Goal: Task Accomplishment & Management: Use online tool/utility

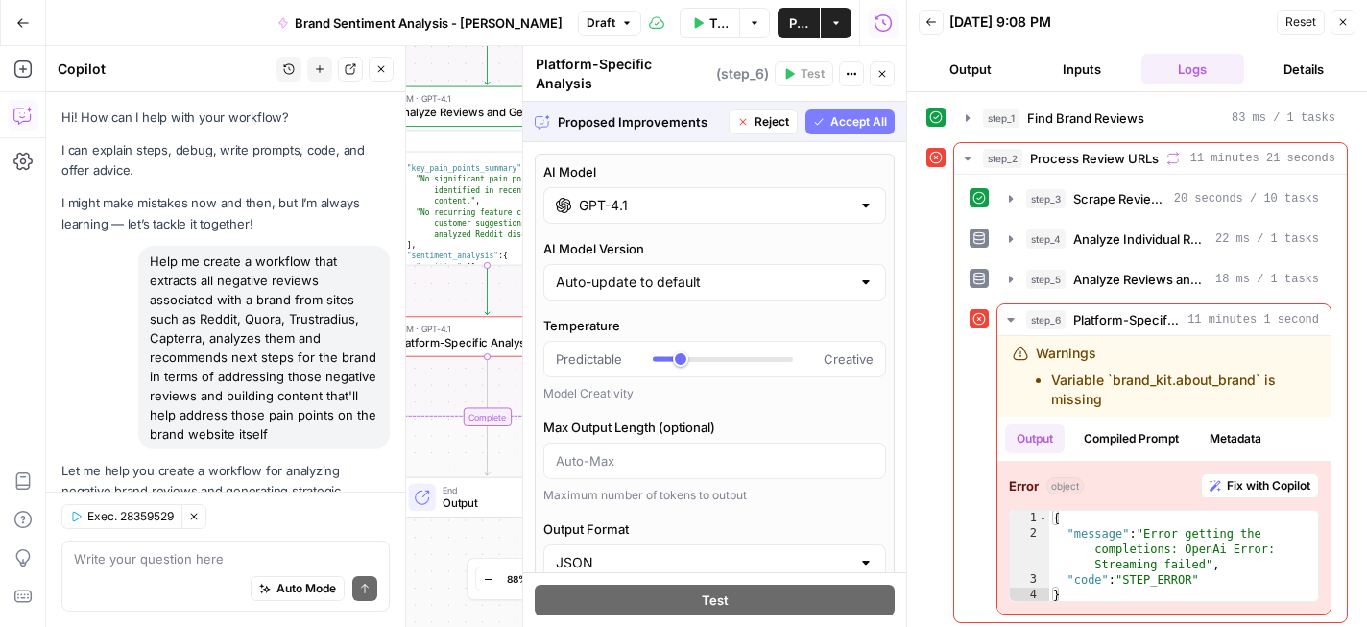
scroll to position [9089, 0]
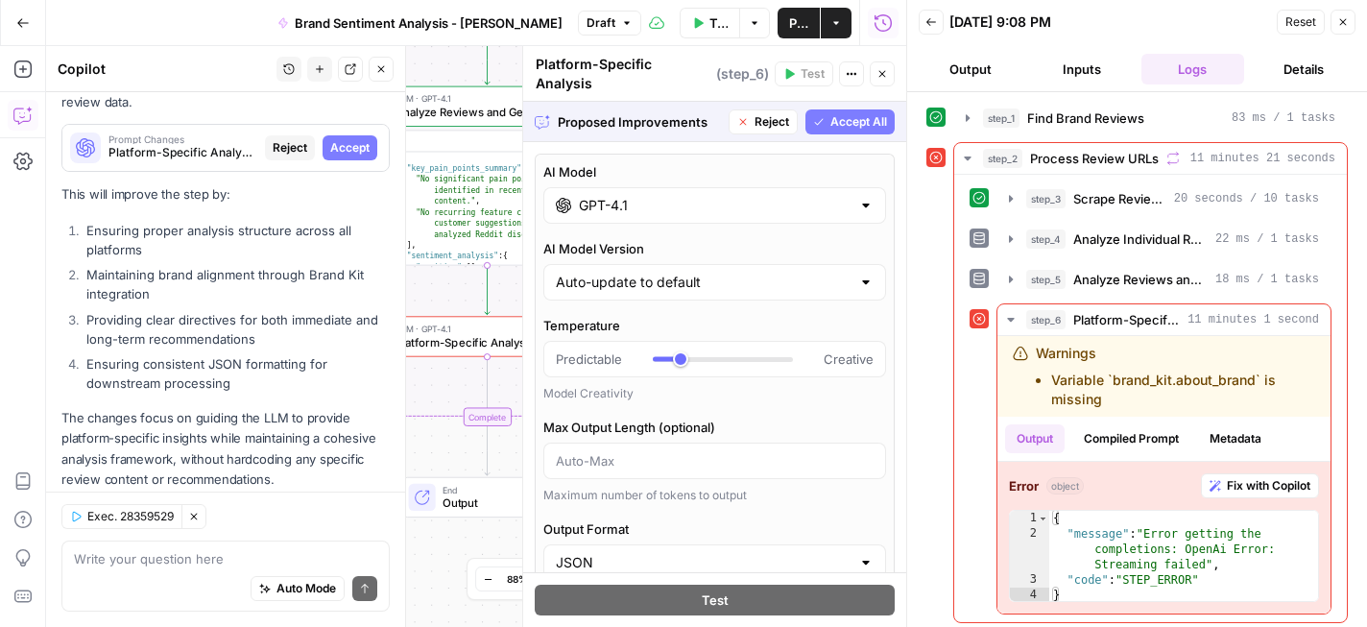
click at [856, 113] on span "Accept All" at bounding box center [859, 121] width 57 height 17
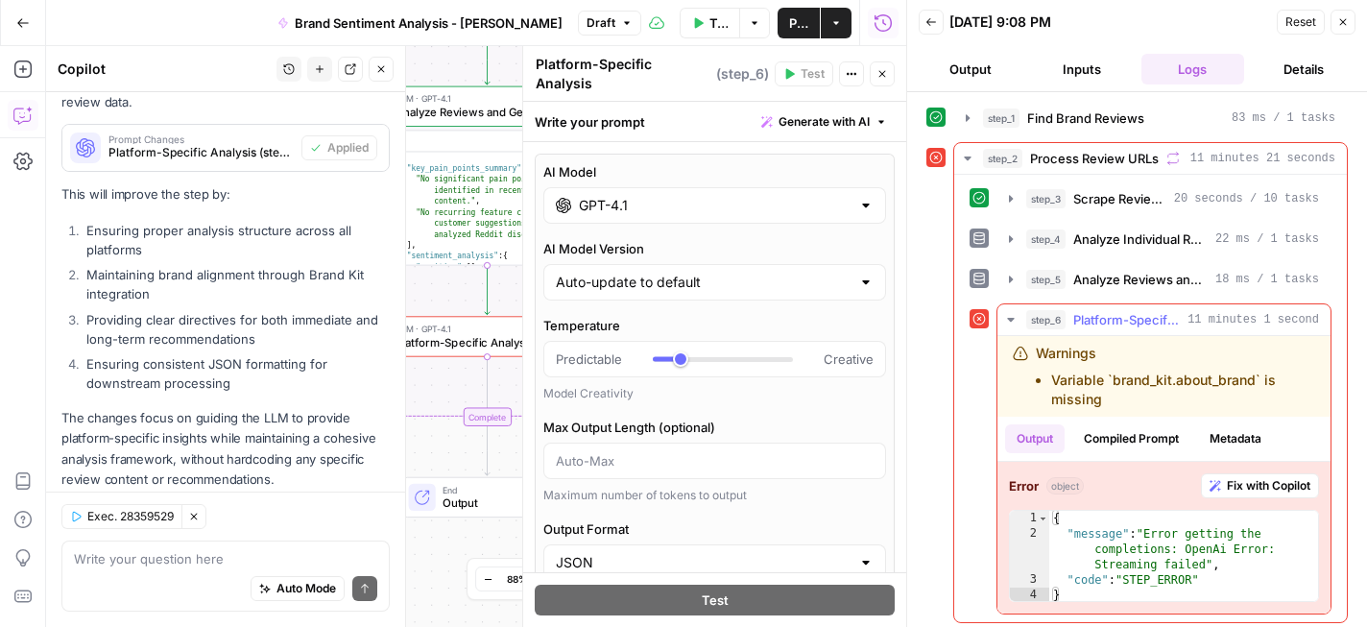
scroll to position [6, 0]
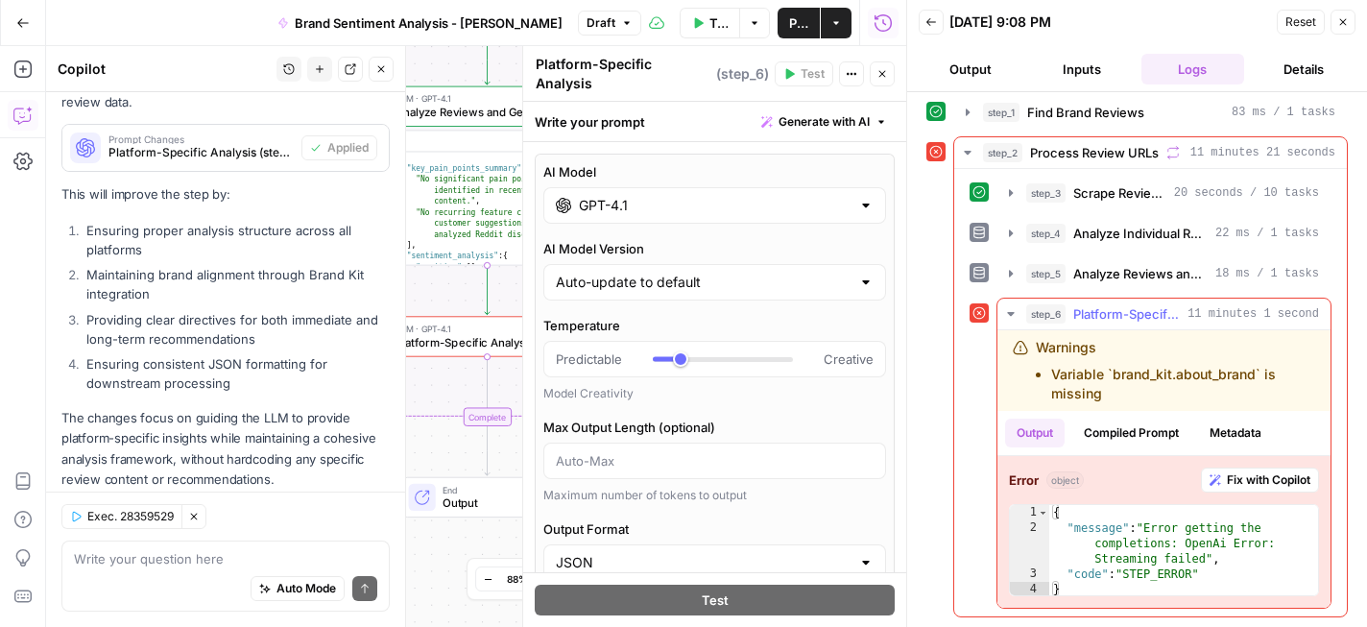
click at [1240, 480] on span "Fix with Copilot" at bounding box center [1269, 480] width 84 height 17
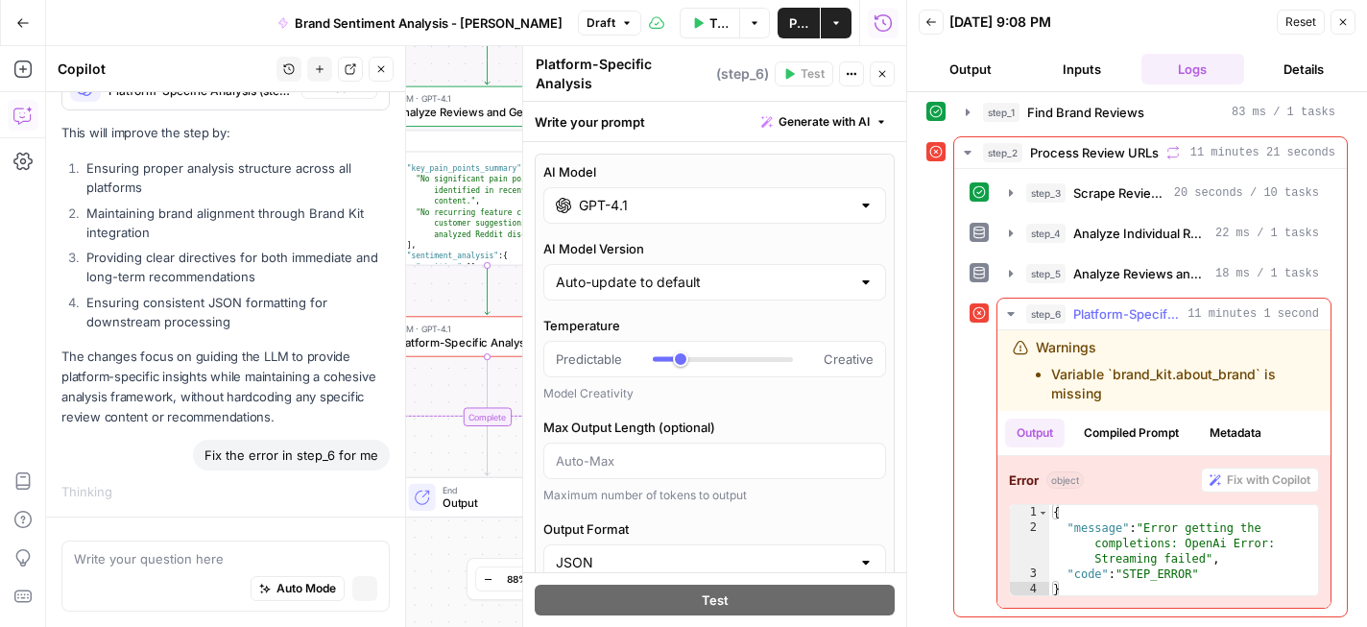
scroll to position [9064, 0]
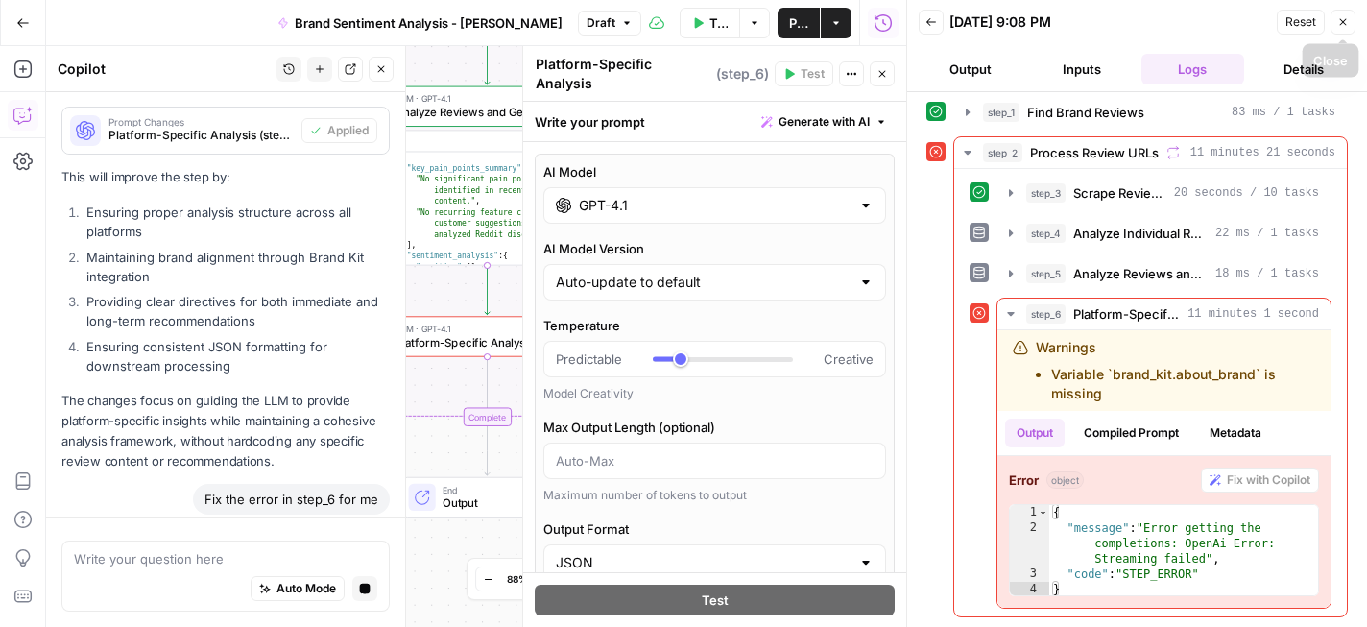
click at [1340, 23] on icon "button" at bounding box center [1344, 22] width 12 height 12
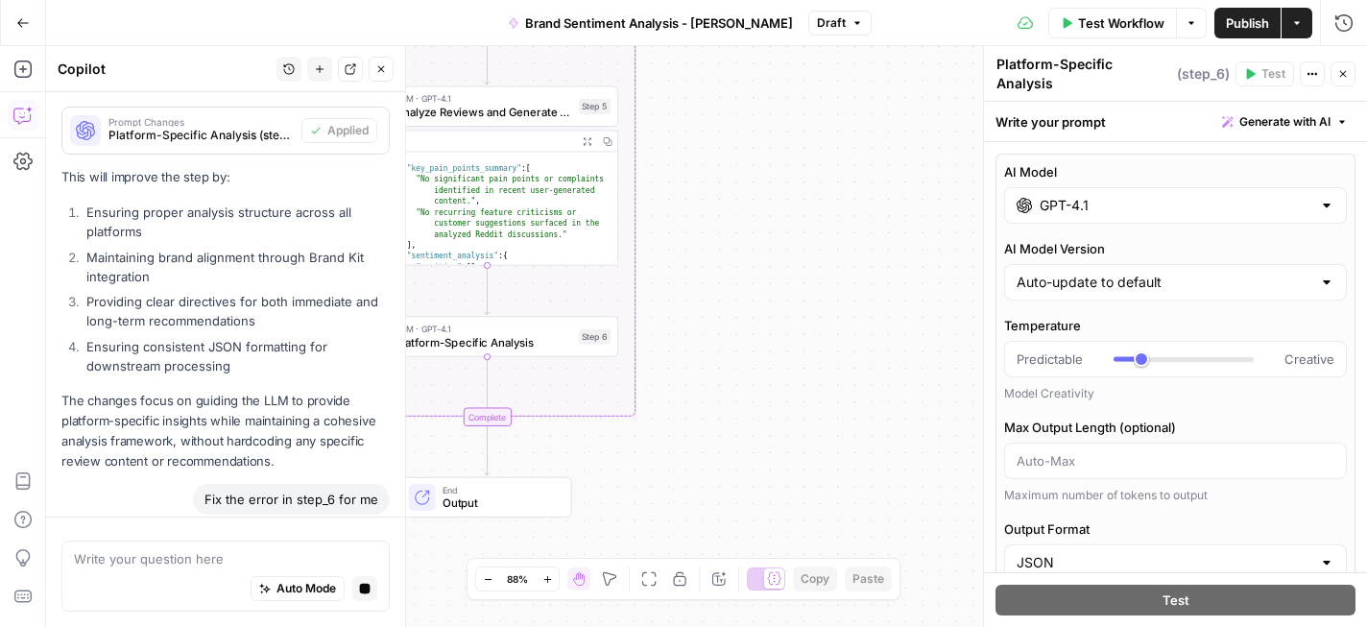
click at [1113, 16] on span "Test Workflow" at bounding box center [1121, 22] width 86 height 19
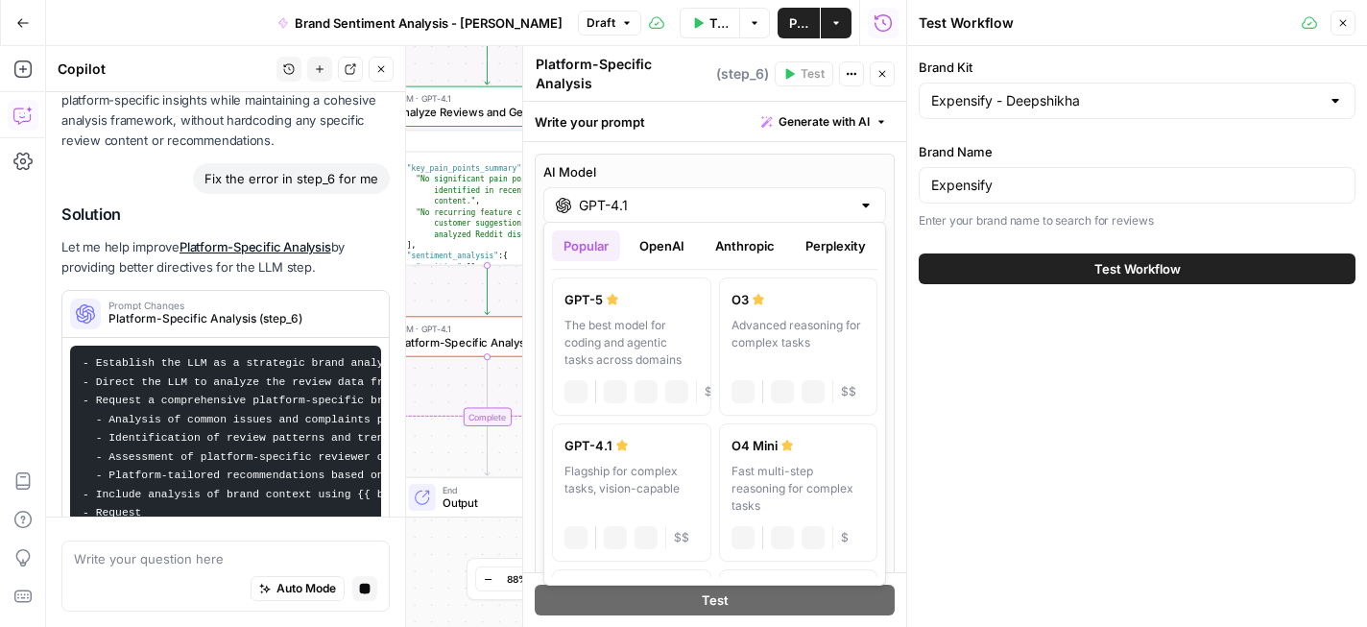
click at [655, 201] on input "GPT-4.1" at bounding box center [715, 205] width 272 height 19
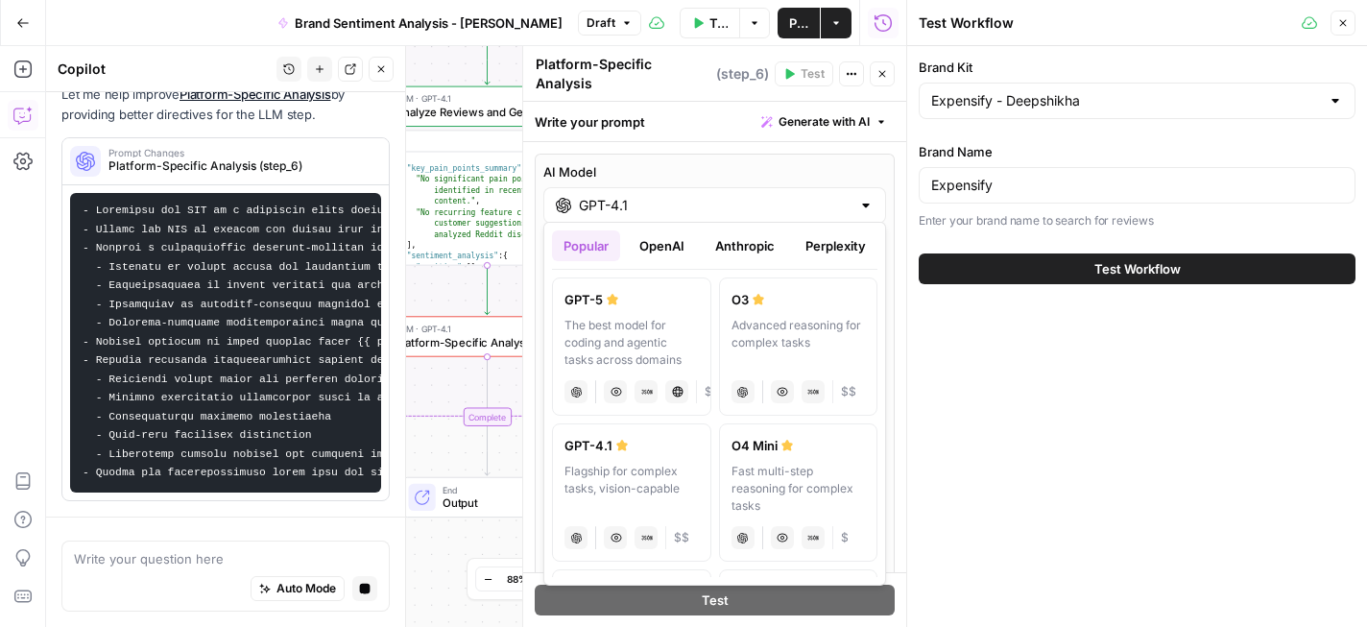
click at [653, 295] on div "GPT-5" at bounding box center [632, 299] width 134 height 19
type input "GPT-5"
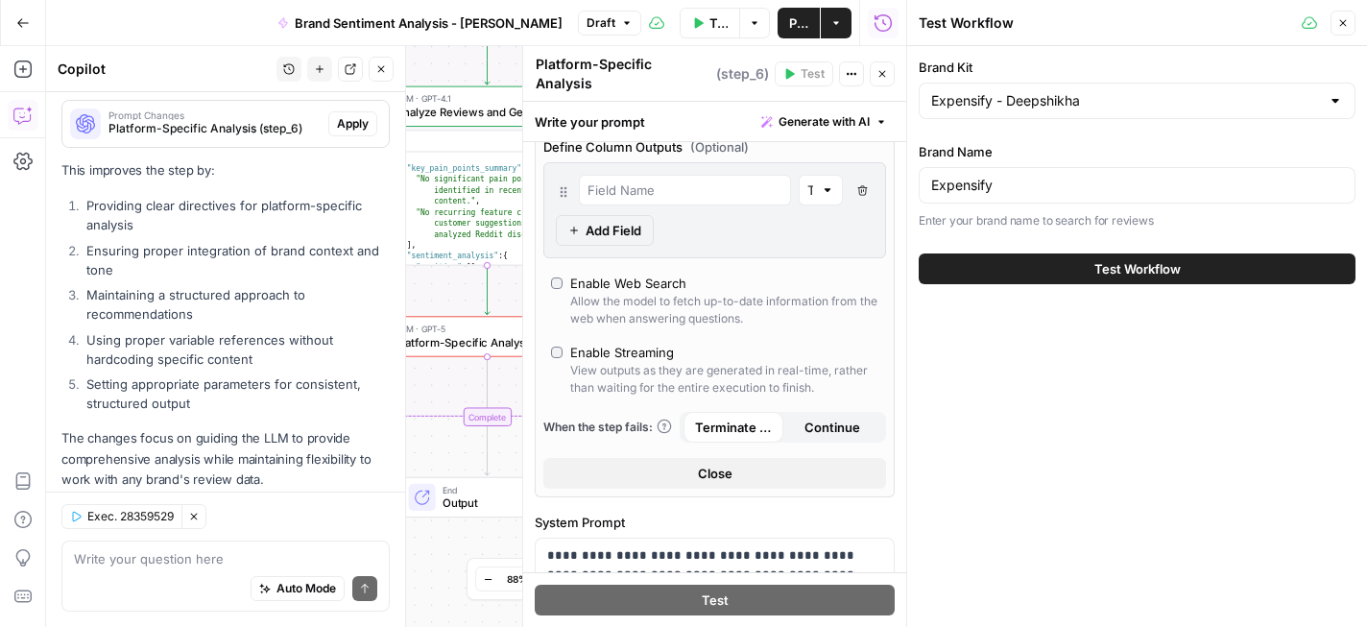
scroll to position [441, 0]
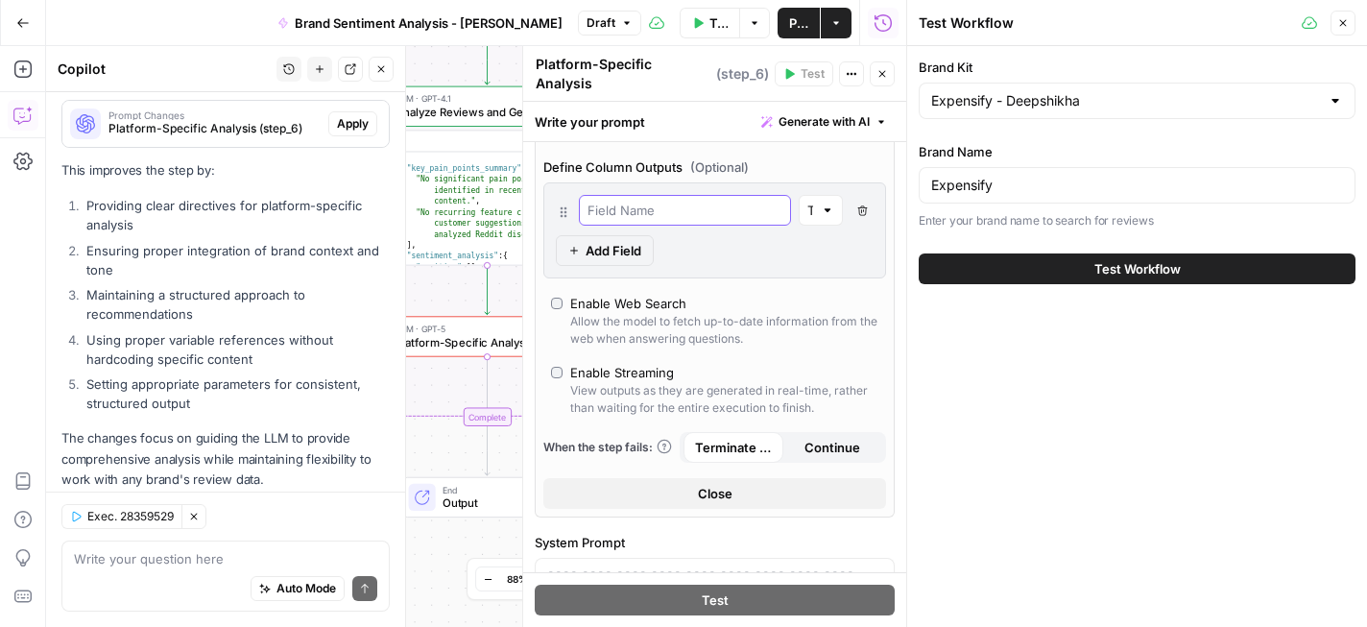
click at [683, 201] on input "text" at bounding box center [685, 210] width 195 height 19
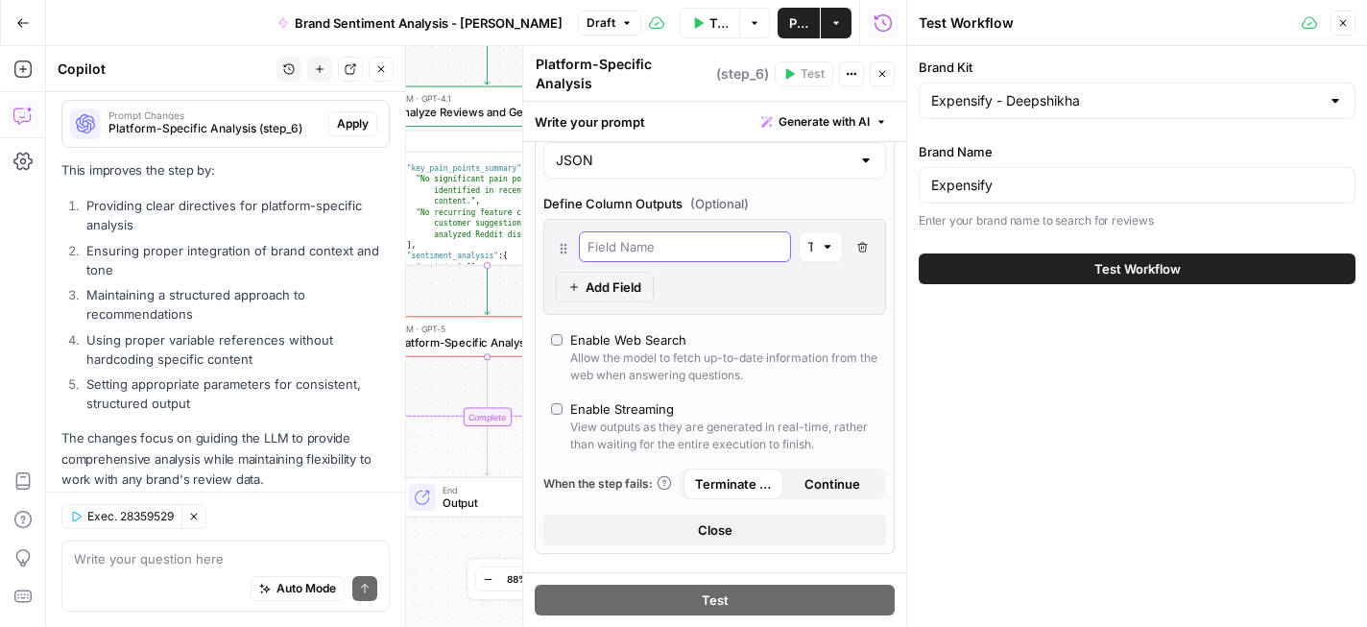
scroll to position [397, 0]
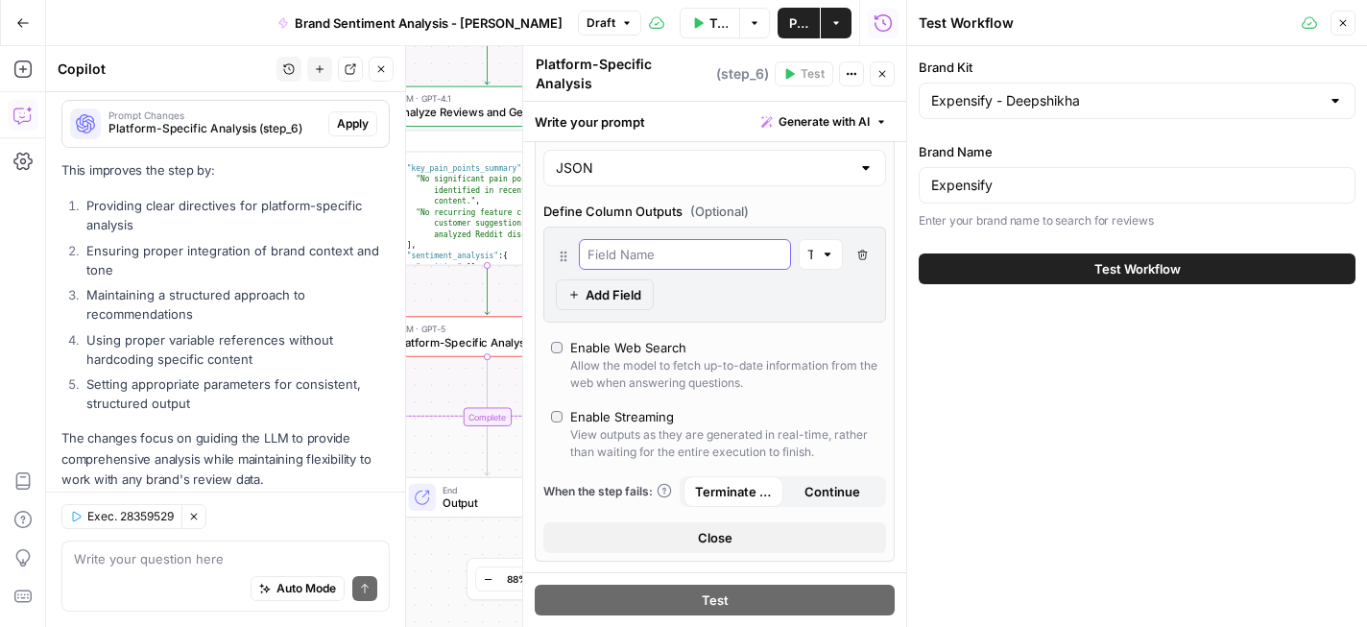
click at [708, 248] on input "text" at bounding box center [685, 254] width 195 height 19
click at [653, 338] on div "Enable Web Search" at bounding box center [628, 347] width 116 height 19
type input "response"
click at [685, 253] on input "response" at bounding box center [685, 254] width 195 height 19
click at [731, 338] on div "Enable Web Search" at bounding box center [724, 347] width 308 height 19
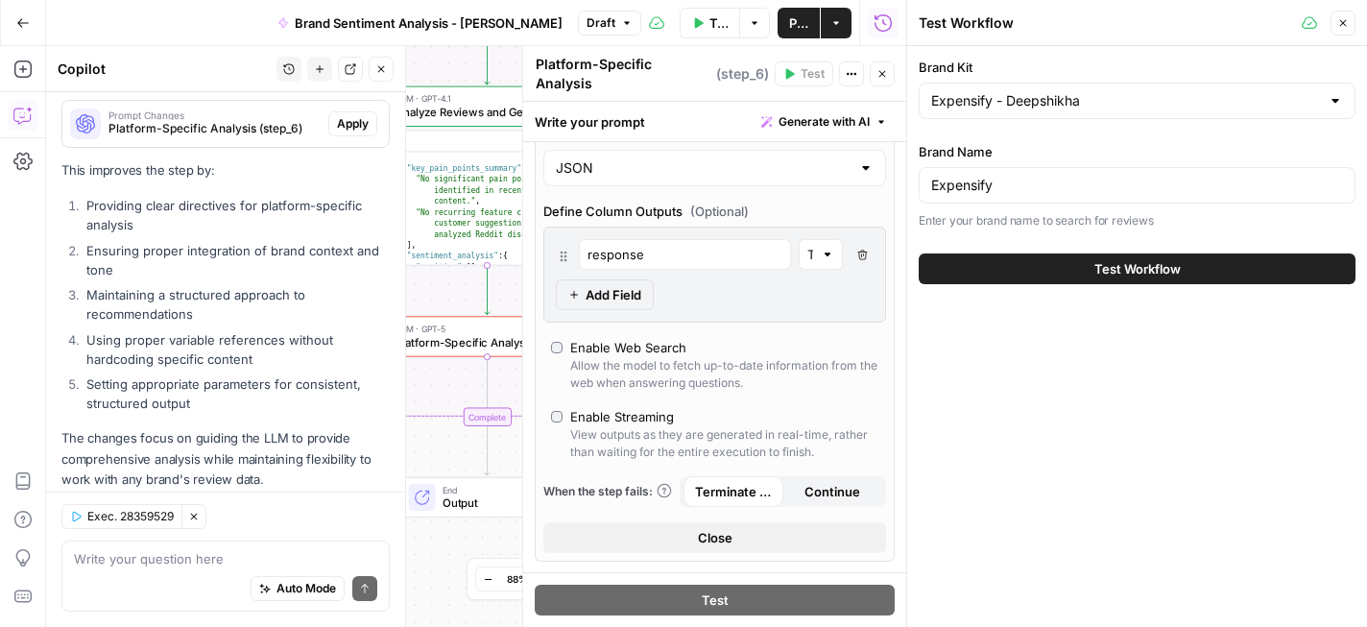
click at [731, 338] on div "Enable Web Search" at bounding box center [724, 347] width 308 height 19
click at [744, 522] on button "Close" at bounding box center [715, 537] width 343 height 31
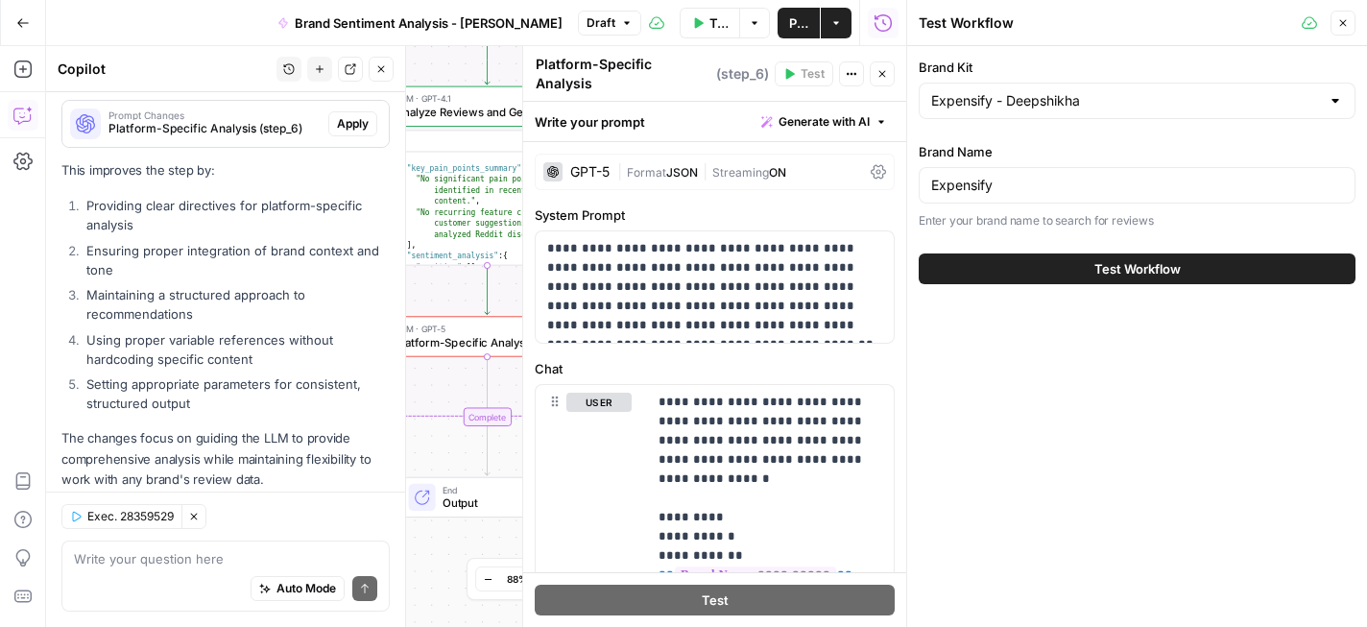
click at [1010, 272] on button "Test Workflow" at bounding box center [1137, 269] width 437 height 31
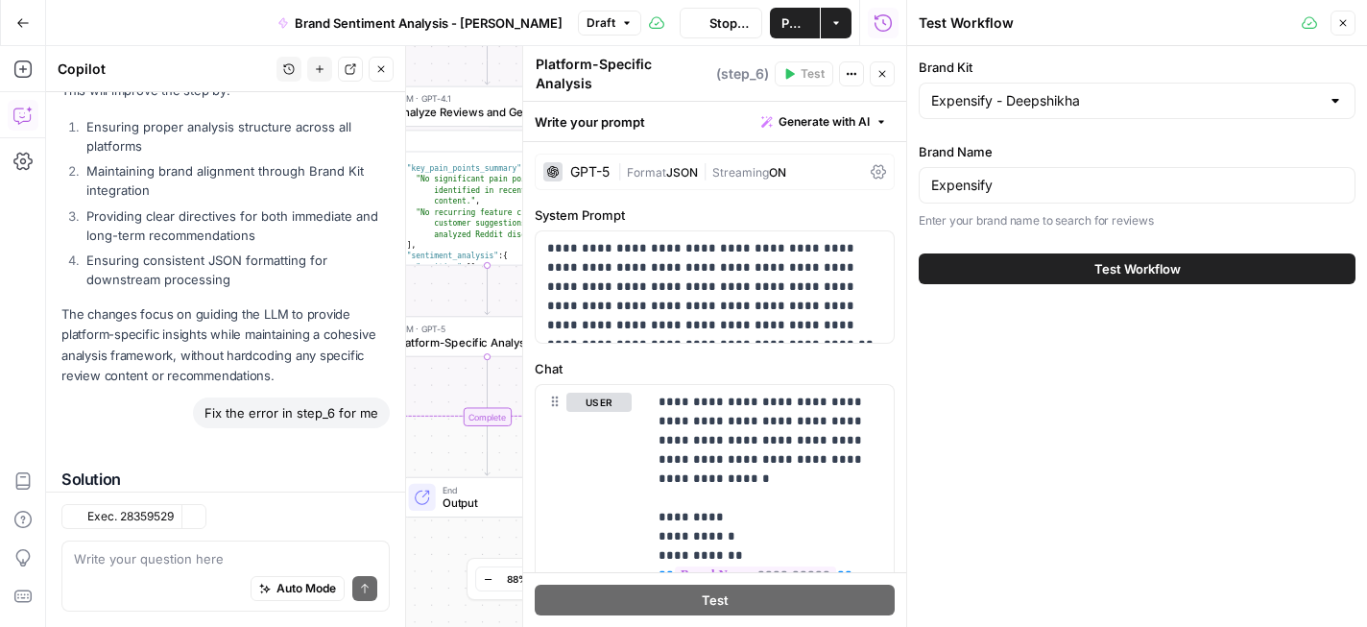
scroll to position [10017, 0]
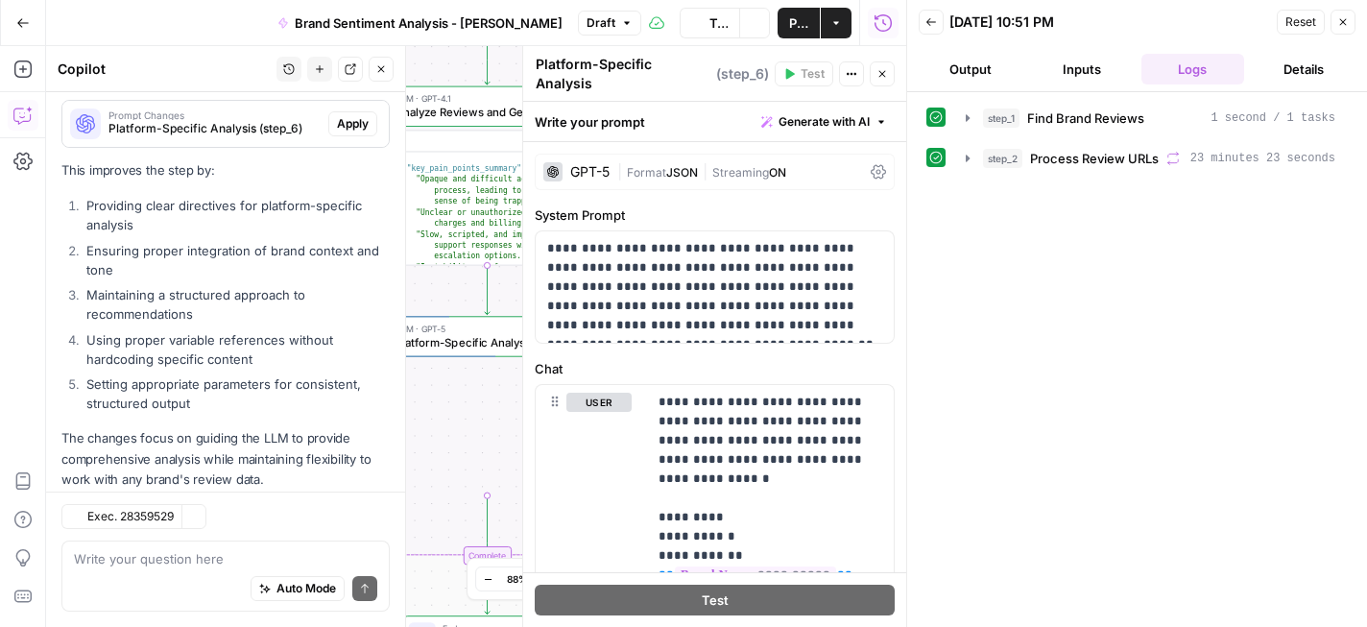
scroll to position [10017, 0]
click at [880, 68] on icon "button" at bounding box center [883, 74] width 12 height 12
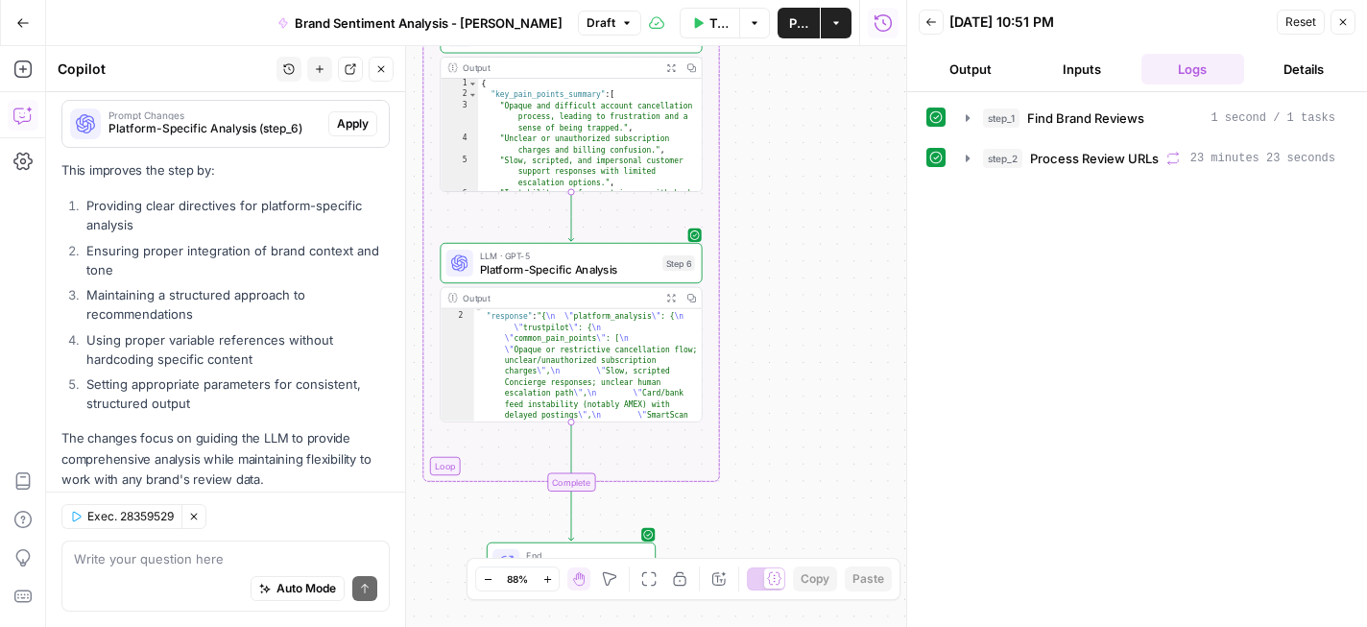
scroll to position [0, 0]
click at [674, 297] on icon "button" at bounding box center [671, 298] width 10 height 10
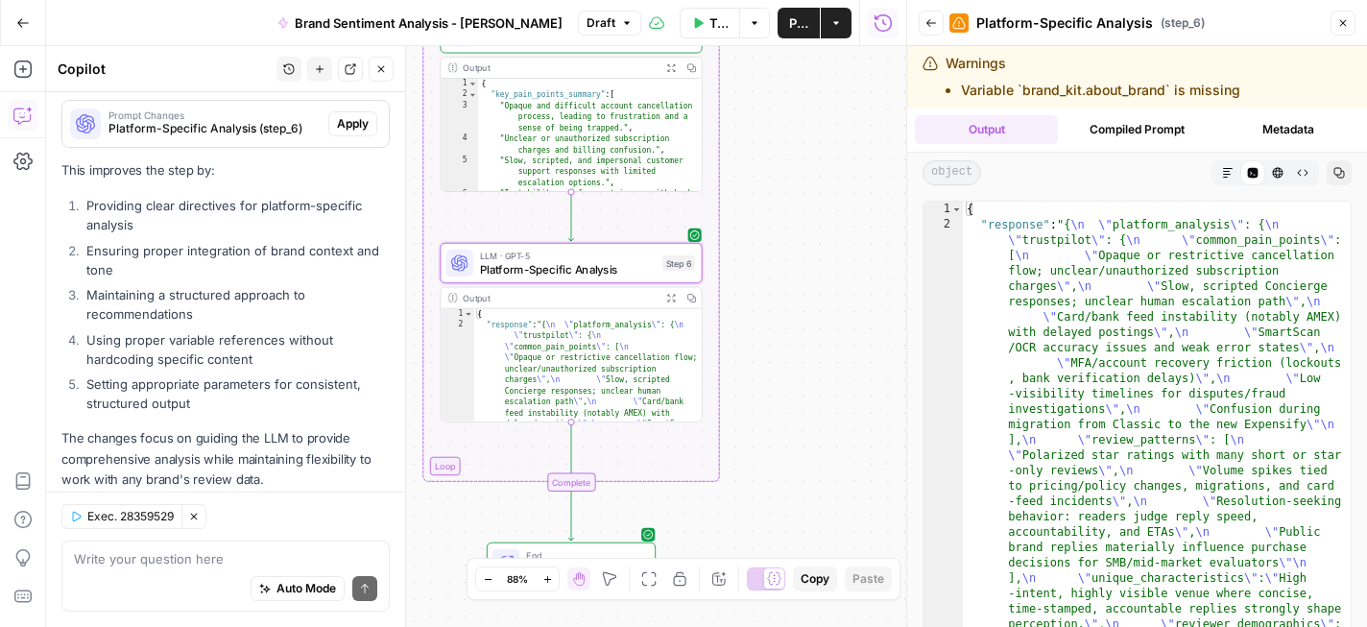
click at [1216, 174] on button "Markdown" at bounding box center [1228, 172] width 25 height 25
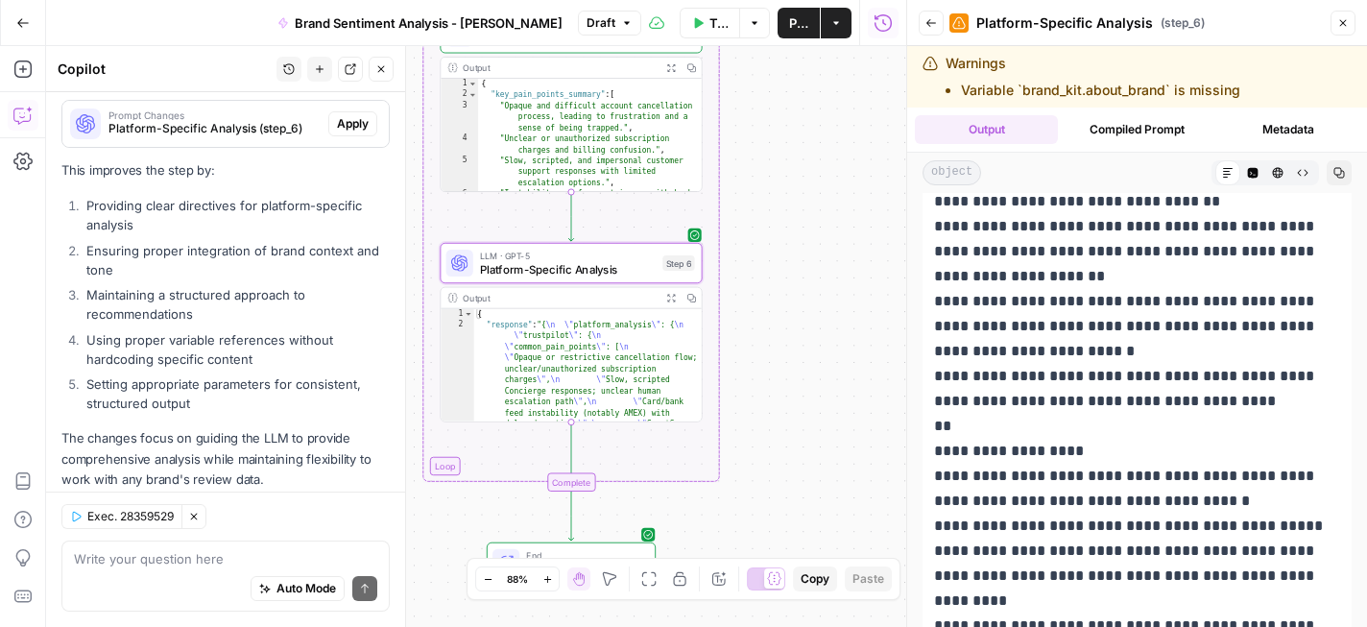
scroll to position [7318, 0]
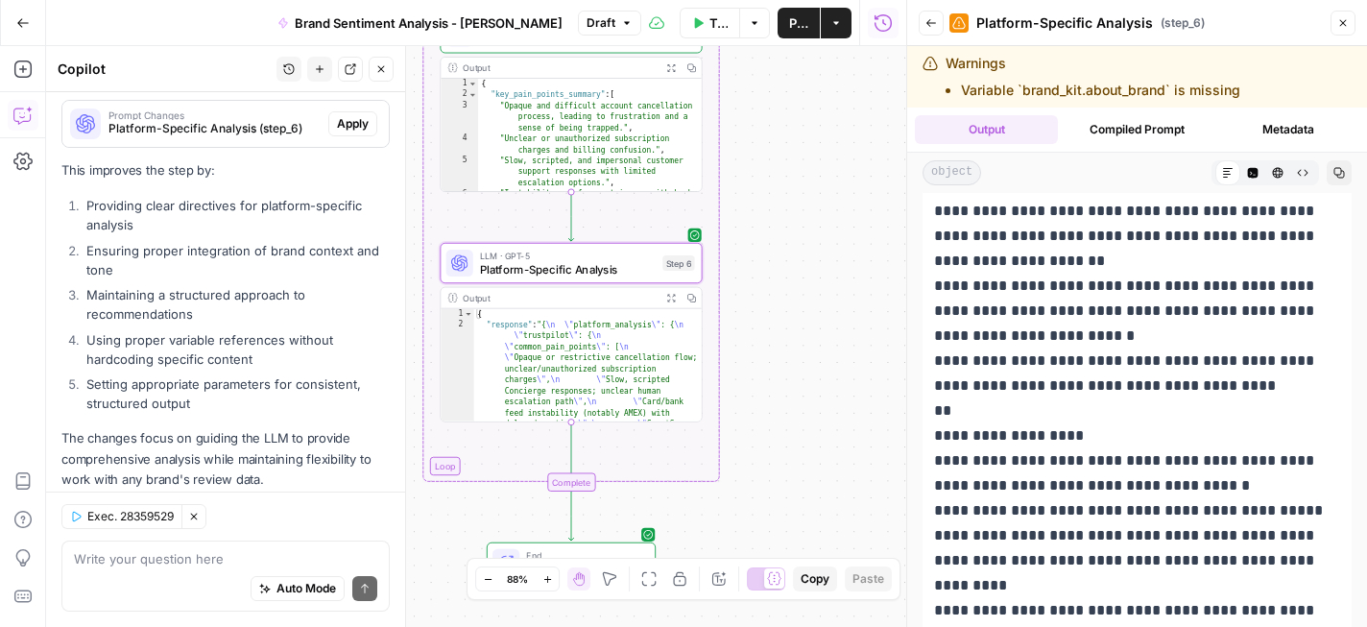
click at [1302, 174] on icon "button" at bounding box center [1303, 173] width 12 height 12
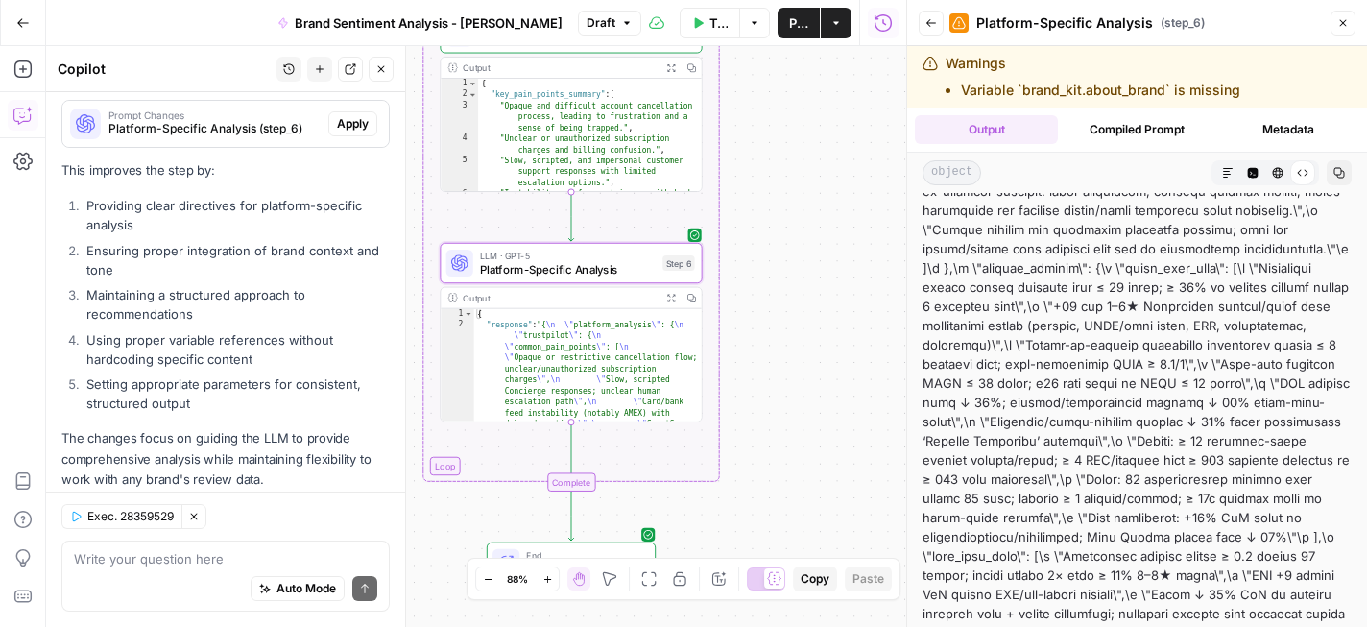
click at [1259, 175] on button "Code Editor" at bounding box center [1253, 172] width 25 height 25
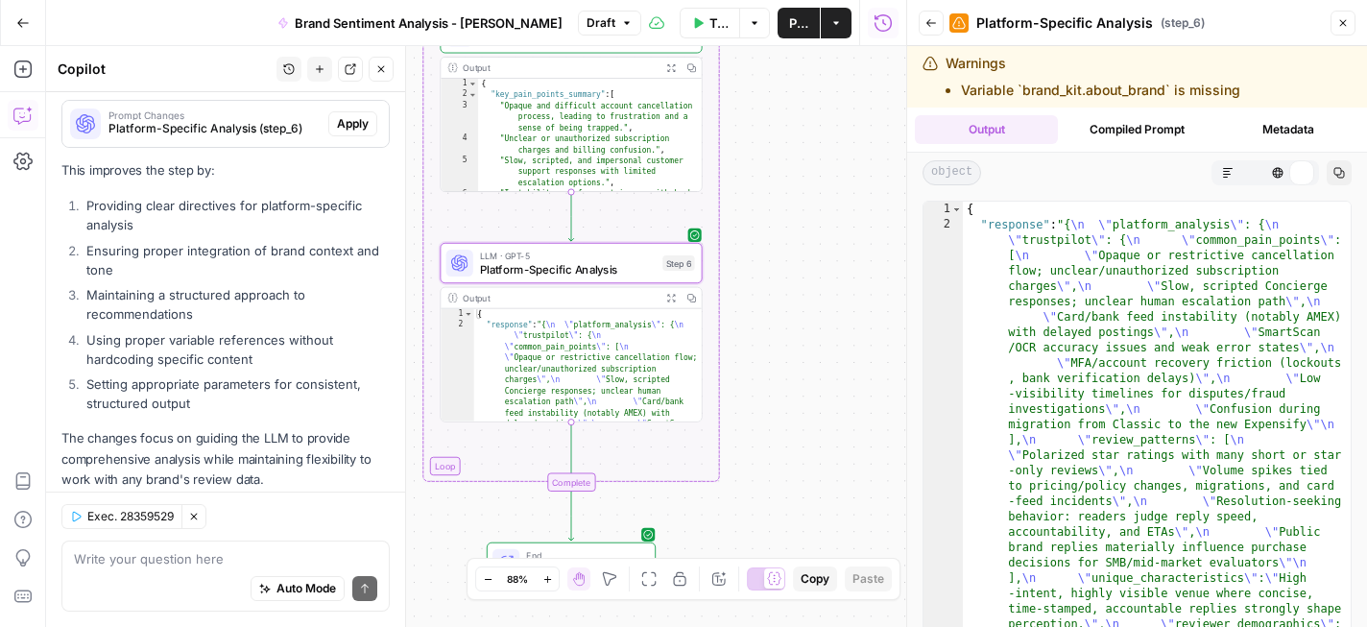
scroll to position [0, 0]
click at [1228, 177] on icon "button" at bounding box center [1228, 173] width 12 height 12
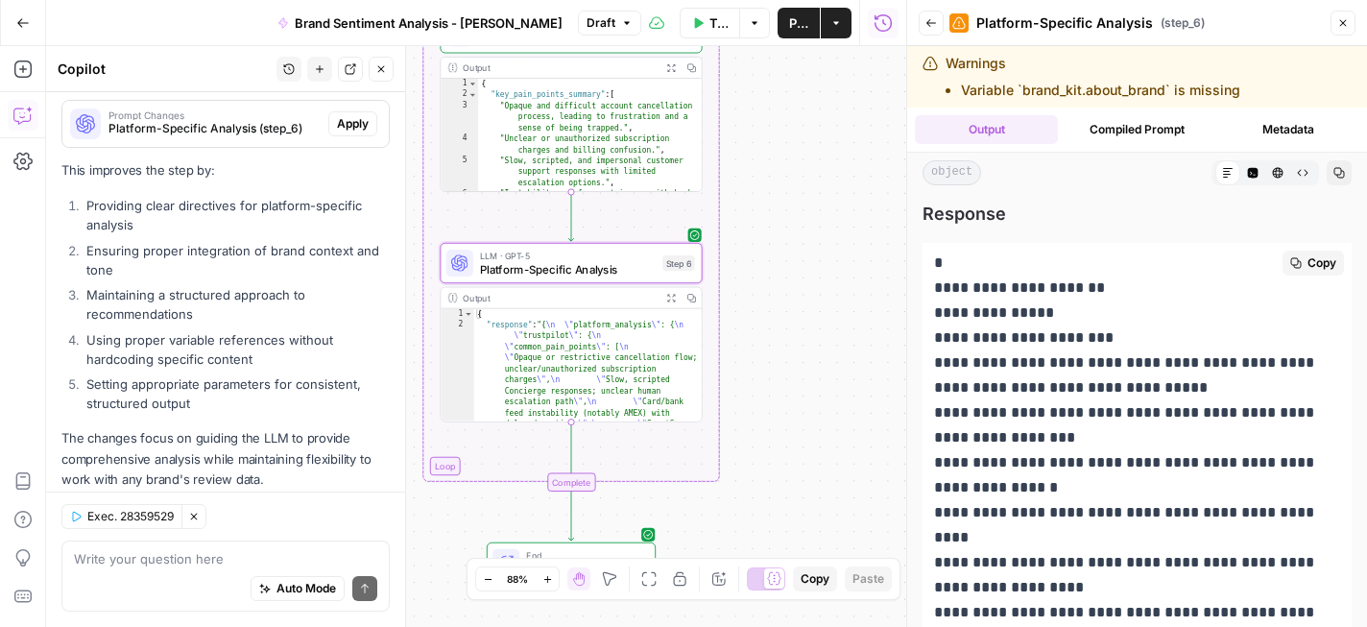
click at [576, 296] on div "Output" at bounding box center [559, 297] width 193 height 13
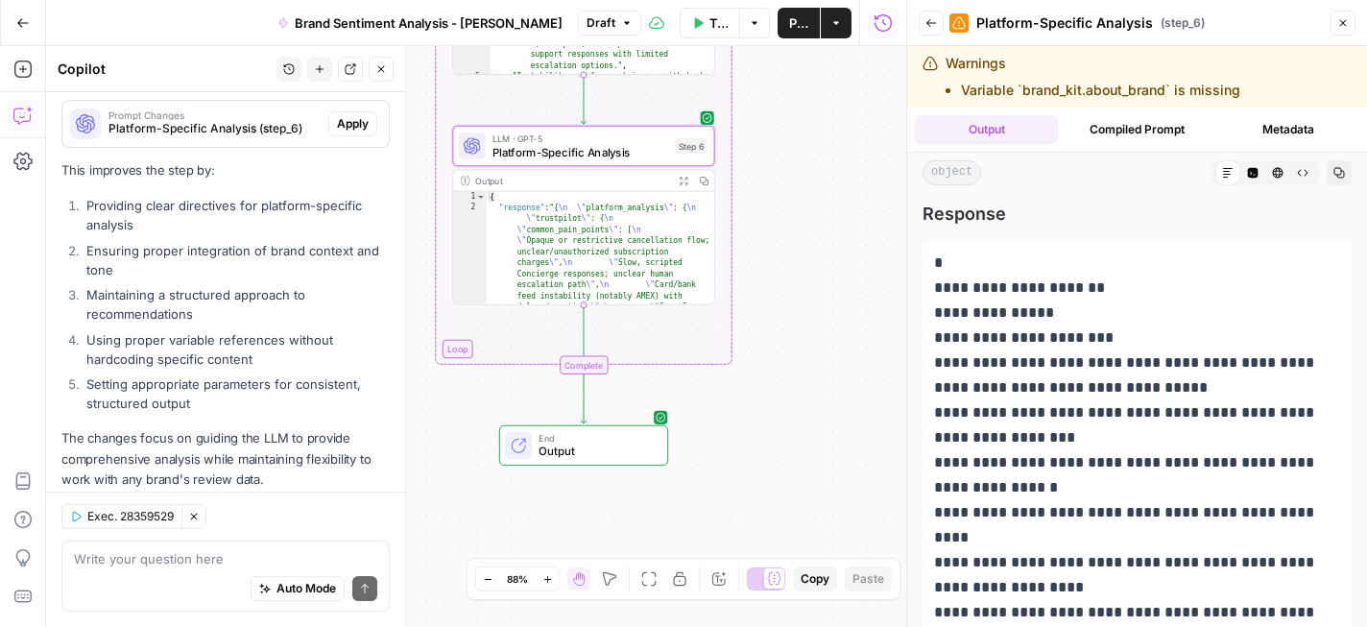
click at [603, 446] on span "Output" at bounding box center [596, 451] width 115 height 17
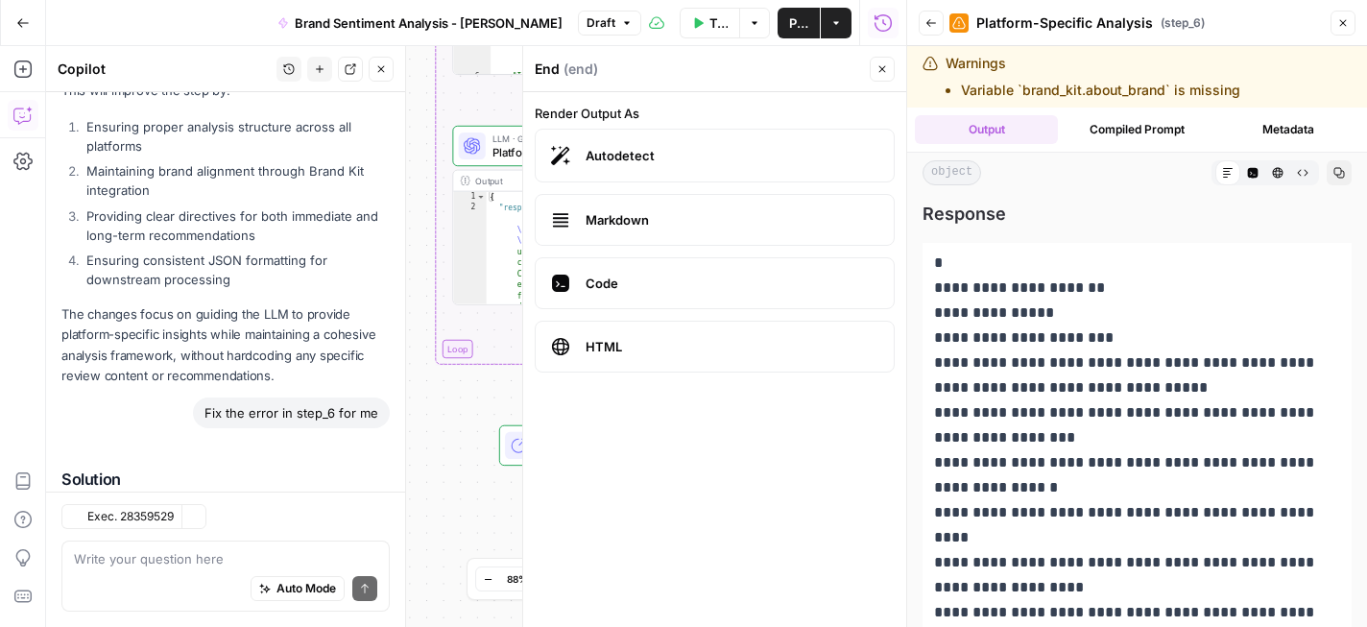
scroll to position [10017, 0]
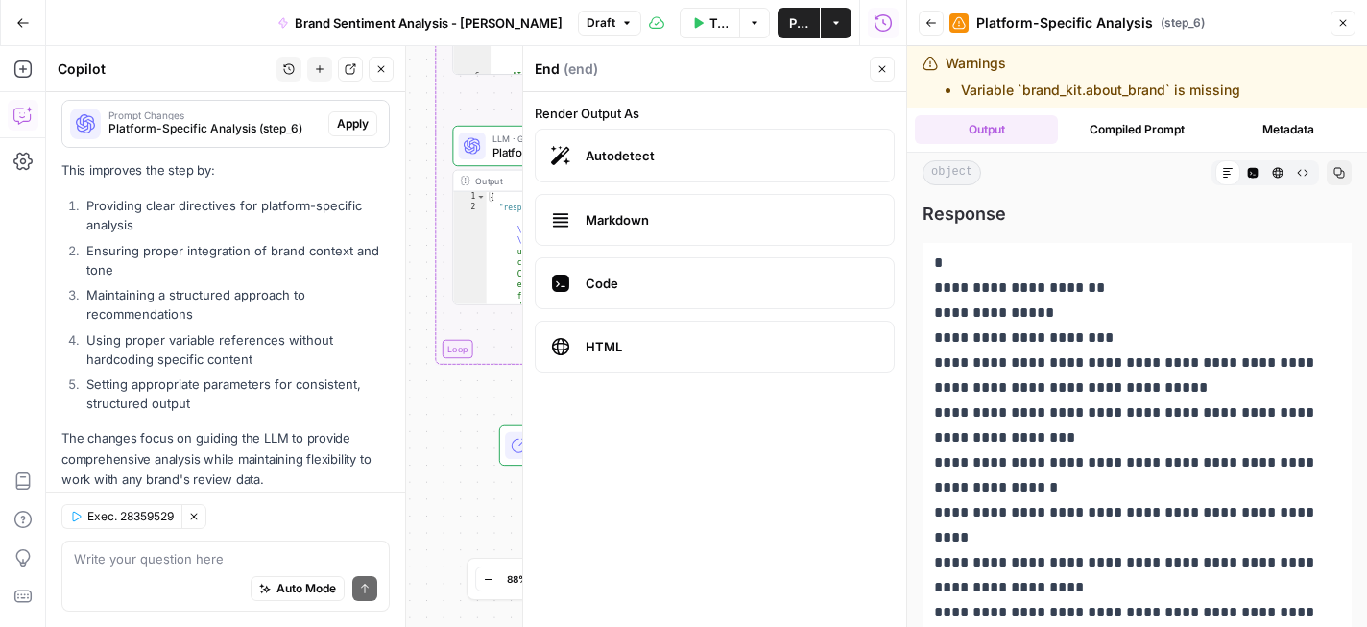
click at [690, 217] on span "Markdown" at bounding box center [732, 219] width 293 height 19
click at [439, 429] on div "Workflow Set Inputs Inputs Google Search Find Brand Reviews Step 1 Output Expan…" at bounding box center [476, 336] width 860 height 581
click at [878, 58] on button "Close" at bounding box center [882, 69] width 25 height 25
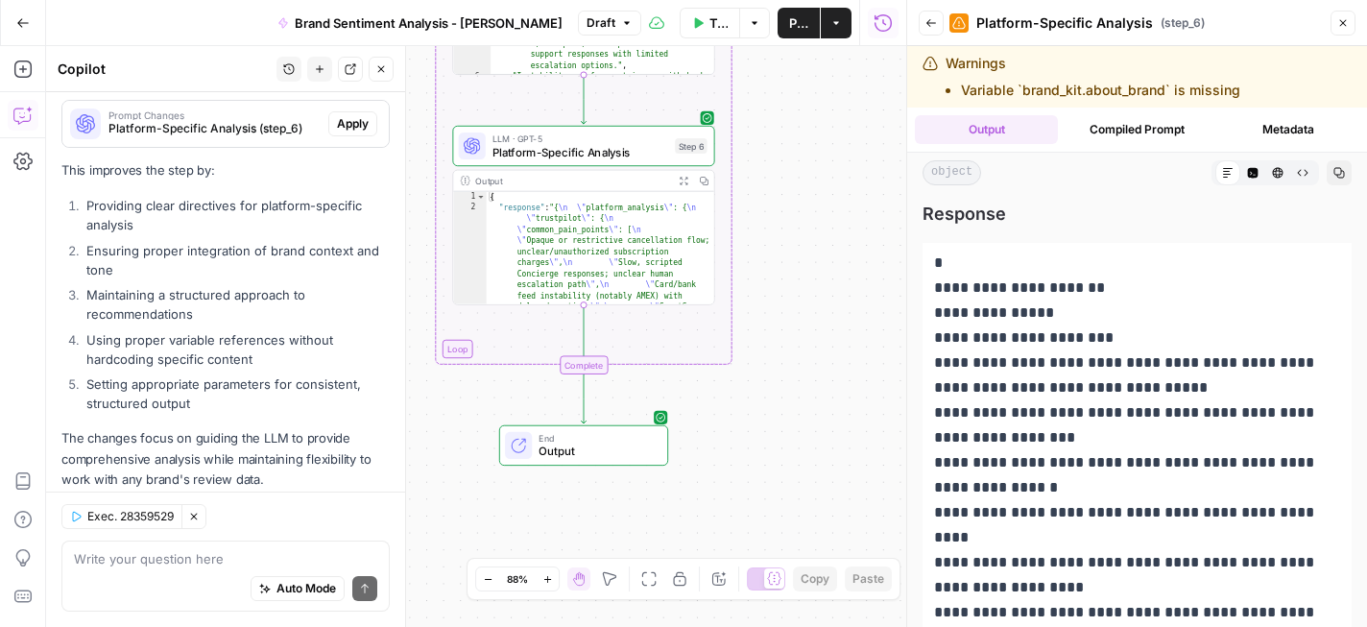
click at [824, 431] on div "Workflow Set Inputs Inputs Google Search Find Brand Reviews Step 1 Output Expan…" at bounding box center [476, 336] width 860 height 581
click at [565, 445] on span "Output" at bounding box center [596, 451] width 115 height 17
click at [565, 445] on div "End ( end ) Close Render Output As Autodetect Markdown Code HTML" at bounding box center [714, 336] width 384 height 581
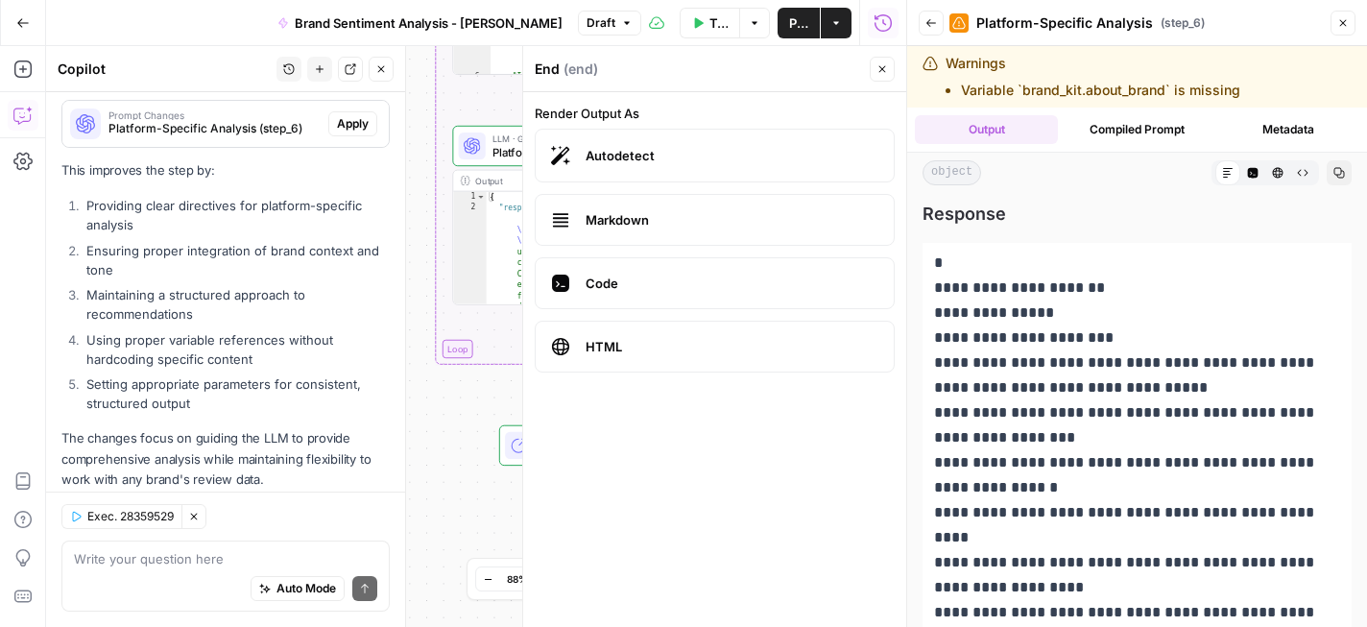
click at [881, 72] on icon "button" at bounding box center [883, 69] width 12 height 12
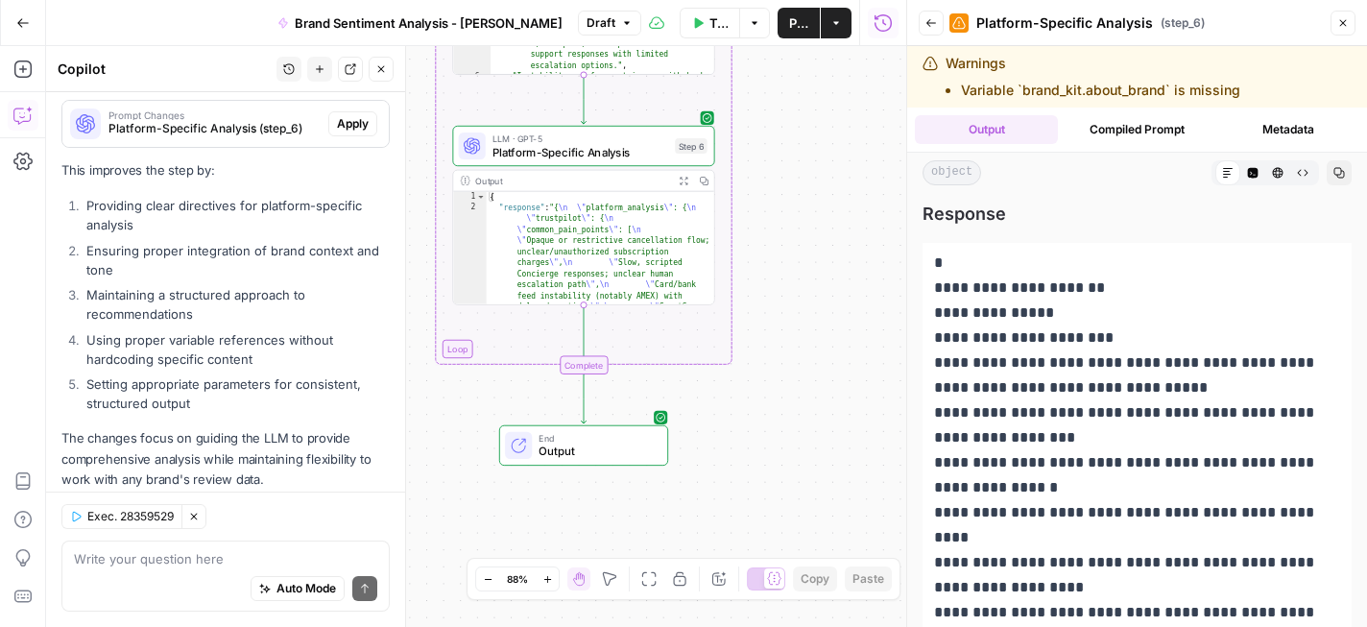
click at [930, 32] on button "Back" at bounding box center [931, 23] width 25 height 25
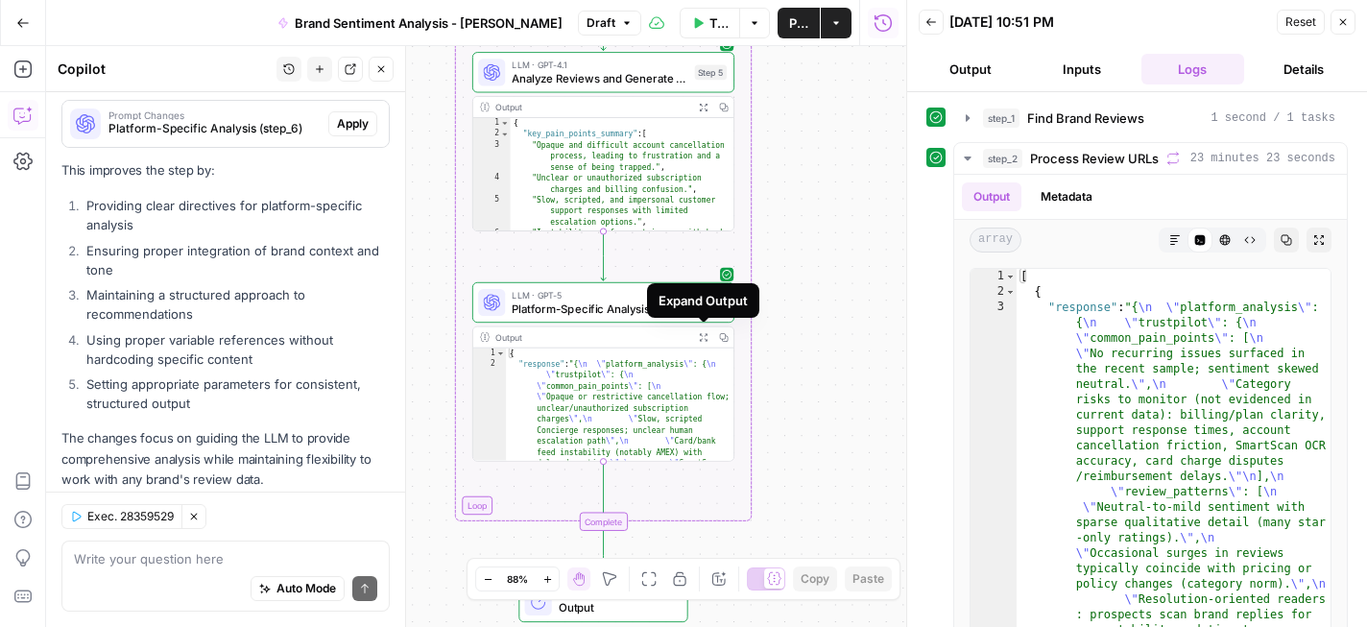
click at [602, 306] on span "Platform-Specific Analysis" at bounding box center [600, 308] width 176 height 17
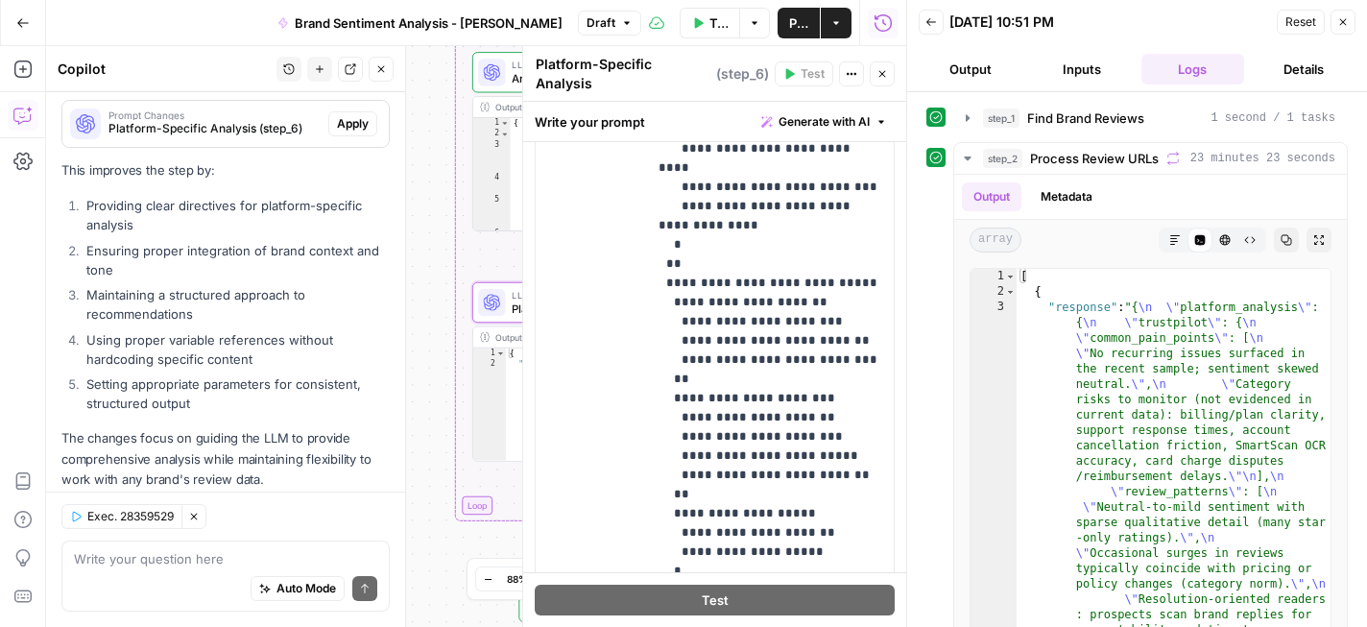
scroll to position [688, 0]
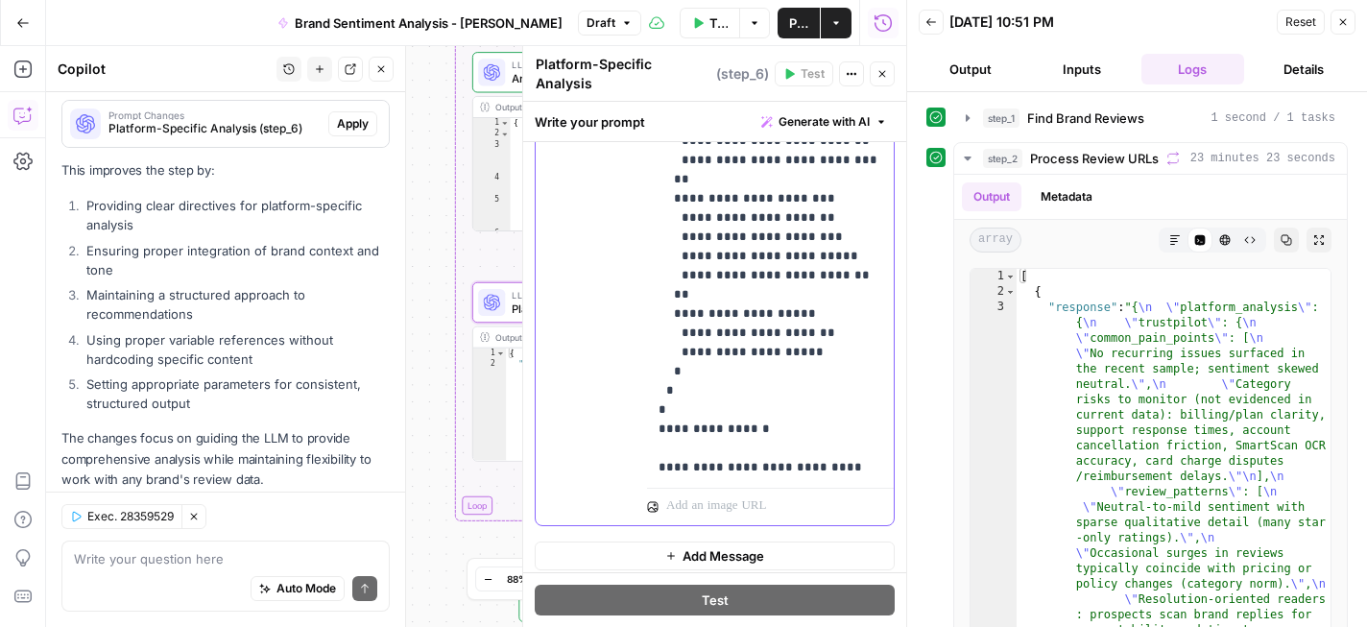
scroll to position [2781, 0]
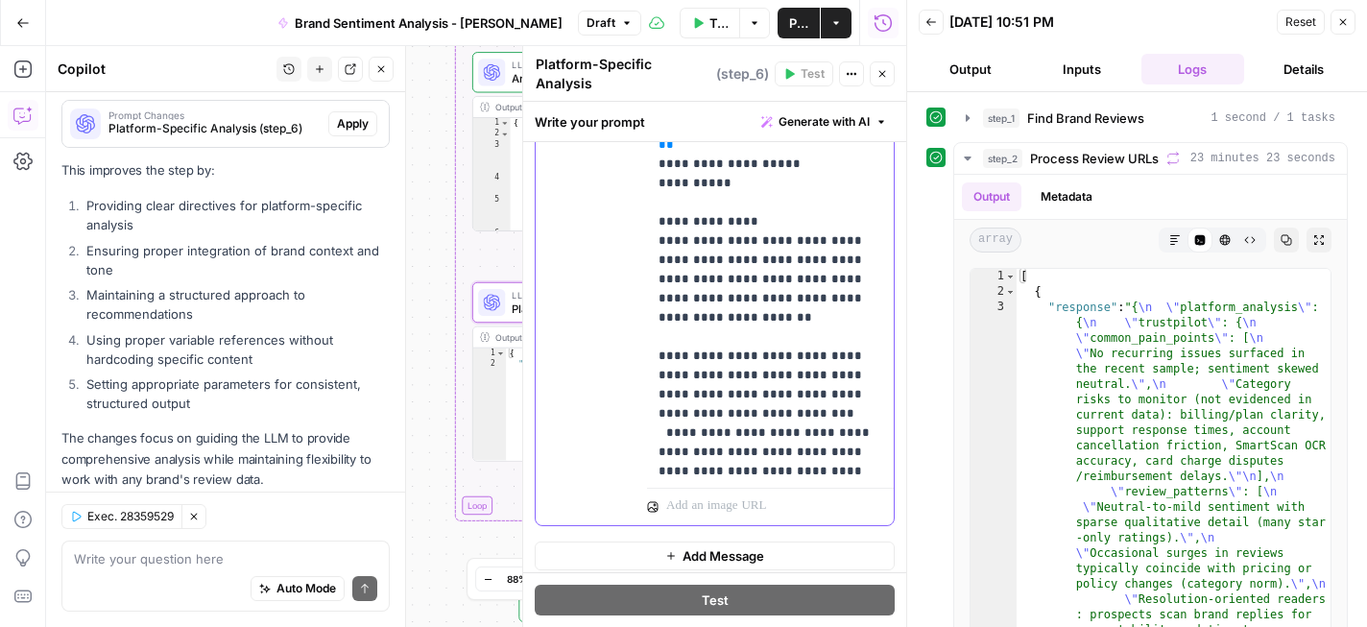
scroll to position [534, 0]
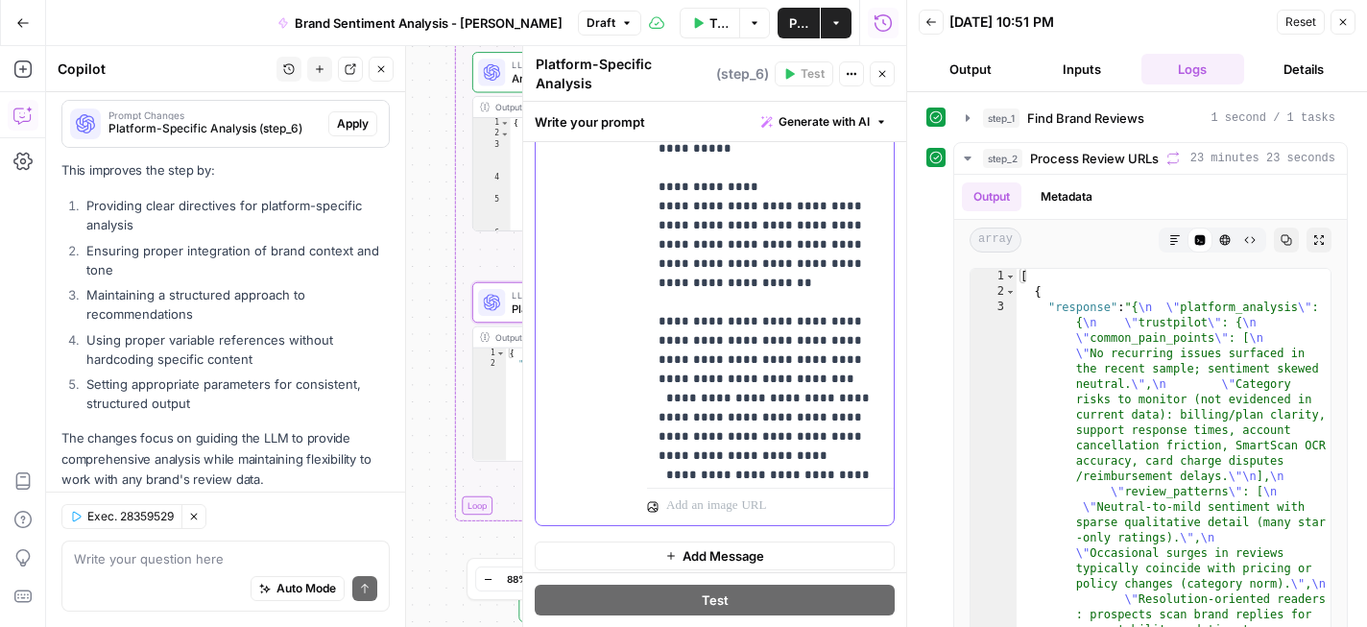
scroll to position [570, 0]
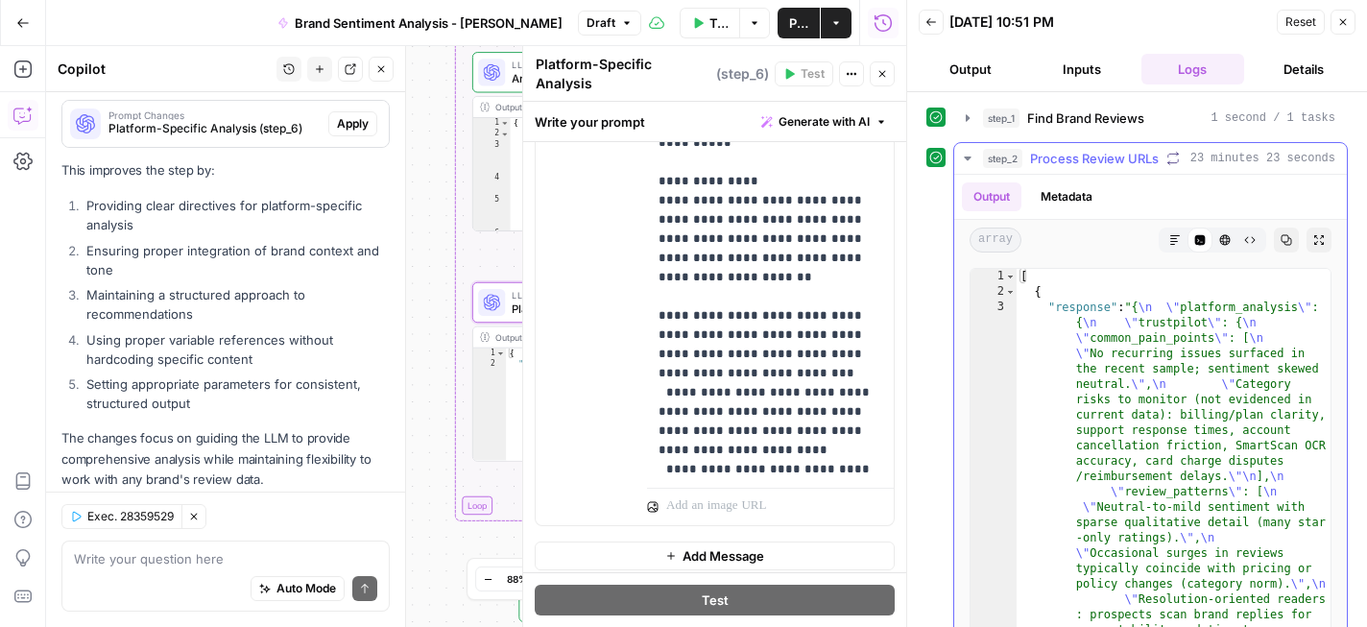
type textarea "**********"
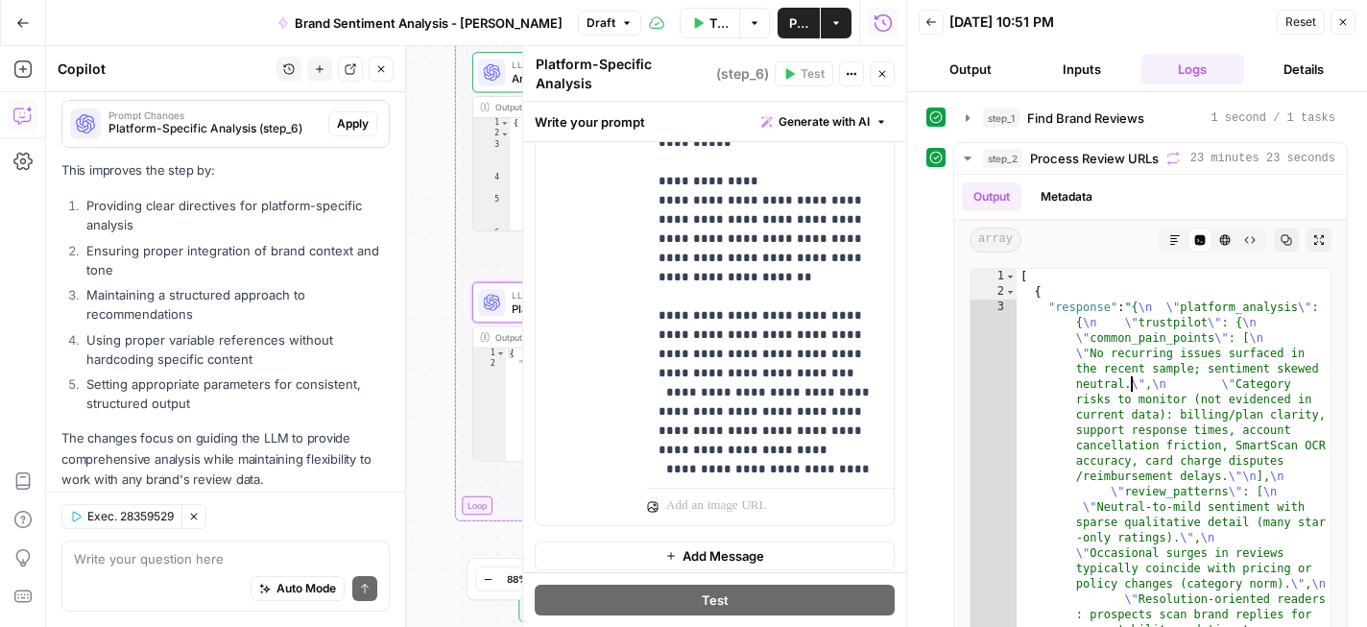
click at [883, 77] on button "Close" at bounding box center [882, 73] width 25 height 25
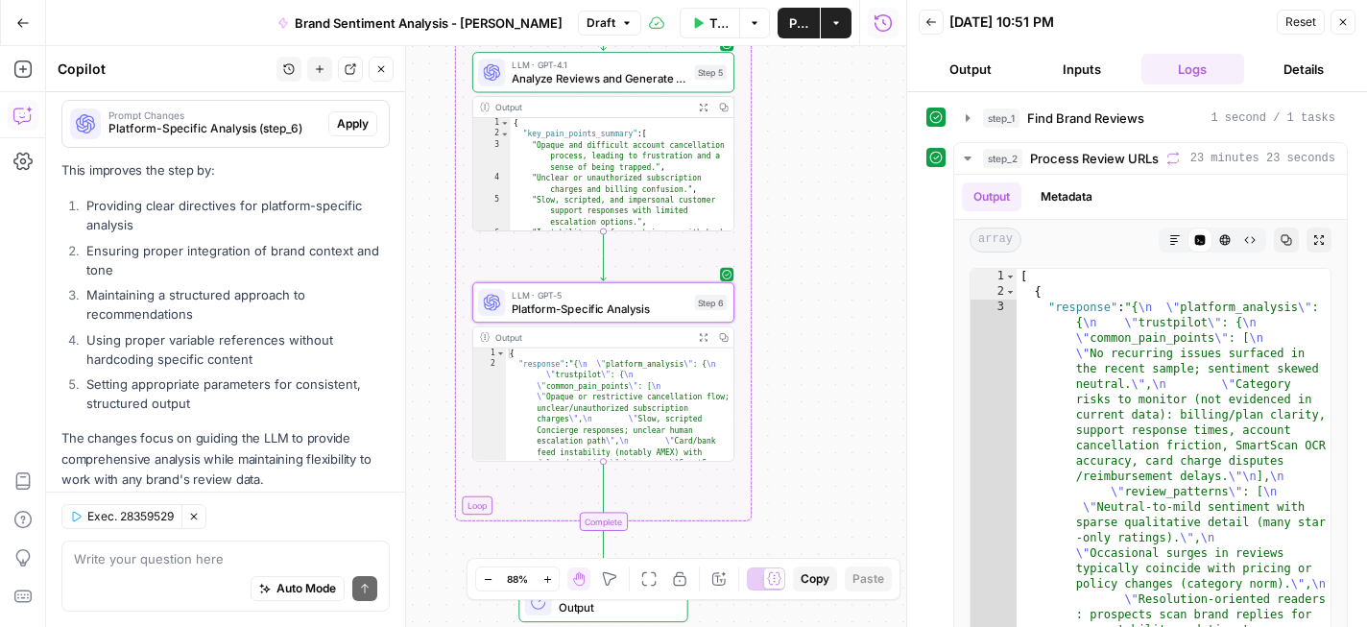
type textarea "**********"
click at [1351, 21] on button "Close" at bounding box center [1343, 22] width 25 height 25
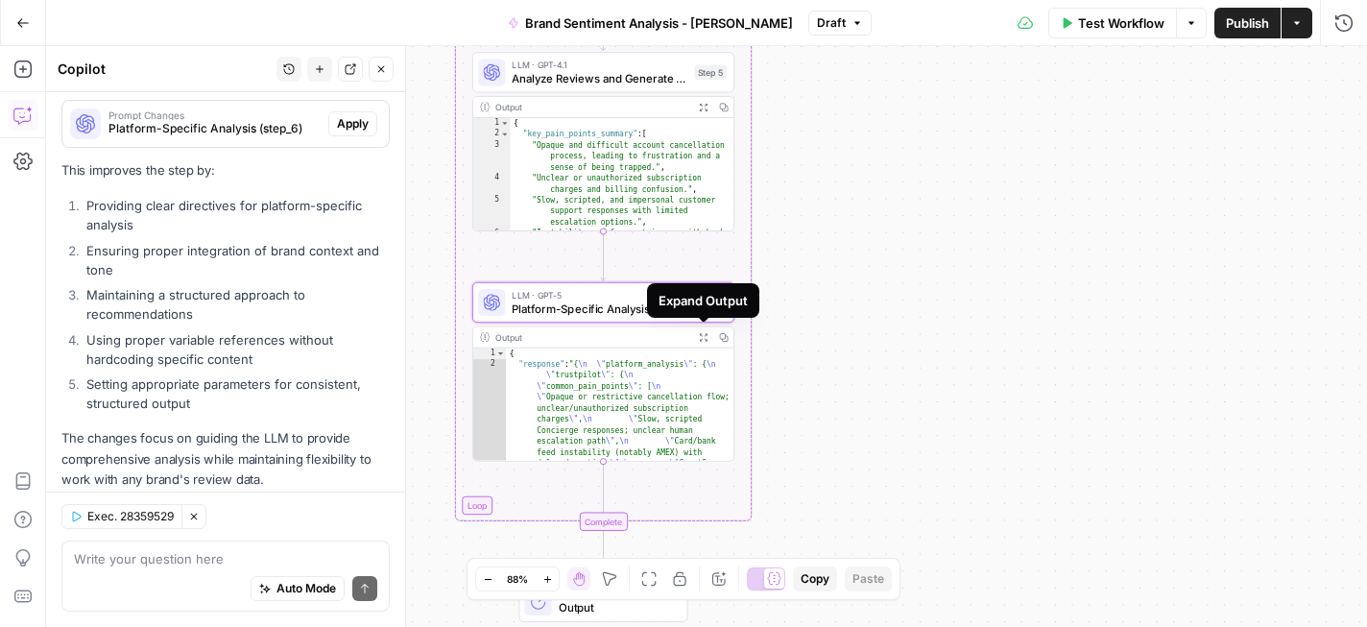
click at [707, 339] on icon "button" at bounding box center [703, 337] width 8 height 8
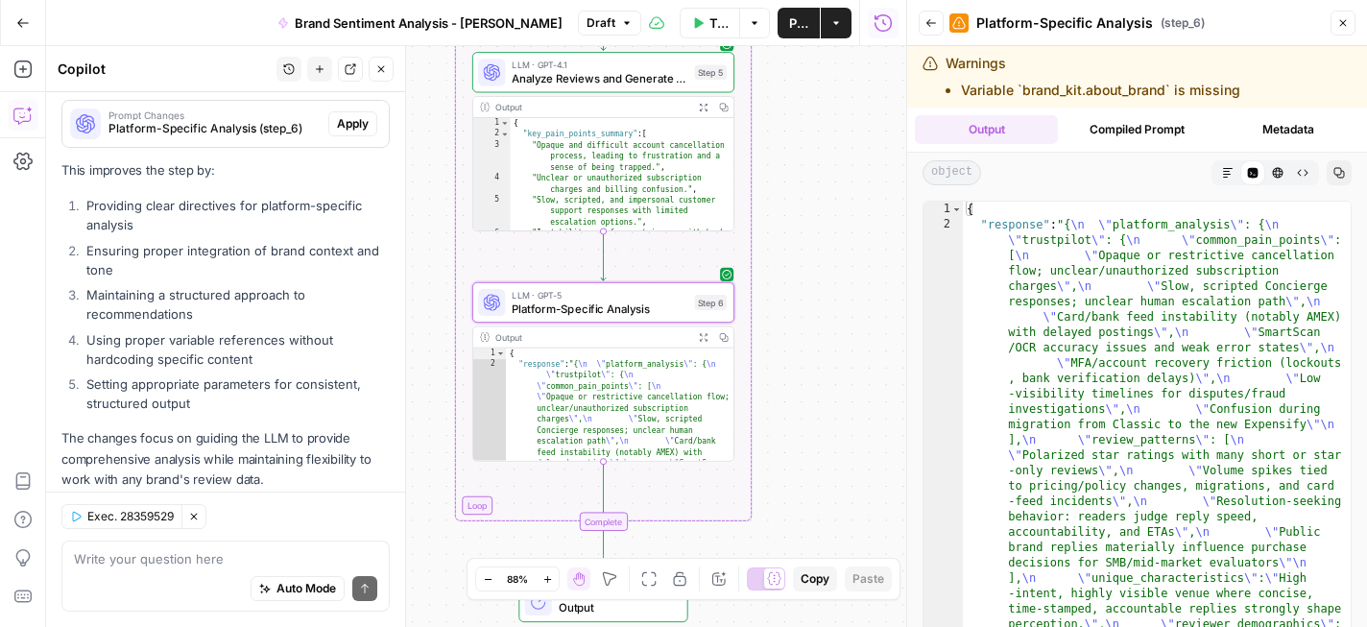
type textarea "**********"
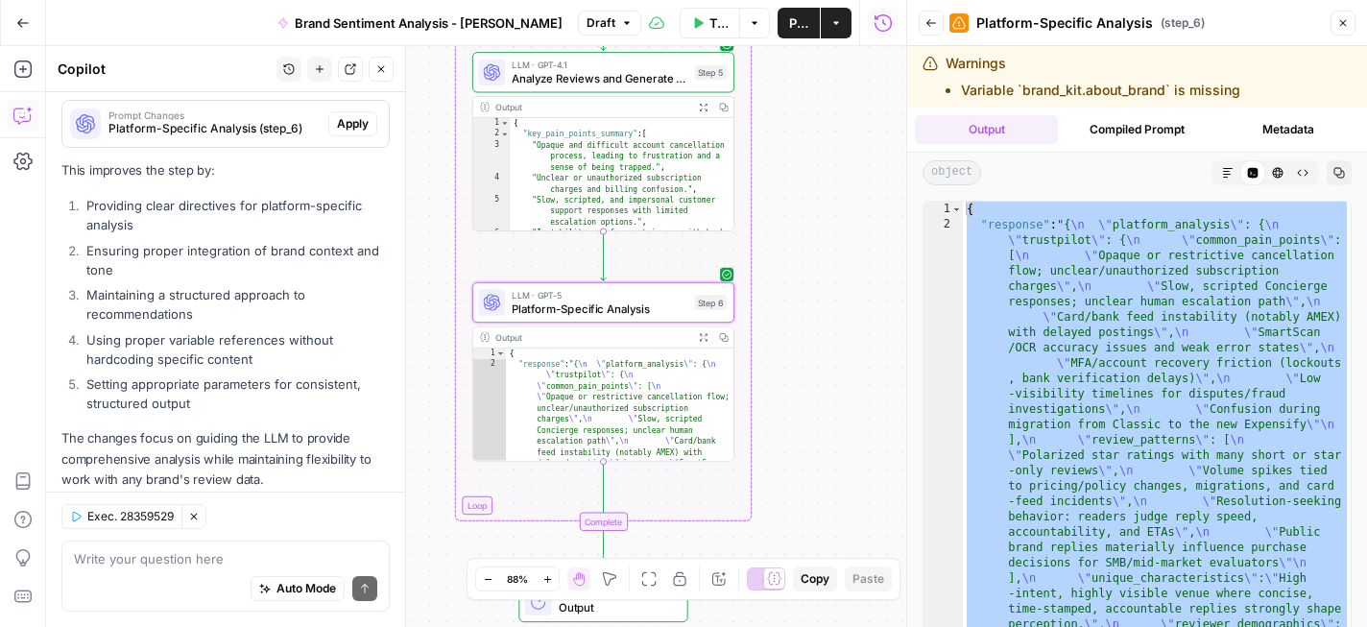
type textarea "**********"
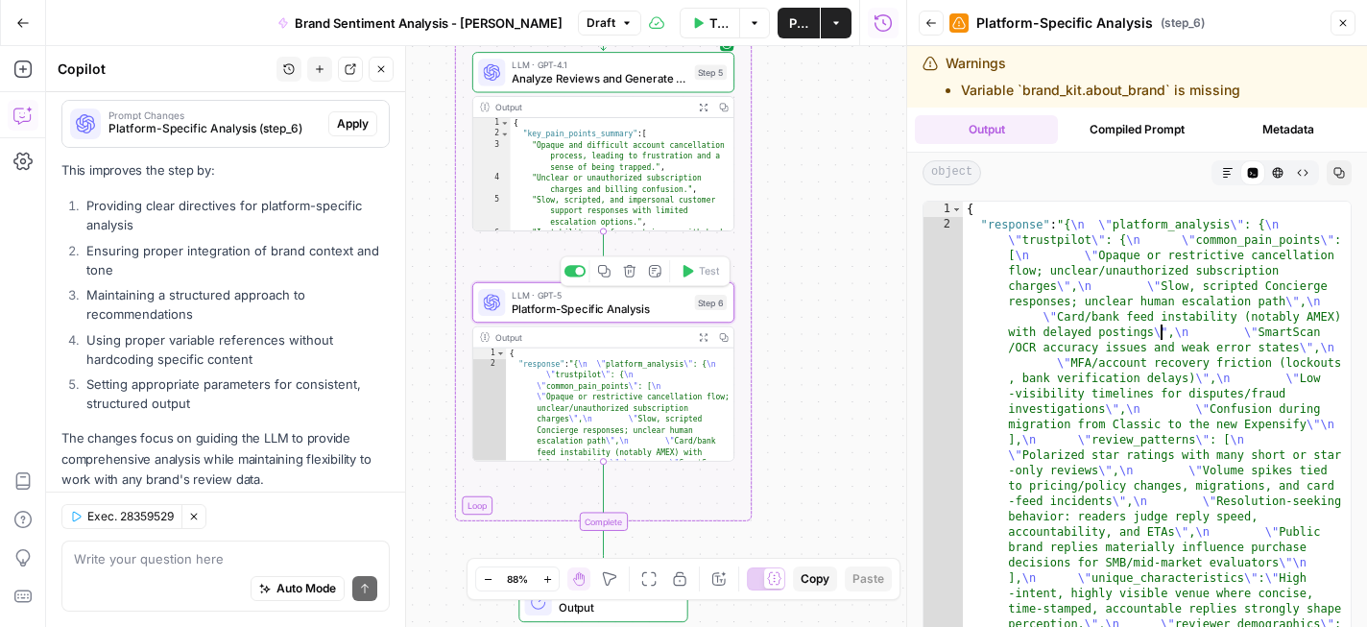
click at [619, 318] on div "LLM · GPT-5 Platform-Specific Analysis Step 6 Copy step Delete step Add Note Te…" at bounding box center [603, 302] width 262 height 40
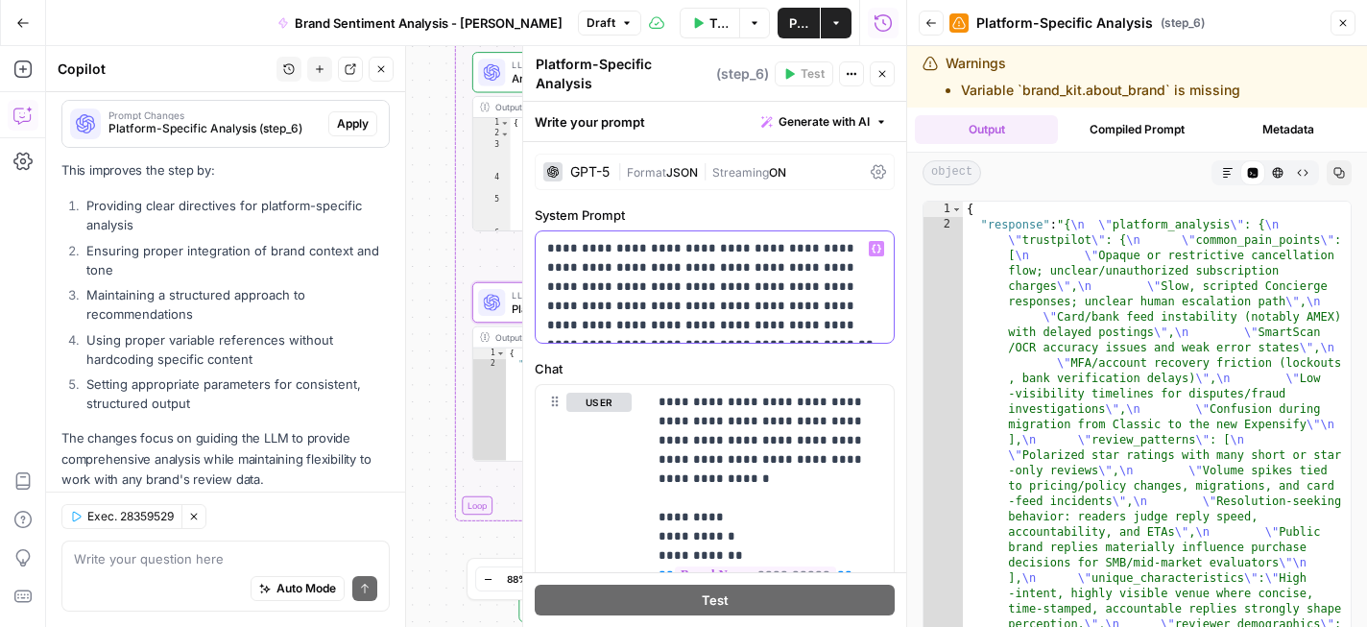
click at [867, 308] on p "**********" at bounding box center [714, 287] width 335 height 96
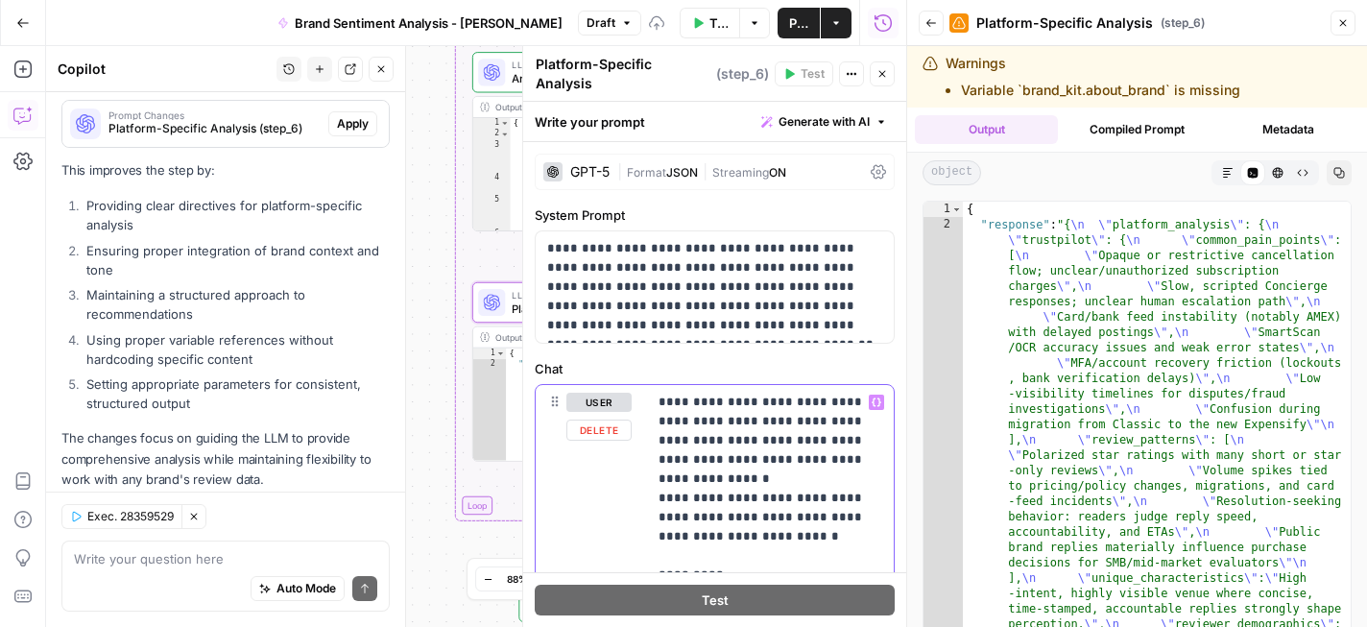
click at [710, 23] on span "Test Workflow" at bounding box center [719, 22] width 19 height 19
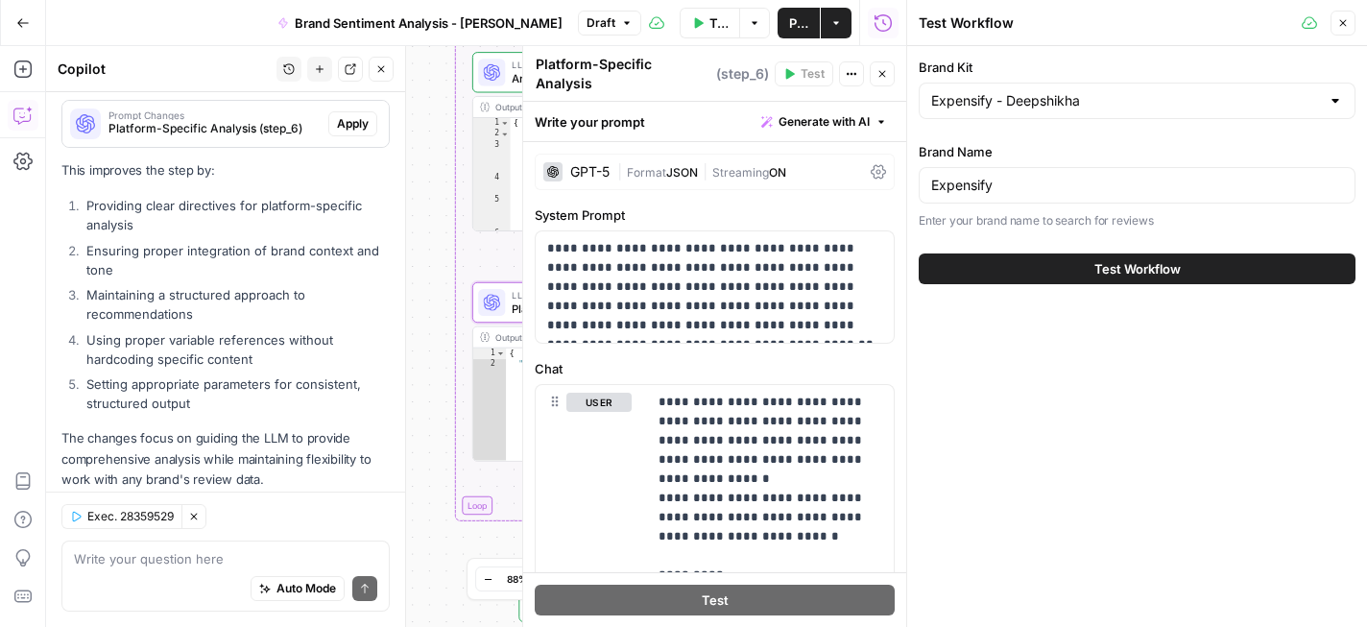
click at [1074, 261] on button "Test Workflow" at bounding box center [1137, 269] width 437 height 31
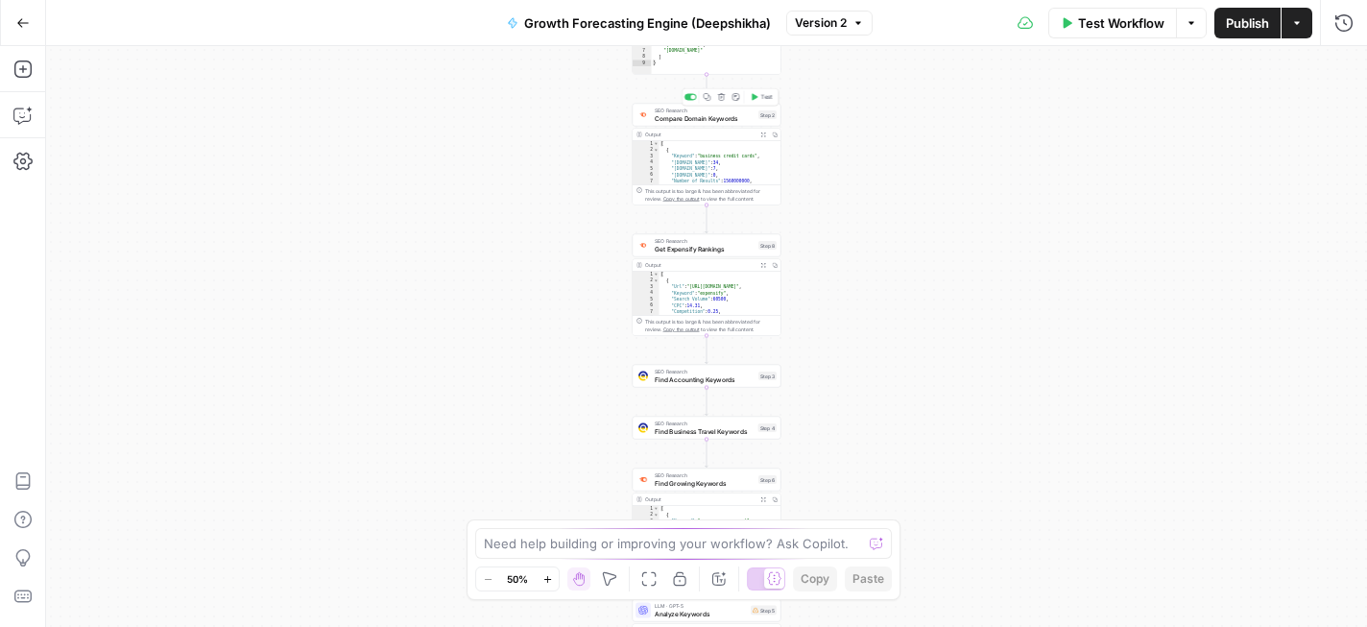
click at [704, 122] on span "Compare Domain Keywords" at bounding box center [705, 118] width 100 height 10
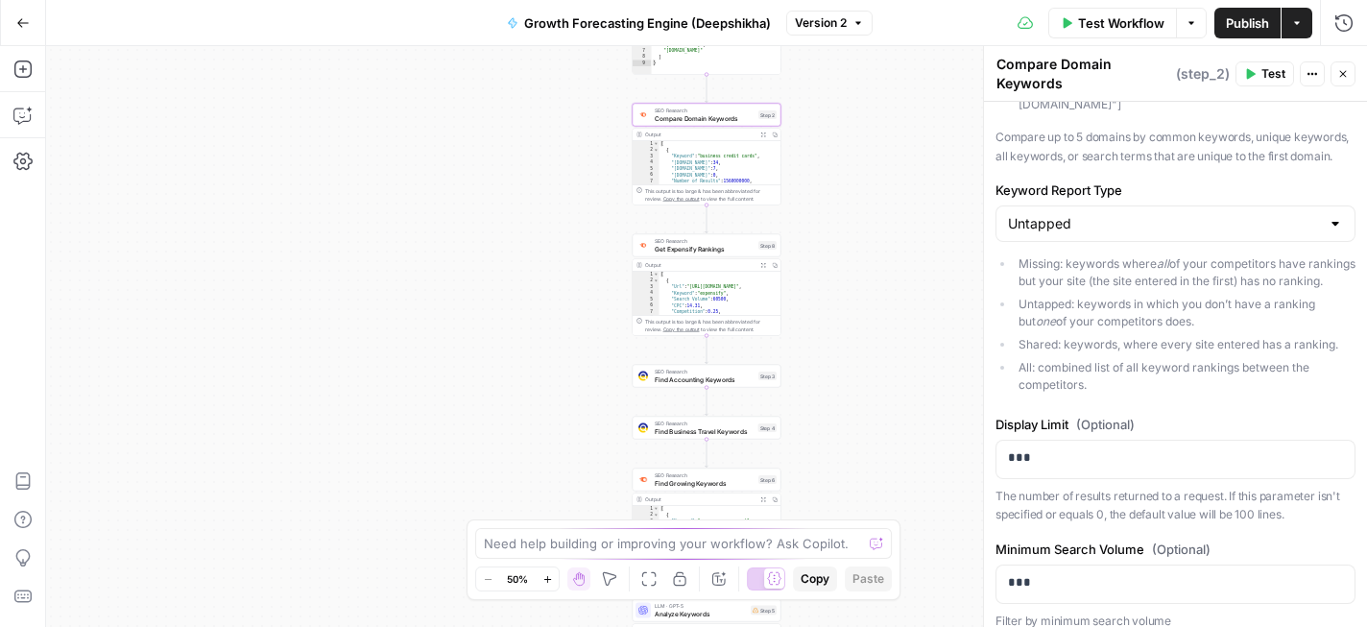
scroll to position [15, 0]
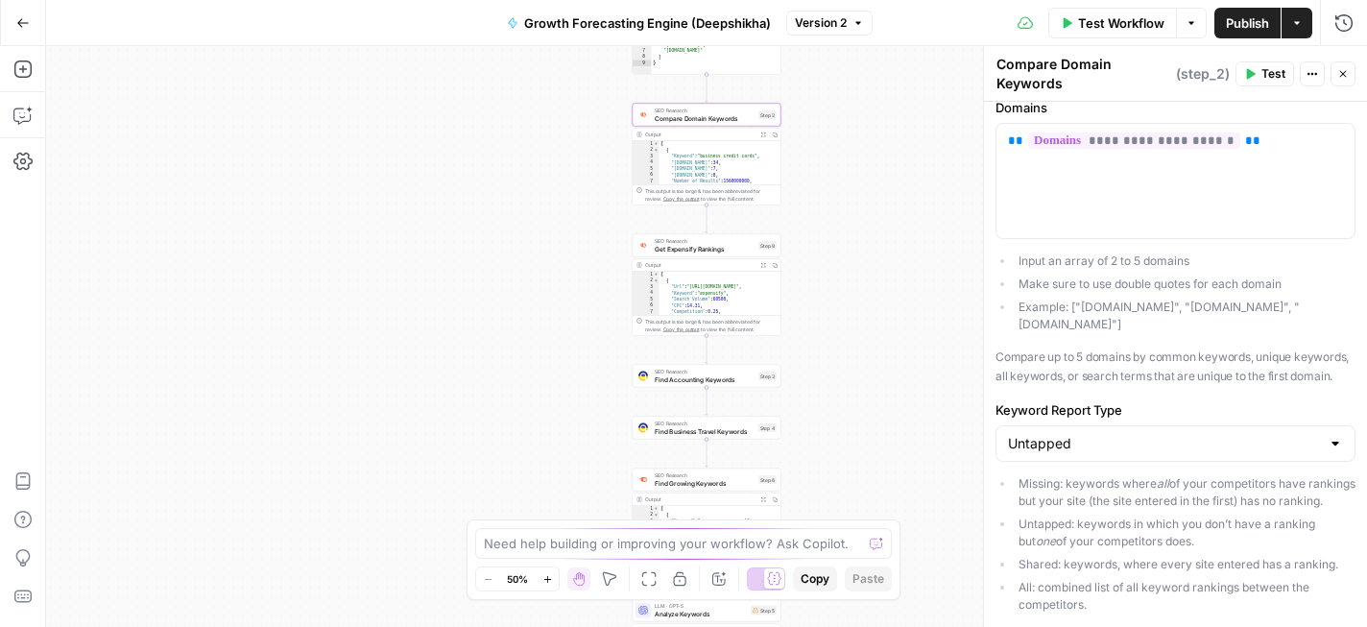
click at [763, 133] on icon "button" at bounding box center [764, 135] width 6 height 6
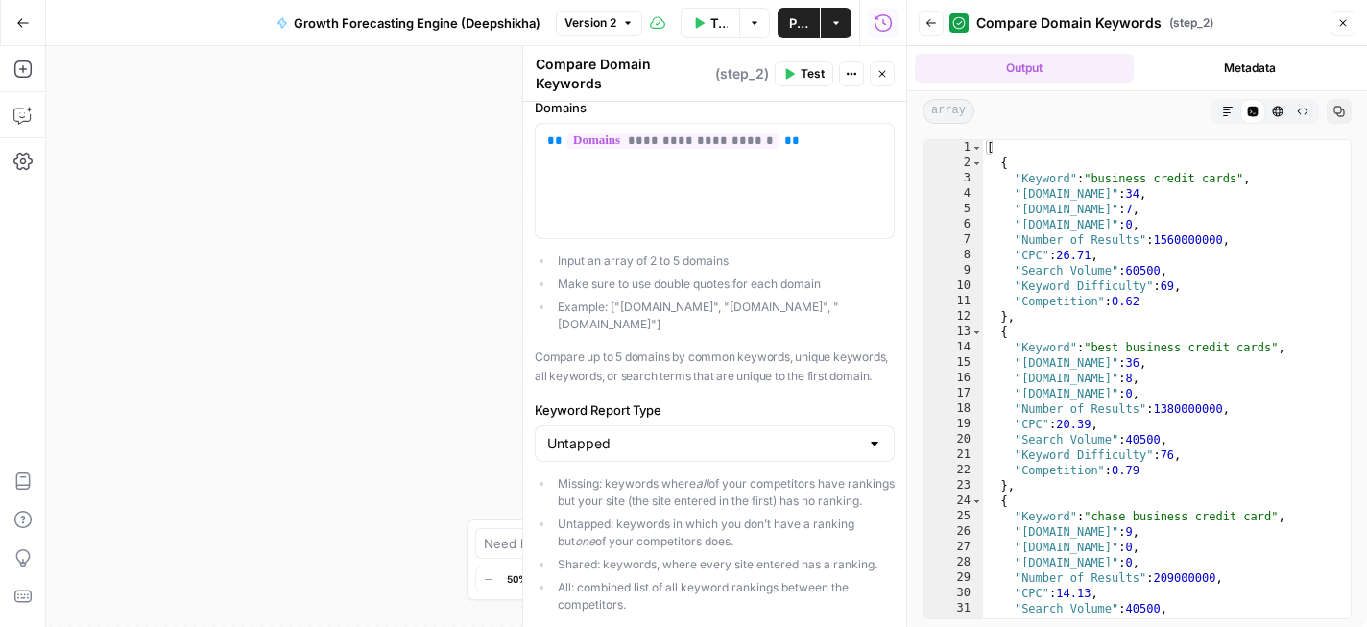
click at [1219, 113] on button "Markdown" at bounding box center [1228, 111] width 25 height 25
click at [1271, 117] on button "HTML Viewer" at bounding box center [1278, 111] width 25 height 25
click at [1348, 19] on icon "button" at bounding box center [1344, 23] width 12 height 12
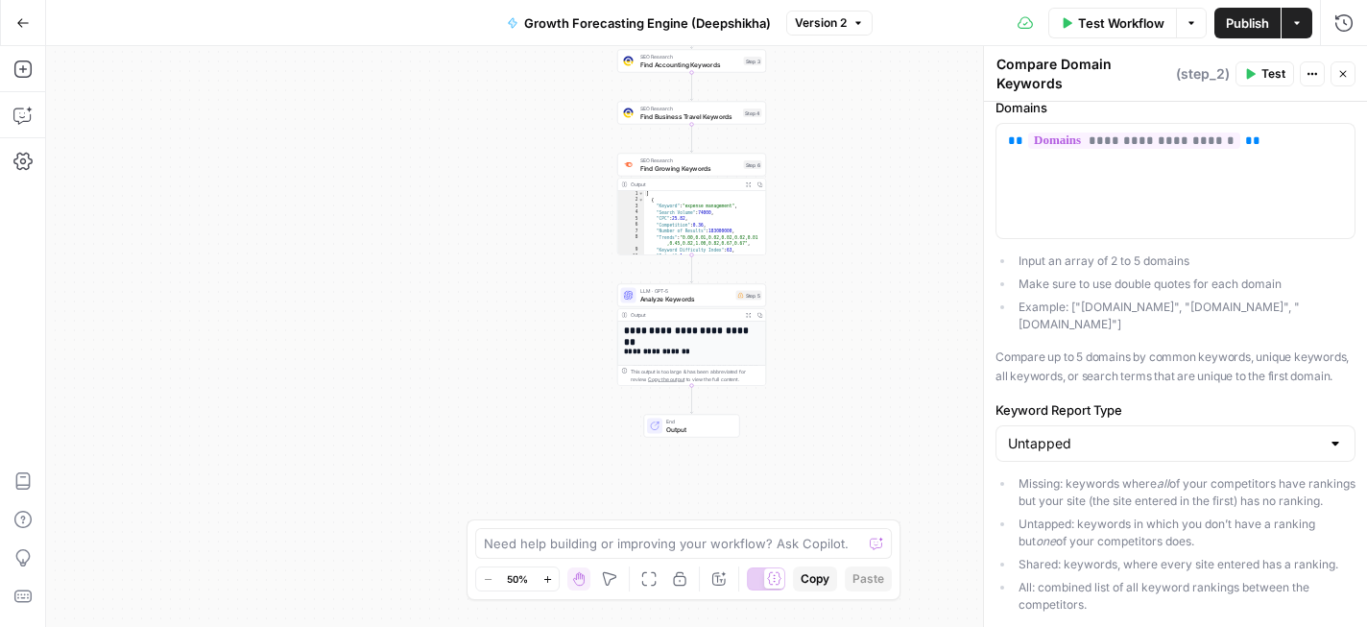
click at [1238, 21] on span "Publish" at bounding box center [1247, 22] width 43 height 19
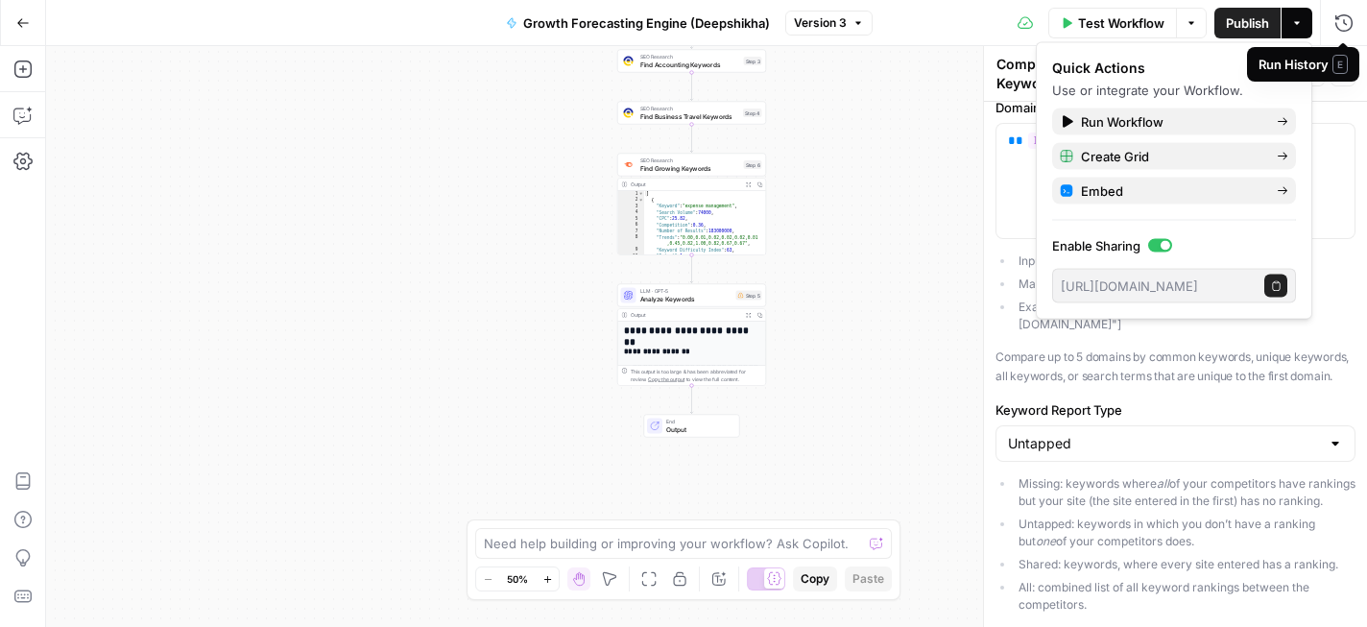
click at [1345, 73] on div "Run History E" at bounding box center [1303, 64] width 89 height 19
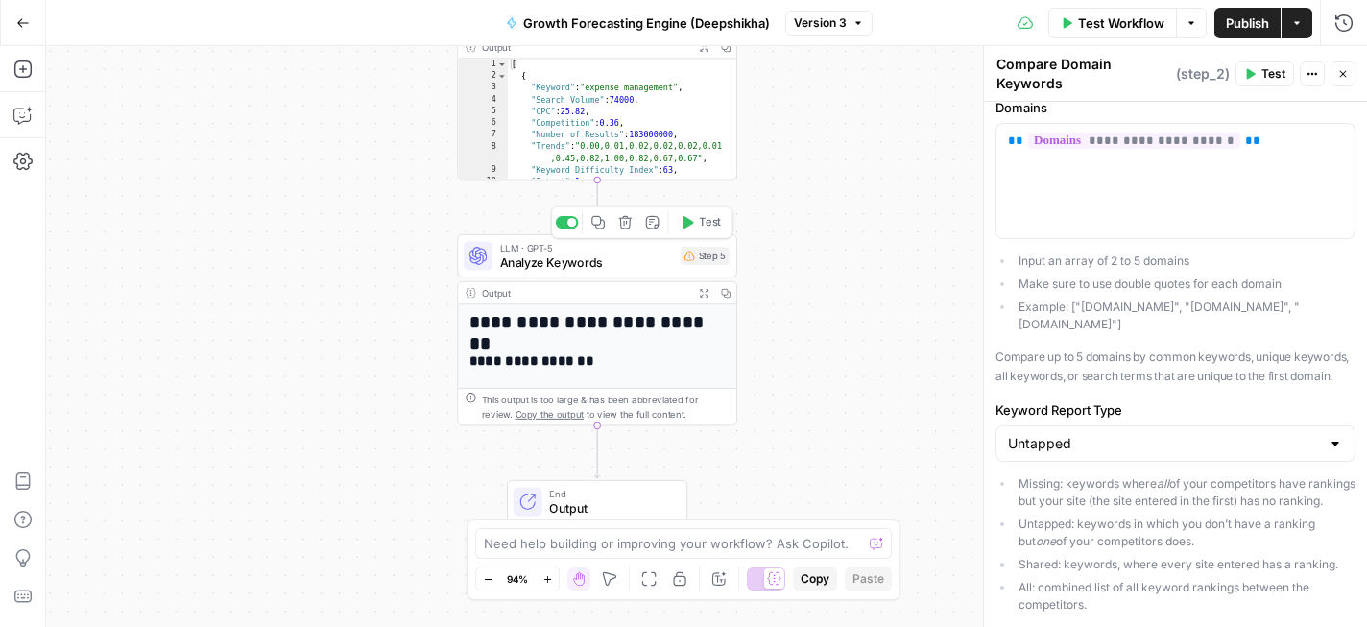
click at [603, 264] on span "Analyze Keywords" at bounding box center [587, 263] width 174 height 18
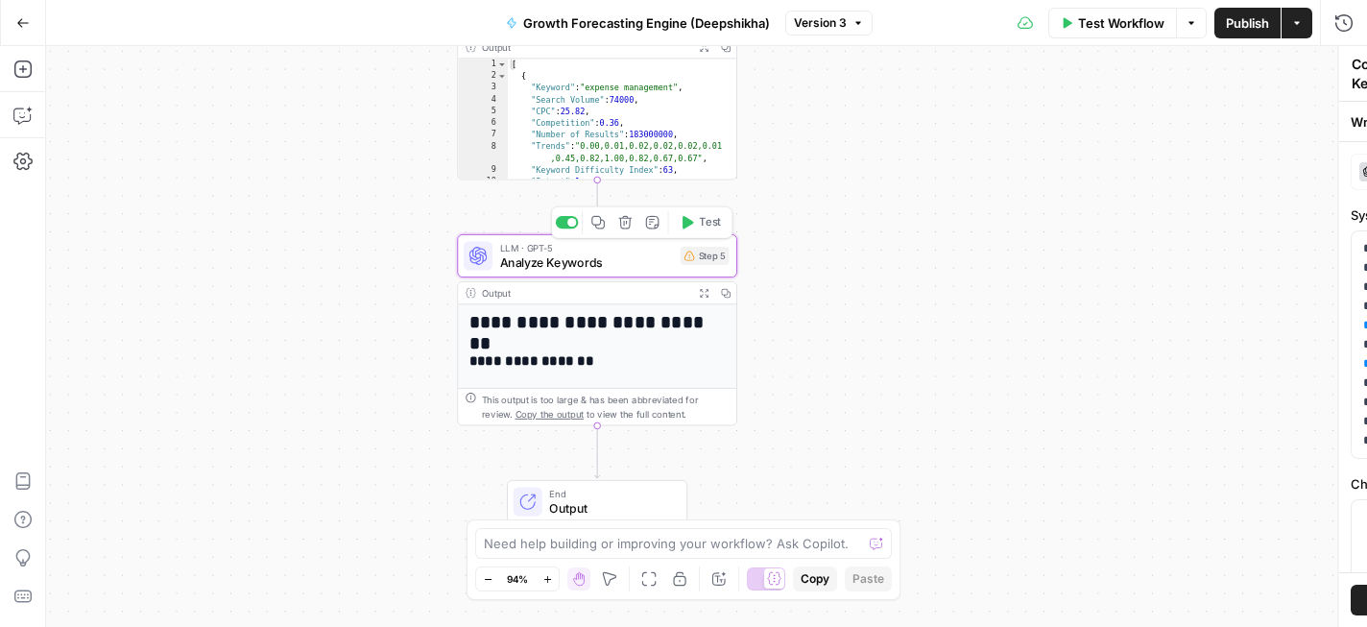
type textarea "Analyze Keywords"
click at [603, 264] on span "Analyze Keywords" at bounding box center [587, 263] width 174 height 18
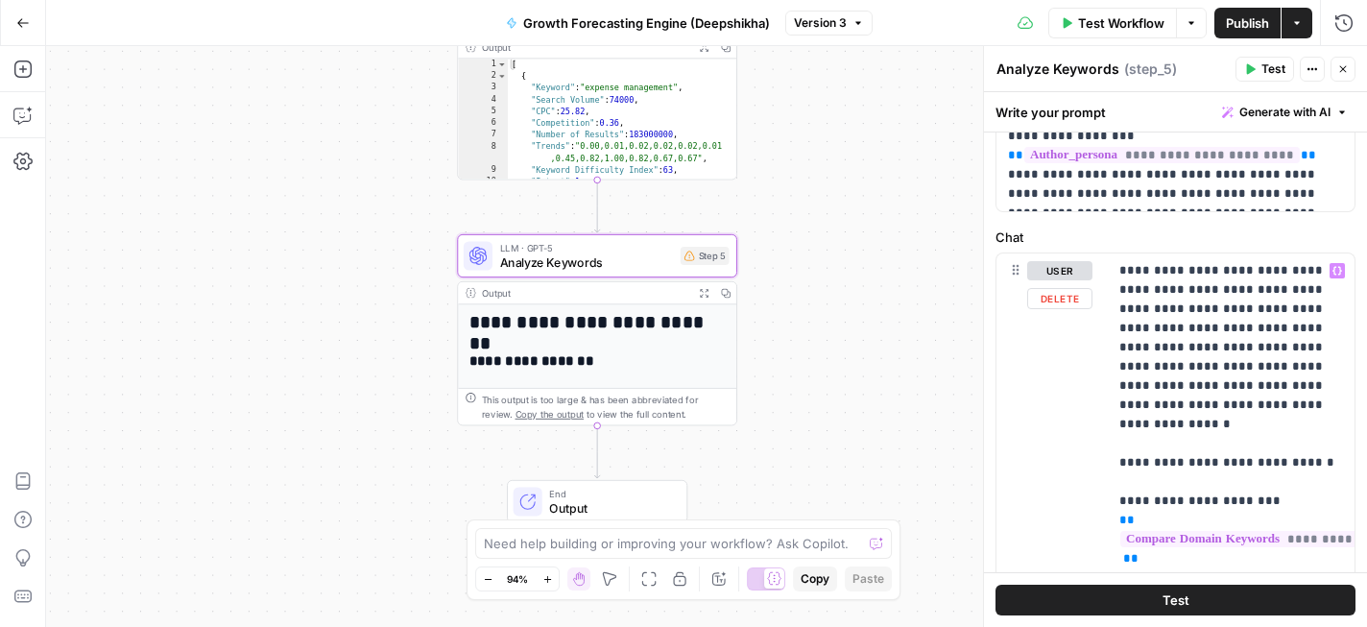
scroll to position [131, 0]
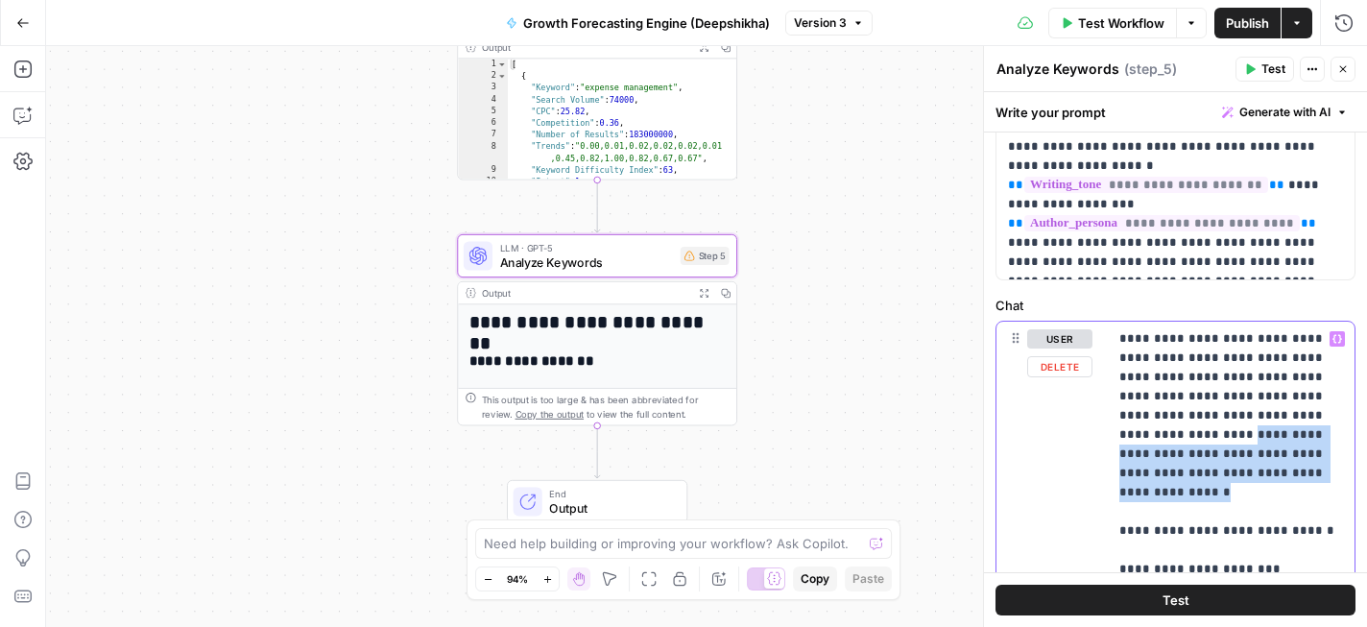
drag, startPoint x: 1117, startPoint y: 436, endPoint x: 1227, endPoint y: 465, distance: 114.1
copy p "**********"
click at [917, 225] on div "Workflow Set Inputs Inputs Run Code · Python Process Competitors Step 1 Output …" at bounding box center [706, 336] width 1321 height 581
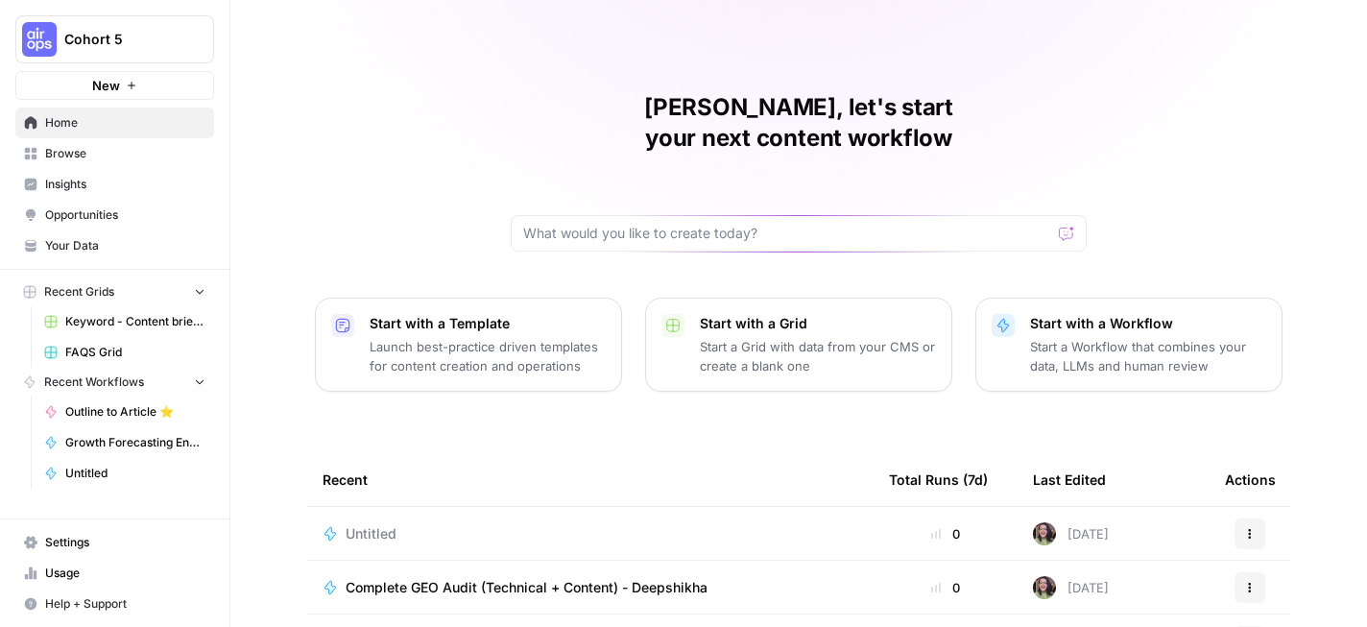
scroll to position [256, 0]
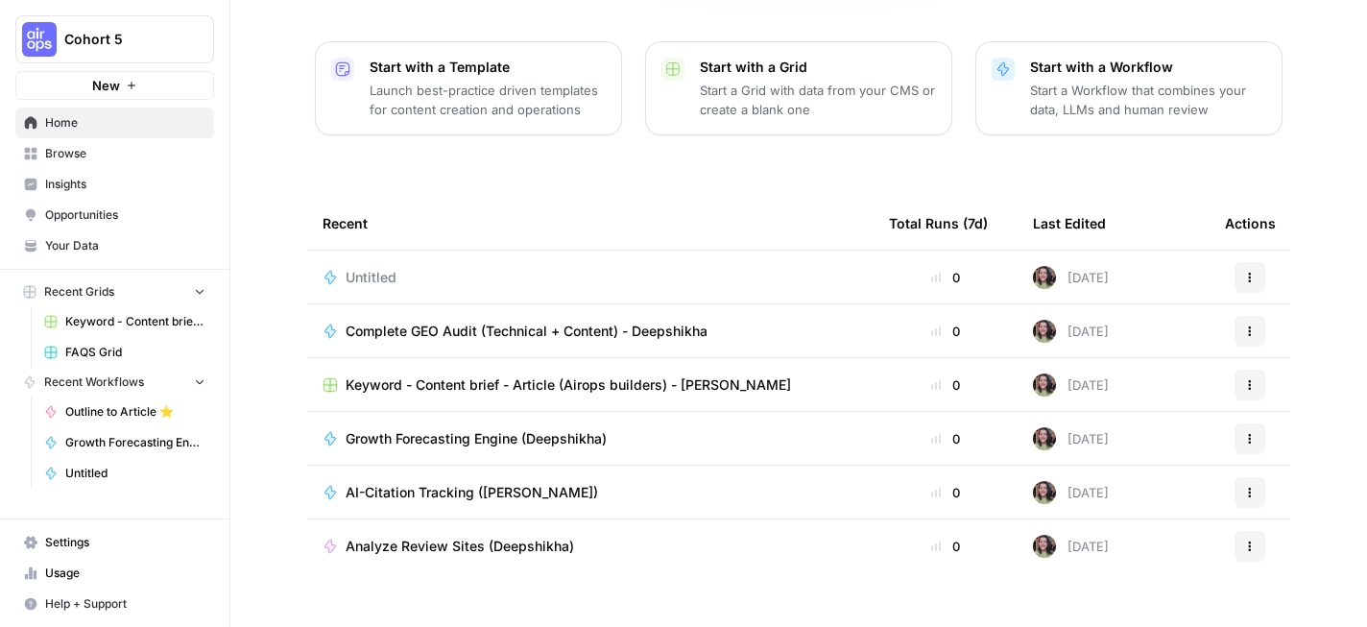
click at [506, 304] on td "Complete GEO Audit (Technical + Content) - Deepshikha" at bounding box center [590, 330] width 567 height 53
click at [515, 322] on span "Complete GEO Audit (Technical + Content) - Deepshikha" at bounding box center [527, 331] width 362 height 19
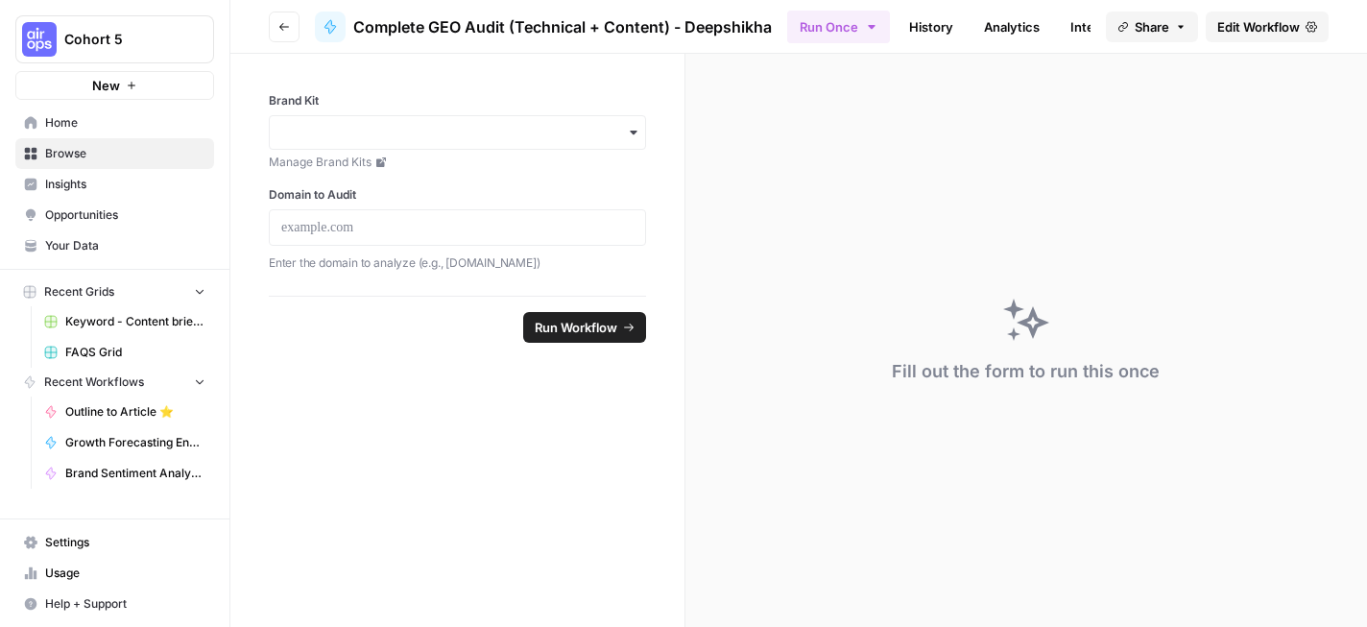
click at [1257, 28] on span "Edit Workflow" at bounding box center [1259, 26] width 83 height 19
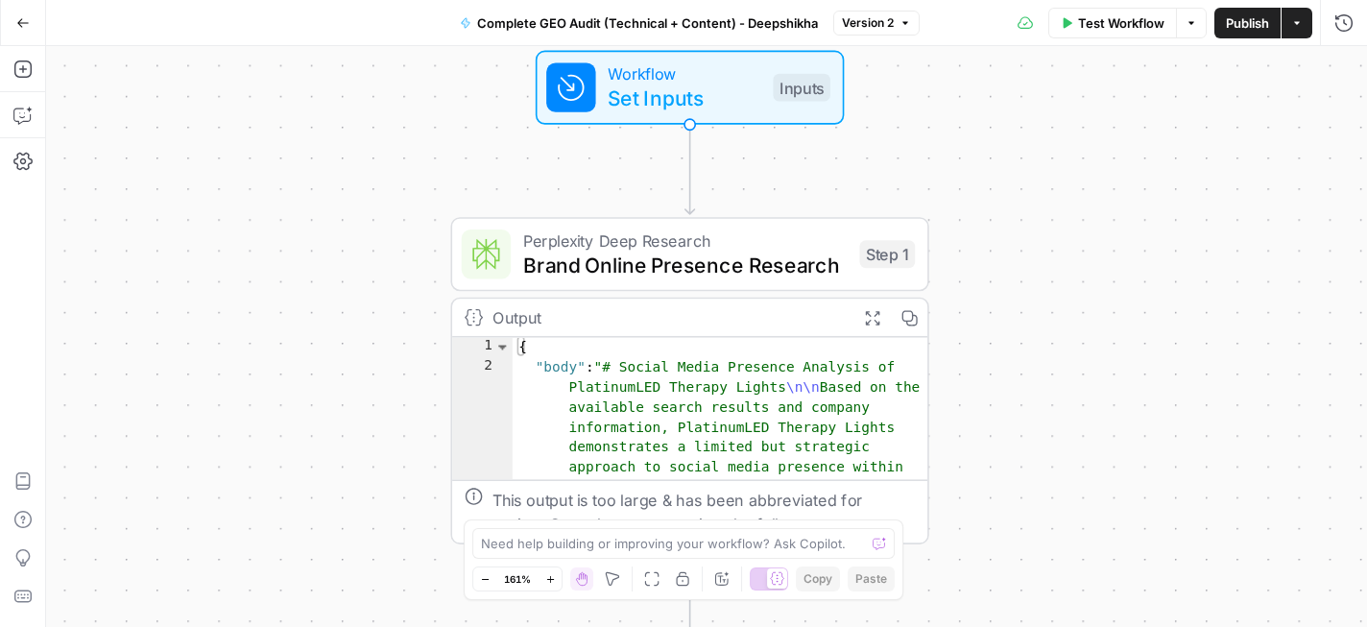
click at [765, 259] on span "Brand Online Presence Research" at bounding box center [685, 265] width 325 height 31
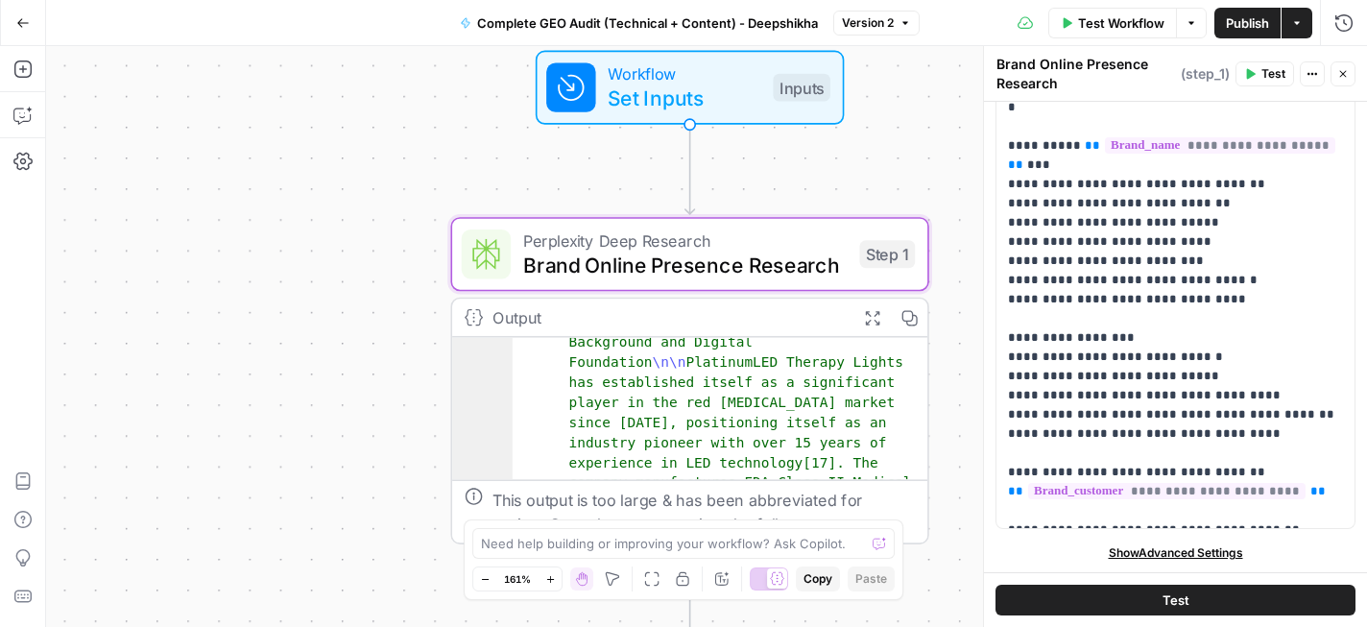
scroll to position [216, 0]
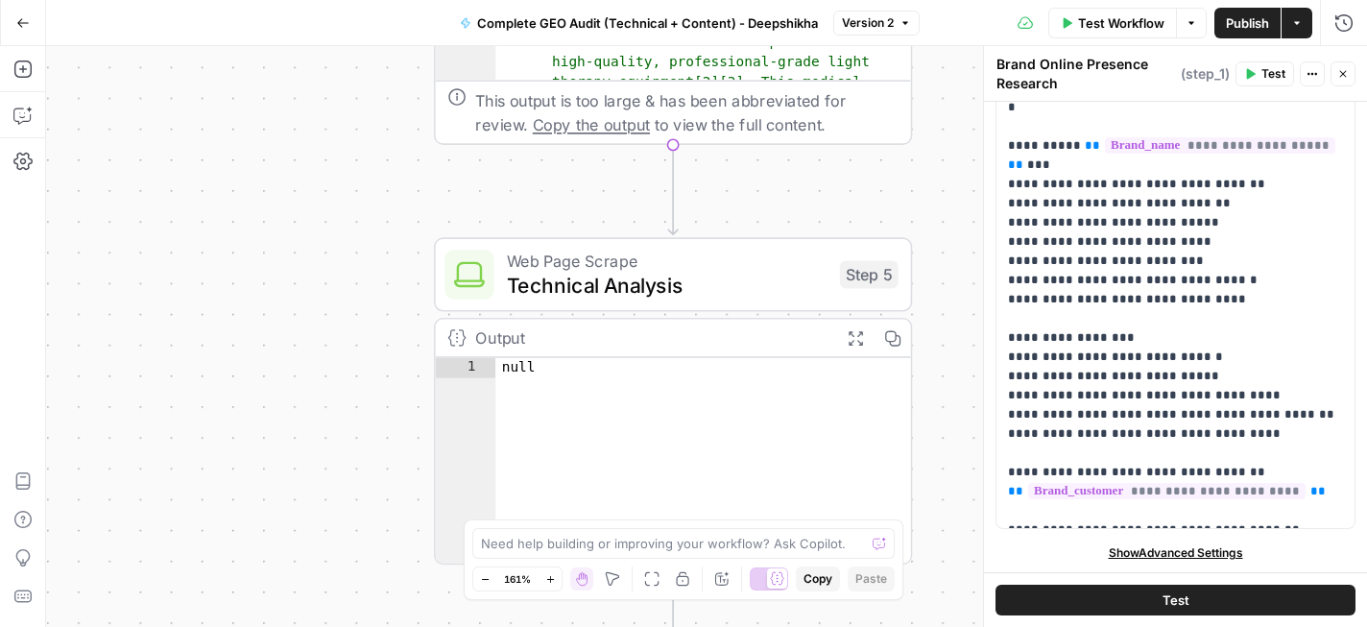
click at [682, 289] on span "Technical Analysis" at bounding box center [667, 285] width 321 height 31
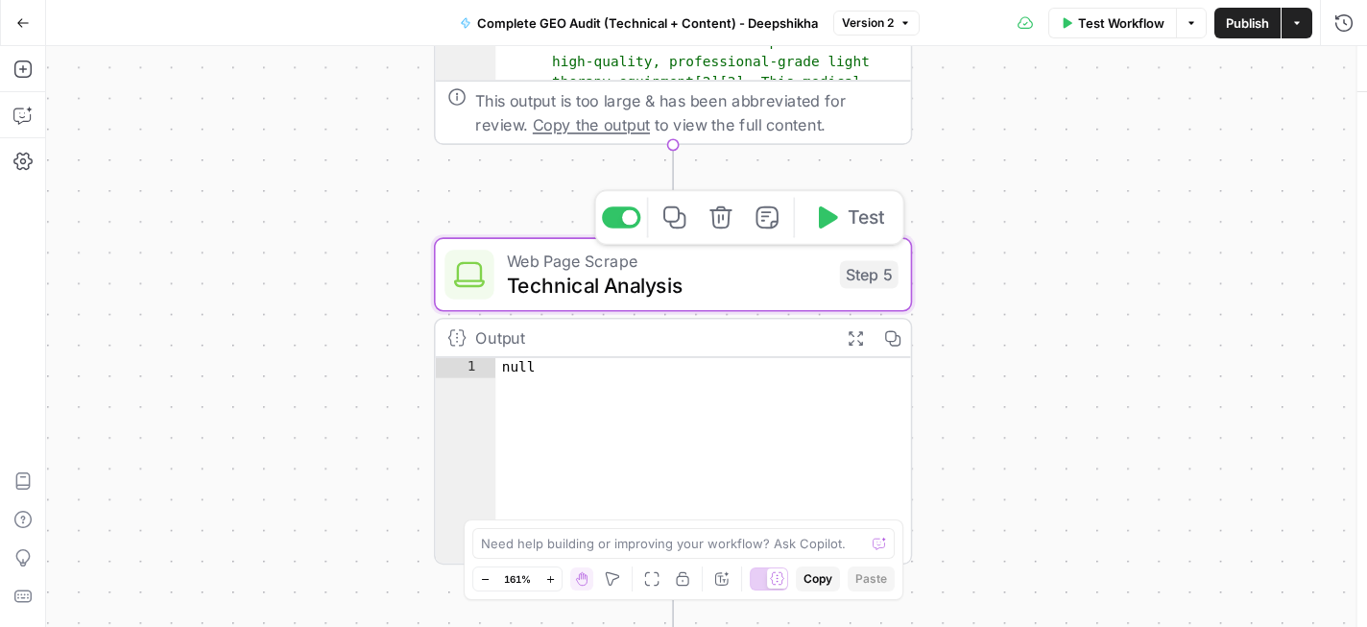
click at [682, 289] on span "Technical Analysis" at bounding box center [667, 285] width 321 height 31
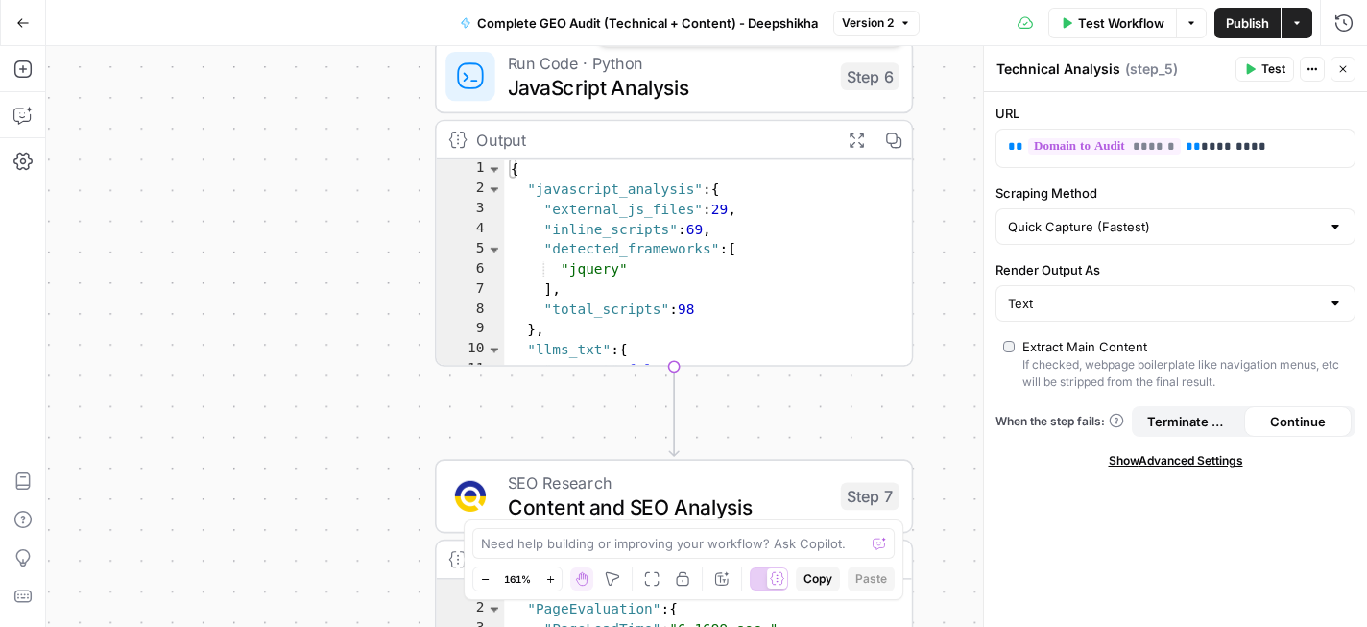
click at [714, 79] on span "JavaScript Analysis" at bounding box center [668, 87] width 321 height 31
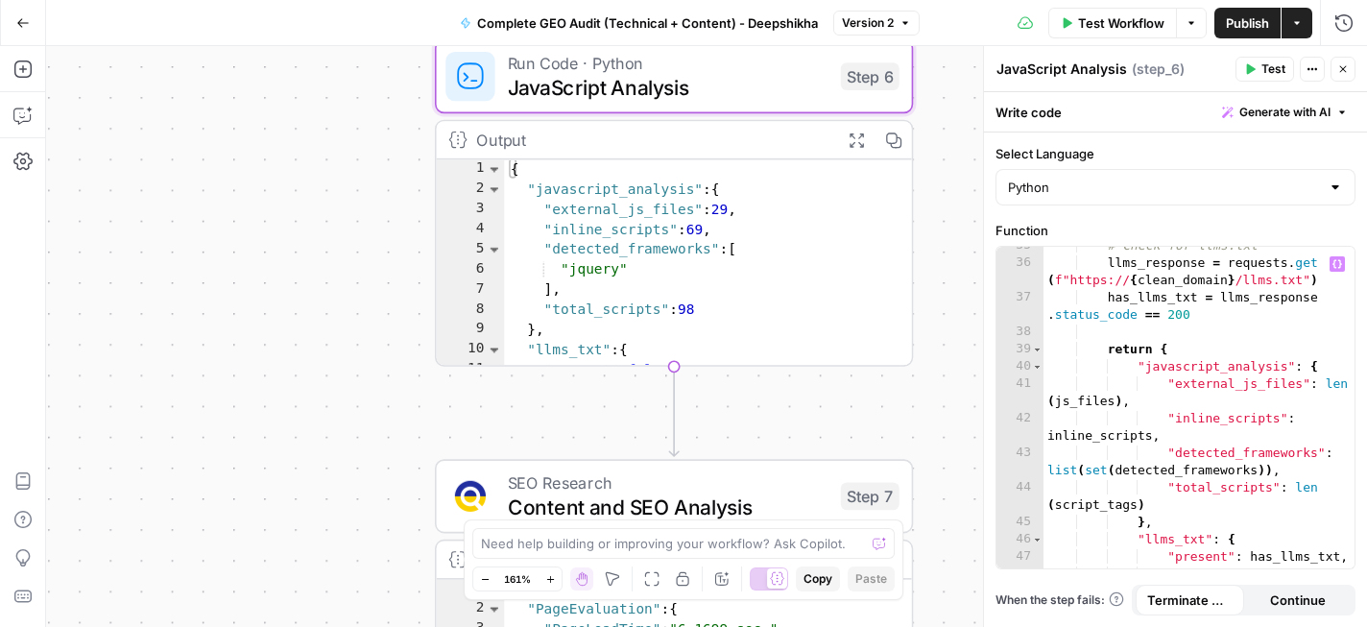
scroll to position [787, 0]
click at [1123, 389] on div "# Check for llms.txt llms_response = requests . get ( f"https:// { clean_domain…" at bounding box center [1199, 424] width 311 height 374
type textarea "**********"
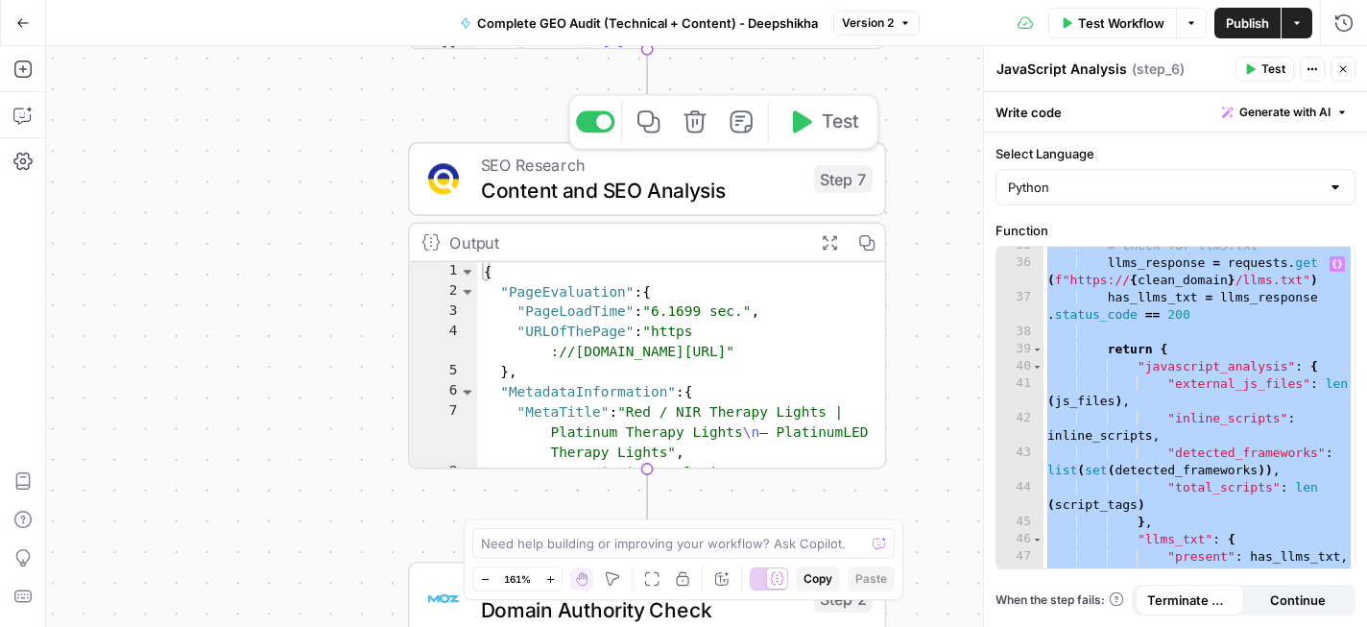
click at [605, 186] on span "Content and SEO Analysis" at bounding box center [641, 190] width 321 height 31
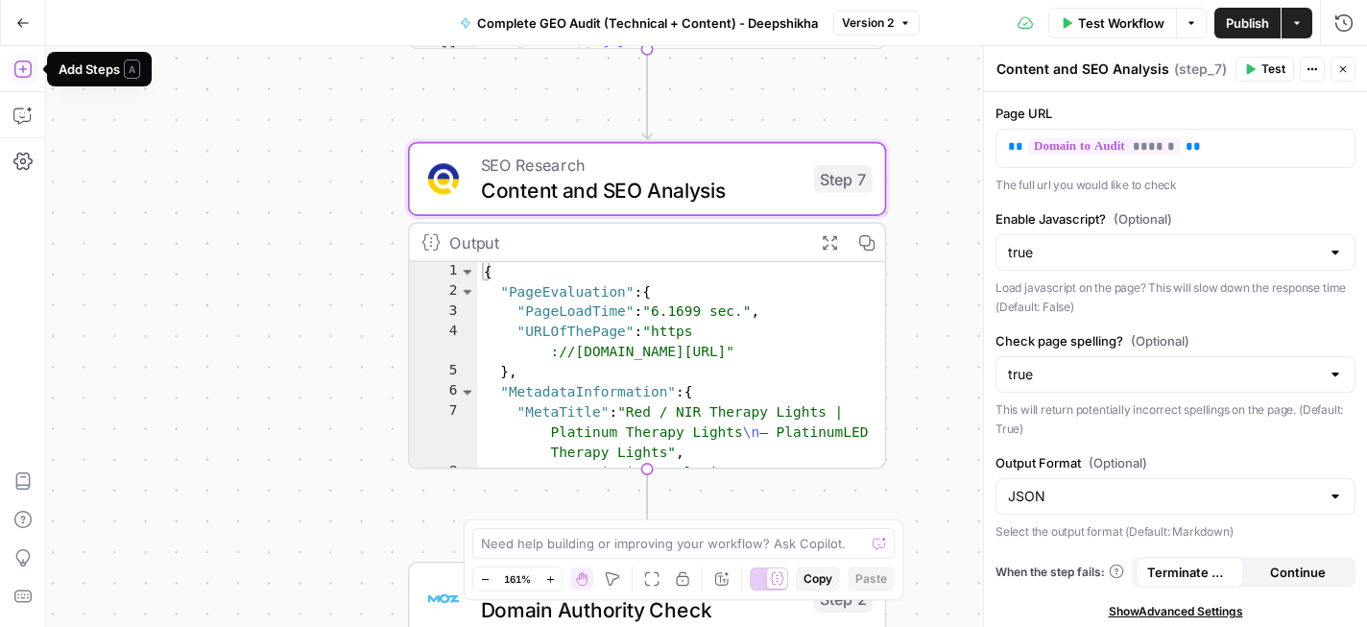
click at [29, 83] on button "Add Steps" at bounding box center [23, 69] width 31 height 31
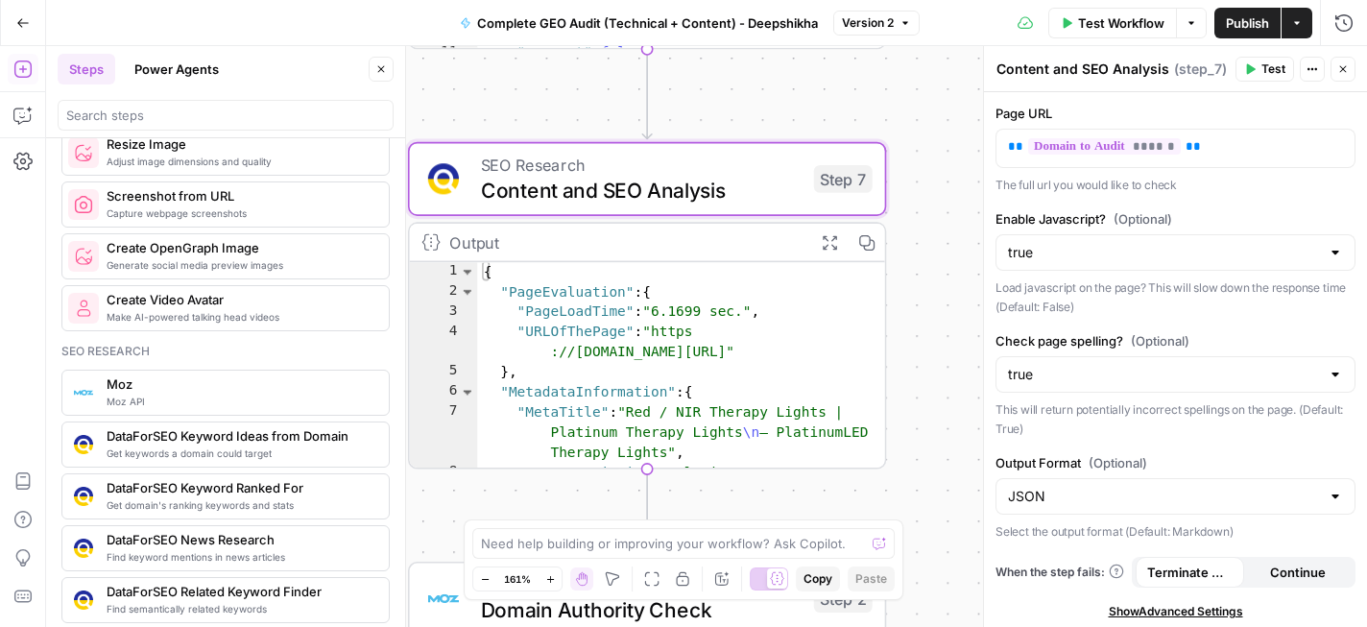
scroll to position [1561, 0]
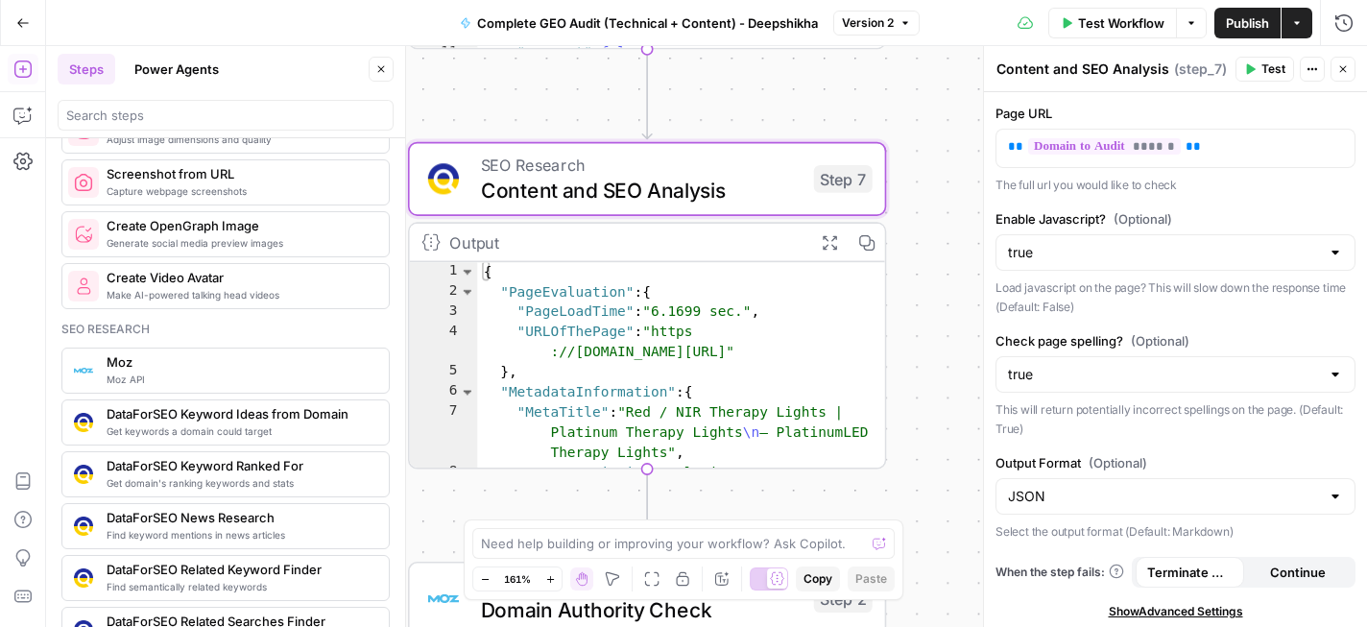
click at [926, 225] on div "Workflow Set Inputs Inputs Perplexity Deep Research Brand Online Presence Resea…" at bounding box center [706, 336] width 1321 height 581
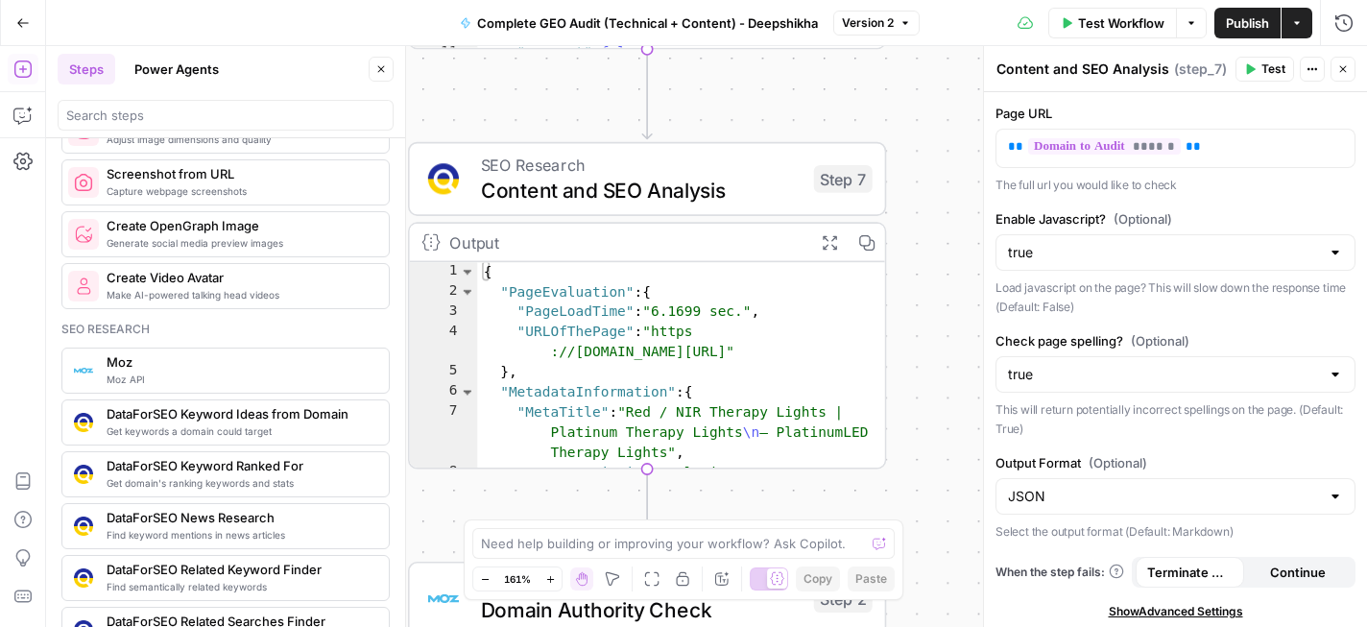
click at [382, 74] on icon "button" at bounding box center [381, 69] width 12 height 12
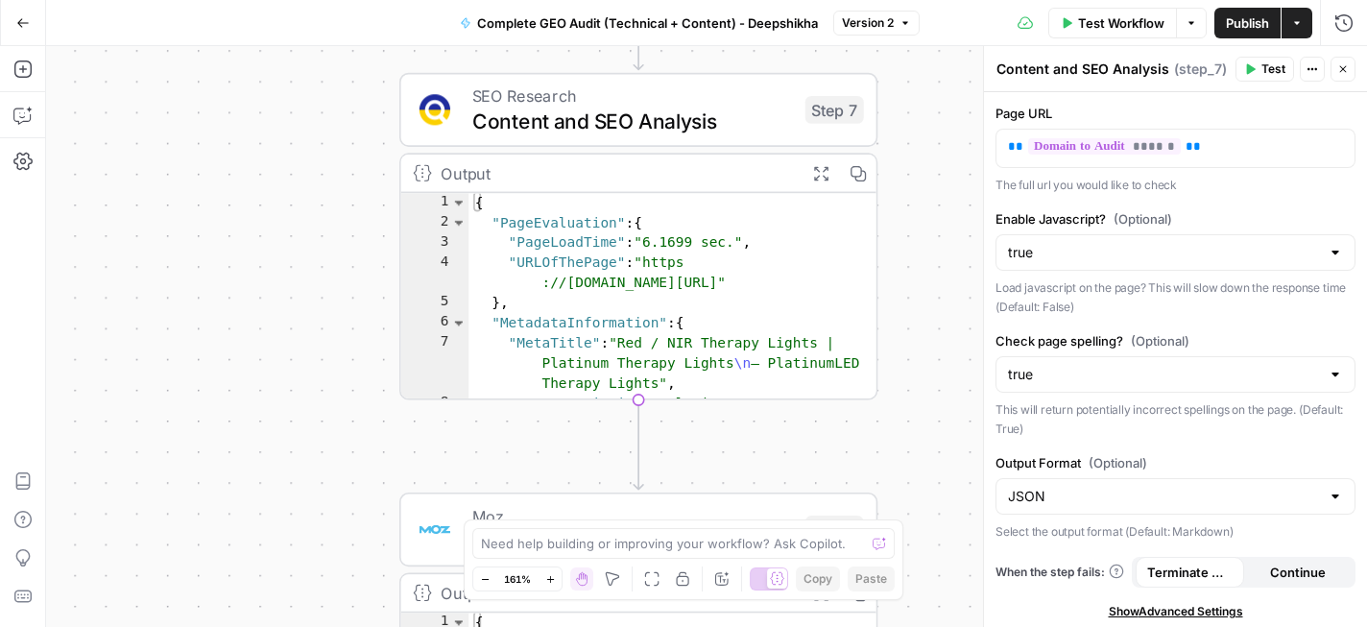
scroll to position [5, 0]
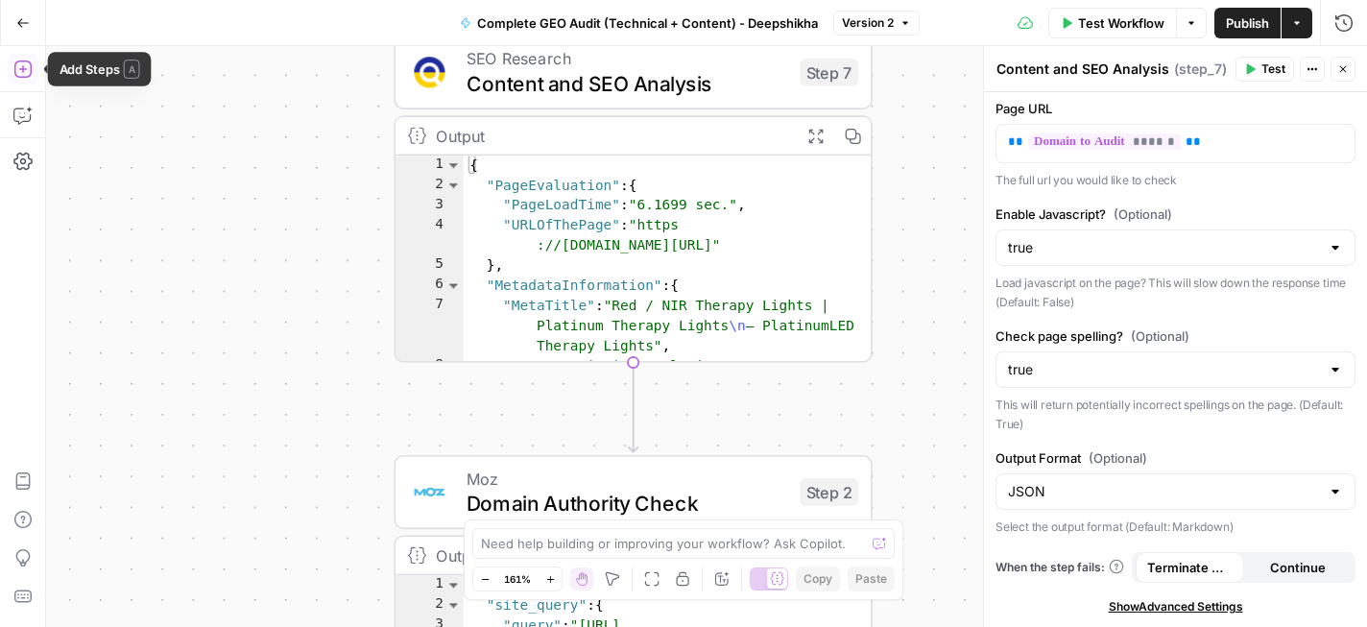
click at [30, 74] on icon "button" at bounding box center [21, 68] width 17 height 17
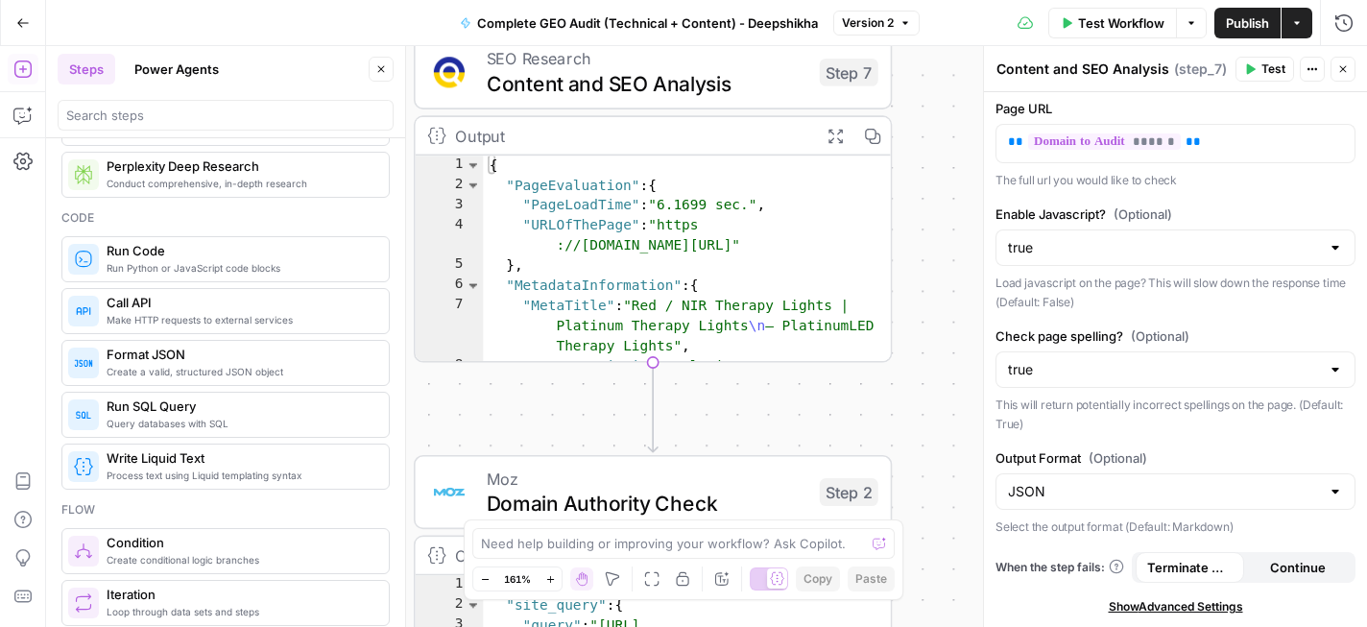
scroll to position [0, 0]
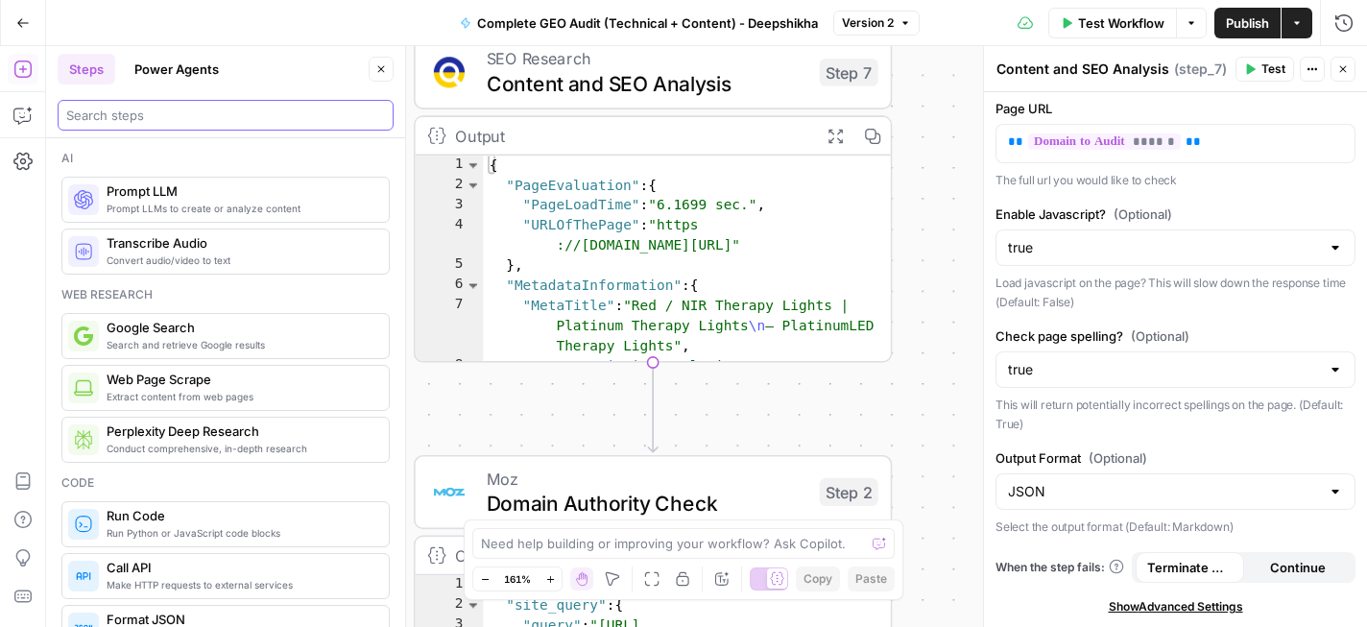
click at [240, 108] on input "search" at bounding box center [225, 115] width 319 height 19
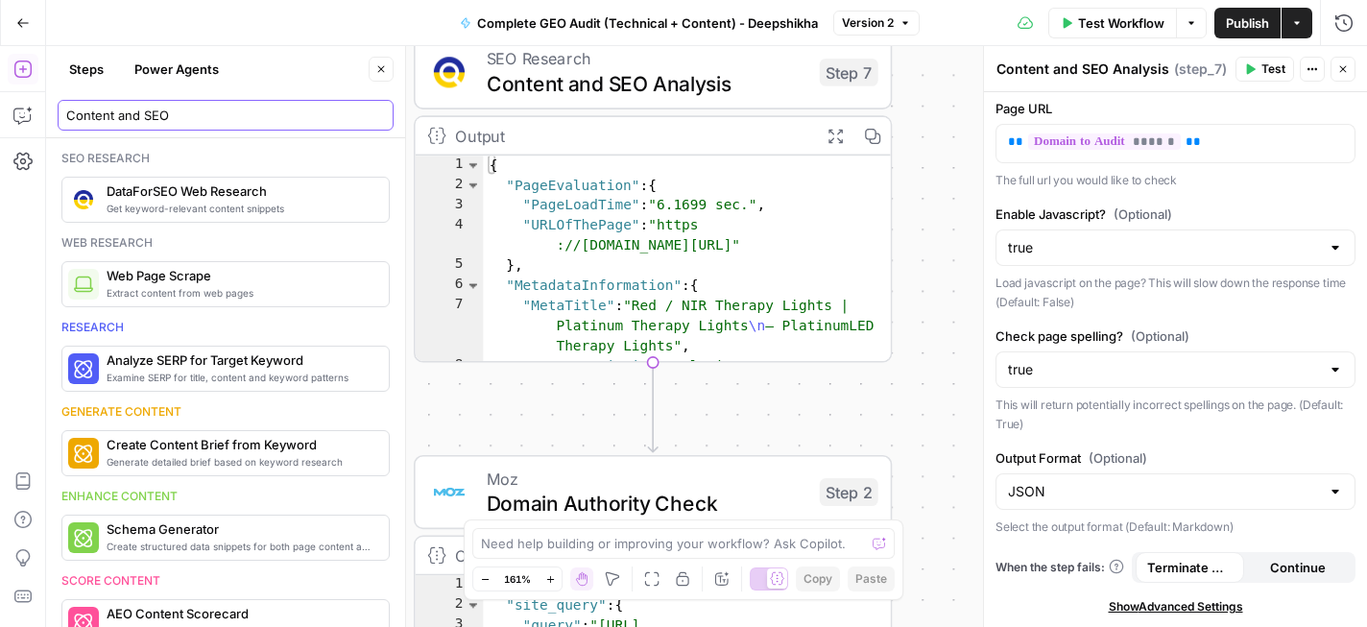
type input "Content and SEO"
click at [382, 74] on icon "button" at bounding box center [381, 69] width 12 height 12
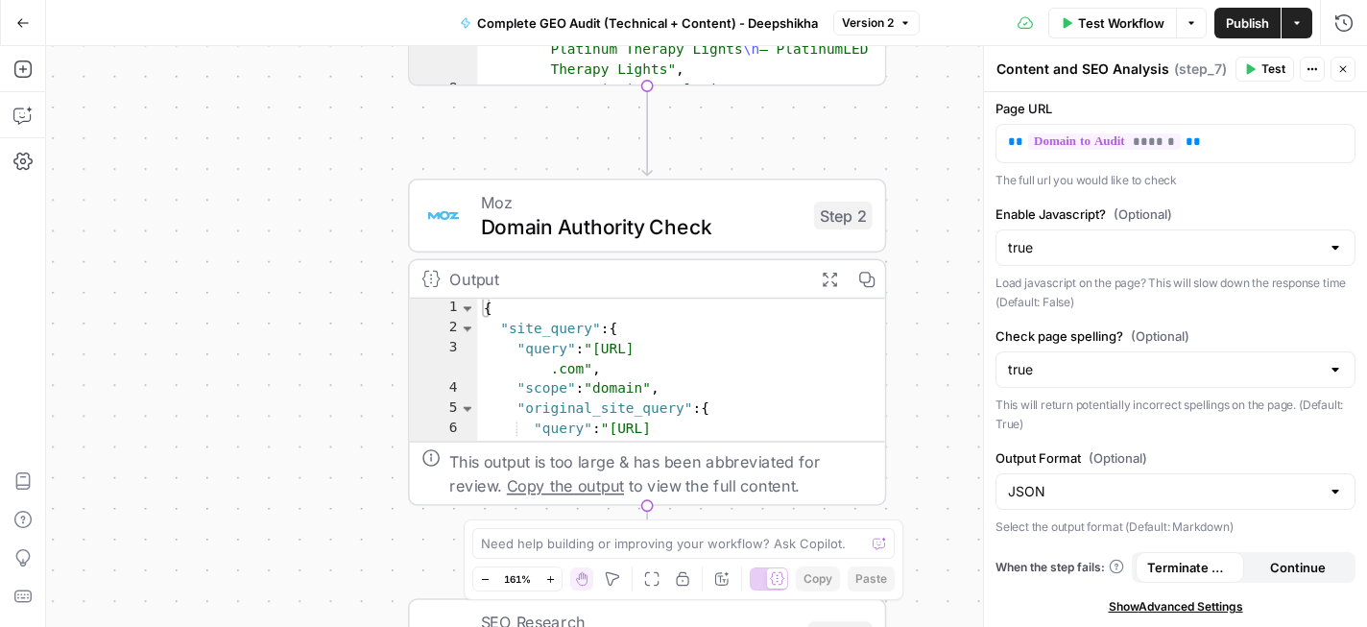
click at [671, 212] on span "Domain Authority Check" at bounding box center [641, 226] width 321 height 31
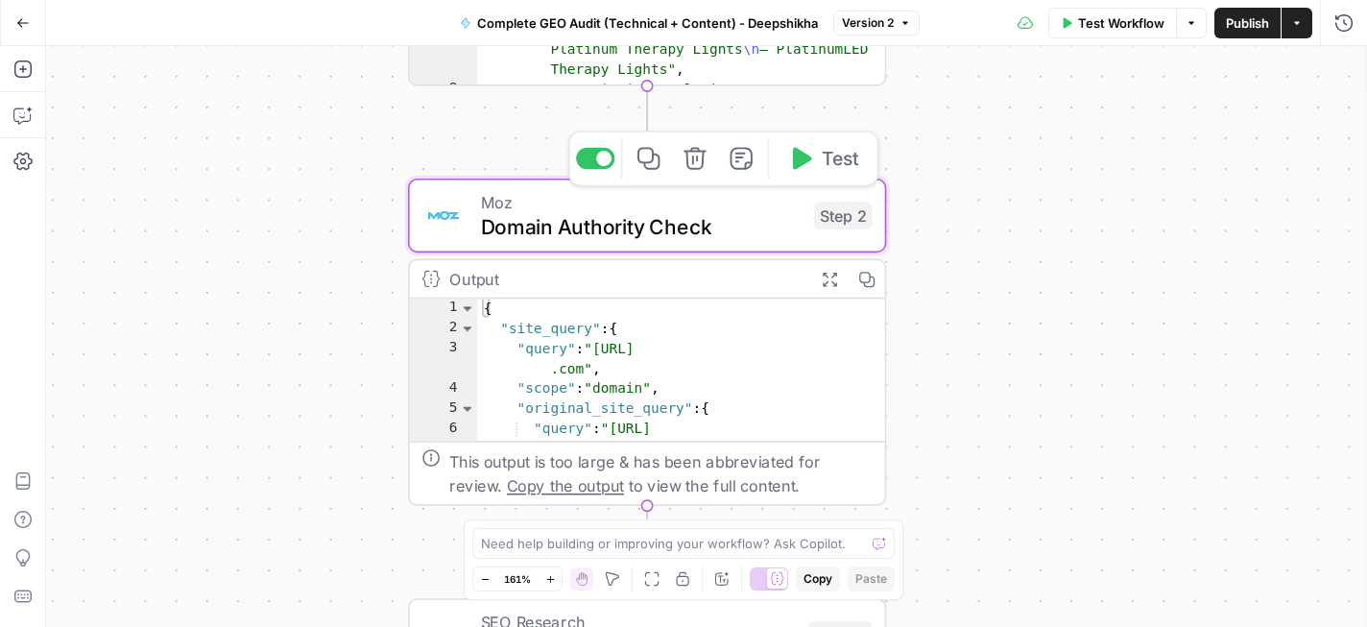
click at [671, 212] on span "Domain Authority Check" at bounding box center [641, 226] width 321 height 31
type input "Get Page / Domain Authority"
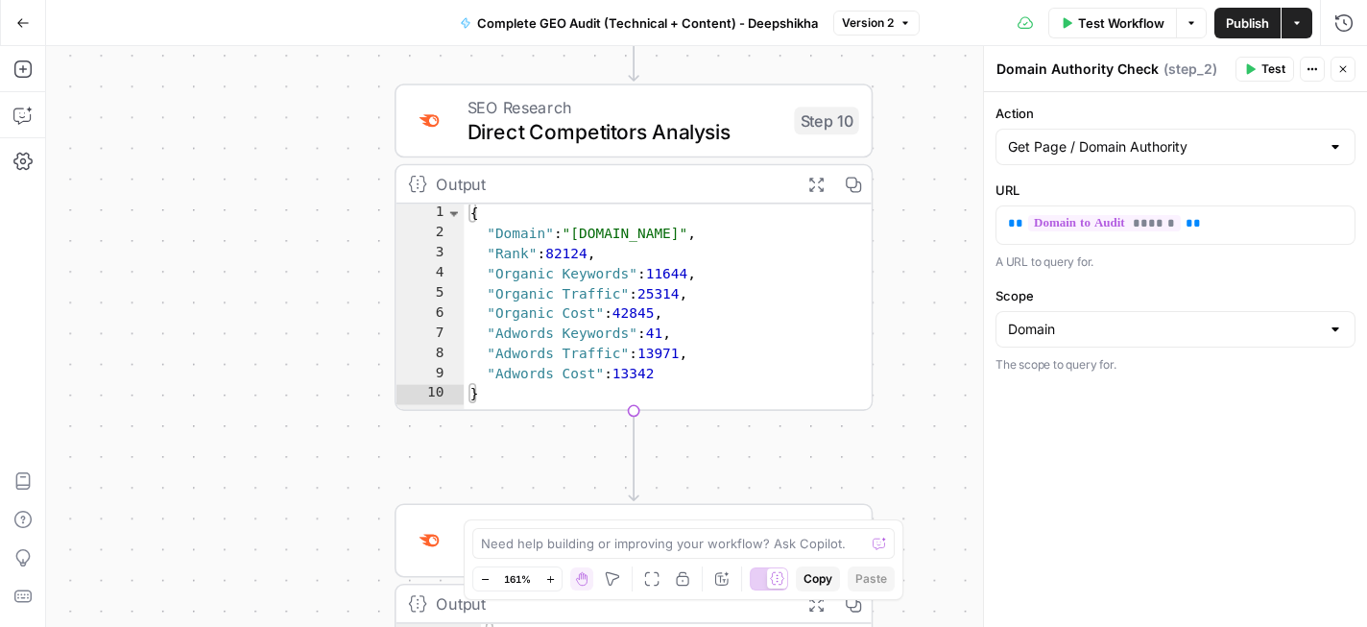
click at [823, 185] on icon "button" at bounding box center [816, 184] width 17 height 17
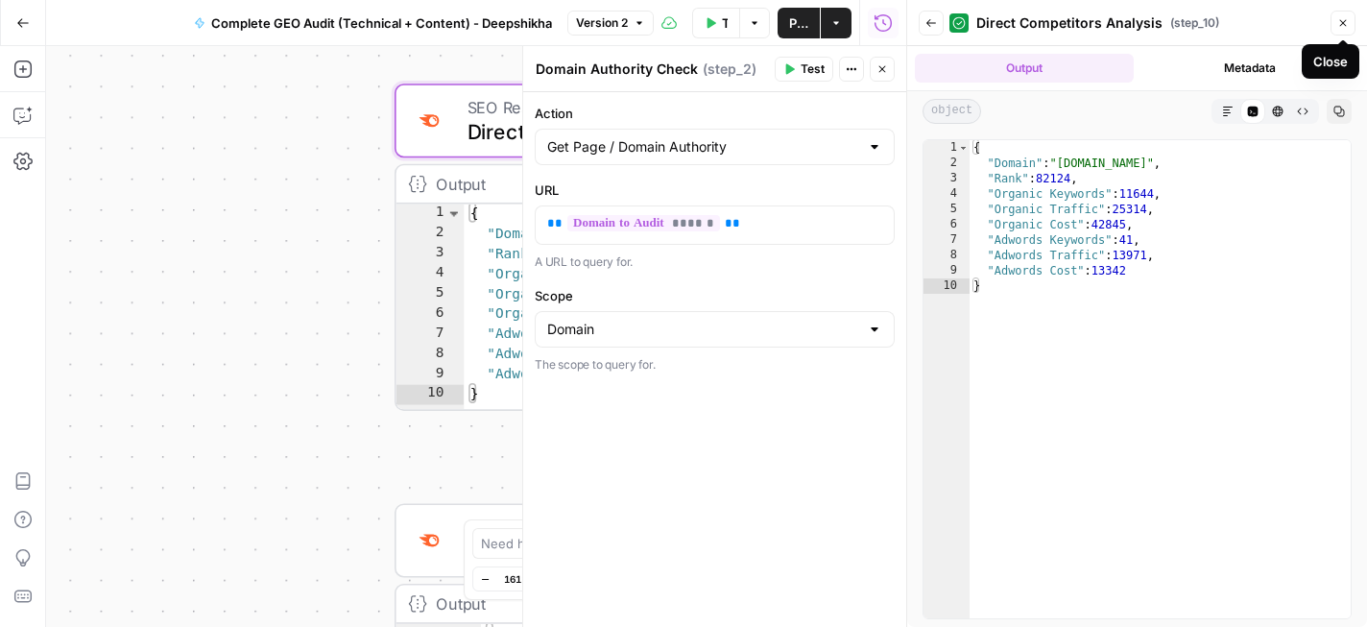
click at [1342, 20] on icon "button" at bounding box center [1344, 23] width 7 height 7
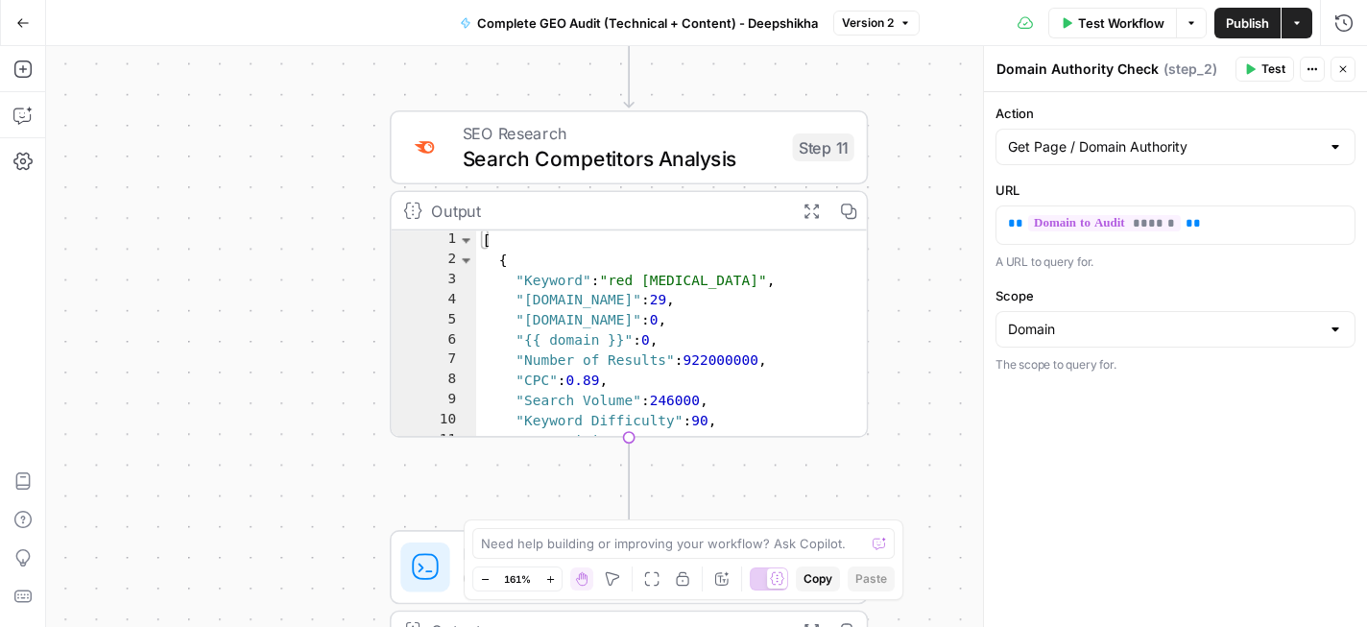
click at [643, 161] on span "Search Competitors Analysis" at bounding box center [622, 158] width 318 height 31
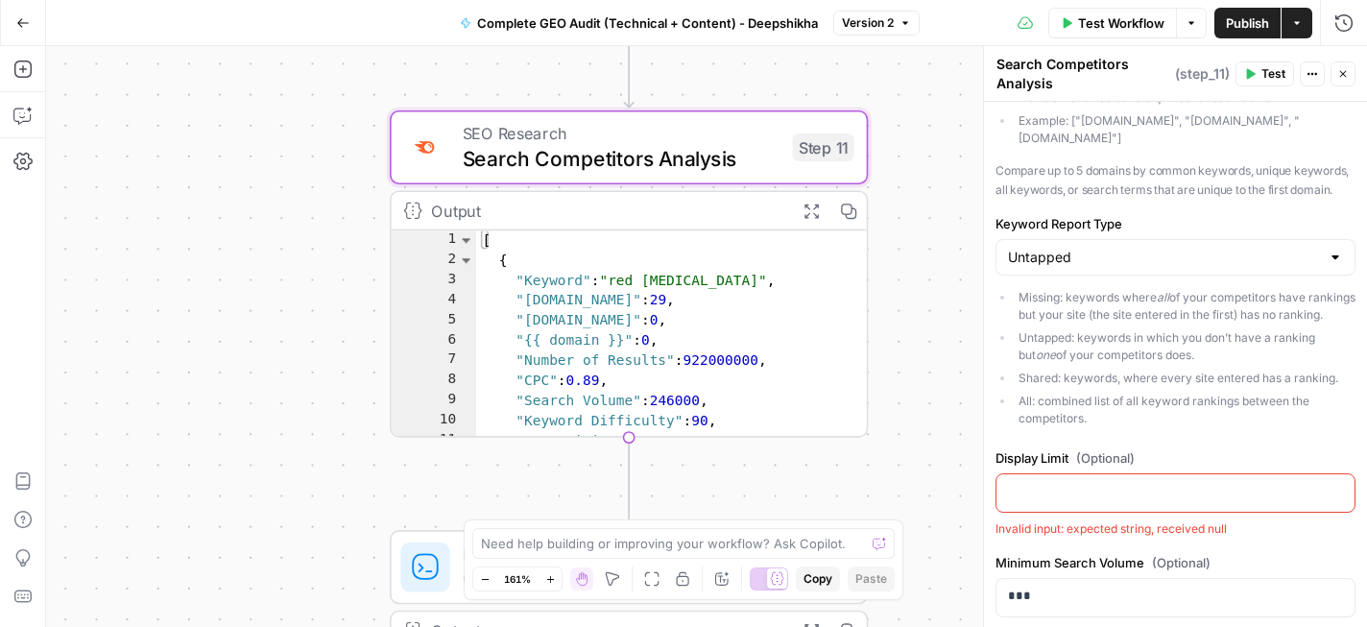
scroll to position [290, 0]
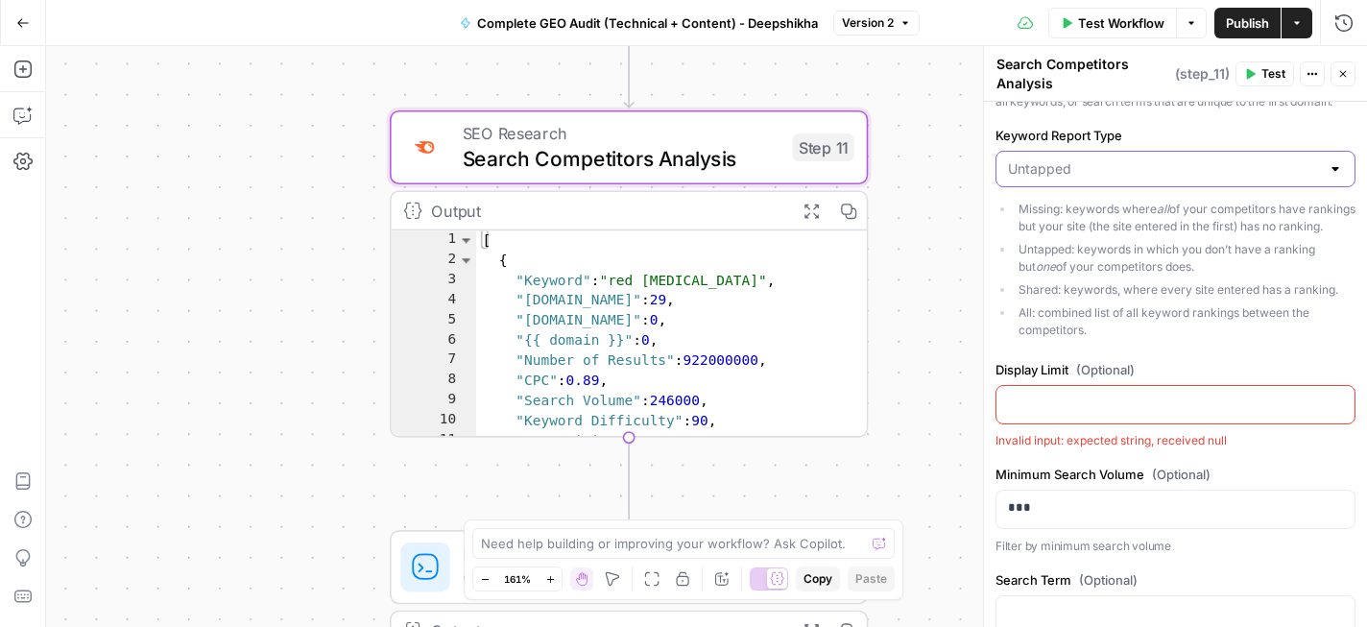
click at [1146, 159] on input "Keyword Report Type" at bounding box center [1164, 168] width 312 height 19
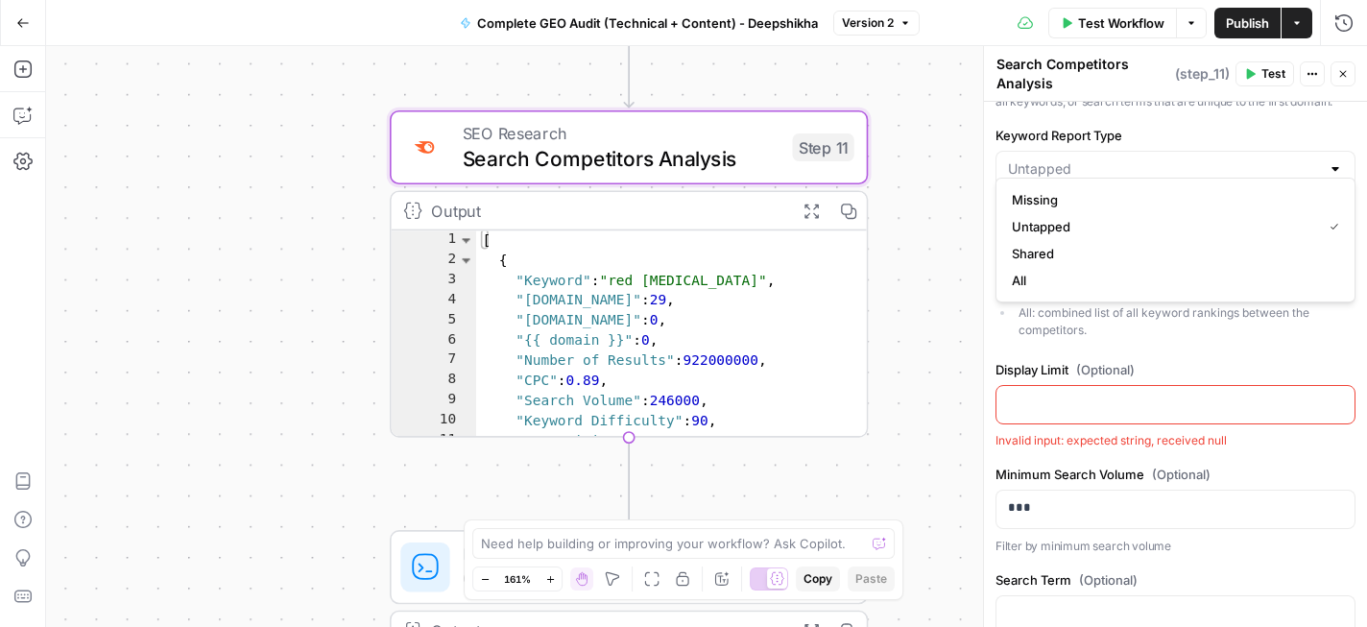
type input "Untapped"
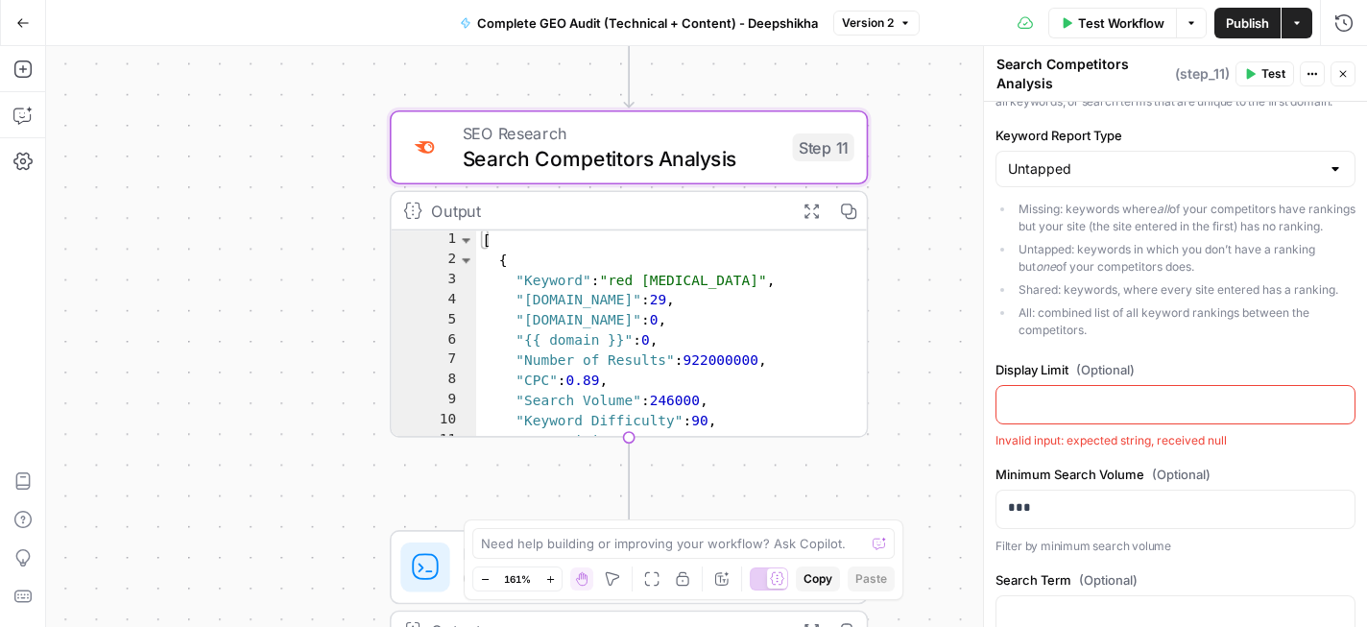
click at [946, 205] on div "Workflow Set Inputs Inputs Perplexity Deep Research Brand Online Presence Resea…" at bounding box center [706, 336] width 1321 height 581
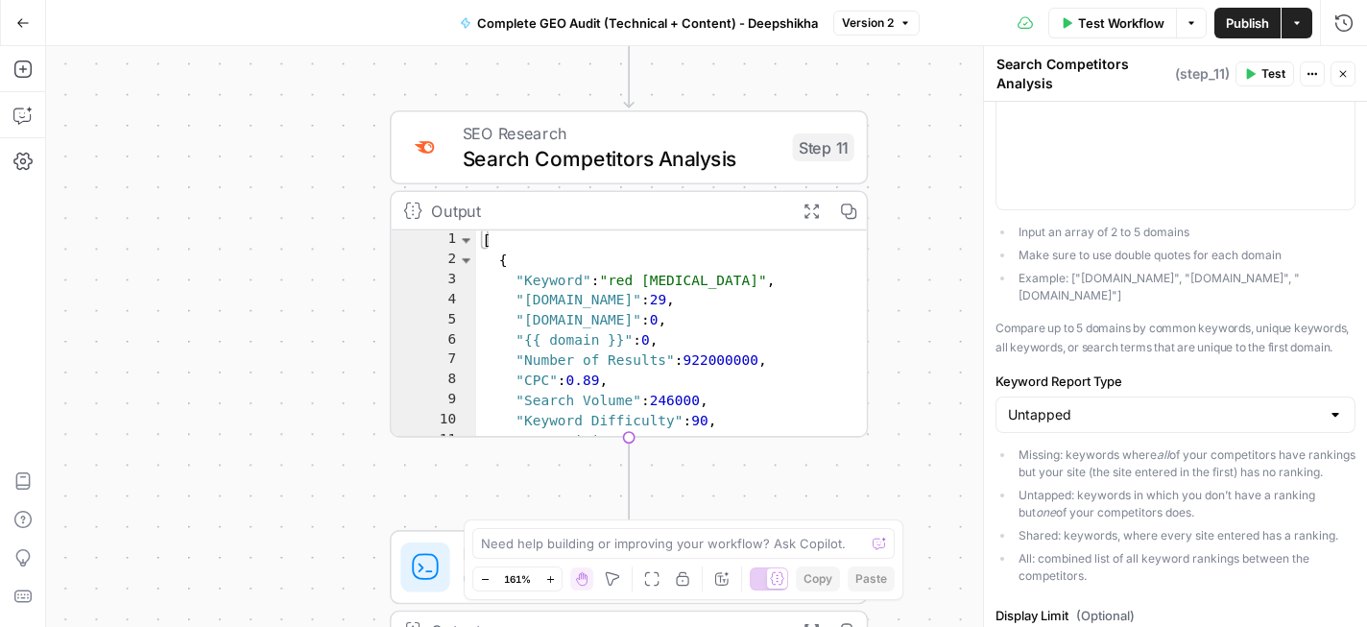
scroll to position [0, 0]
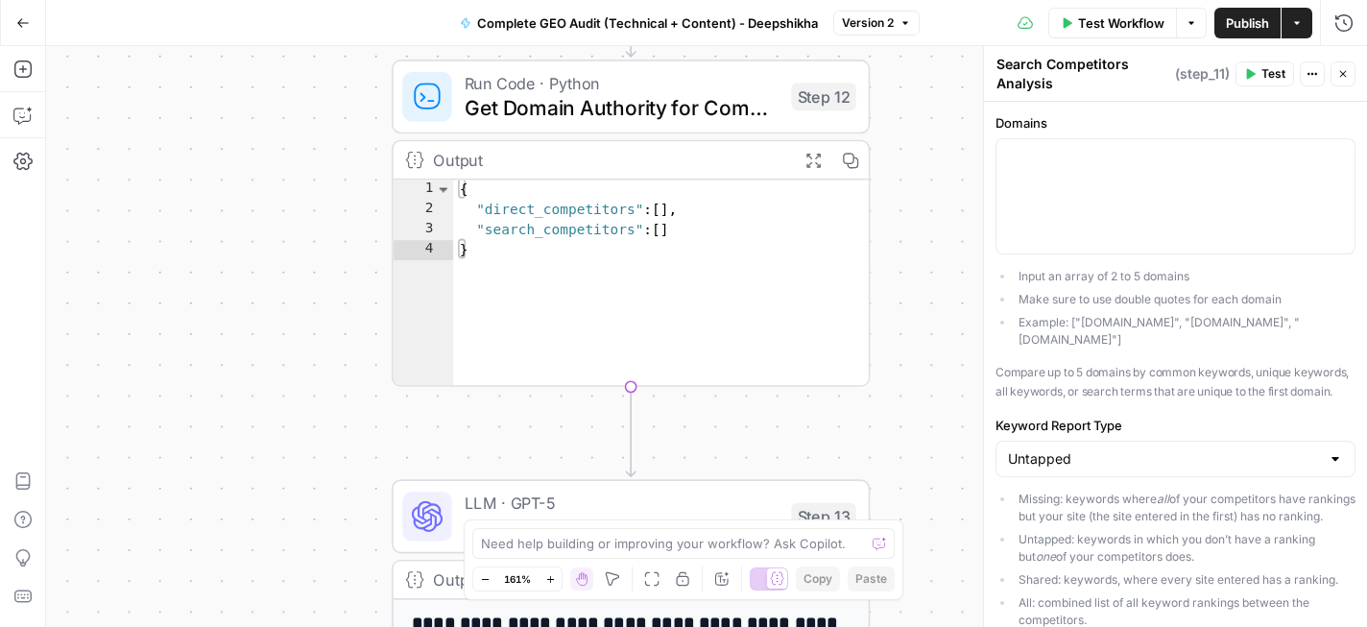
click at [681, 116] on span "Get Domain Authority for Competitors" at bounding box center [622, 107] width 315 height 31
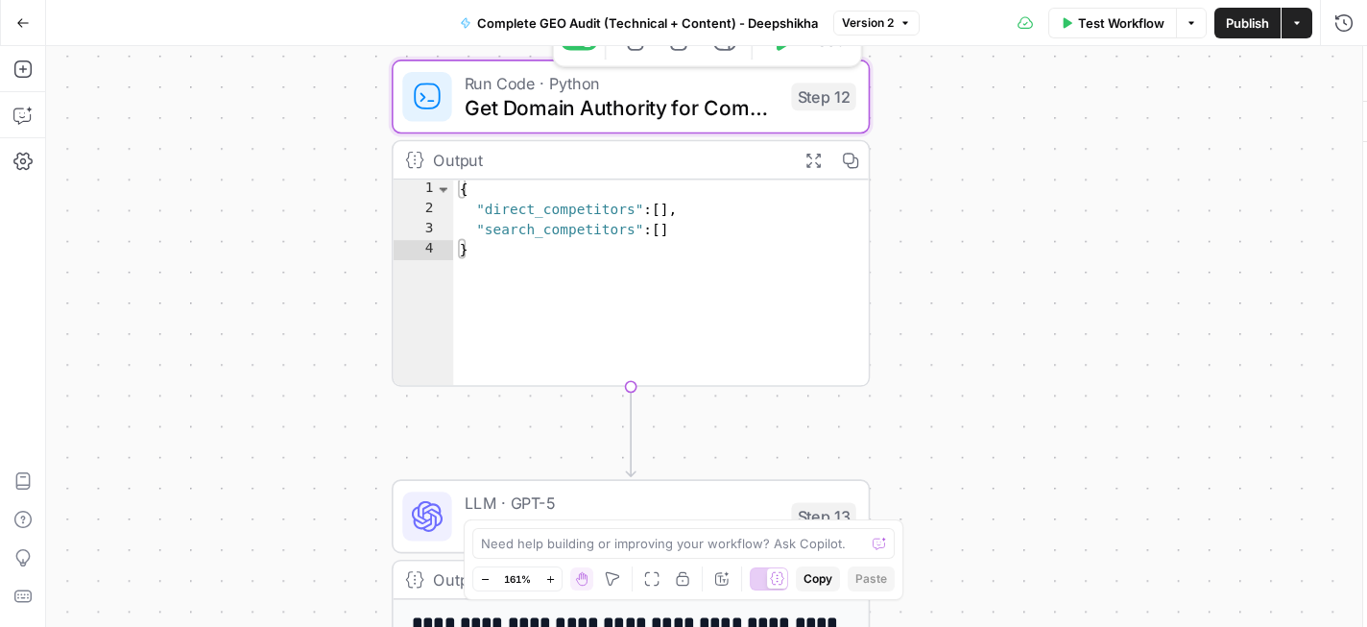
type textarea "Get Domain Authority for Competitors"
click at [681, 116] on span "Get Domain Authority for Competitors" at bounding box center [622, 107] width 315 height 31
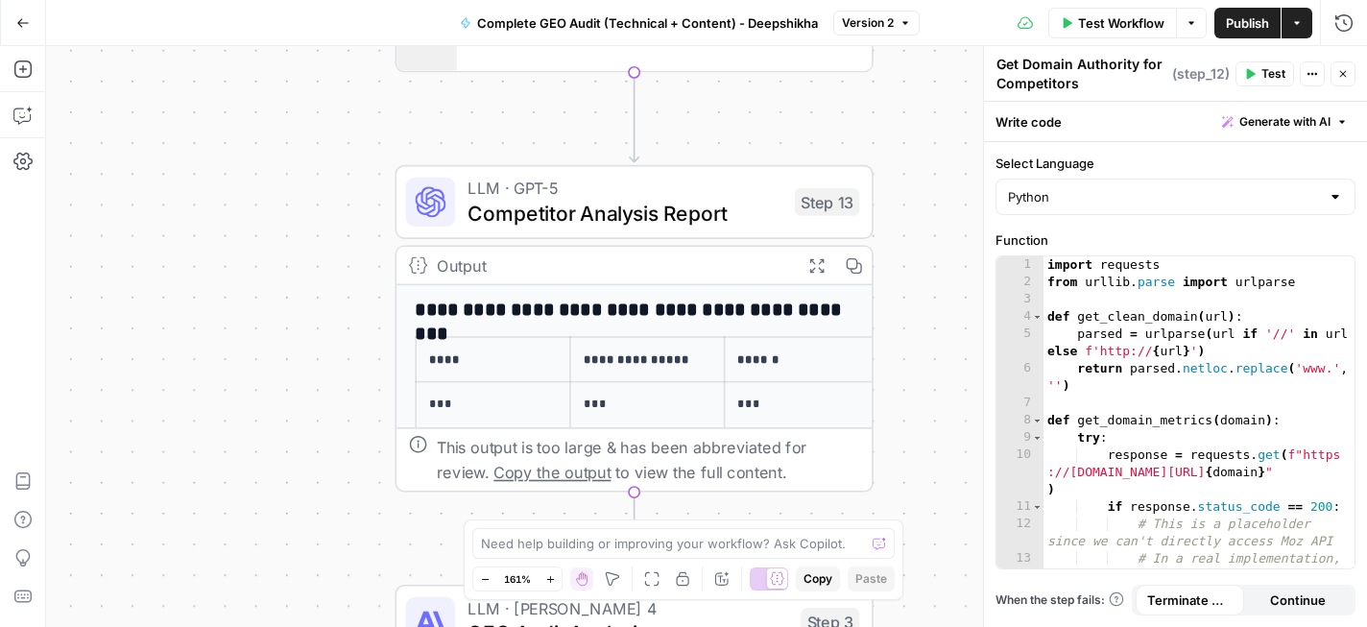
click at [593, 224] on span "Competitor Analysis Report" at bounding box center [625, 213] width 315 height 31
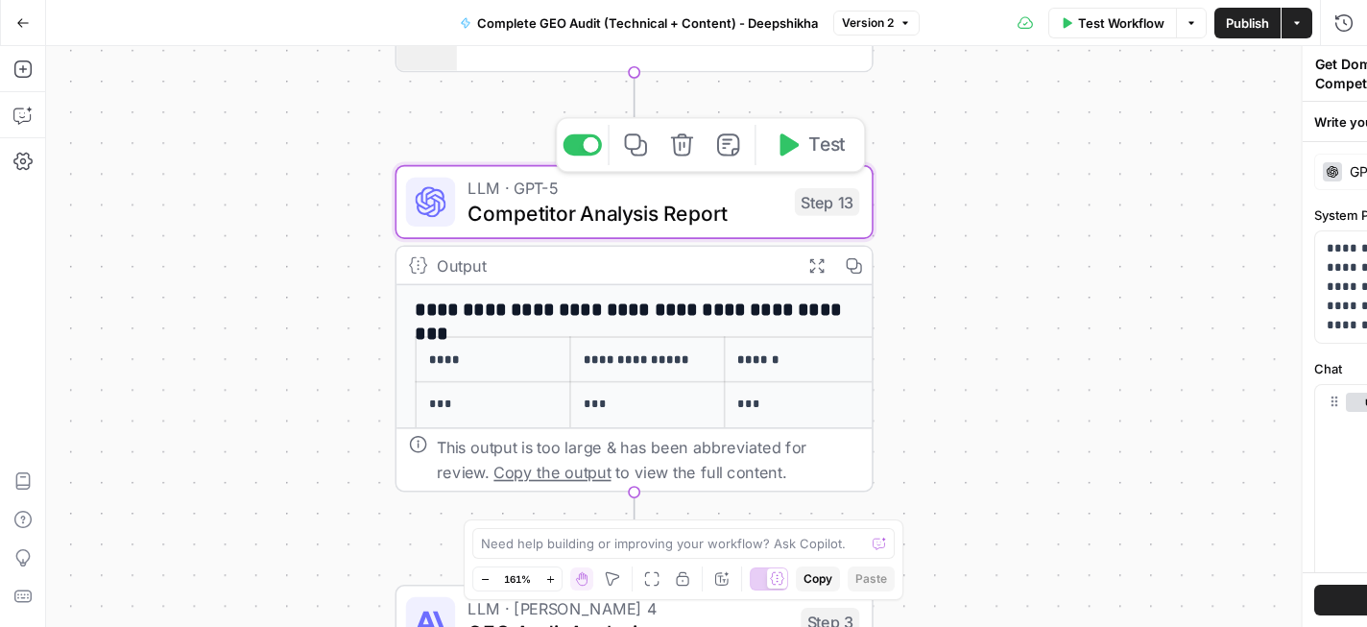
type textarea "Competitor Analysis Report"
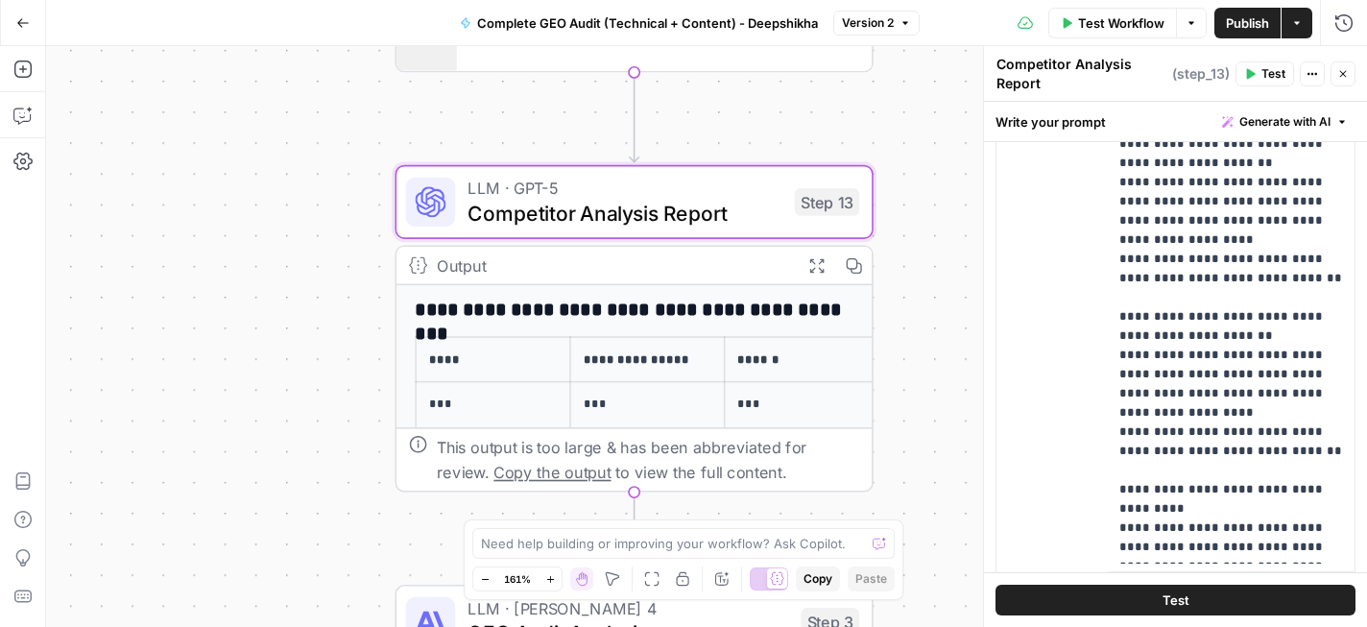
scroll to position [678, 0]
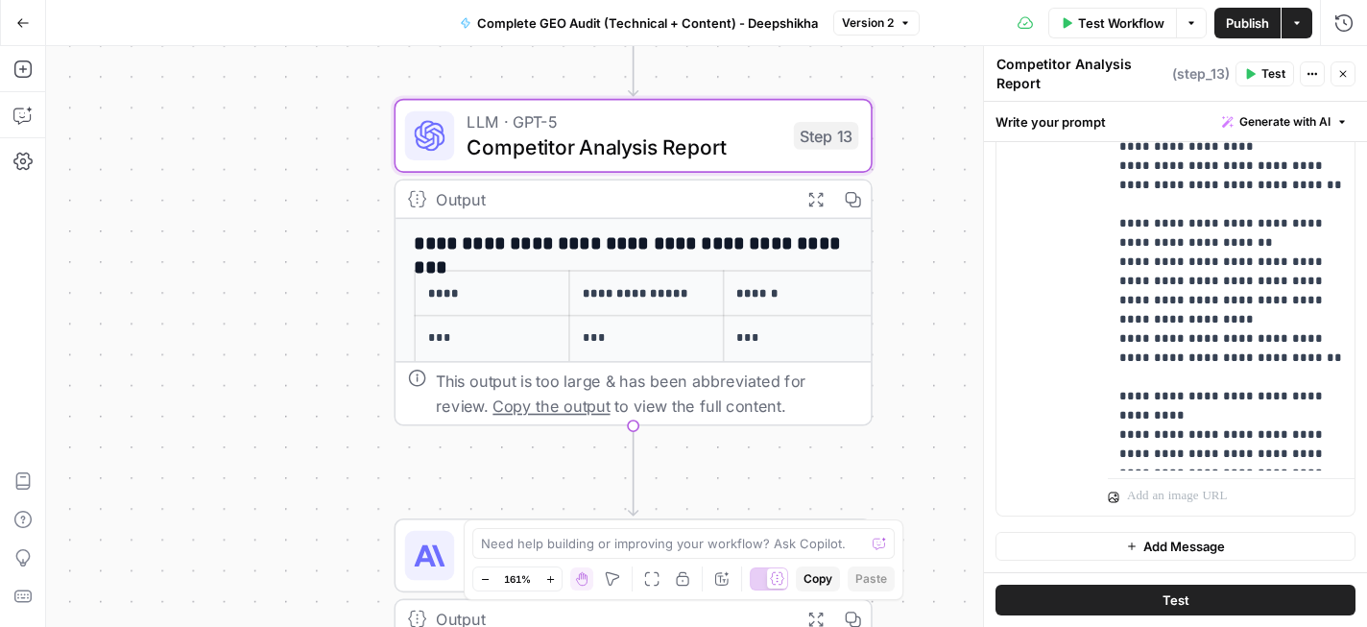
click at [812, 201] on icon "button" at bounding box center [816, 199] width 14 height 14
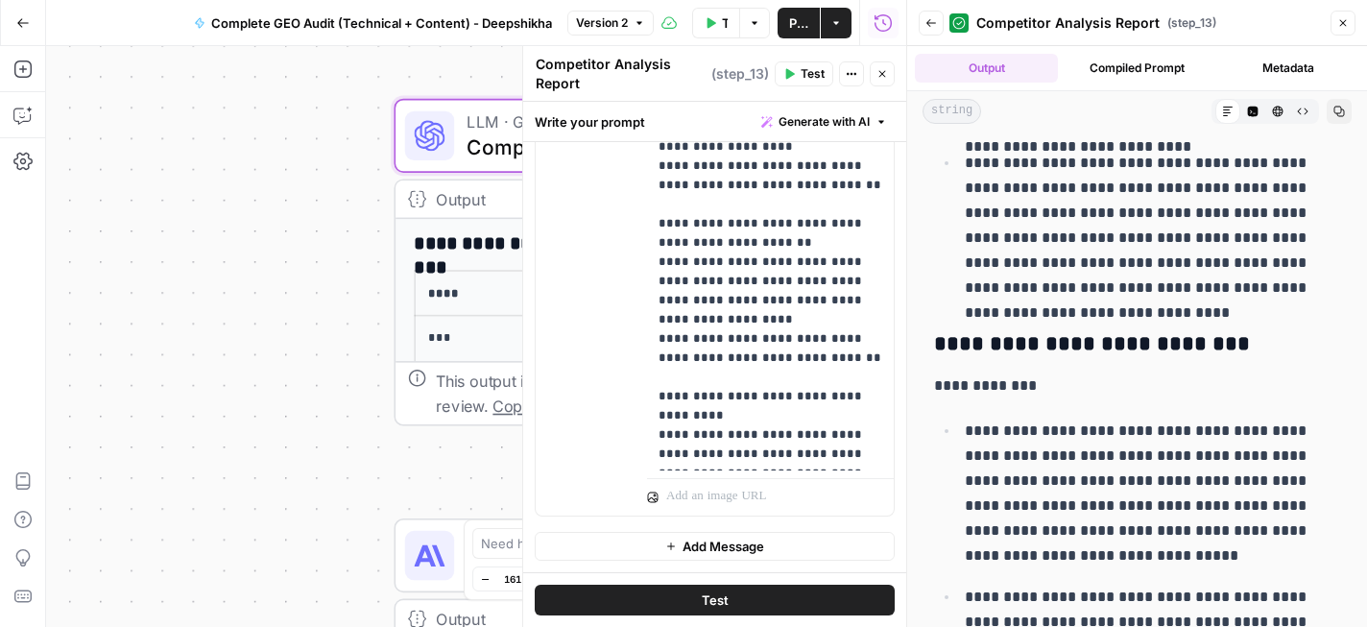
scroll to position [993, 0]
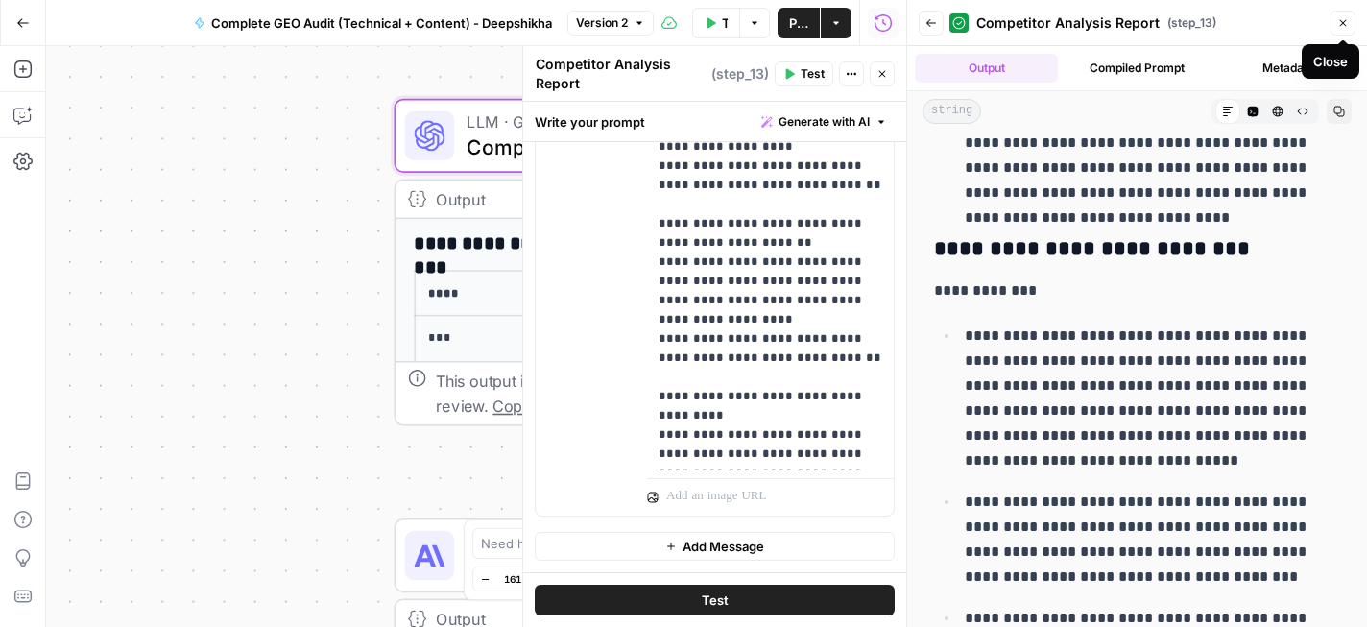
click at [1343, 32] on button "Close" at bounding box center [1343, 23] width 25 height 25
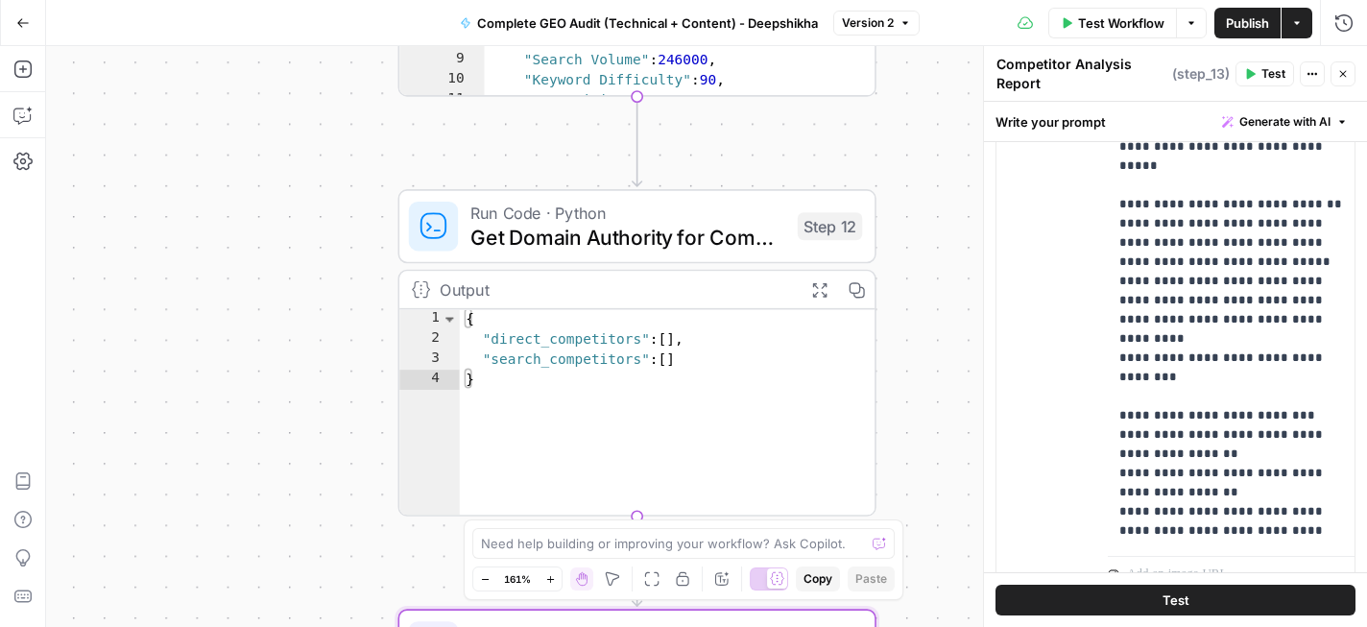
scroll to position [678, 0]
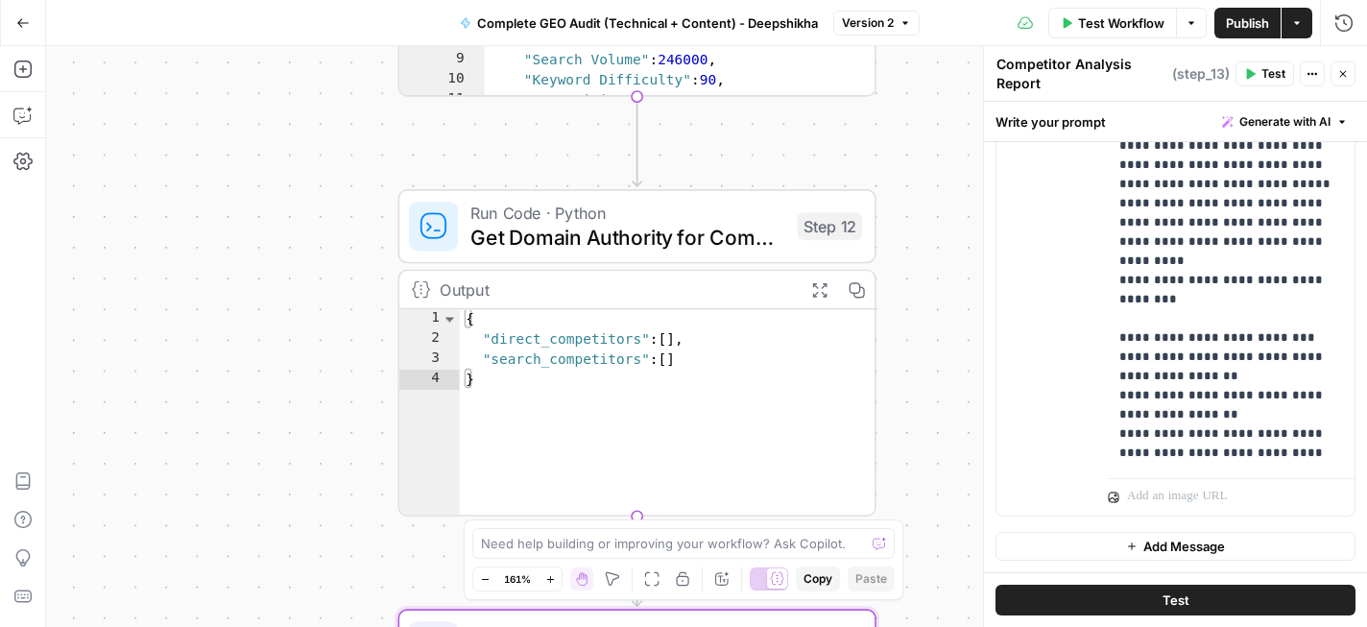
click at [927, 207] on div "Workflow Set Inputs Inputs Perplexity Deep Research Brand Online Presence Resea…" at bounding box center [706, 336] width 1321 height 581
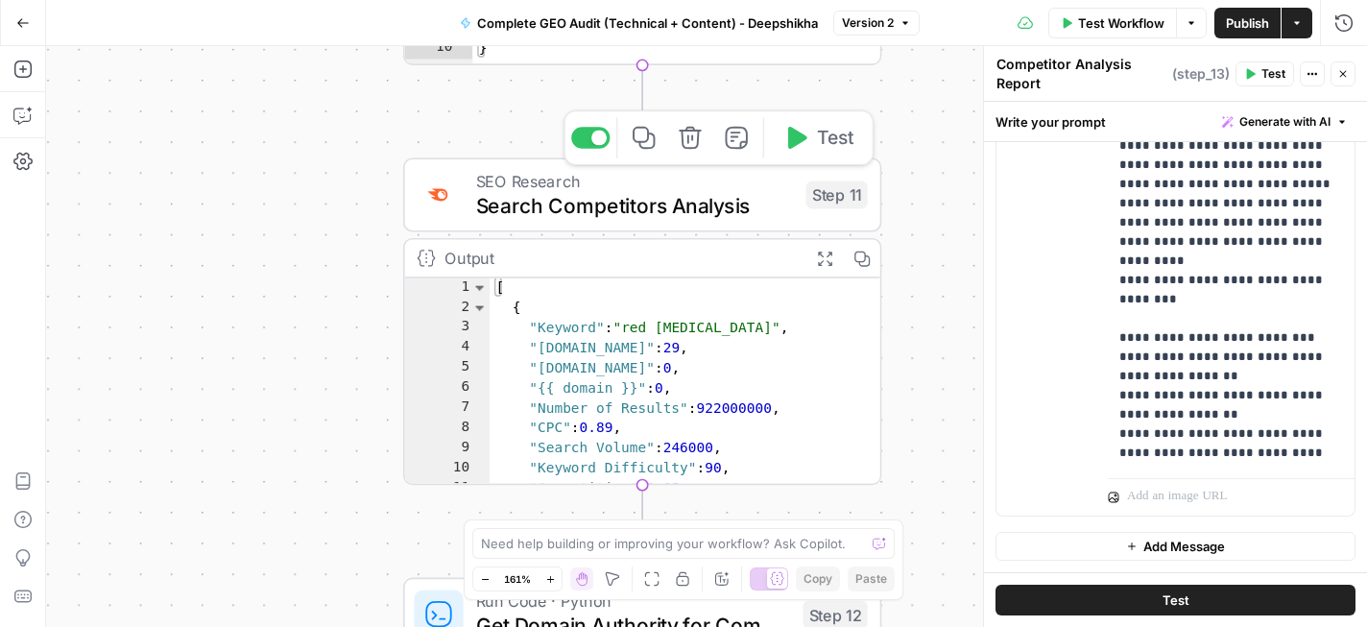
click at [605, 205] on span "Search Competitors Analysis" at bounding box center [635, 205] width 318 height 31
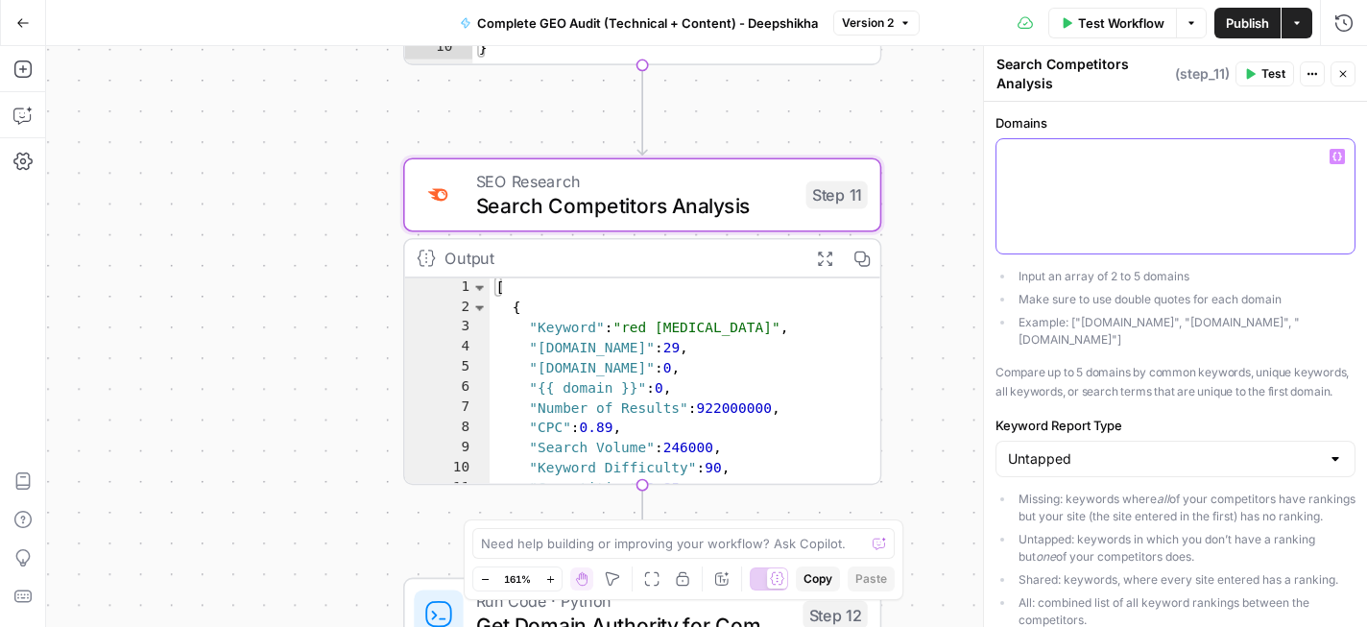
click at [1147, 184] on div at bounding box center [1176, 196] width 358 height 114
click at [1061, 178] on div at bounding box center [1176, 196] width 358 height 114
paste div
click at [1006, 158] on div "**********" at bounding box center [1176, 196] width 358 height 114
click at [1305, 164] on p "**********" at bounding box center [1175, 156] width 335 height 19
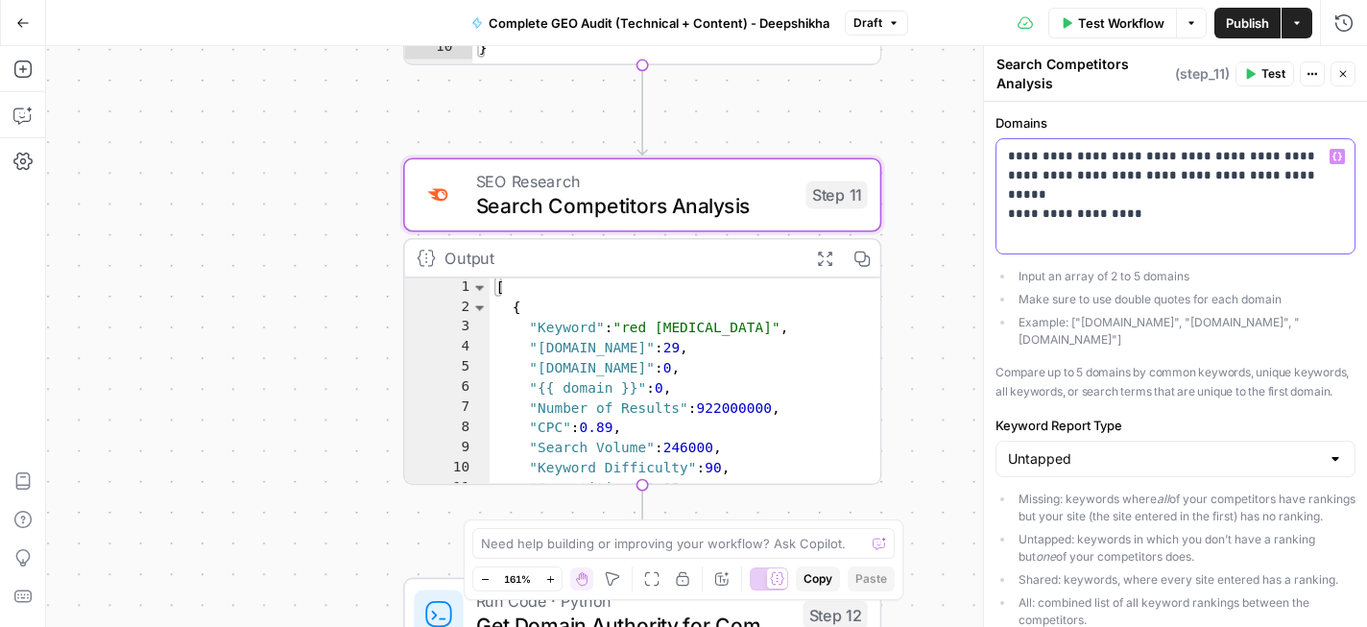
click at [1053, 198] on p "**********" at bounding box center [1175, 176] width 335 height 58
drag, startPoint x: 1007, startPoint y: 197, endPoint x: 1172, endPoint y: 197, distance: 164.2
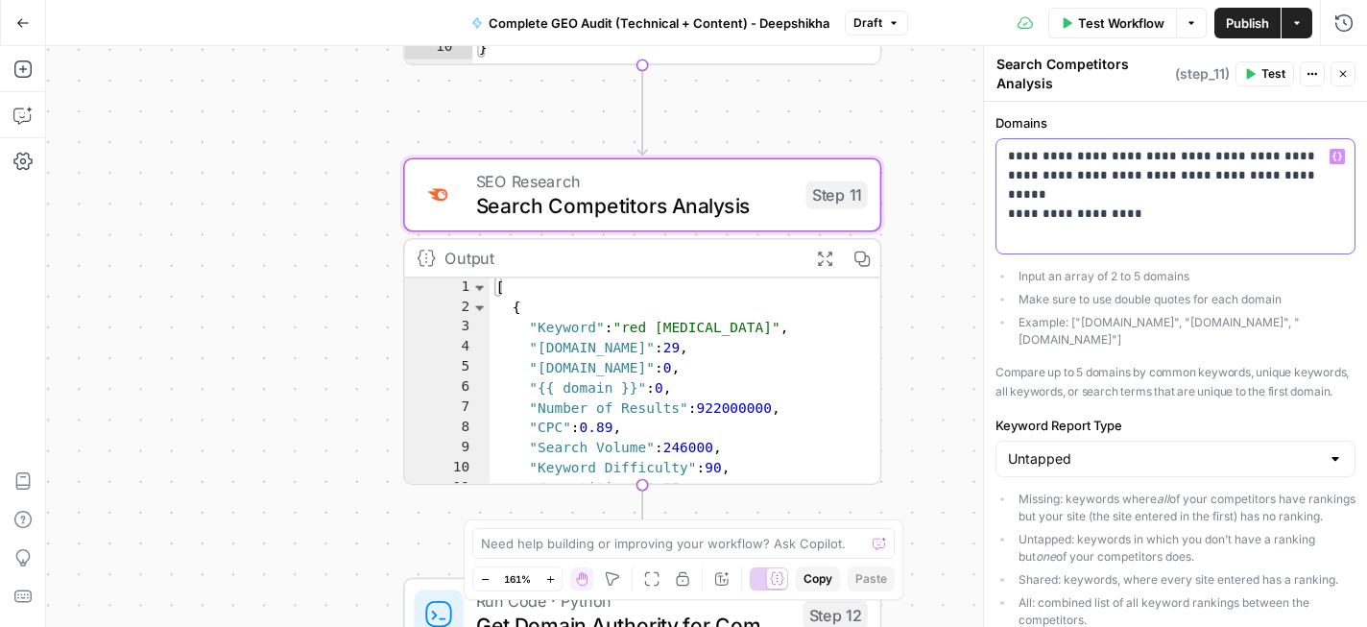
click at [1172, 197] on div "**********" at bounding box center [1176, 196] width 358 height 114
click at [1010, 155] on p "**********" at bounding box center [1175, 176] width 335 height 58
drag, startPoint x: 1010, startPoint y: 155, endPoint x: 1122, endPoint y: 157, distance: 111.4
click at [1122, 157] on p "**********" at bounding box center [1175, 176] width 335 height 58
click at [951, 130] on div "Workflow Set Inputs Inputs Perplexity Deep Research Brand Online Presence Resea…" at bounding box center [706, 336] width 1321 height 581
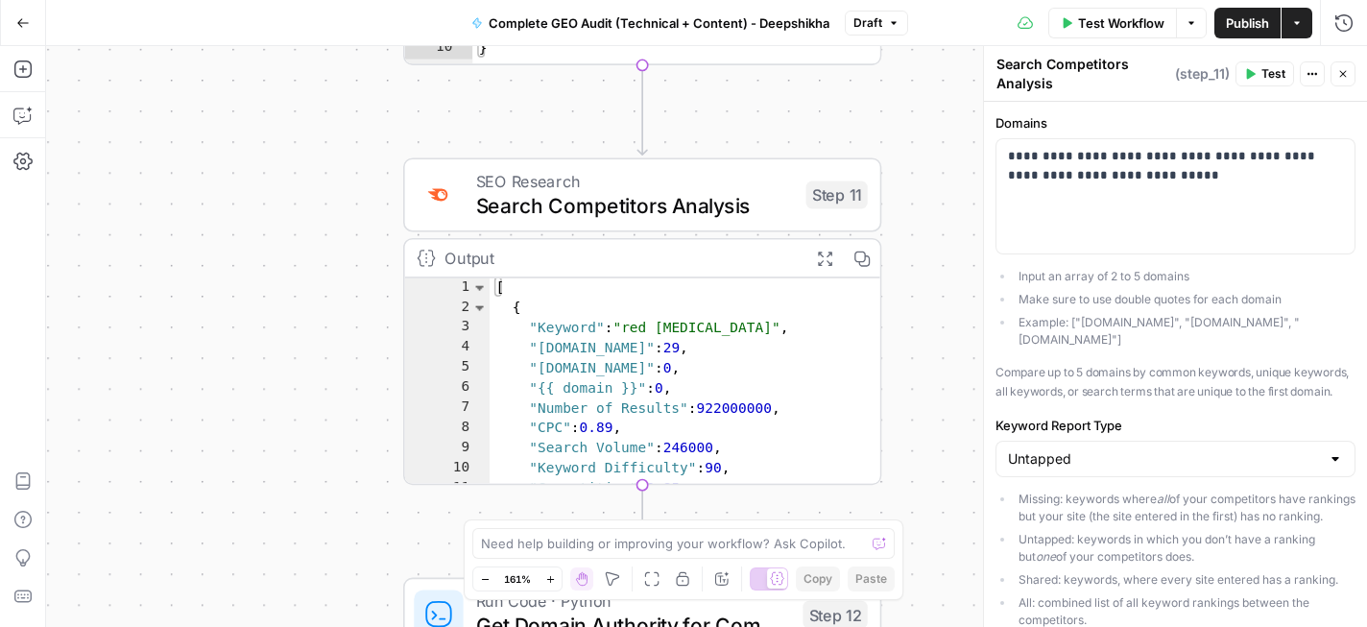
click at [1268, 73] on span "Test" at bounding box center [1274, 73] width 24 height 17
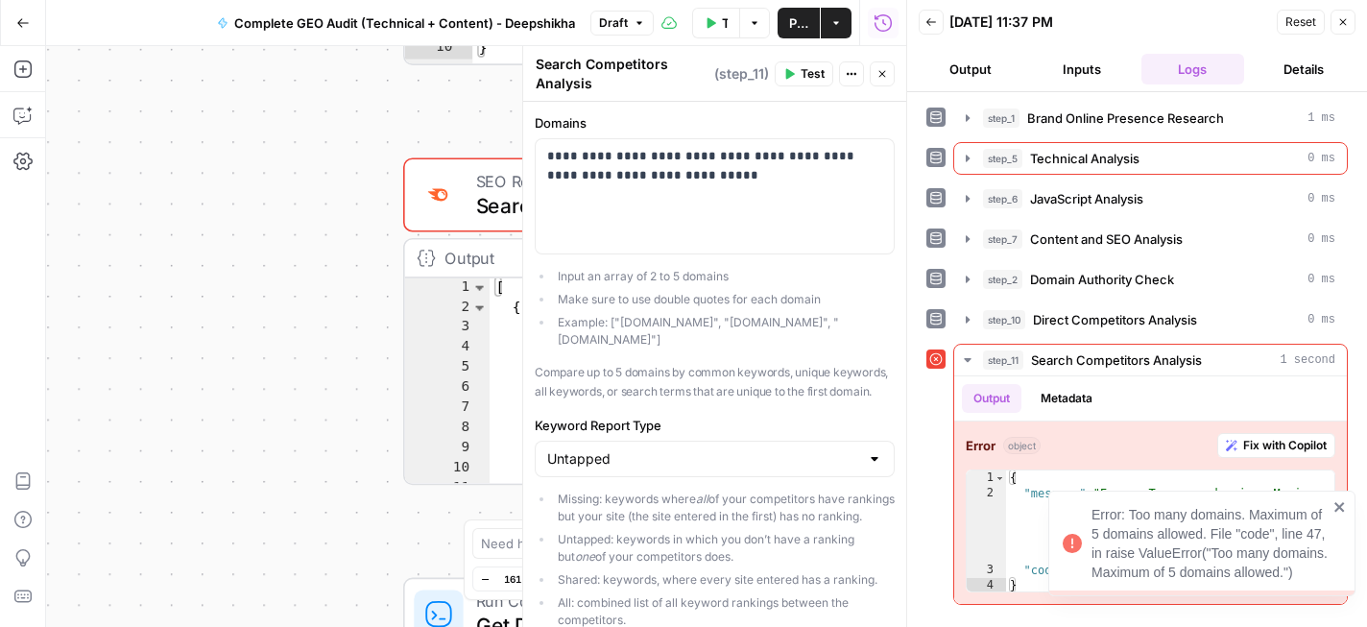
click at [1195, 536] on div "Error: Too many domains. Maximum of 5 domains allowed. File "code", line 47, in…" at bounding box center [1210, 543] width 236 height 77
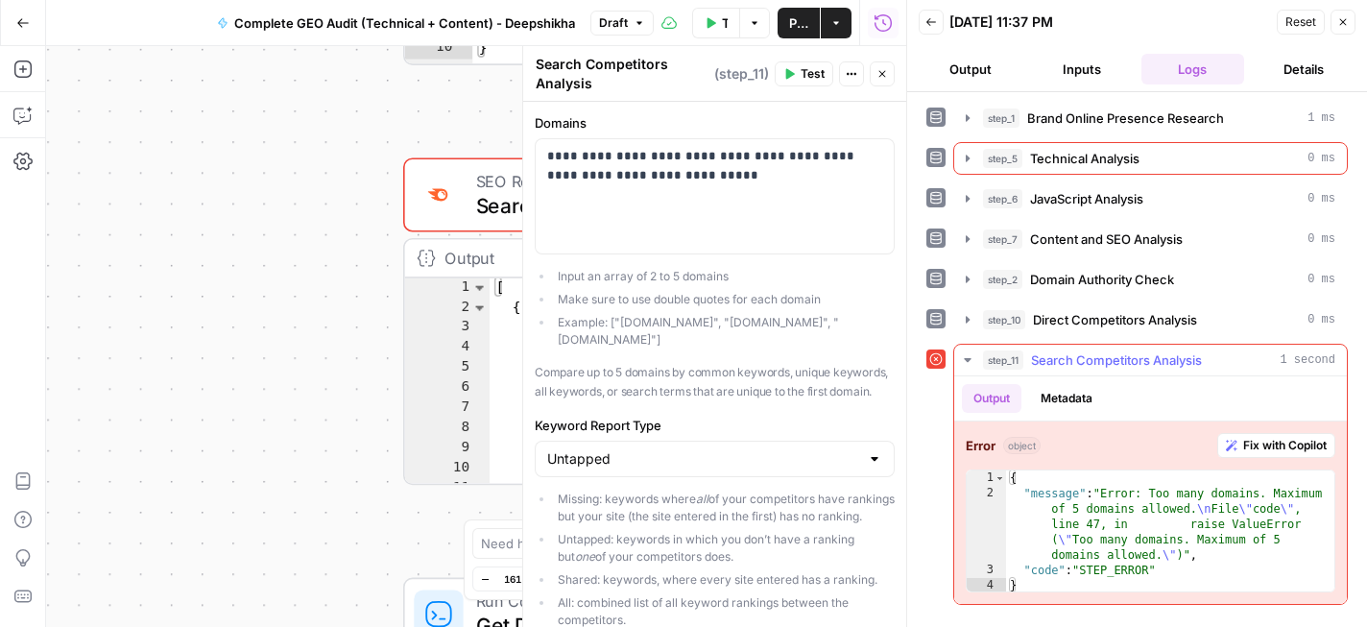
click at [1159, 356] on span "Search Competitors Analysis" at bounding box center [1116, 360] width 171 height 19
click at [1262, 444] on span "Fix with Copilot" at bounding box center [1286, 445] width 84 height 17
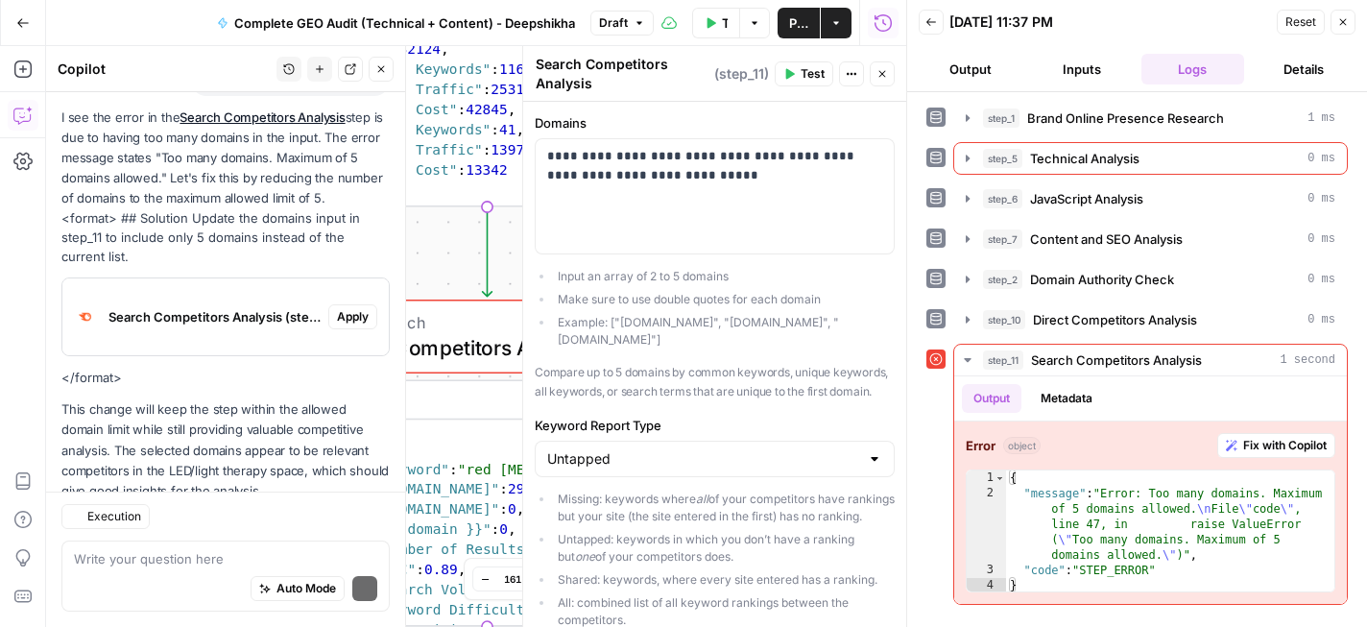
scroll to position [236, 0]
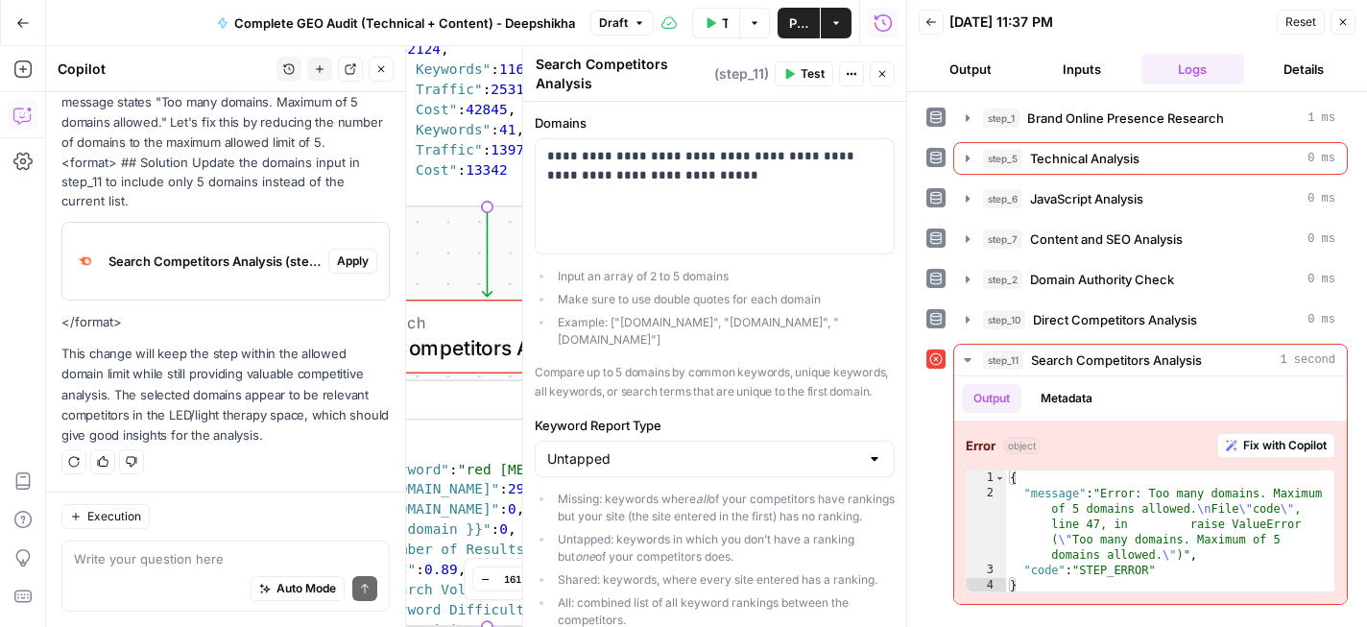
click at [1347, 25] on icon "button" at bounding box center [1344, 22] width 12 height 12
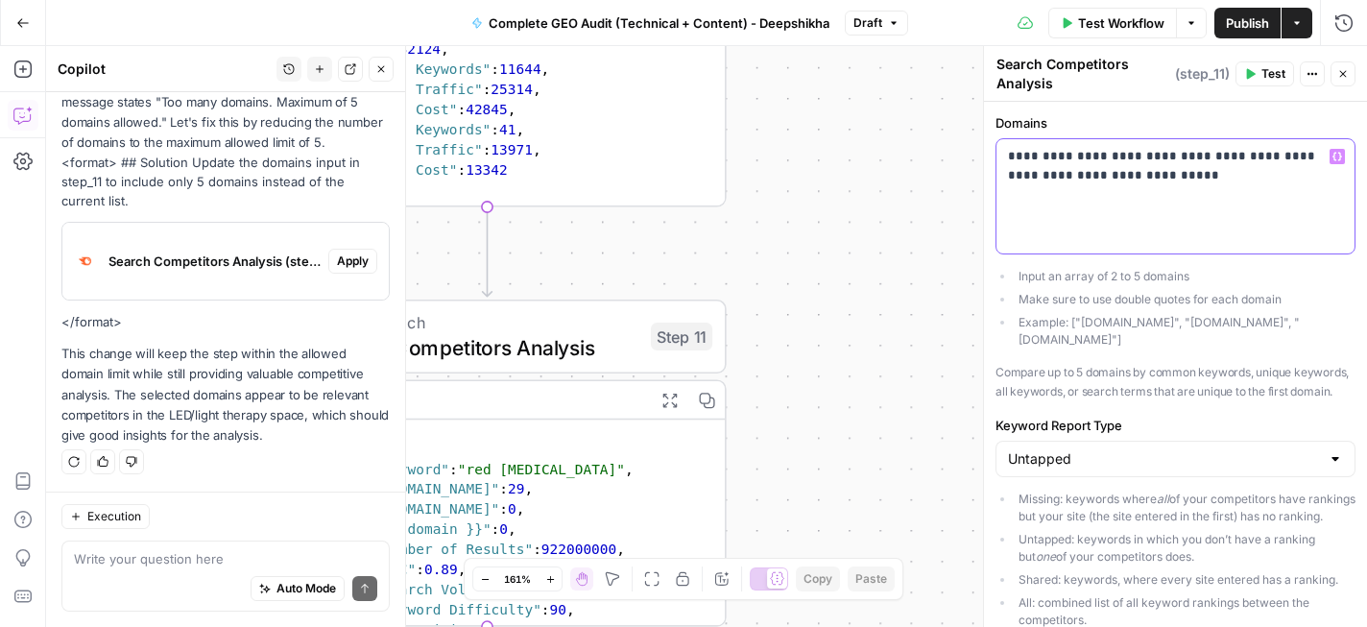
click at [1151, 172] on p "**********" at bounding box center [1175, 176] width 335 height 58
copy p "**********"
click at [1215, 180] on p "**********" at bounding box center [1175, 176] width 335 height 58
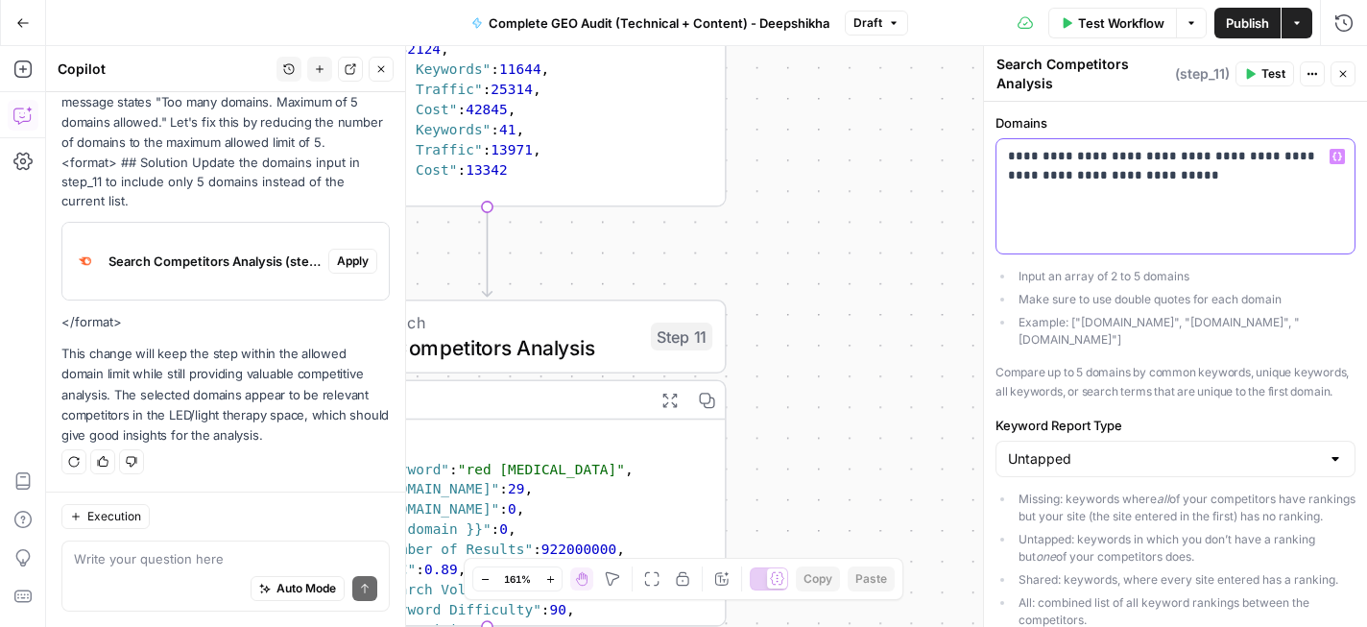
click at [1108, 175] on p "**********" at bounding box center [1175, 176] width 335 height 58
drag, startPoint x: 1108, startPoint y: 175, endPoint x: 1219, endPoint y: 181, distance: 110.6
click at [1219, 181] on p "**********" at bounding box center [1175, 176] width 335 height 58
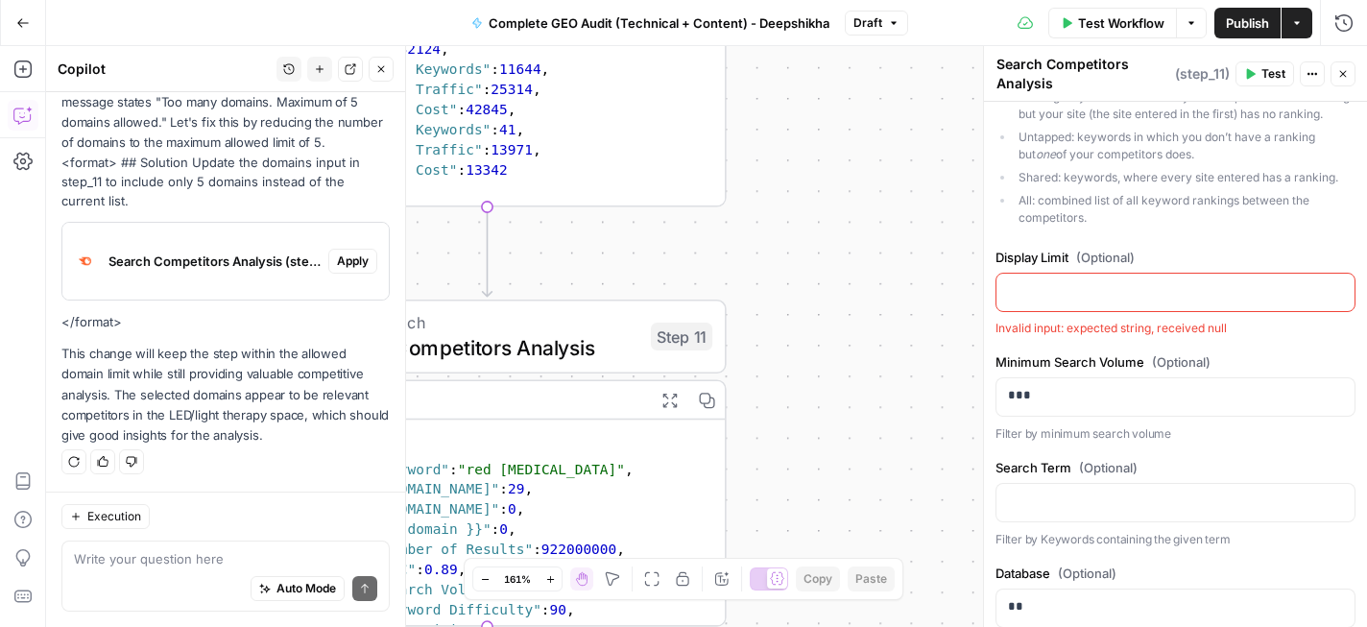
scroll to position [461, 0]
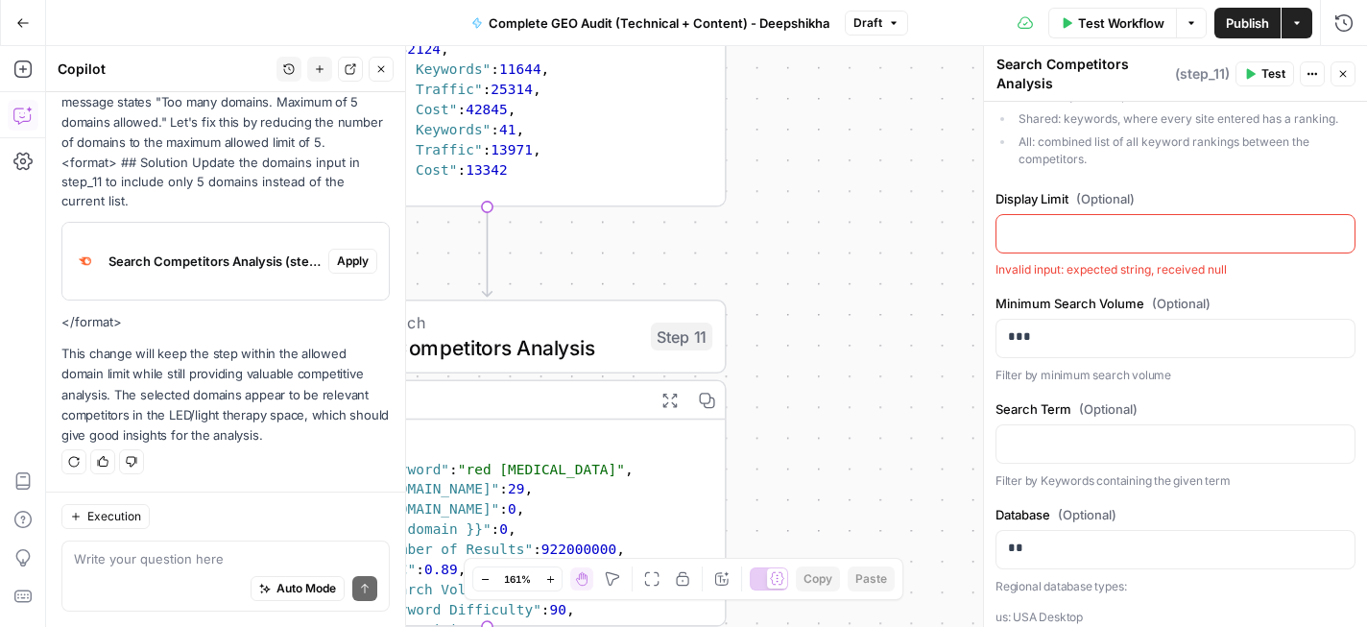
click at [1209, 251] on div at bounding box center [1176, 233] width 358 height 37
click at [1337, 230] on icon "button" at bounding box center [1338, 233] width 10 height 10
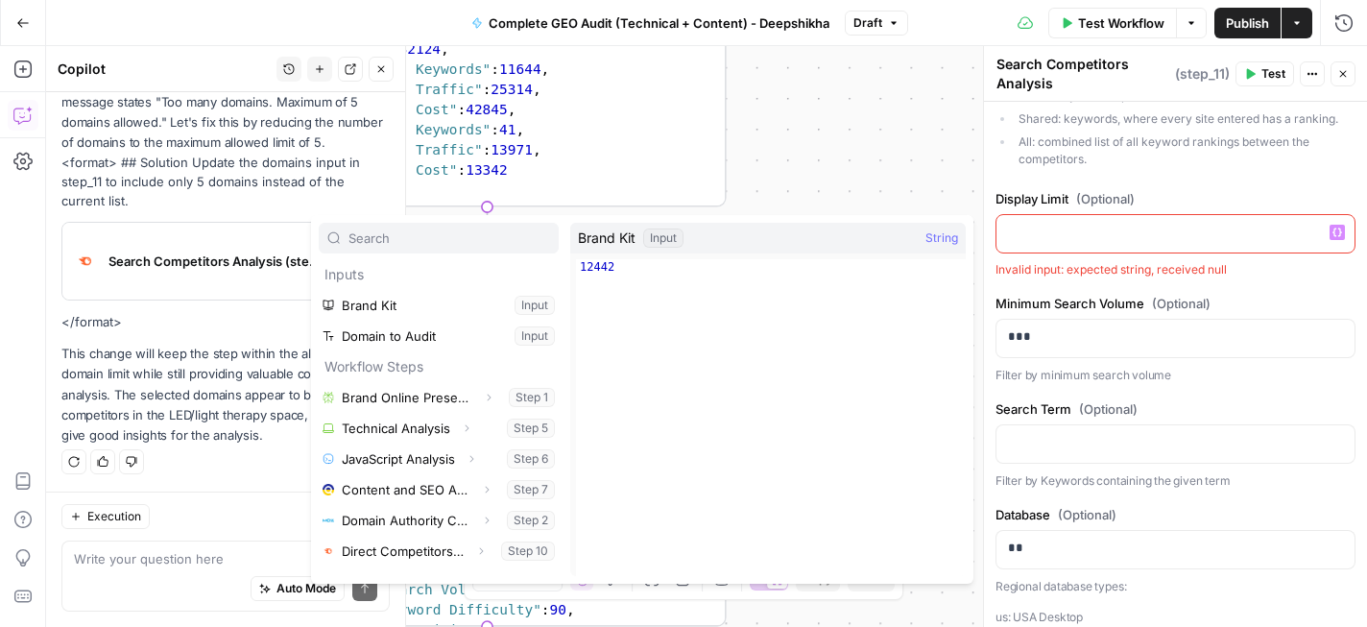
click at [1111, 243] on div at bounding box center [1176, 233] width 358 height 37
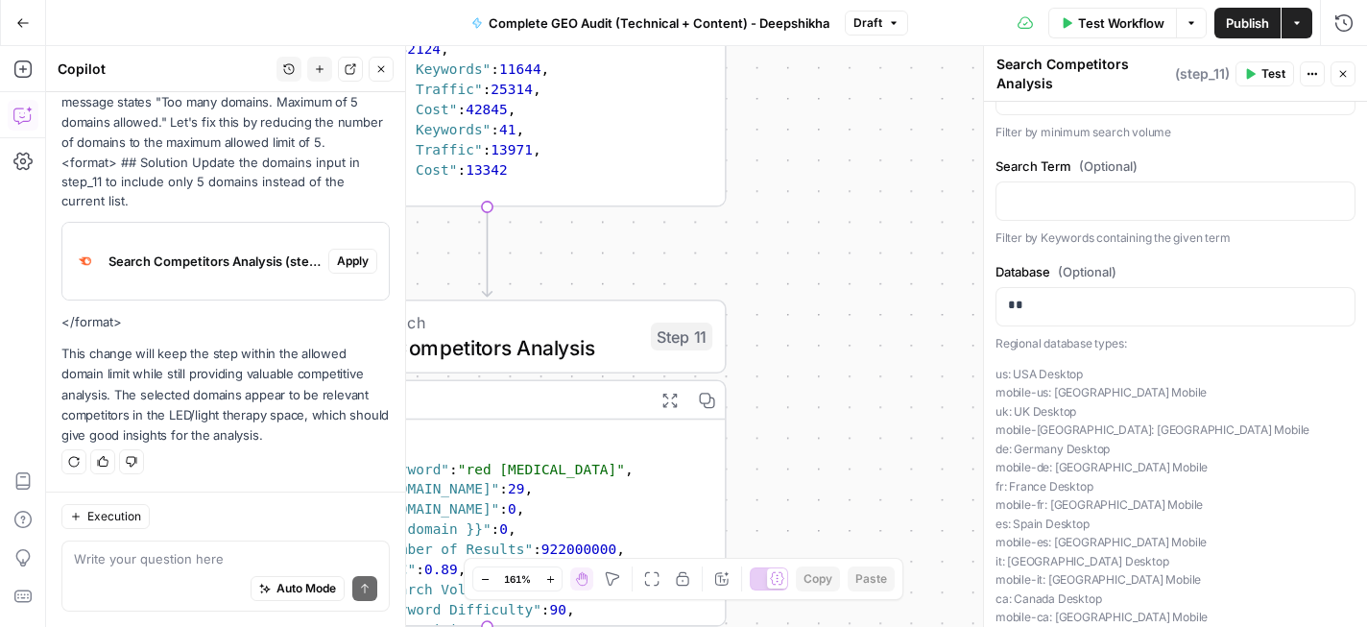
scroll to position [835, 0]
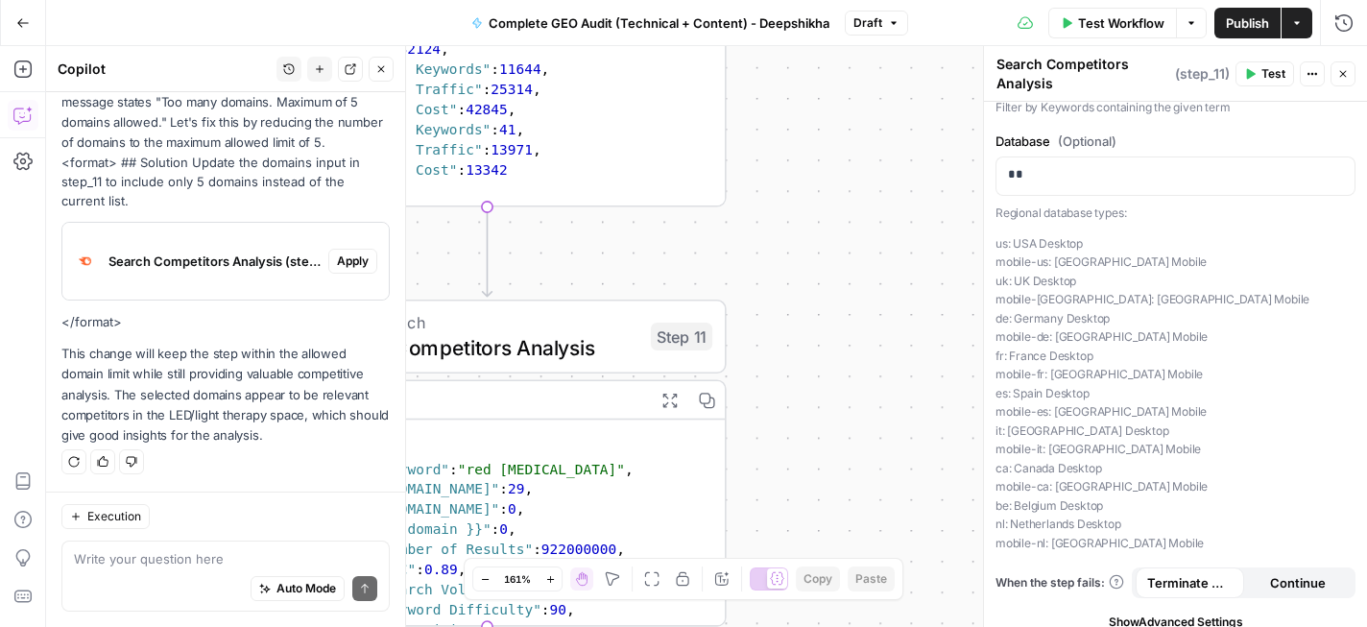
click at [1002, 320] on p "us: USA Desktop mobile-us: USA Mobile uk: UK Desktop mobile-uk: UK Mobile de: G…" at bounding box center [1176, 393] width 360 height 319
drag, startPoint x: 1002, startPoint y: 320, endPoint x: 1171, endPoint y: 538, distance: 275.8
click at [1171, 538] on p "us: USA Desktop mobile-us: USA Mobile uk: UK Desktop mobile-uk: UK Mobile de: G…" at bounding box center [1176, 393] width 360 height 319
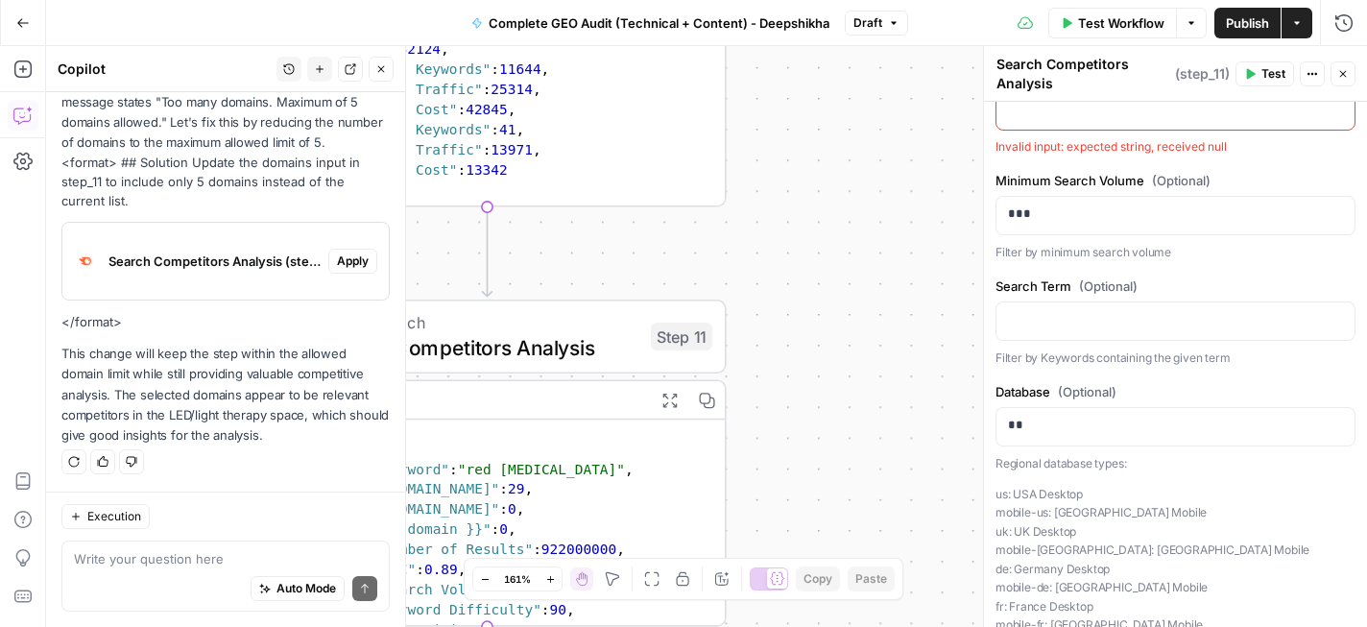
scroll to position [565, 0]
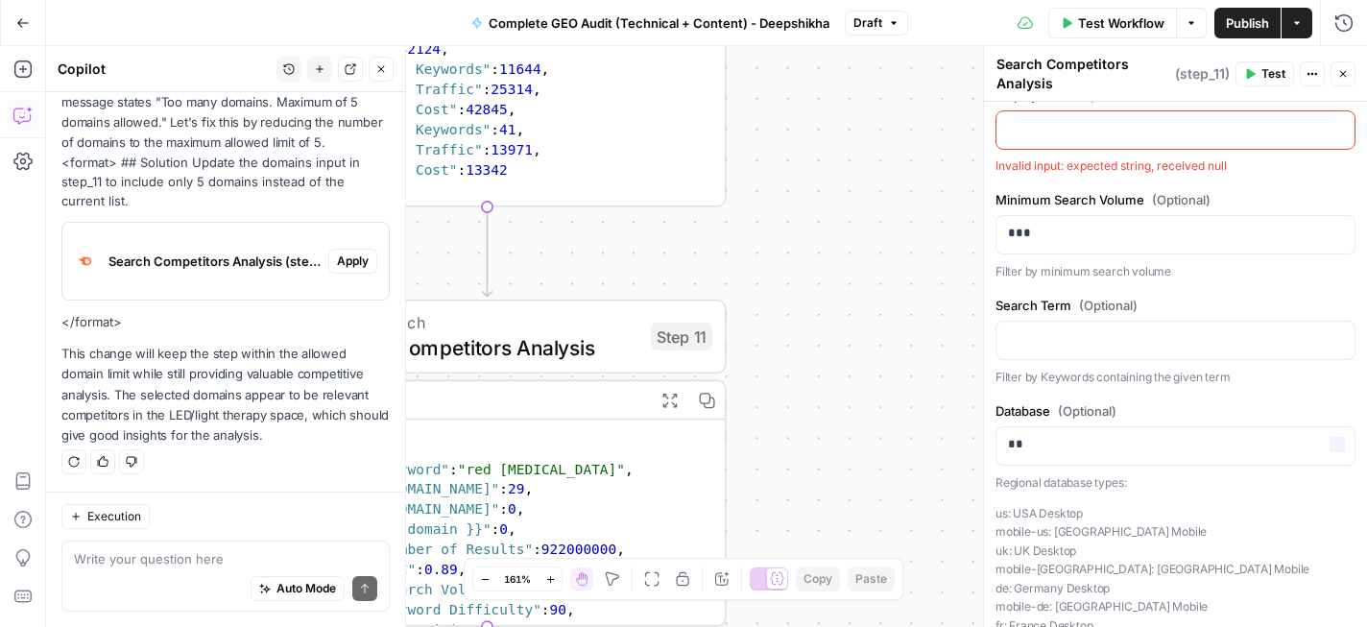
click at [1155, 468] on div "Database (Optional) ** Variables Menu Regional database types: us: USA Desktop …" at bounding box center [1176, 611] width 360 height 421
click at [1203, 393] on div "**********" at bounding box center [1175, 224] width 383 height 1375
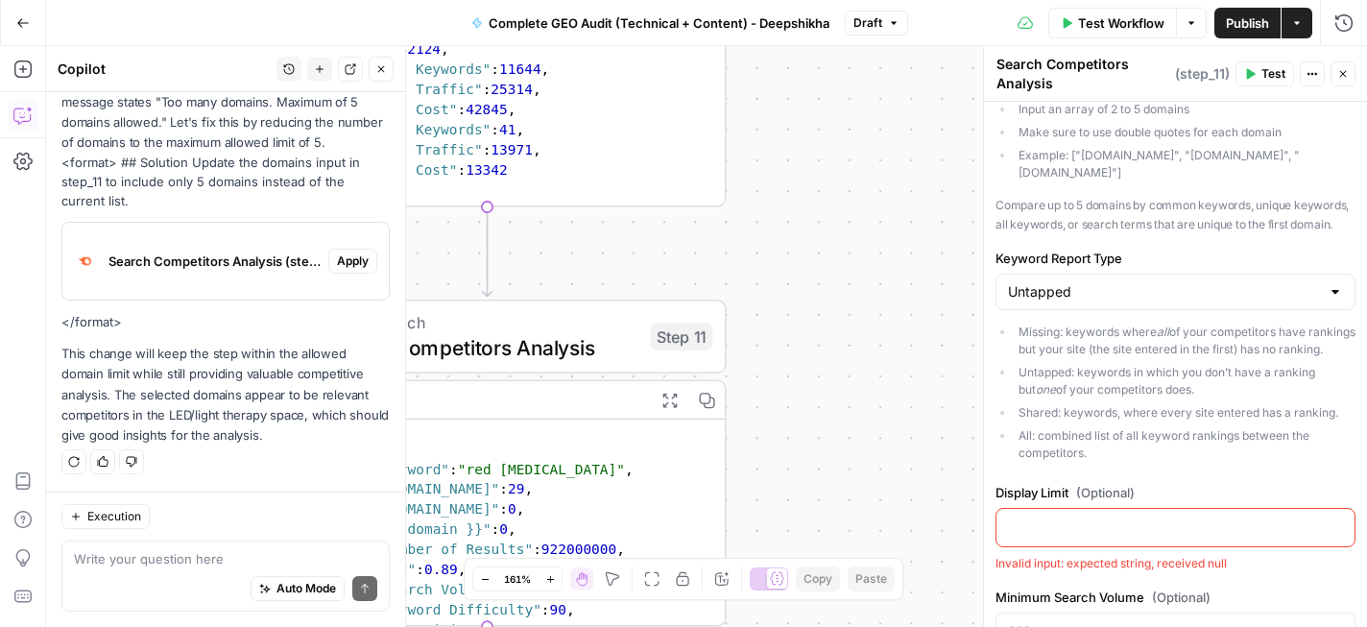
scroll to position [327, 0]
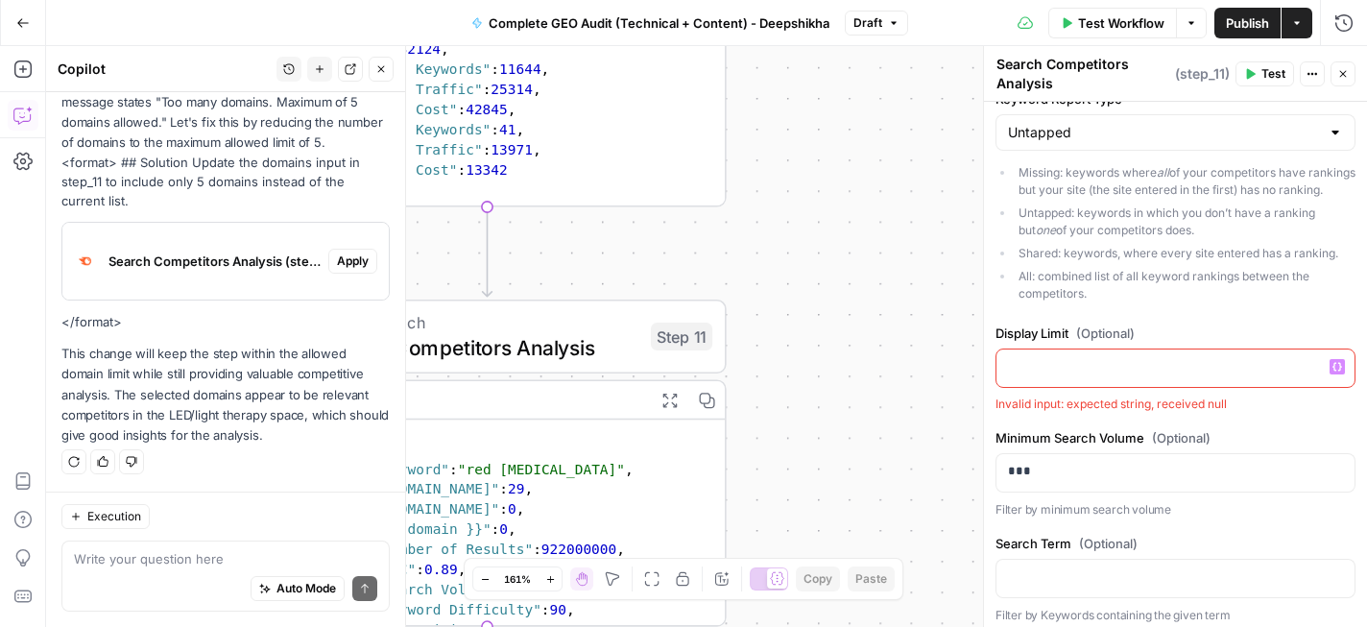
click at [1122, 371] on p at bounding box center [1175, 366] width 335 height 19
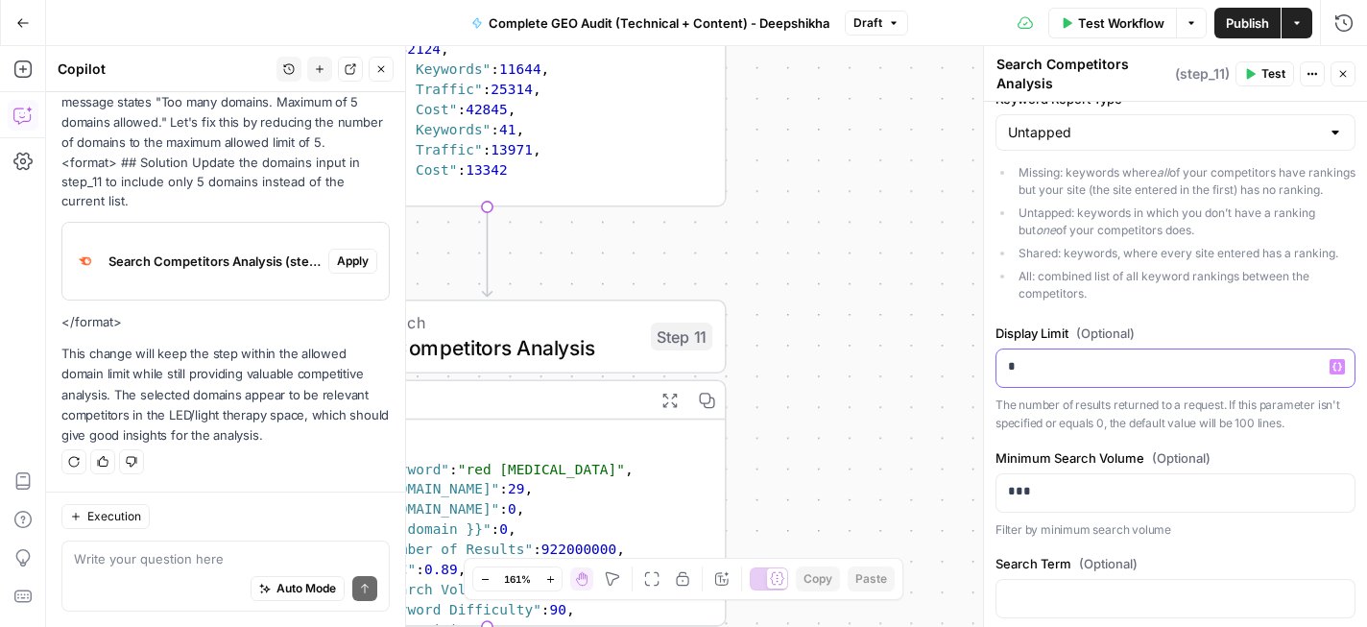
scroll to position [267, 0]
click at [1157, 321] on div "**********" at bounding box center [1175, 472] width 383 height 1395
click at [1155, 370] on p "*" at bounding box center [1175, 366] width 335 height 19
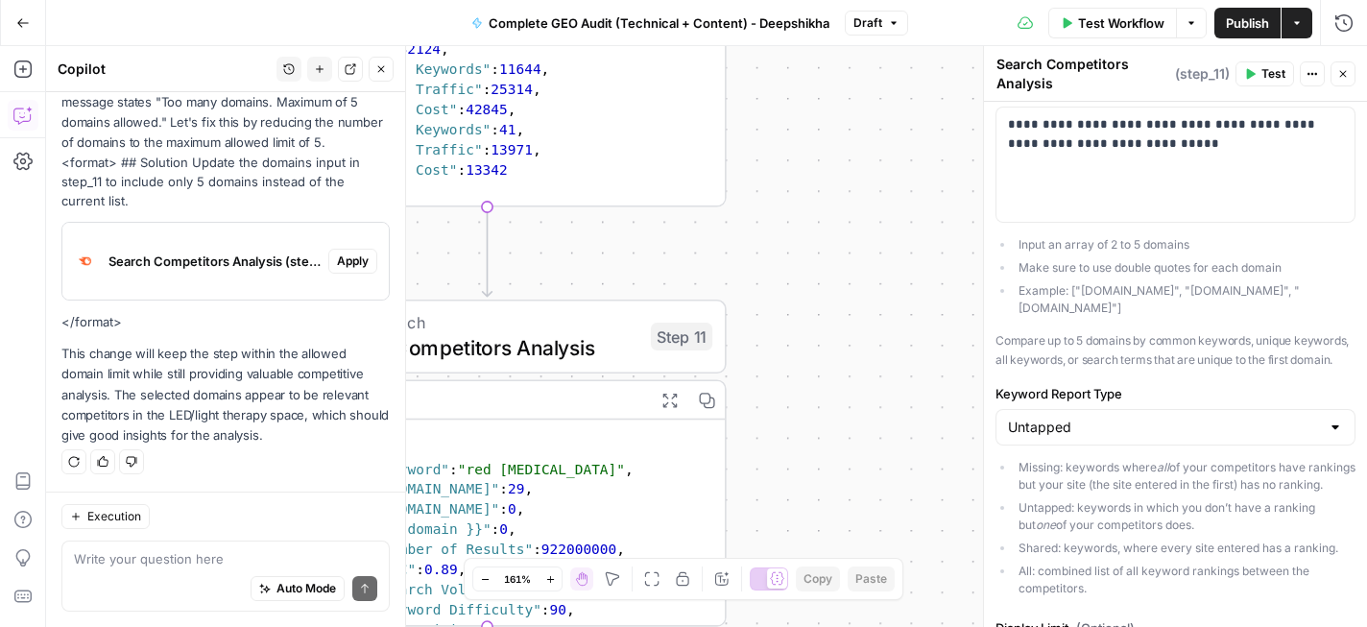
scroll to position [0, 0]
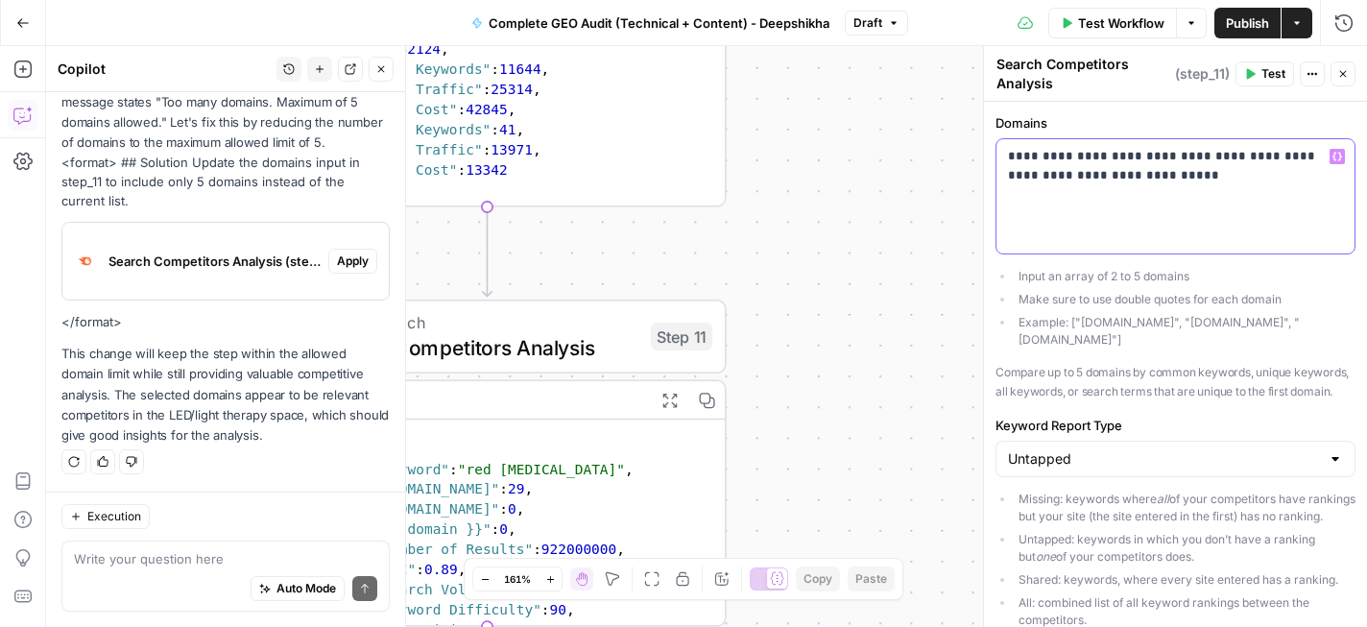
click at [1113, 175] on p "**********" at bounding box center [1175, 176] width 335 height 58
drag, startPoint x: 1113, startPoint y: 175, endPoint x: 1170, endPoint y: 177, distance: 56.7
click at [1170, 177] on p "**********" at bounding box center [1175, 176] width 335 height 58
click at [256, 412] on p "This change will keep the step within the allowed domain limit while still prov…" at bounding box center [225, 395] width 328 height 102
click at [212, 569] on div "Auto Mode Send" at bounding box center [225, 590] width 303 height 42
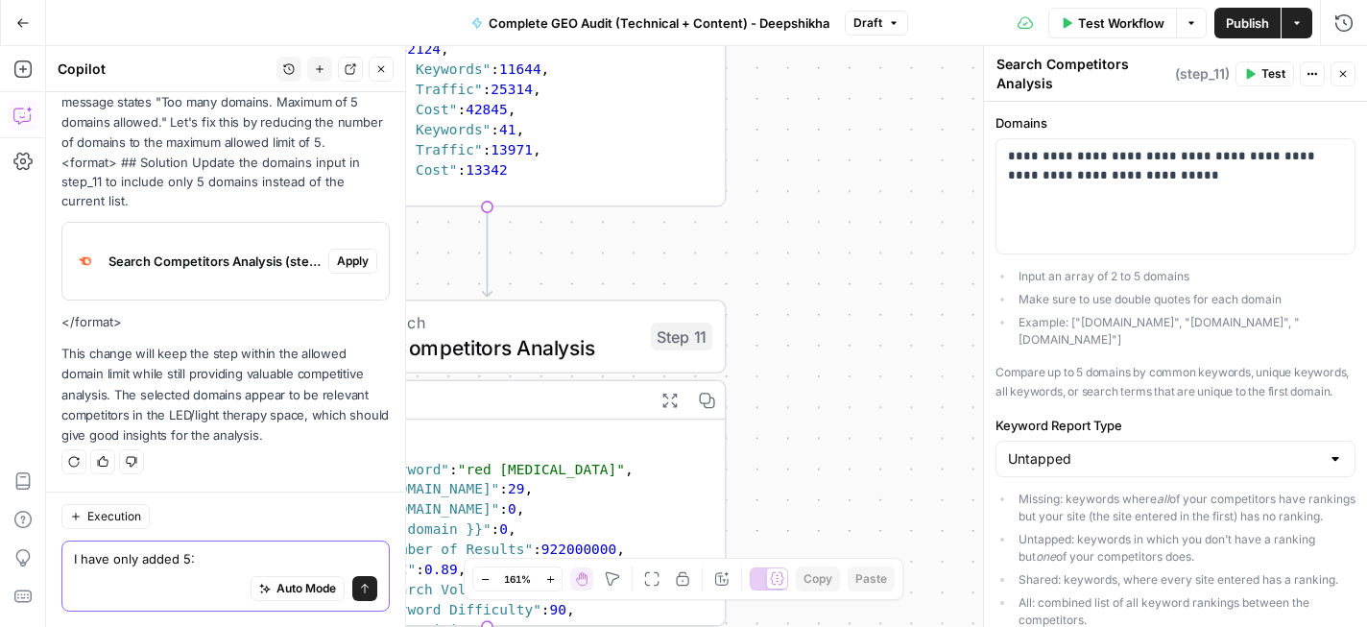
paste textarea "mitoredlight.com, joovv.com, hoogahealth.com, omniluxled.com, sunled.health"
type textarea "I have only added 5: mitoredlight.com, joovv.com, hoogahealth.com, omniluxled.c…"
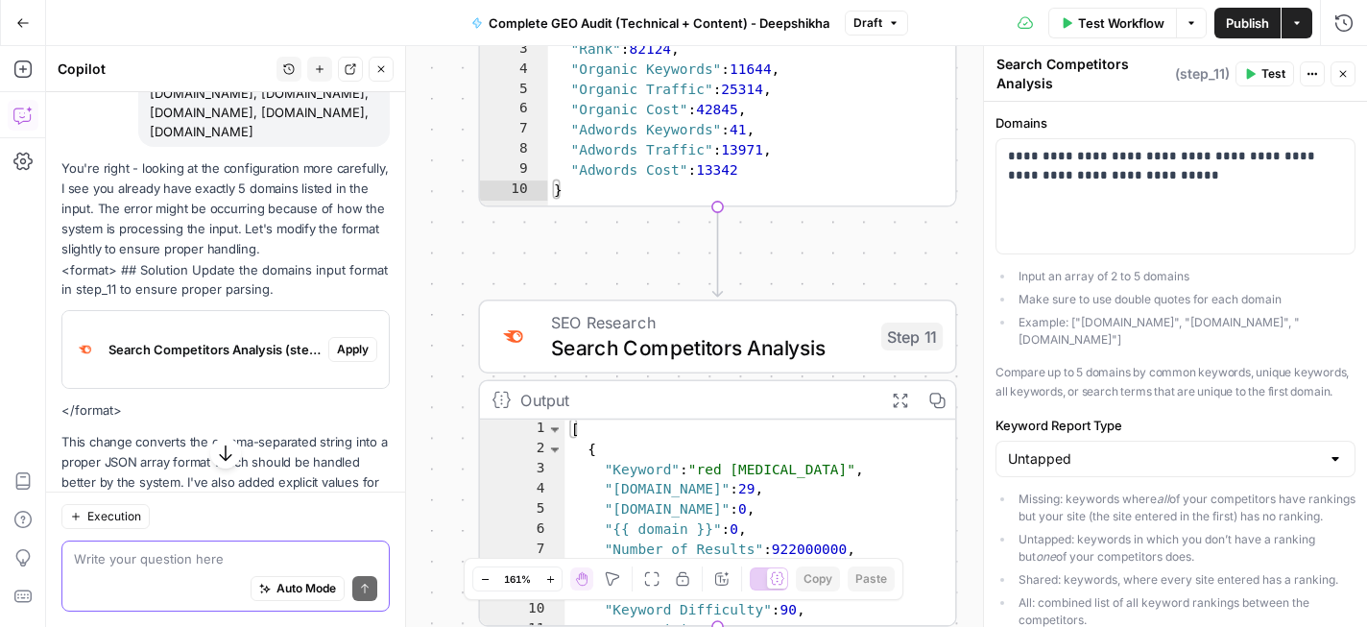
scroll to position [671, 0]
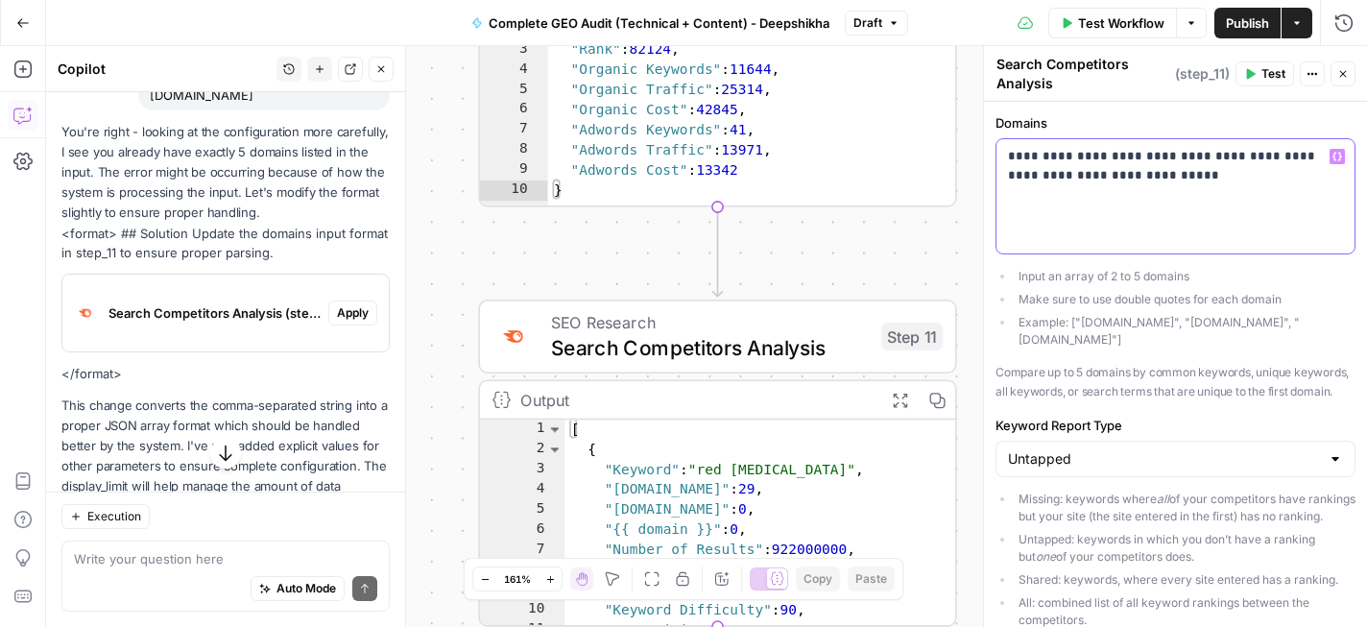
click at [1161, 160] on p "**********" at bounding box center [1175, 176] width 335 height 58
copy p "**********"
click at [1135, 163] on p "**********" at bounding box center [1175, 176] width 335 height 58
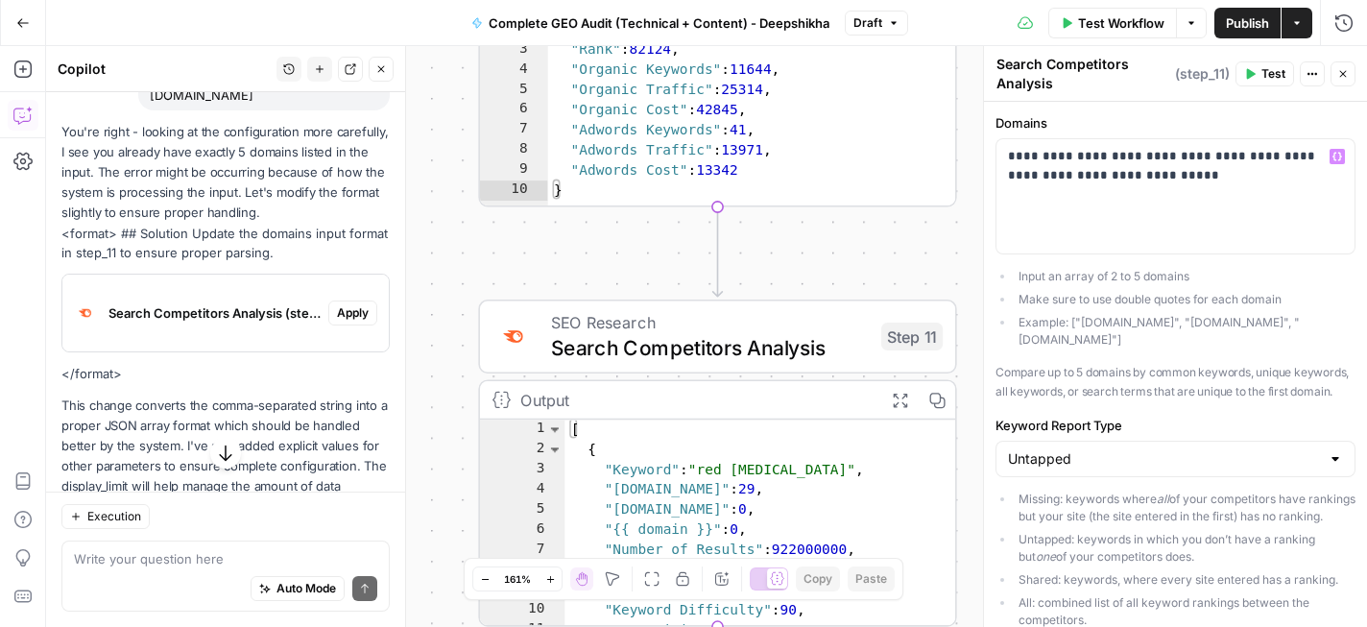
click at [972, 158] on div "Workflow Set Inputs Inputs Perplexity Deep Research Brand Online Presence Resea…" at bounding box center [706, 336] width 1321 height 581
click at [1006, 155] on div "**********" at bounding box center [1176, 196] width 358 height 114
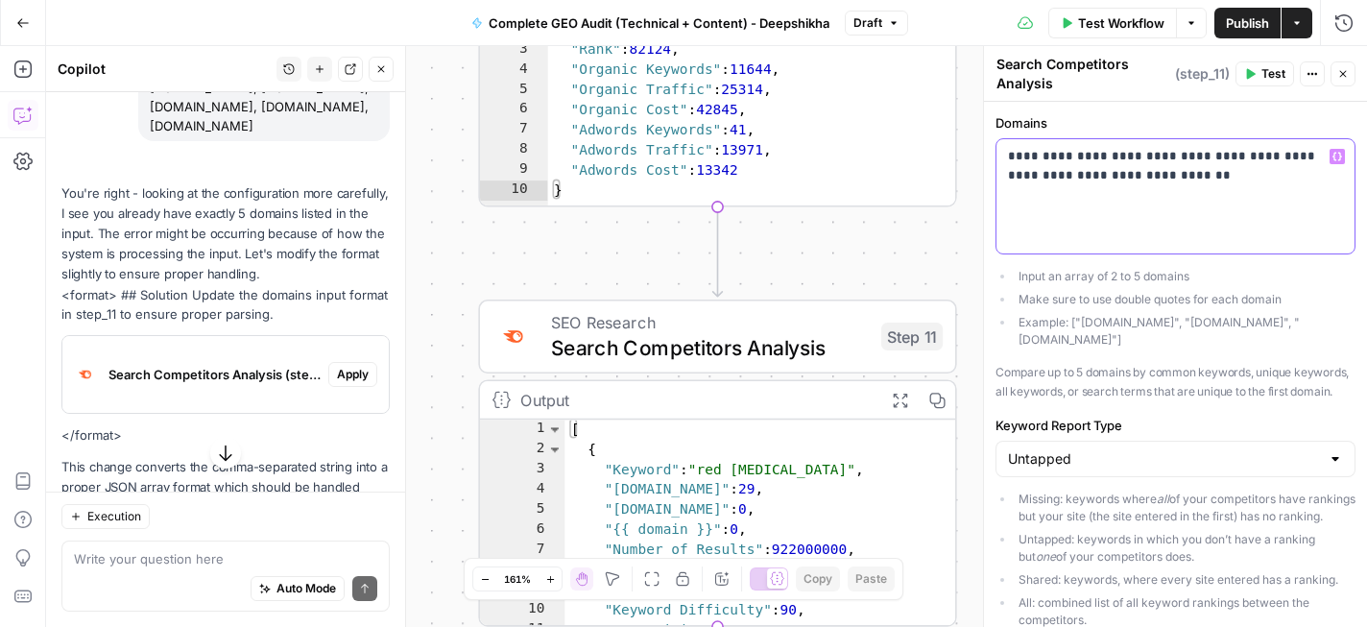
scroll to position [733, 0]
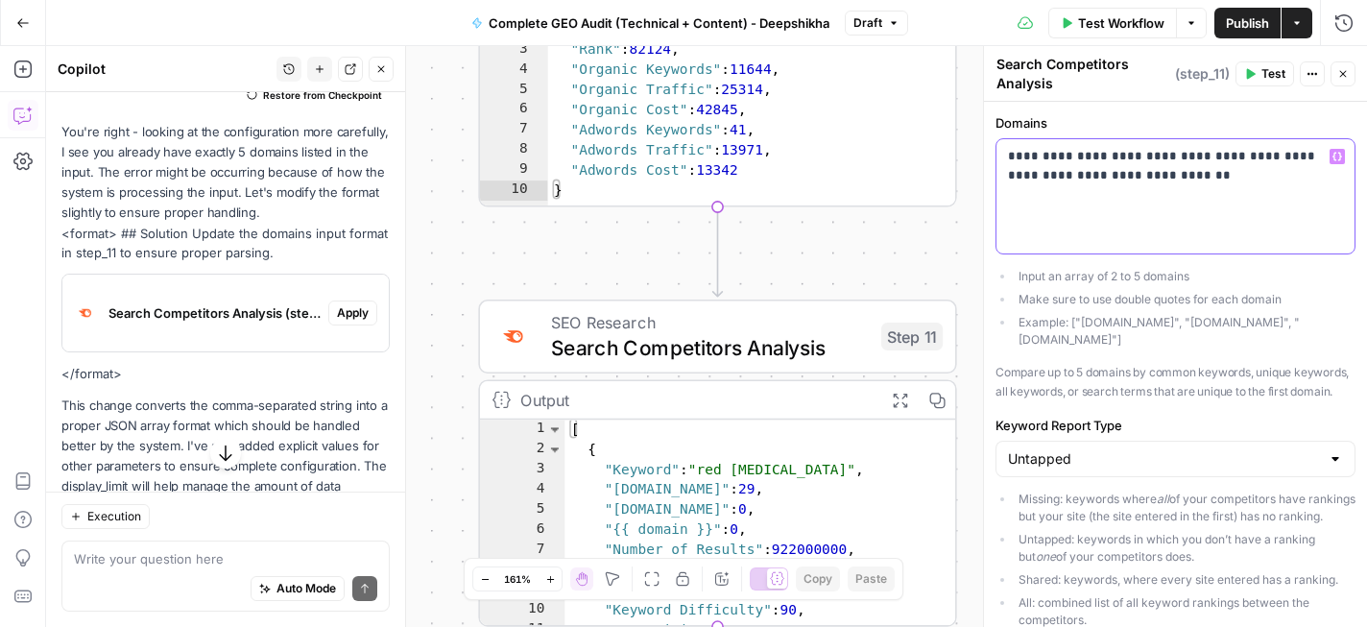
click at [1116, 151] on p "**********" at bounding box center [1175, 176] width 335 height 58
click at [1018, 157] on p "**********" at bounding box center [1175, 176] width 335 height 58
click at [1189, 155] on p "**********" at bounding box center [1175, 176] width 335 height 58
click at [1011, 176] on p "**********" at bounding box center [1175, 176] width 335 height 58
click at [1255, 71] on icon "button" at bounding box center [1251, 74] width 12 height 12
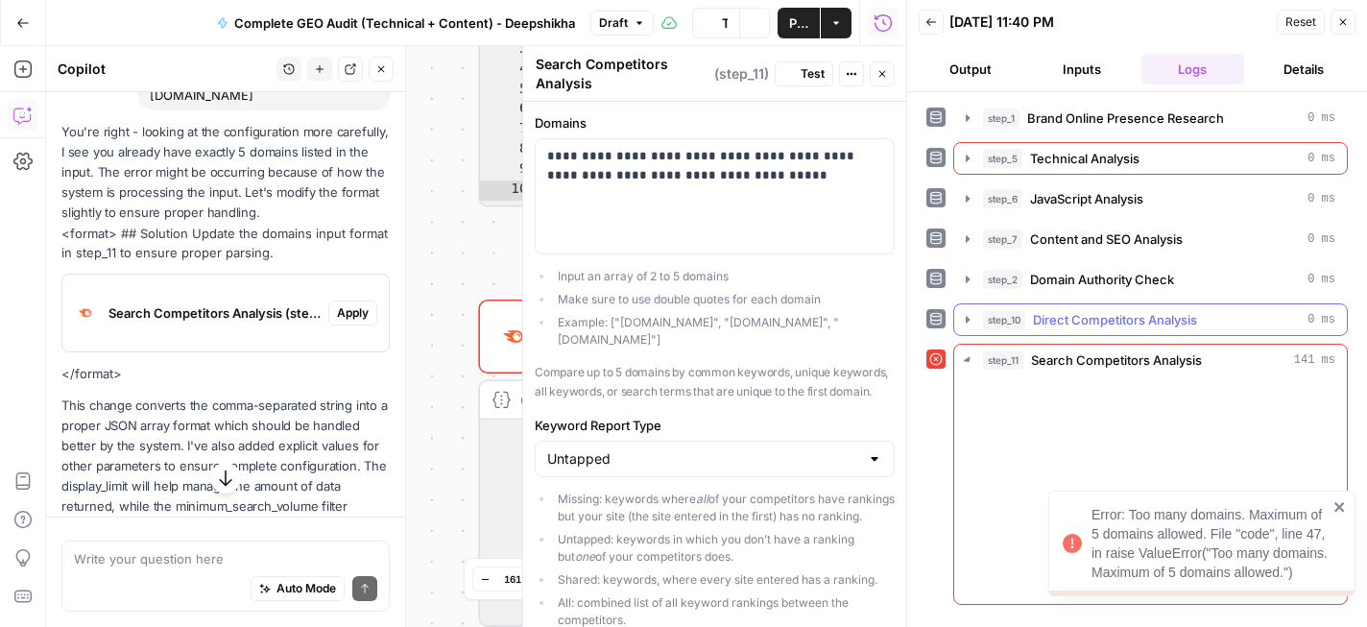
scroll to position [733, 0]
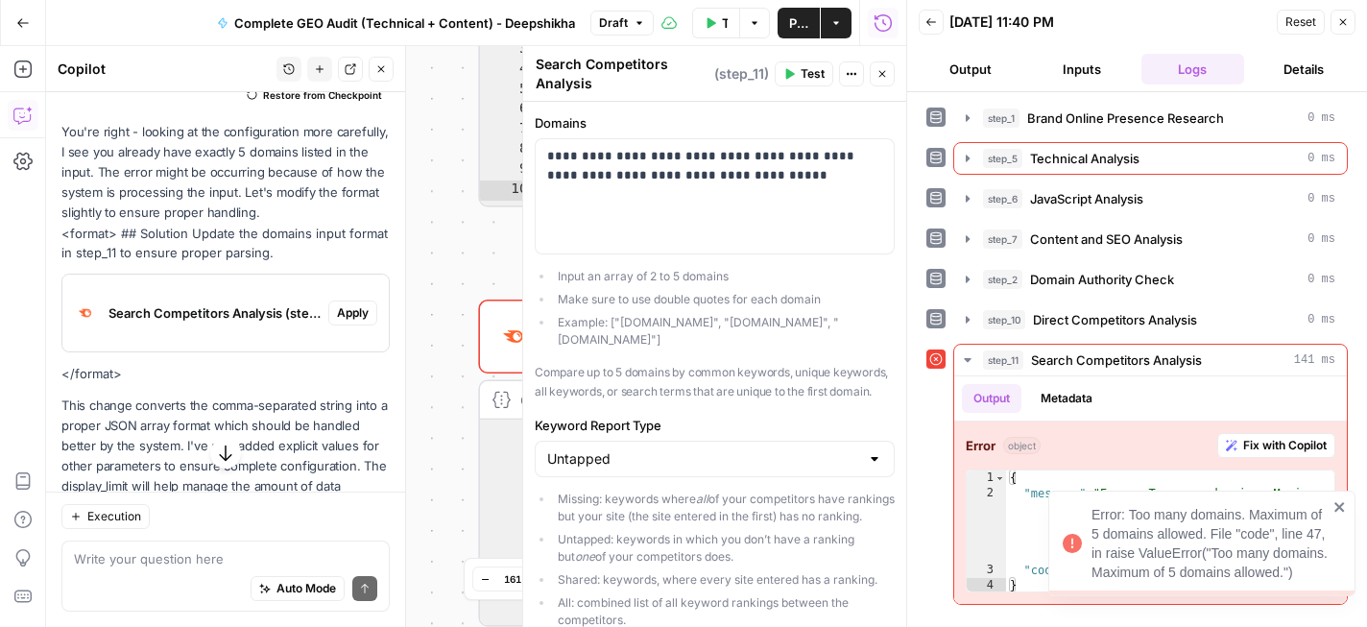
click at [1341, 503] on icon "close" at bounding box center [1340, 506] width 13 height 15
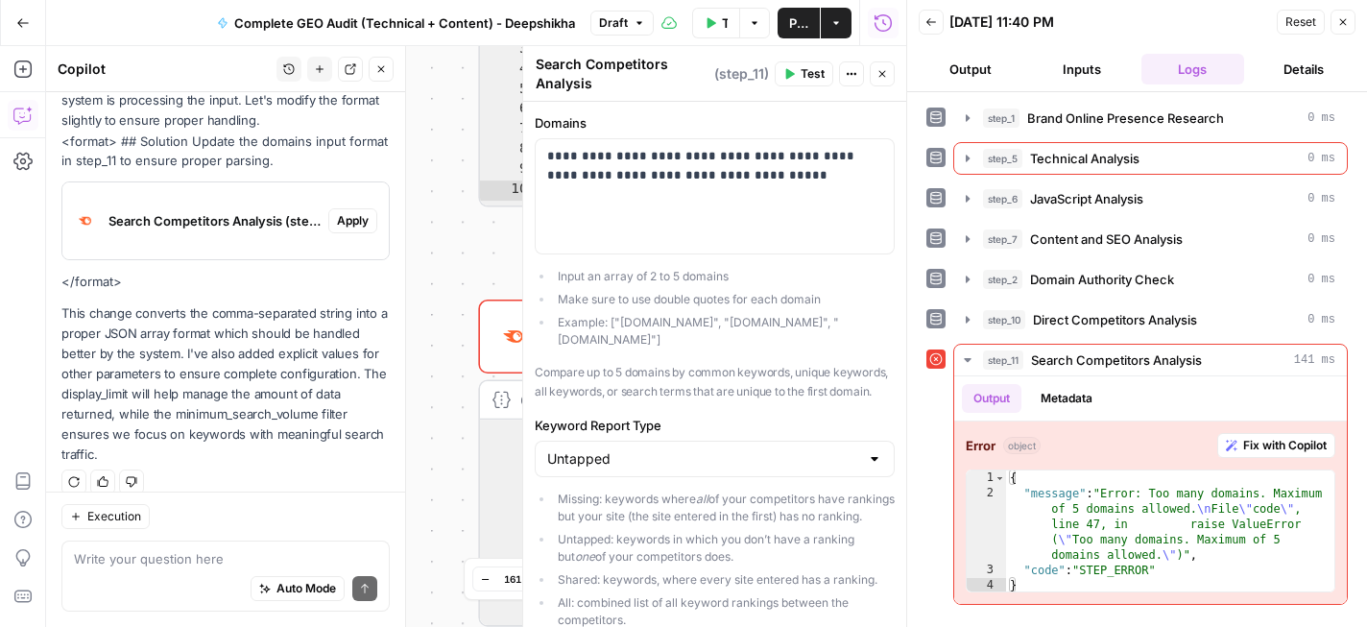
scroll to position [752, 0]
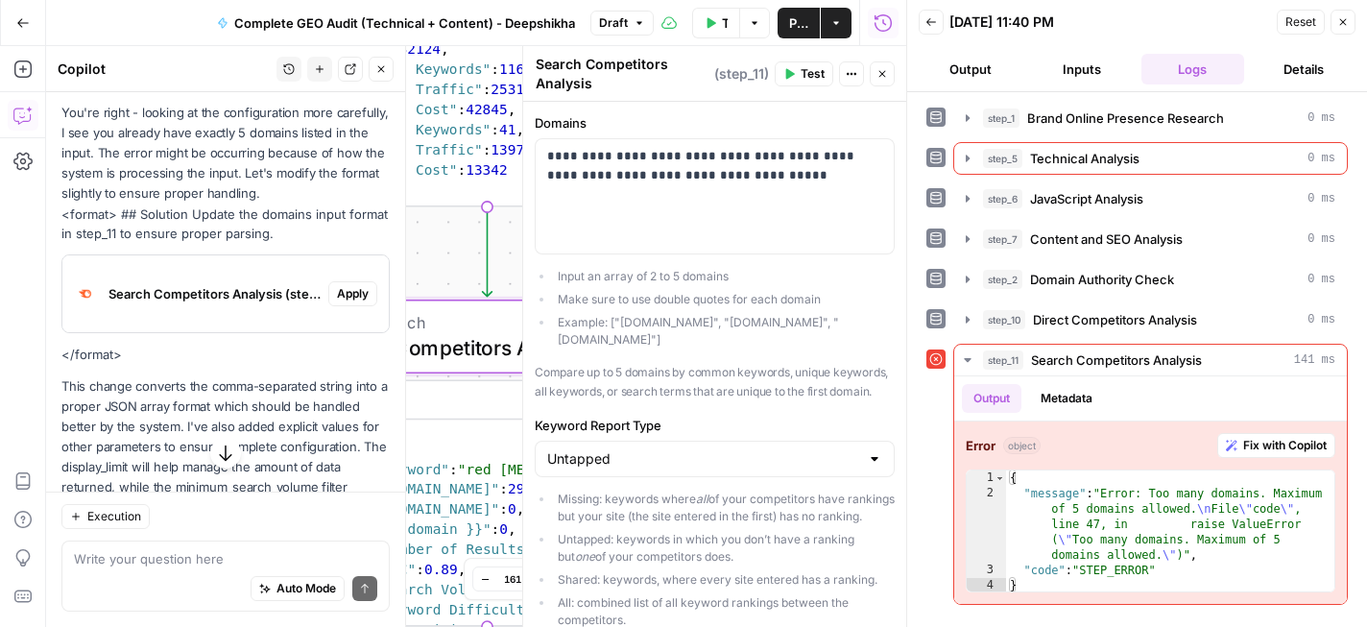
click at [346, 285] on span "Apply" at bounding box center [353, 293] width 32 height 17
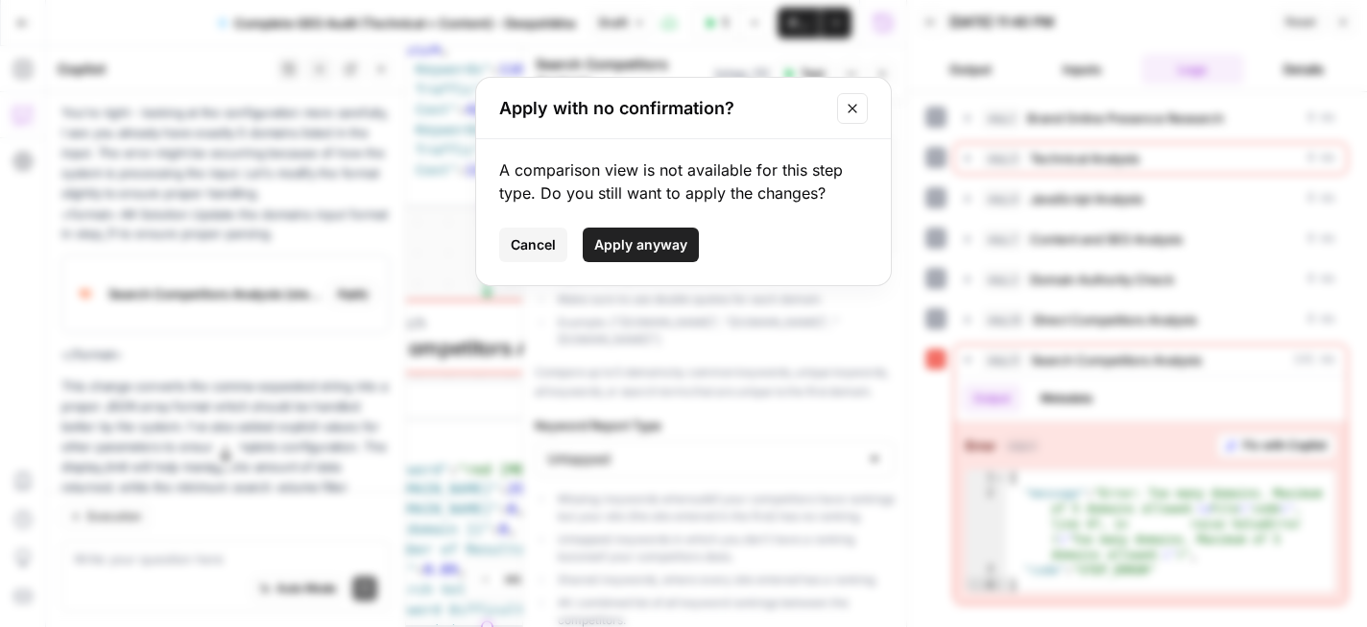
click at [854, 109] on icon "Close modal" at bounding box center [852, 108] width 9 height 9
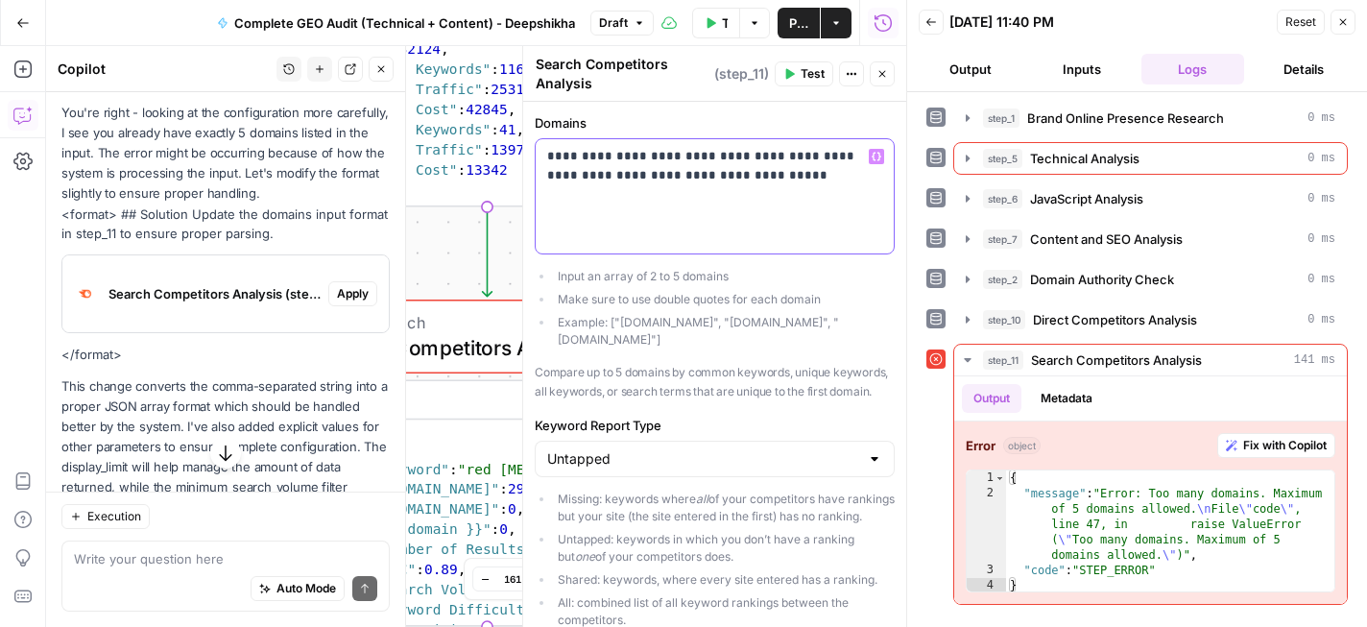
click at [647, 181] on p "**********" at bounding box center [714, 176] width 335 height 58
copy p "**********"
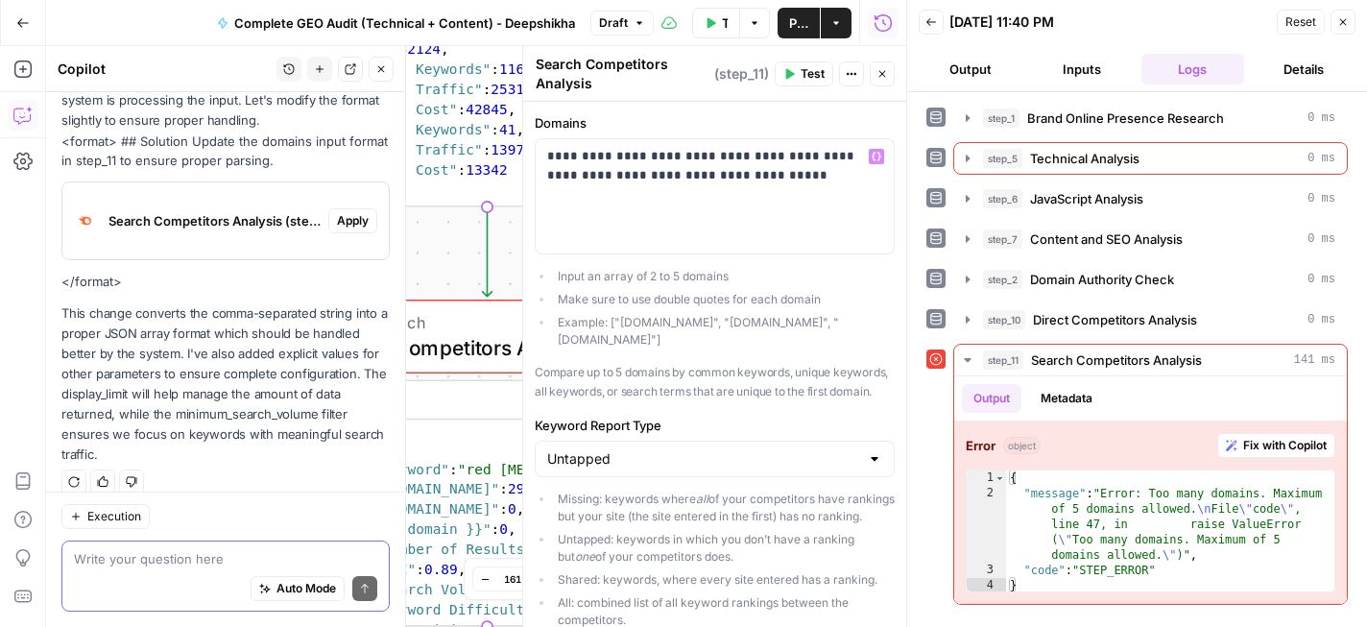
click at [214, 560] on textarea at bounding box center [225, 558] width 303 height 19
paste textarea ""mitoredlight.com", "joovv.com", "hoogahealth.com", "omniluxled.com", "sunled.h…"
type textarea "Now what's the issue? I added it like this: "mitoredlight.com", "joovv.com", "h…"
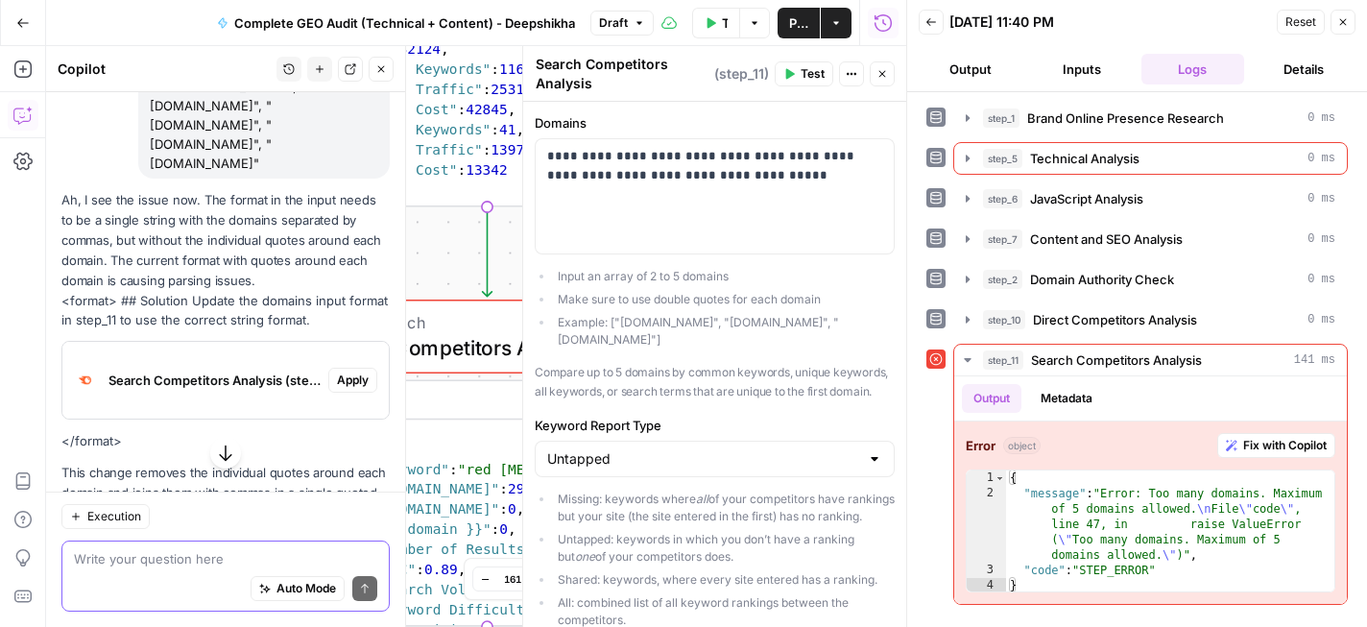
scroll to position [1291, 0]
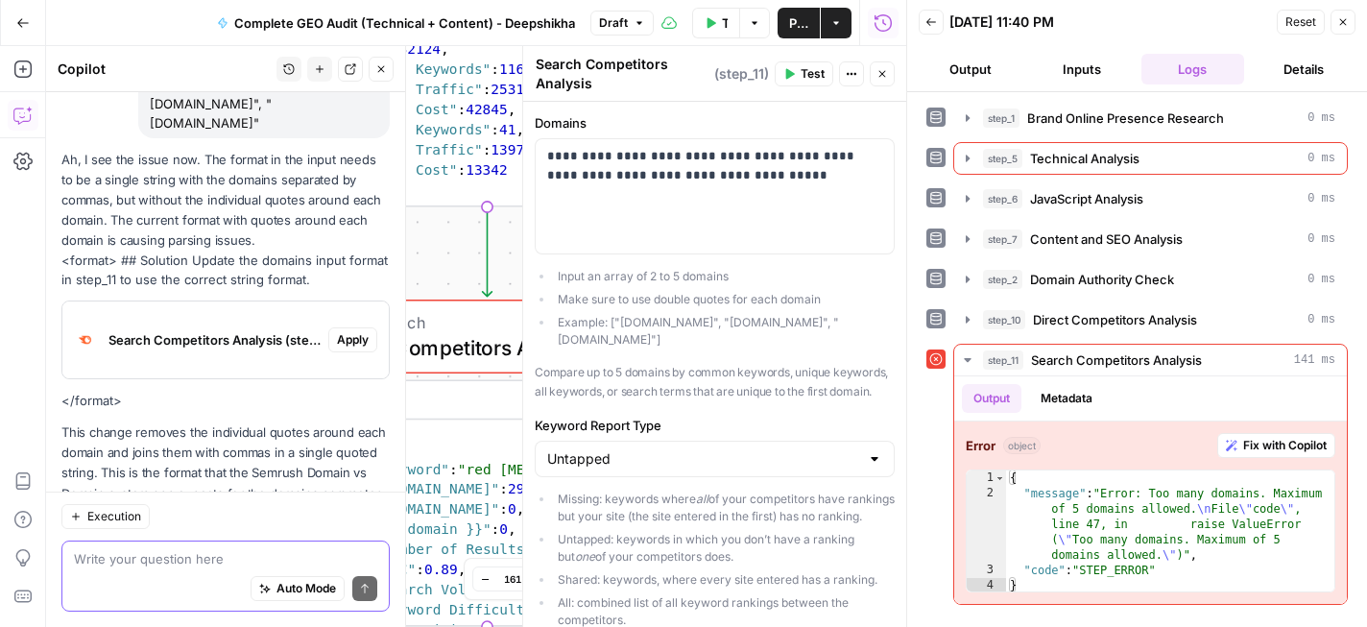
click at [210, 562] on textarea at bounding box center [225, 558] width 303 height 19
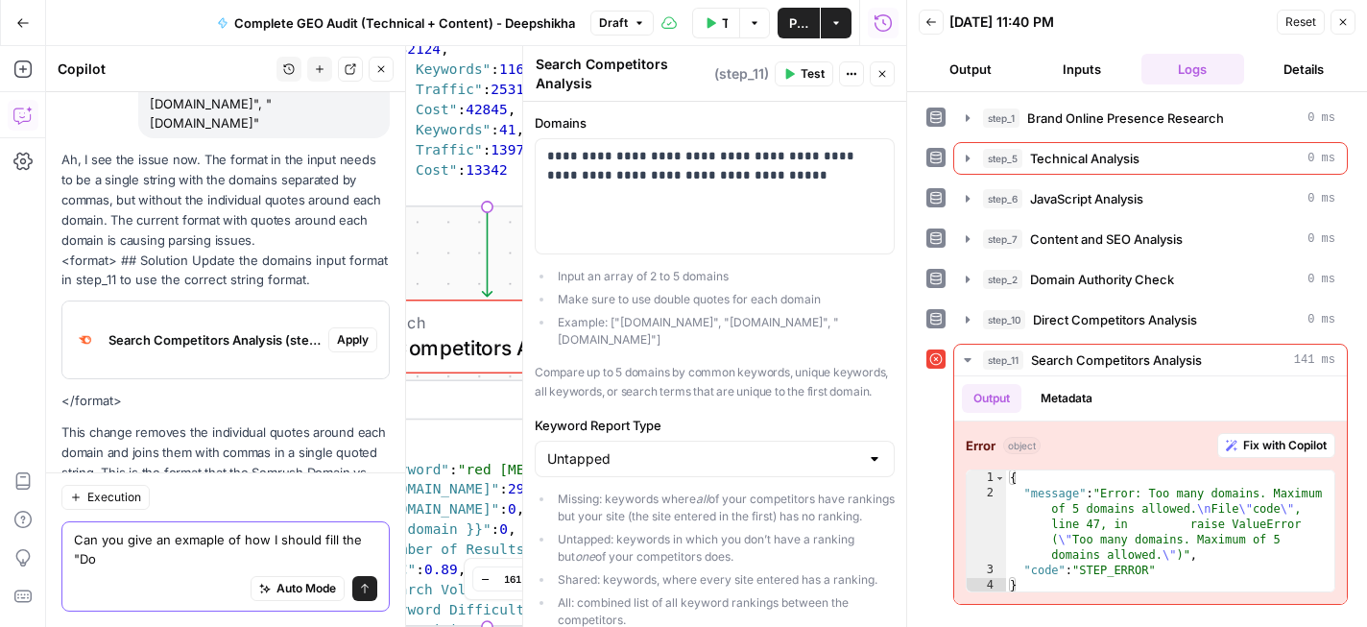
scroll to position [1310, 0]
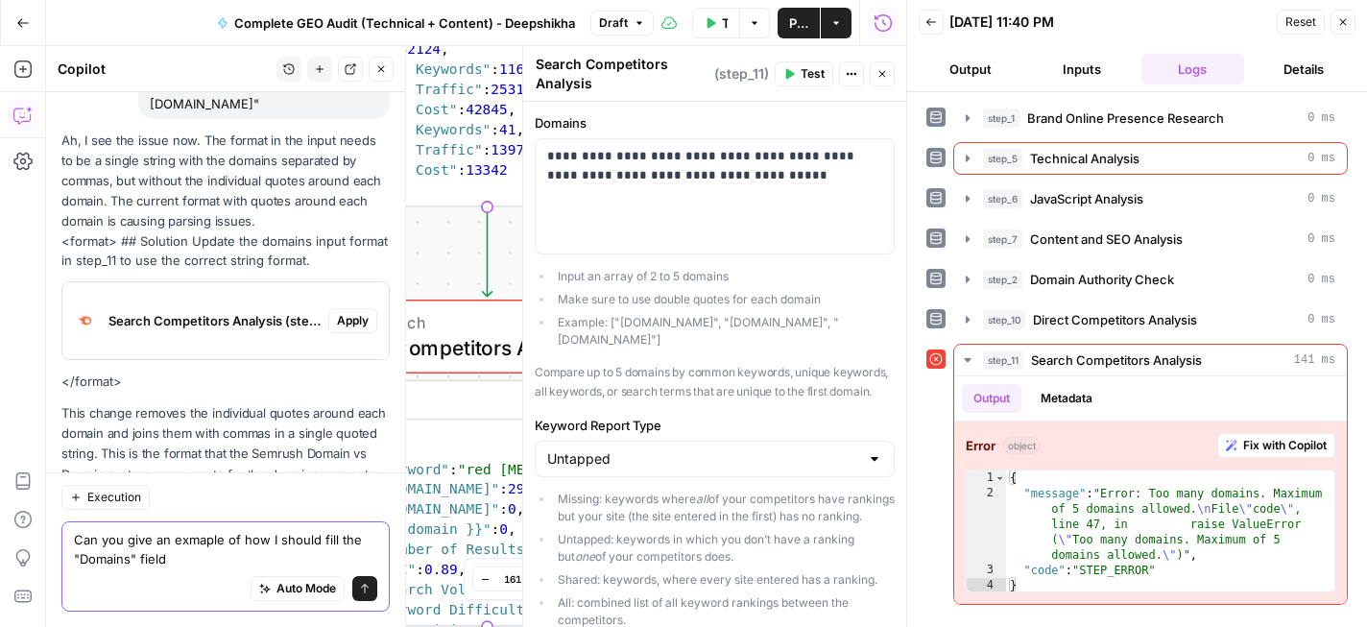
type textarea "Can you give an exmaple of how I should fill the "Domains" field?"
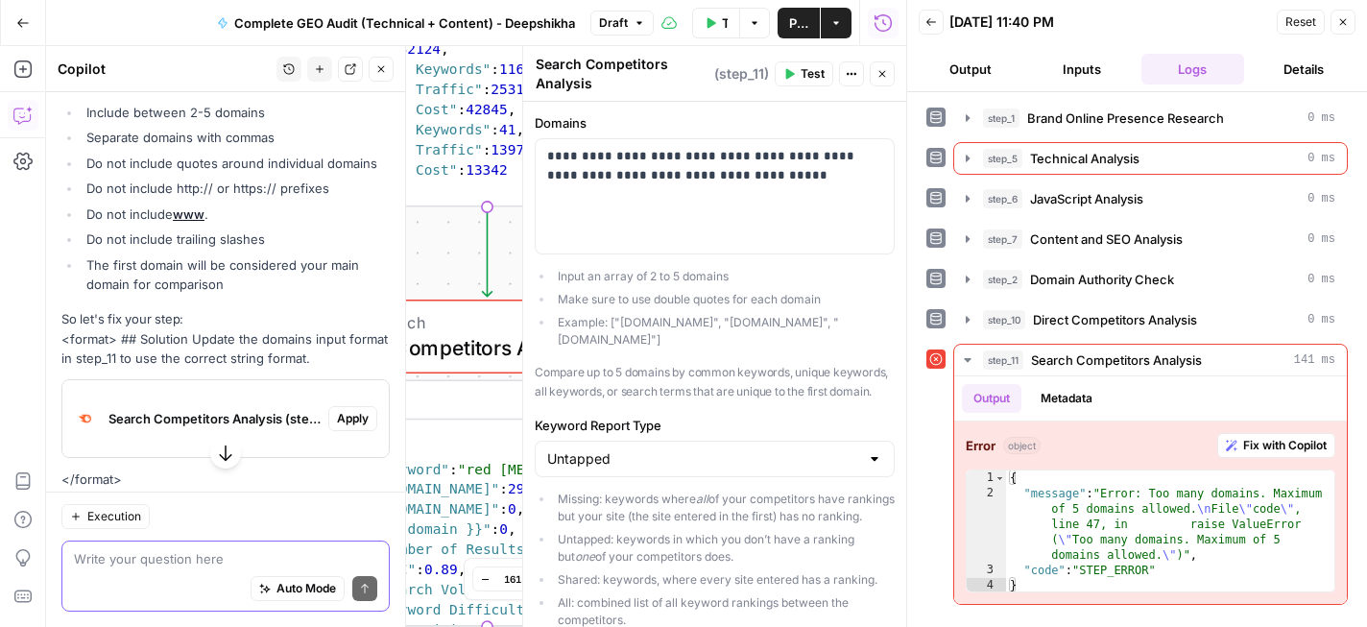
scroll to position [2176, 0]
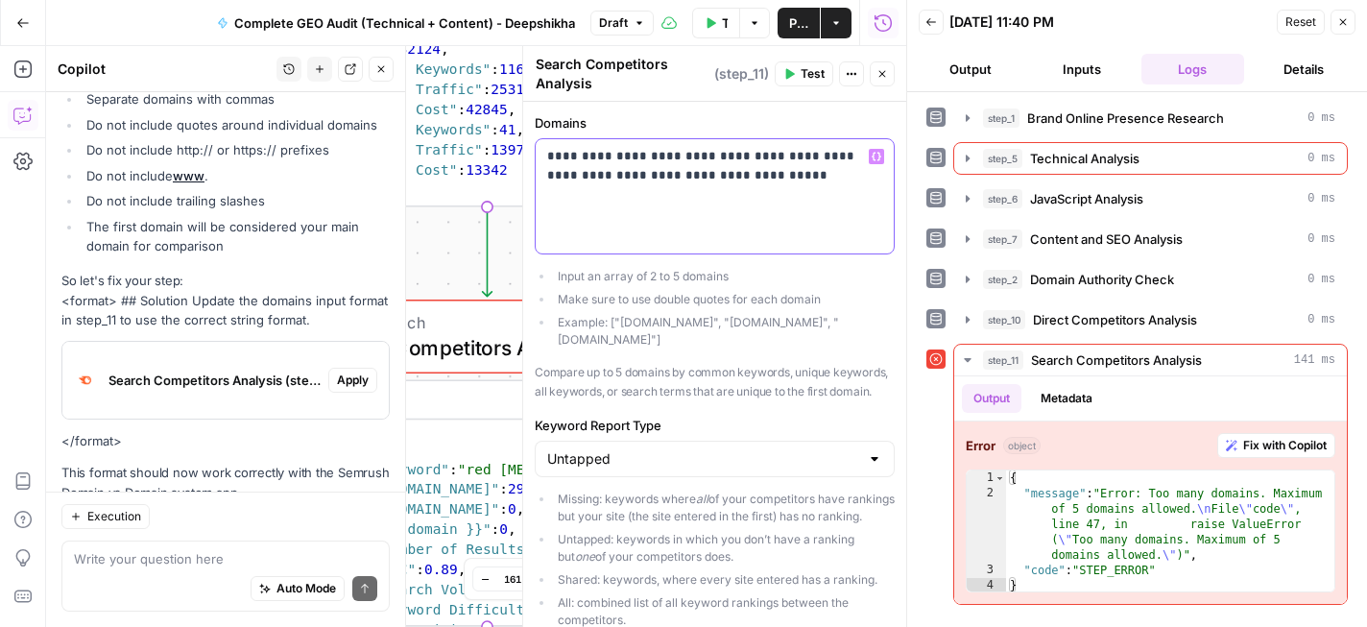
click at [555, 151] on p "**********" at bounding box center [714, 176] width 335 height 58
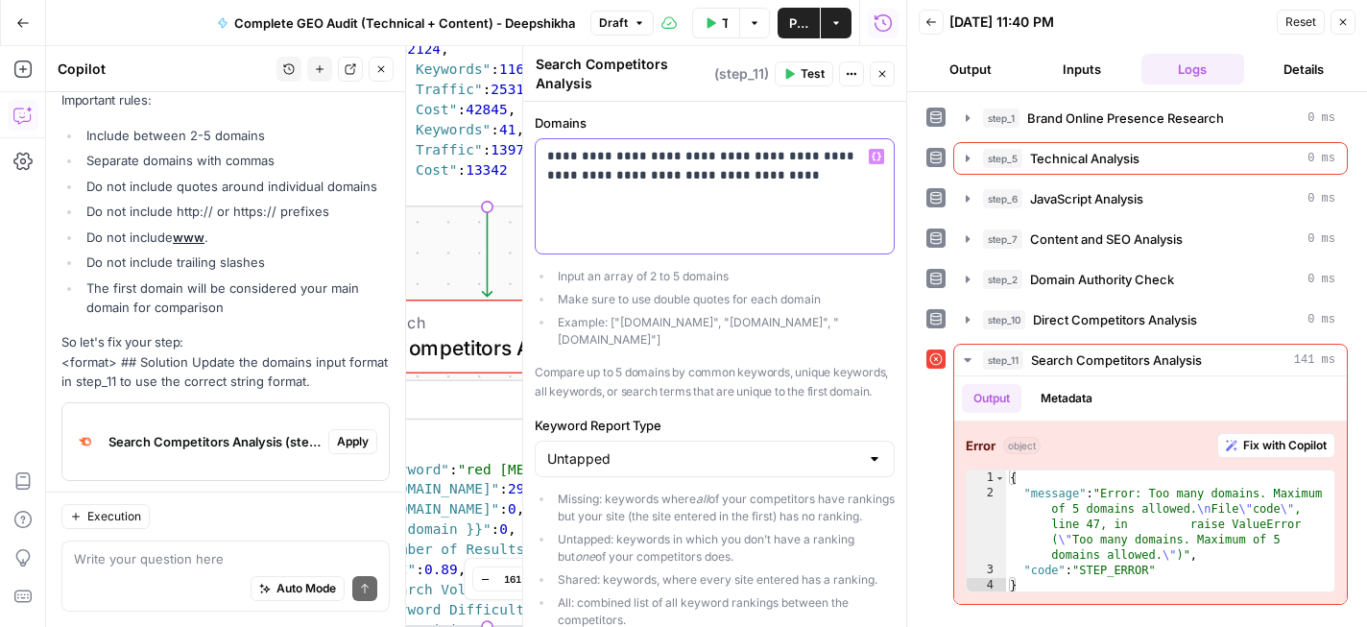
scroll to position [2238, 0]
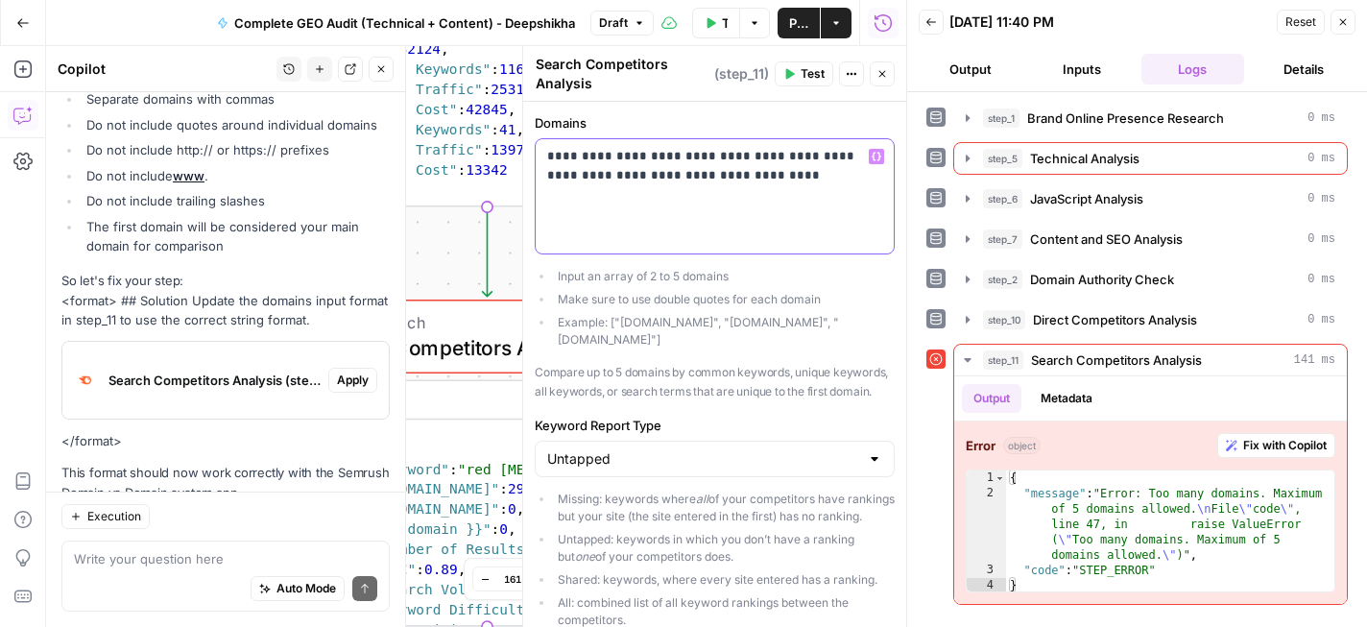
click at [650, 153] on p "**********" at bounding box center [714, 176] width 335 height 58
click at [664, 152] on p "**********" at bounding box center [714, 176] width 335 height 58
click at [720, 160] on p "**********" at bounding box center [714, 176] width 335 height 58
click at [727, 152] on p "**********" at bounding box center [714, 176] width 335 height 58
click at [830, 157] on p "**********" at bounding box center [714, 176] width 335 height 58
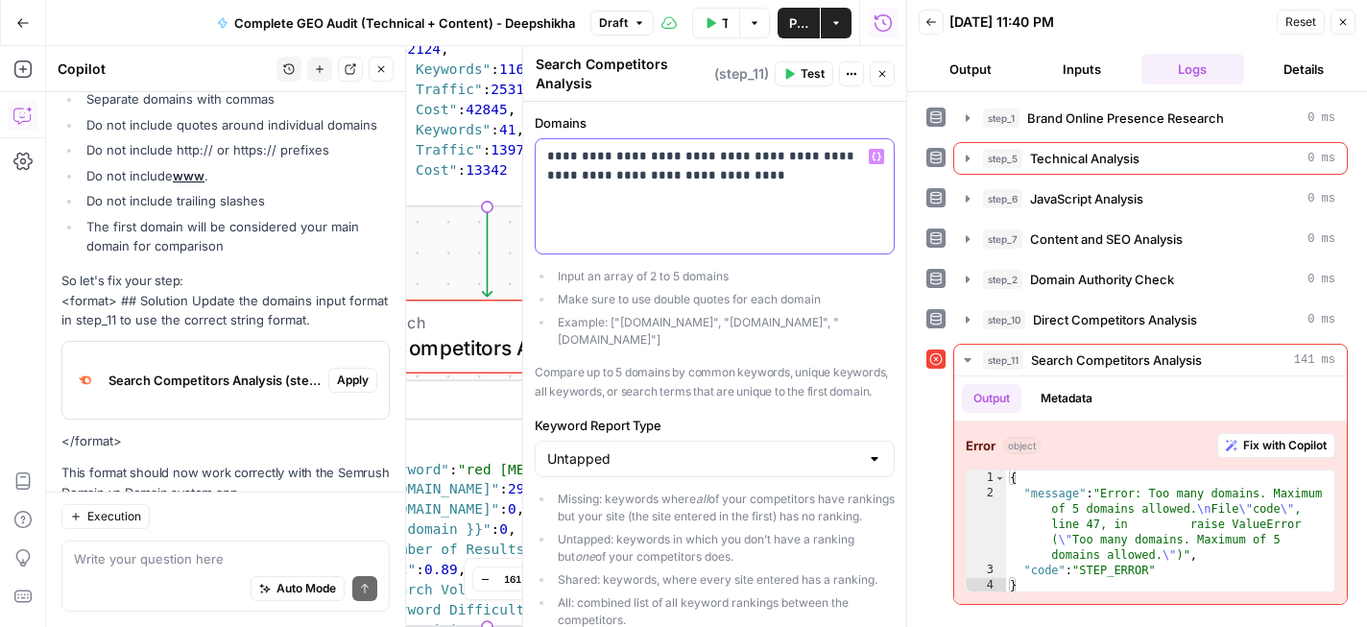
click at [556, 175] on p "**********" at bounding box center [714, 176] width 335 height 58
click at [648, 171] on p "**********" at bounding box center [714, 176] width 335 height 58
click at [654, 175] on p "**********" at bounding box center [714, 176] width 335 height 58
click at [738, 176] on p "**********" at bounding box center [714, 176] width 335 height 58
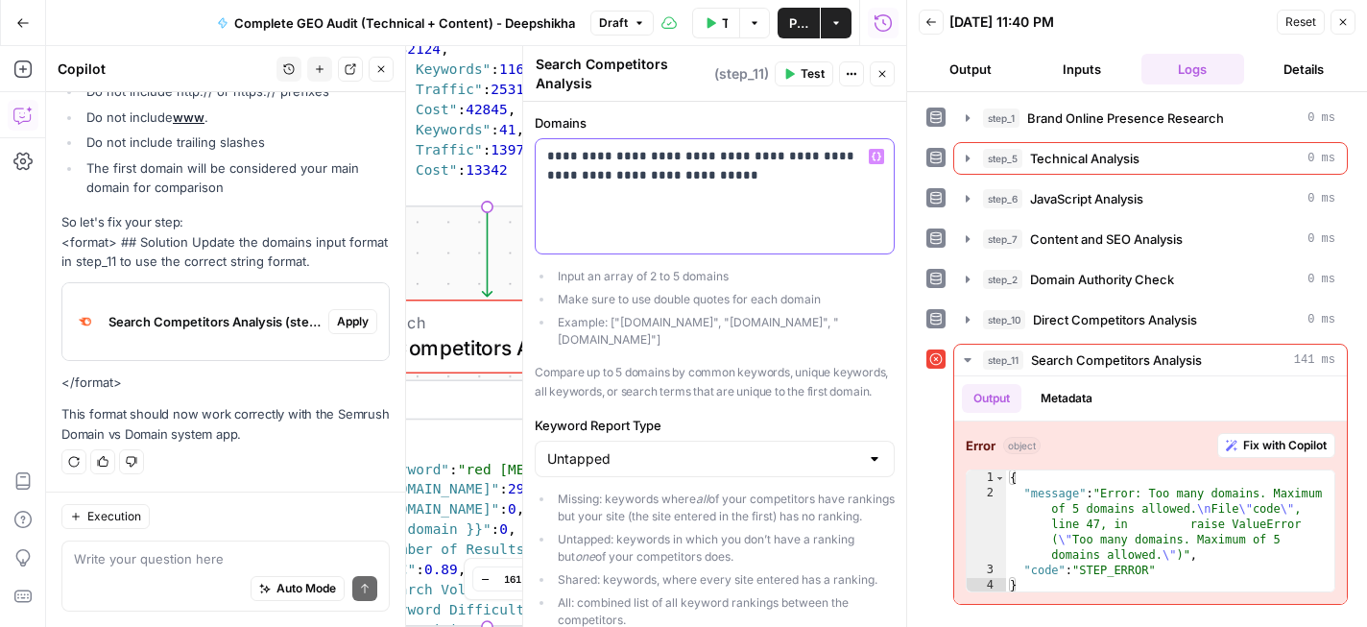
scroll to position [2176, 0]
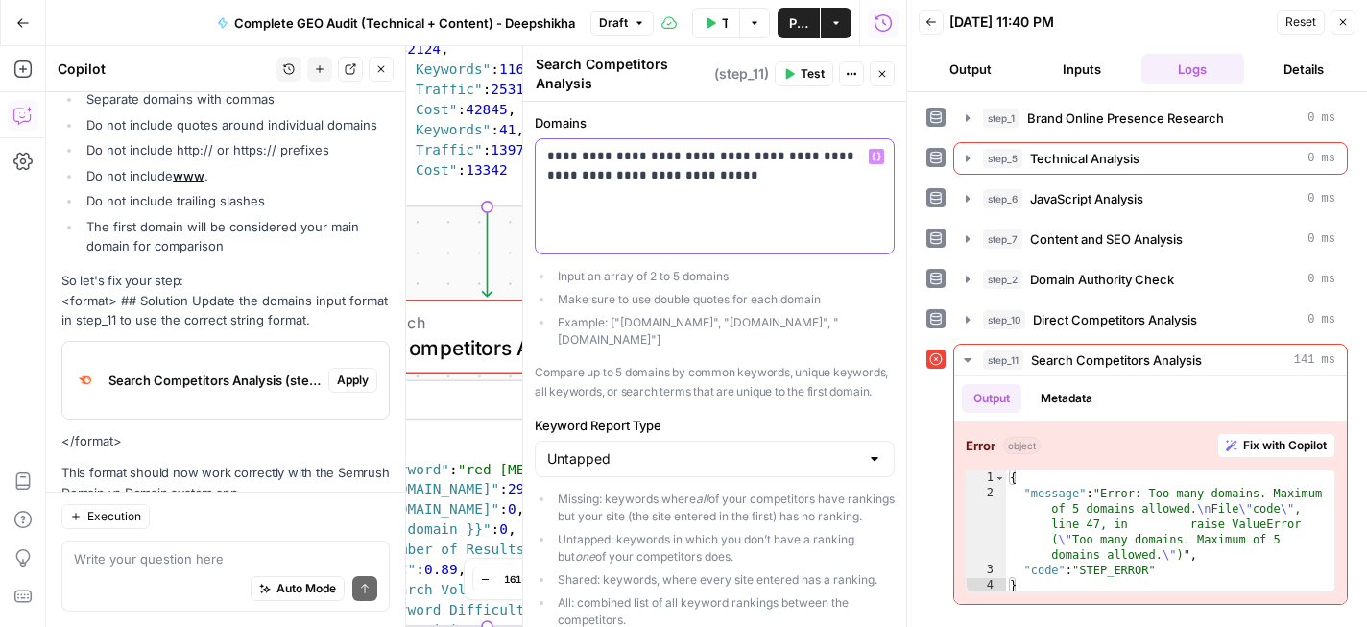
click at [688, 164] on p "**********" at bounding box center [714, 176] width 335 height 58
copy p "**********"
click at [216, 566] on textarea at bounding box center [225, 558] width 303 height 19
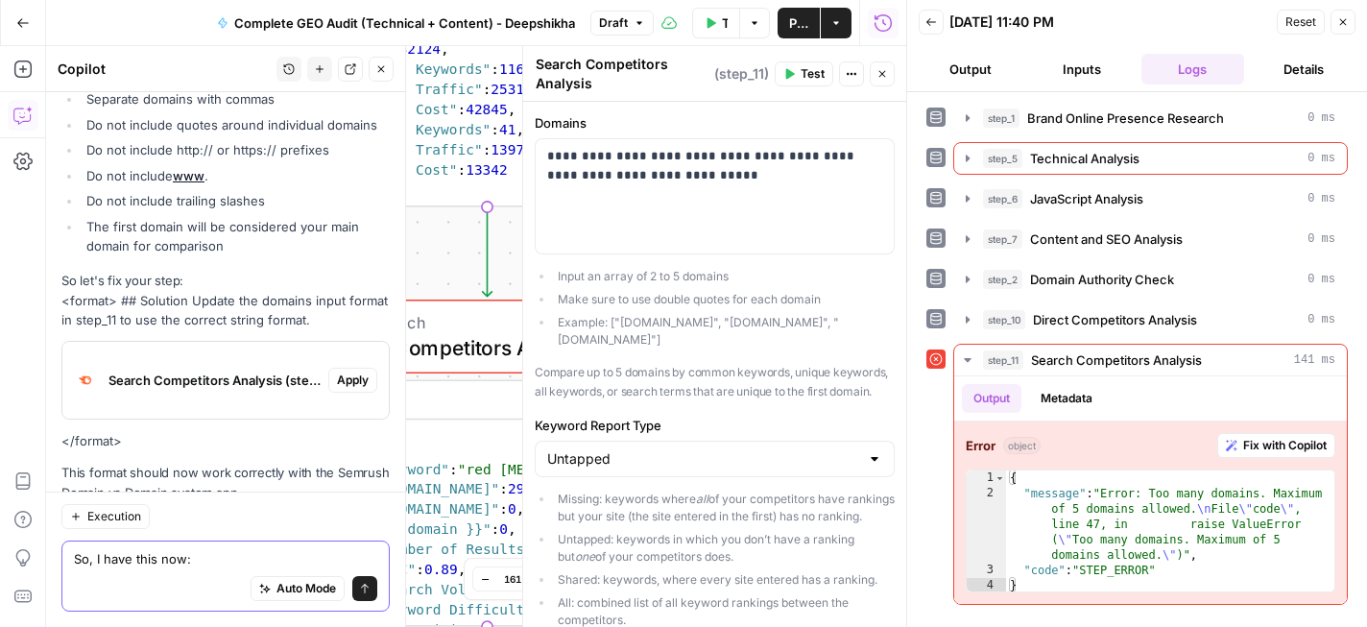
paste textarea "mitoredlight.com, joovv.com, hoogahealth.com, omniluxled.com, sunled.health"
type textarea "So, I have this now: mitoredlight.com, joovv.com, hoogahealth.com, omniluxled.c…"
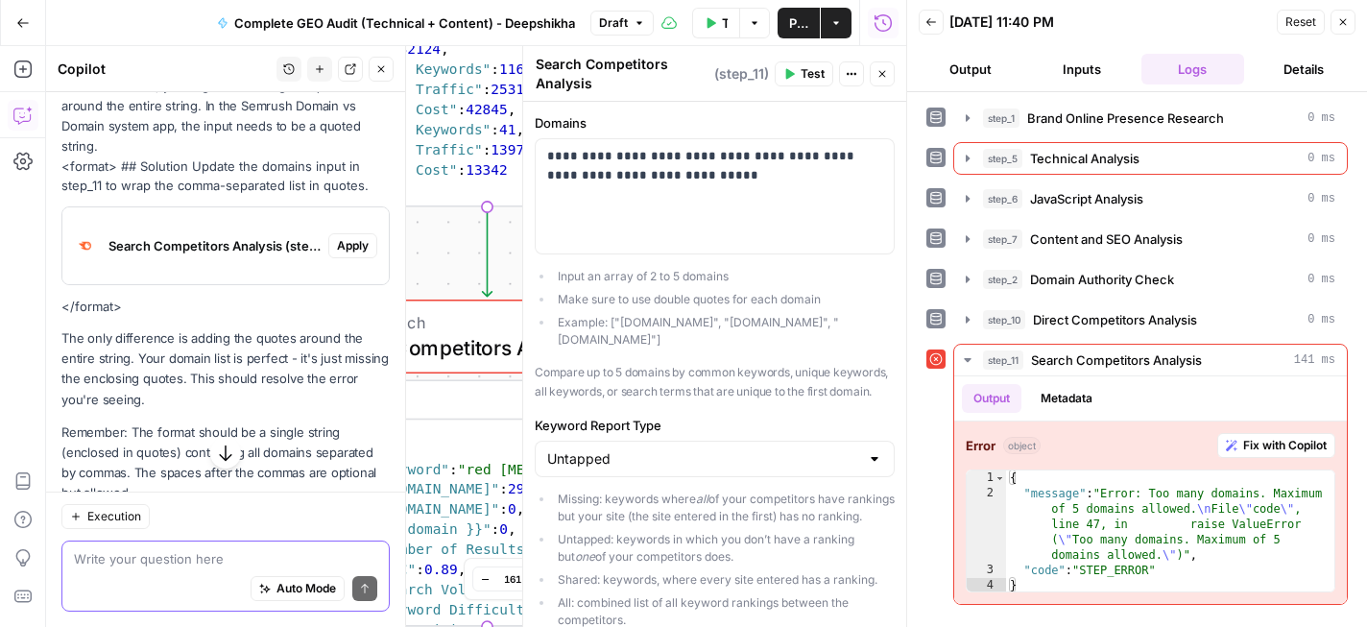
scroll to position [2717, 0]
click at [218, 564] on textarea at bounding box center [225, 558] width 303 height 19
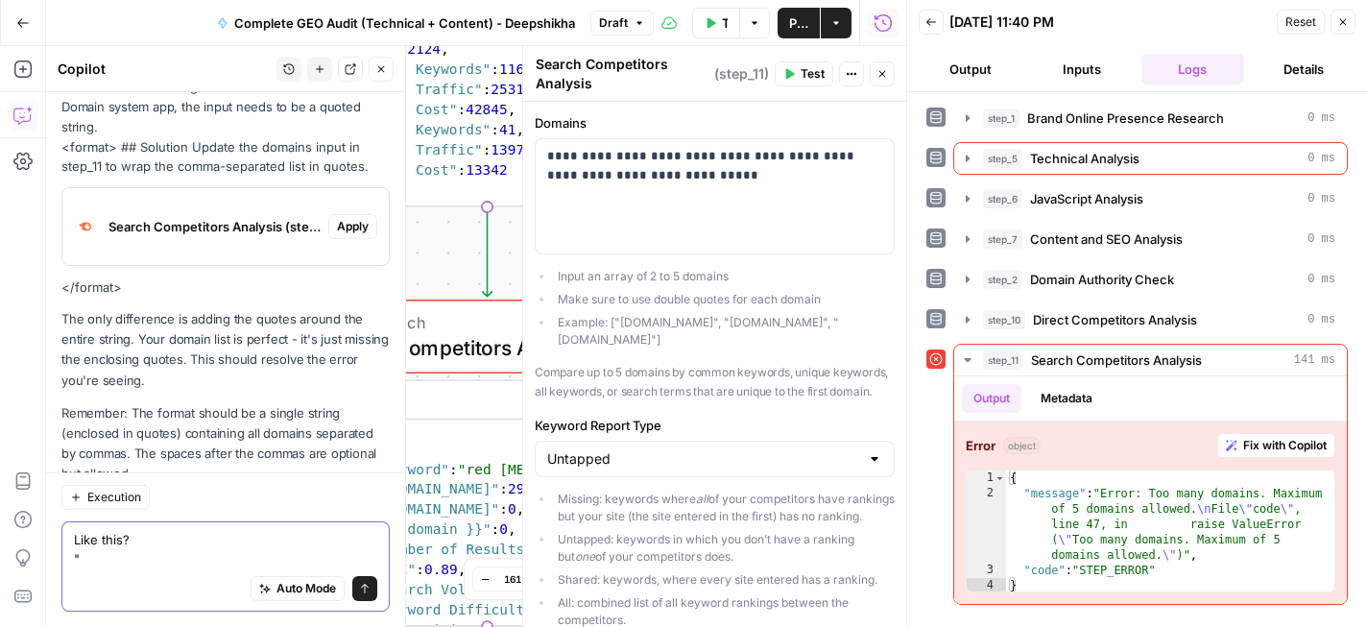
paste textarea "mitoredlight.com, joovv.com, hoogahealth.com, omniluxled.com, sunled.health"
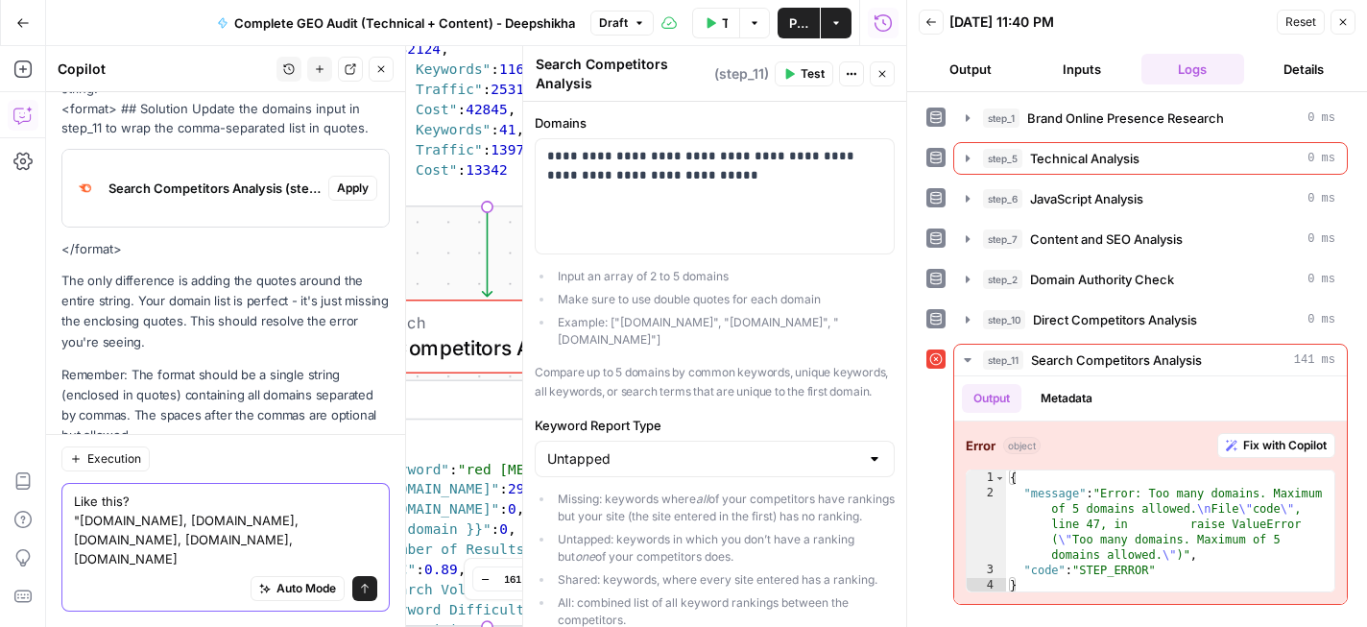
scroll to position [2755, 0]
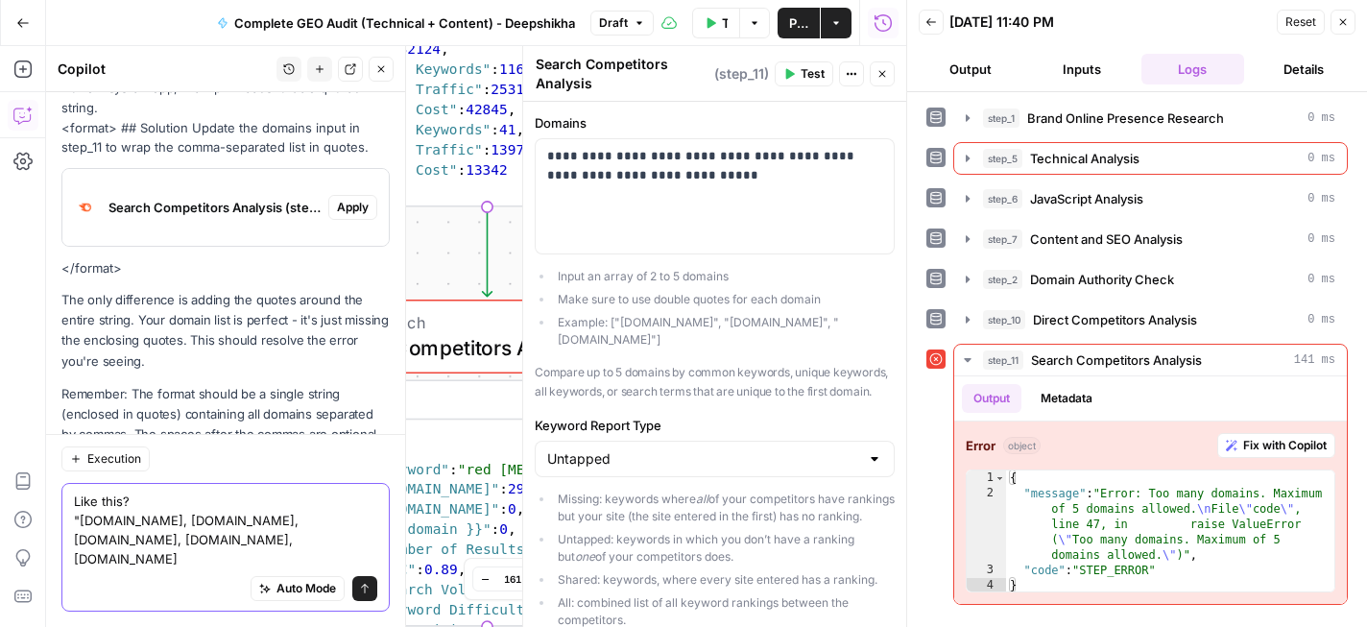
type textarea "Like this? "mitoredlight.com, joovv.com, hoogahealth.com, omniluxled.com, sunle…"
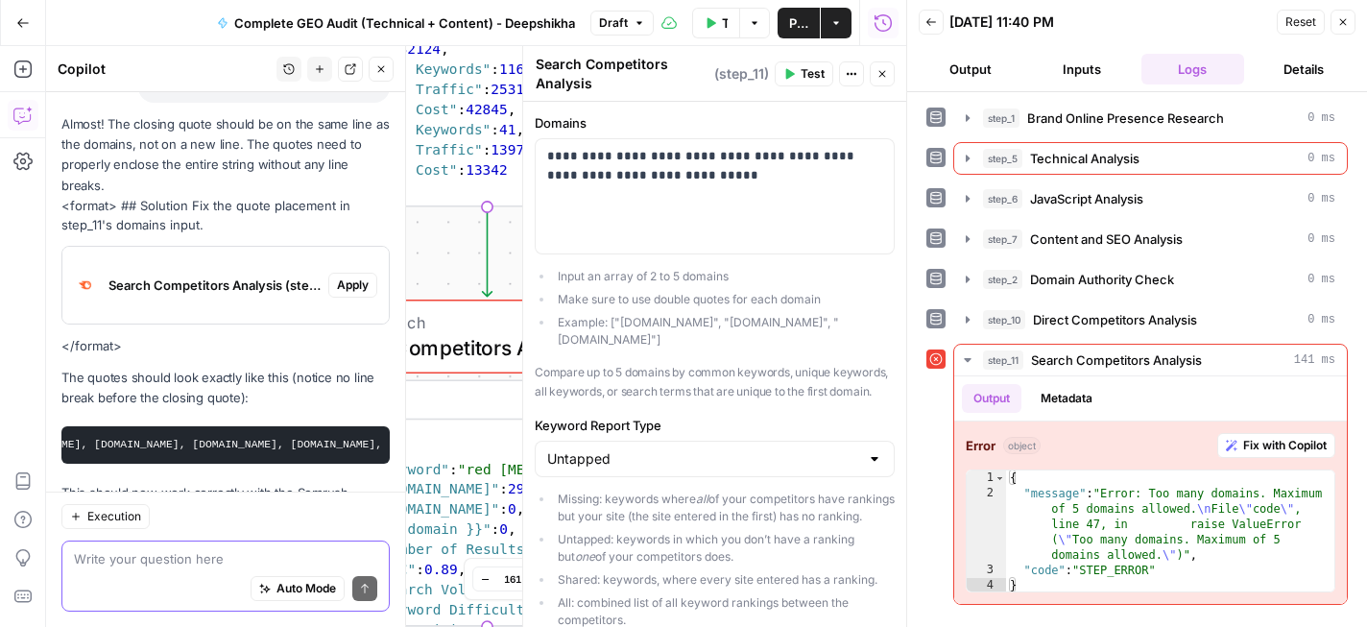
scroll to position [0, 0]
click at [548, 157] on p "**********" at bounding box center [714, 176] width 335 height 58
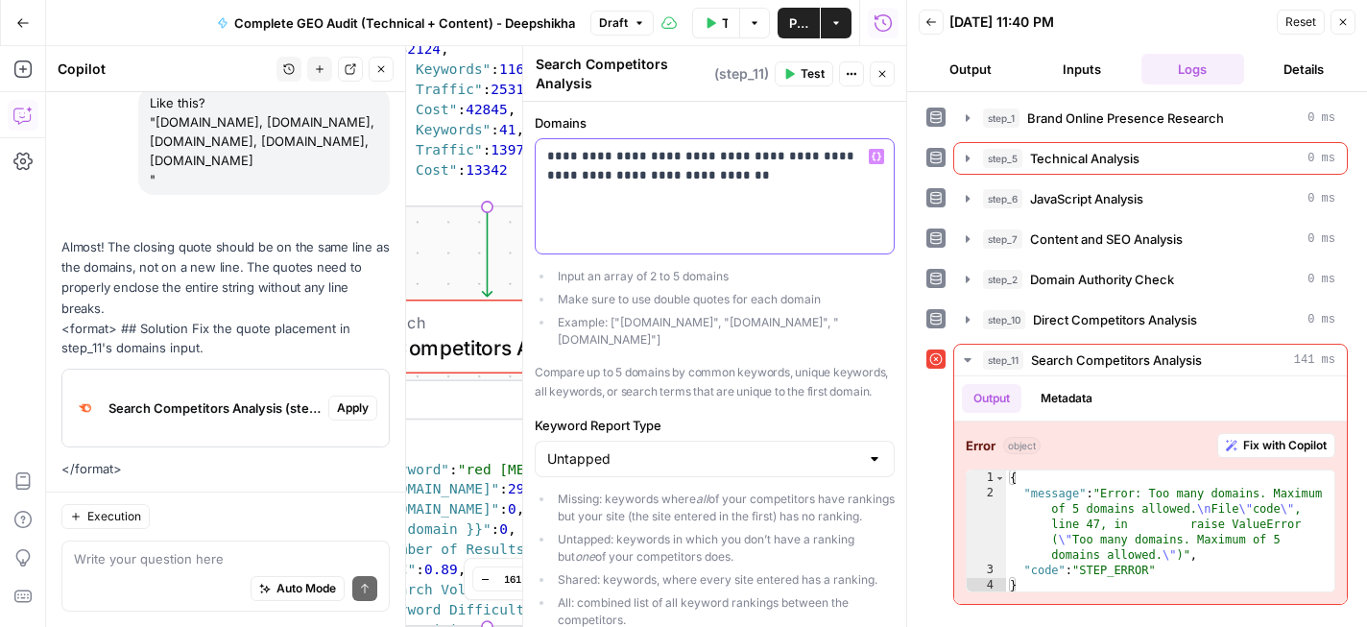
scroll to position [3359, 0]
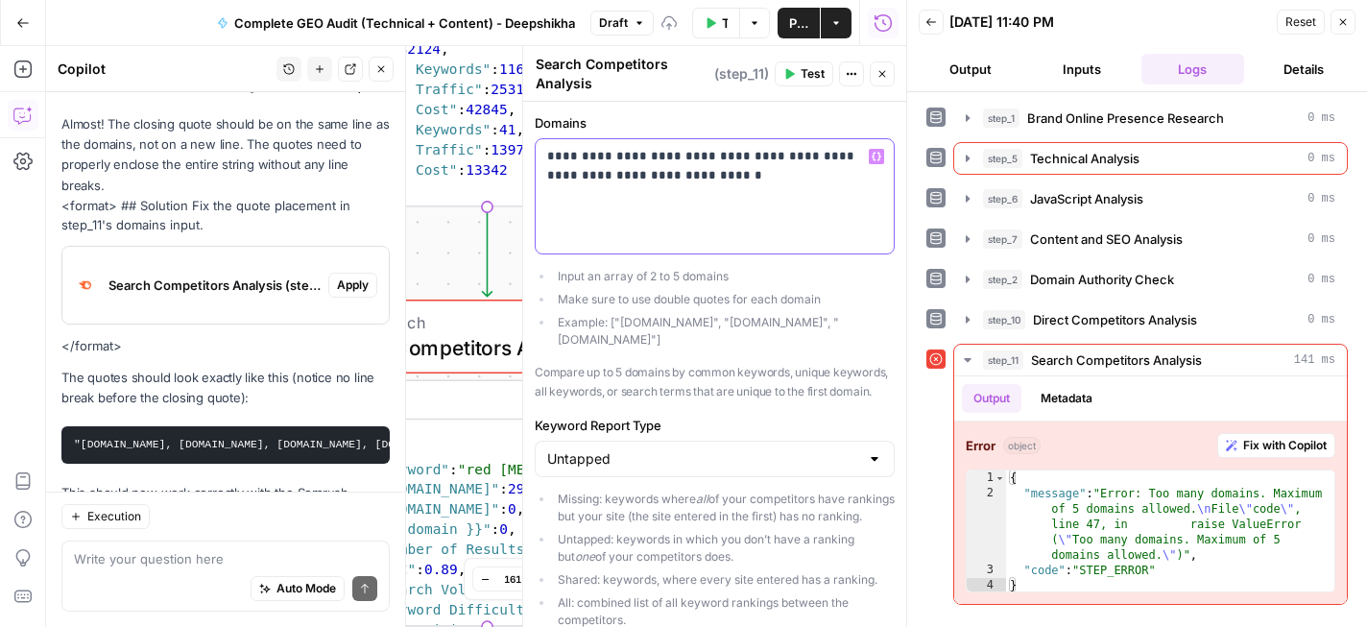
click at [741, 180] on p "**********" at bounding box center [714, 176] width 335 height 58
click at [799, 72] on button "Test" at bounding box center [804, 73] width 59 height 25
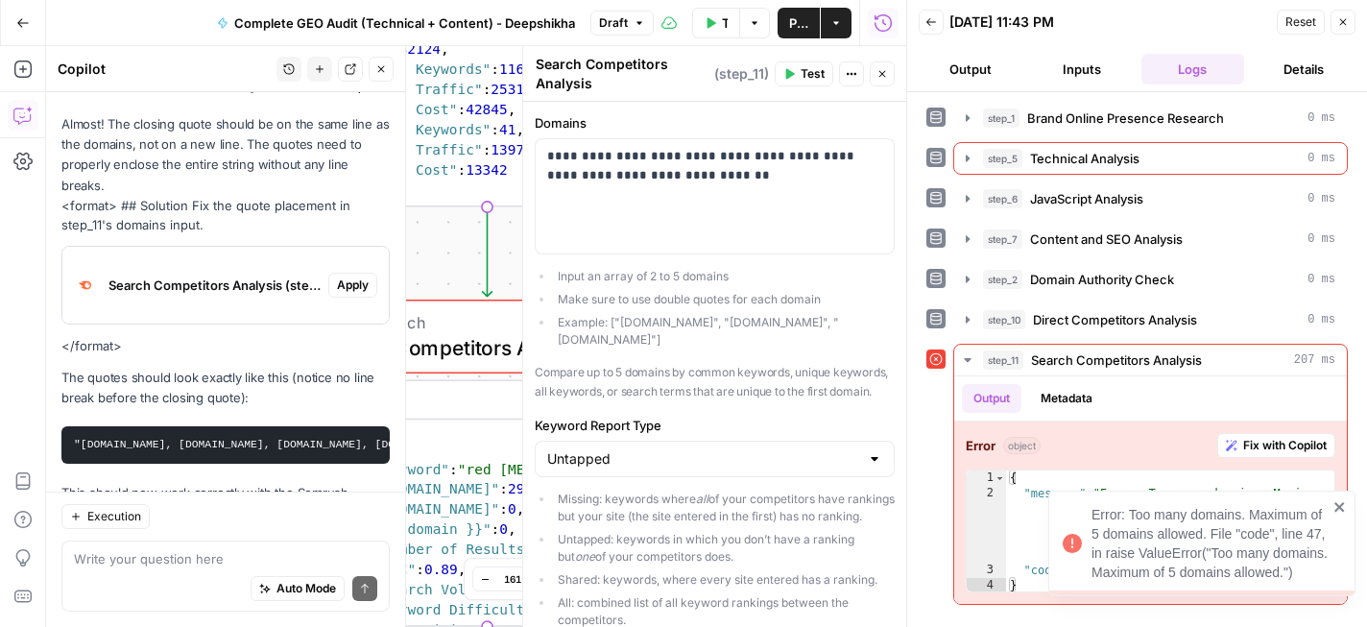
click at [1343, 509] on icon "close" at bounding box center [1340, 507] width 10 height 10
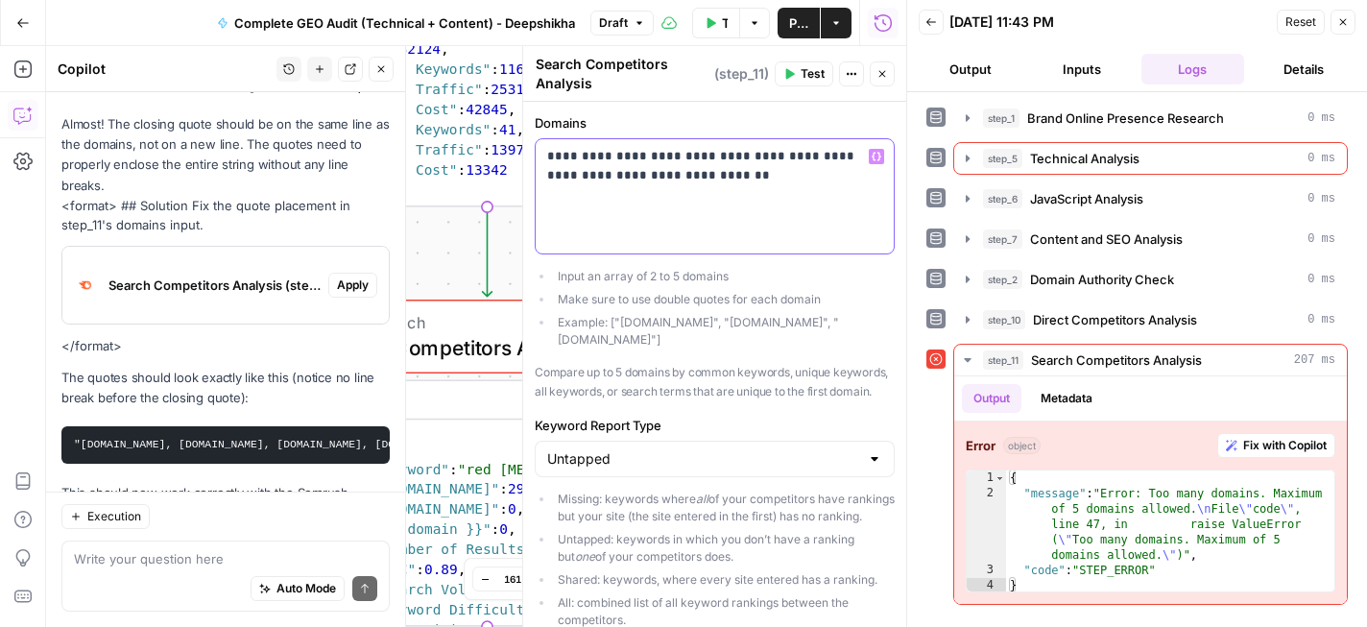
click at [654, 173] on p "**********" at bounding box center [714, 176] width 335 height 58
drag, startPoint x: 654, startPoint y: 173, endPoint x: 714, endPoint y: 177, distance: 60.6
click at [714, 177] on p "**********" at bounding box center [714, 176] width 335 height 58
click at [798, 80] on button "Test" at bounding box center [804, 73] width 59 height 25
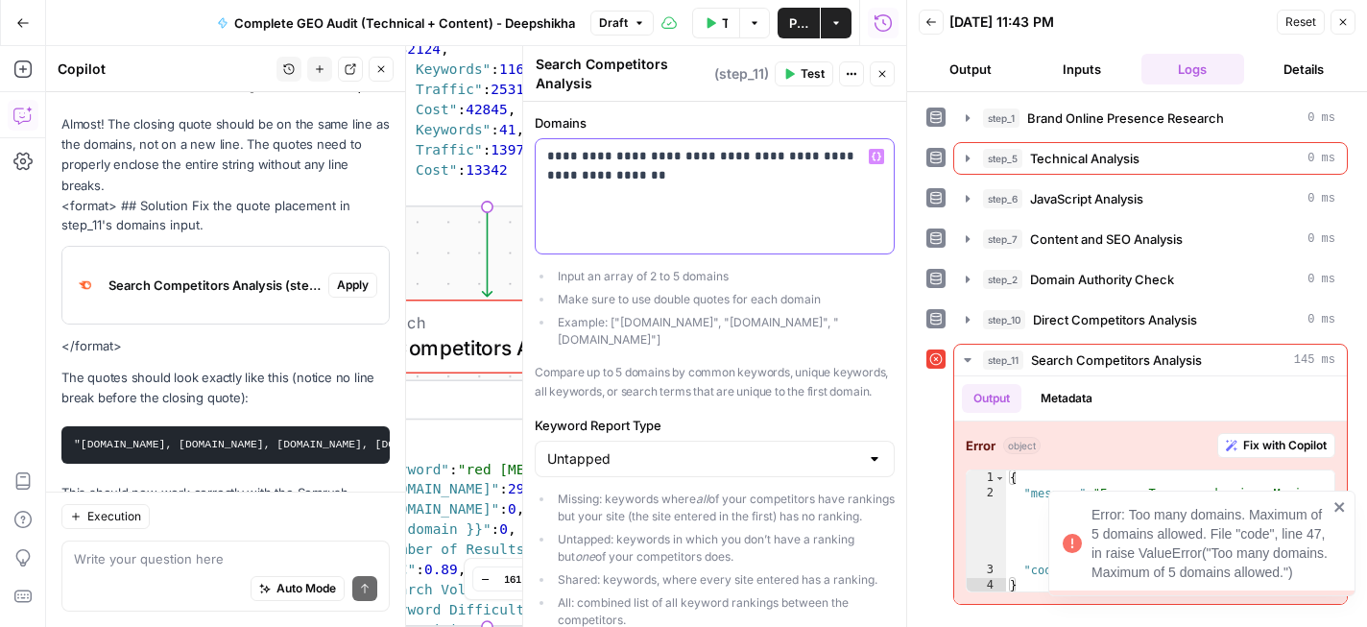
click at [690, 179] on p "**********" at bounding box center [714, 176] width 335 height 58
click at [762, 179] on p "**********" at bounding box center [714, 176] width 335 height 58
click at [1346, 504] on icon "close" at bounding box center [1340, 506] width 13 height 15
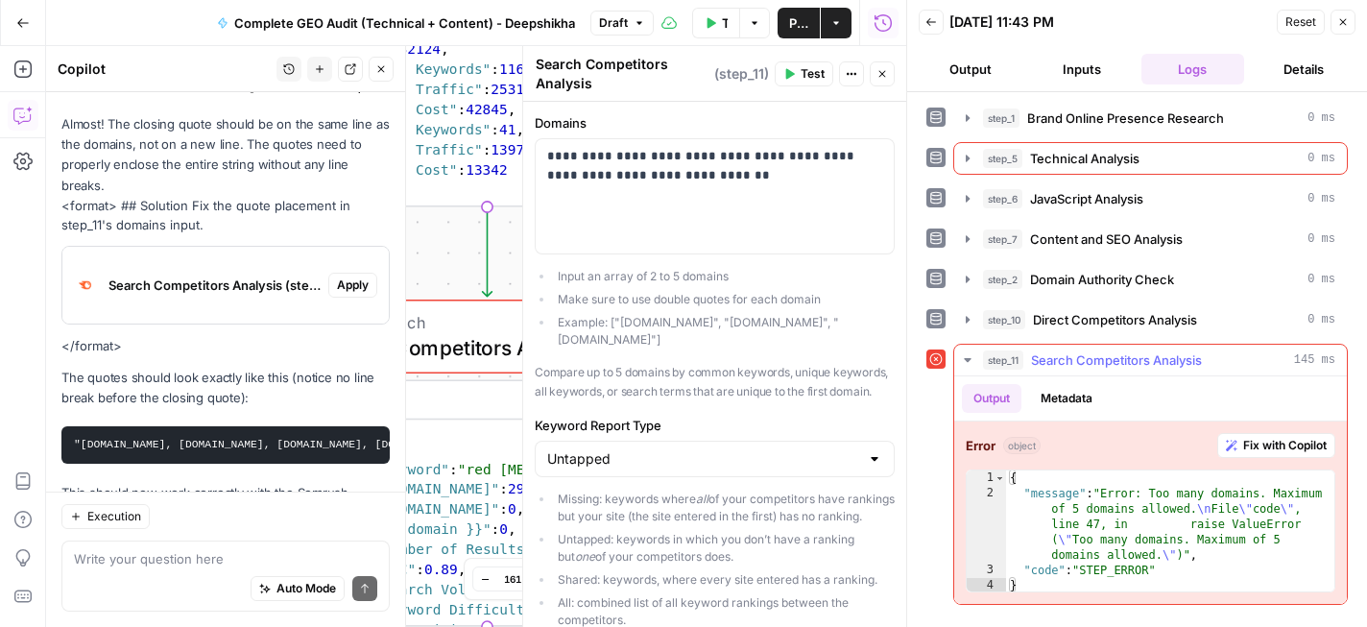
click at [1245, 454] on button "Fix with Copilot" at bounding box center [1277, 445] width 118 height 25
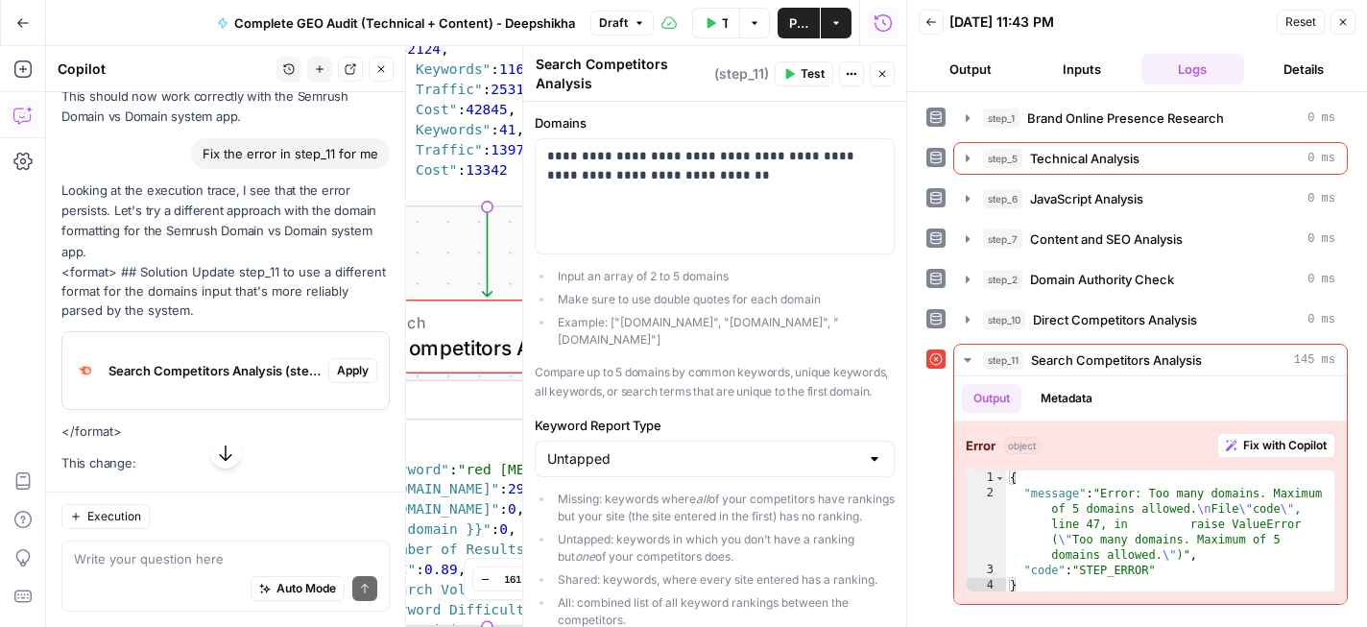
scroll to position [3769, 0]
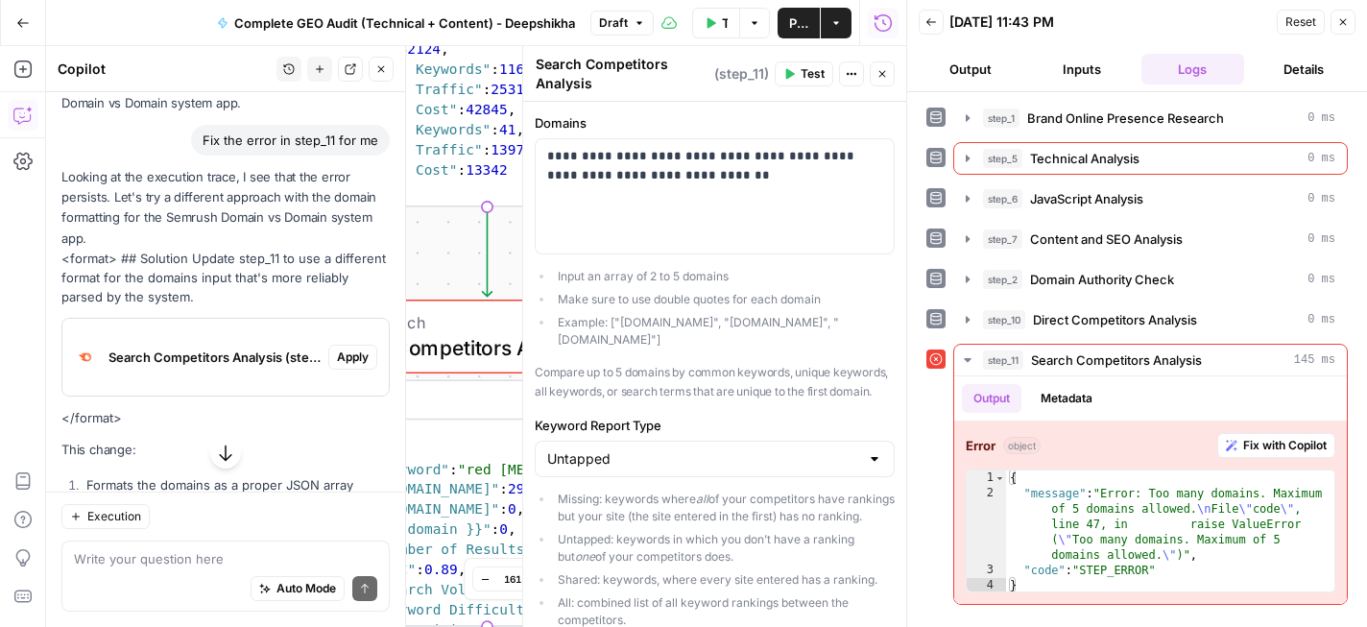
click at [1346, 29] on button "Close" at bounding box center [1343, 22] width 25 height 25
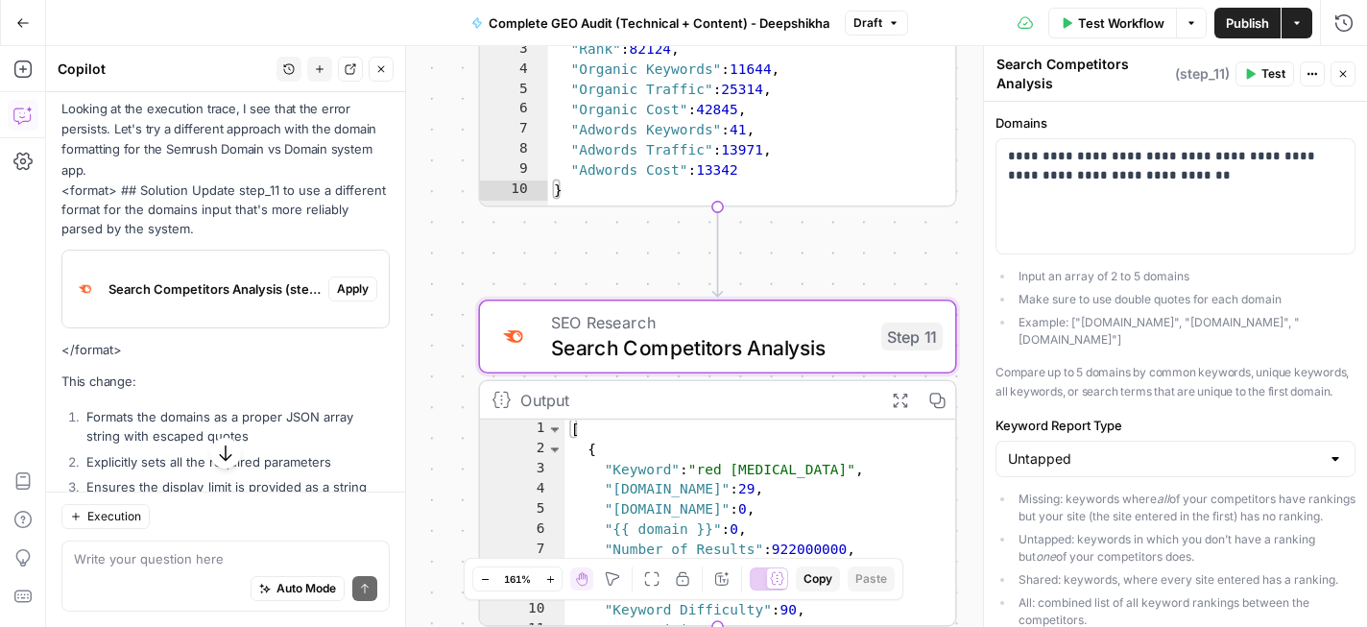
scroll to position [3787, 0]
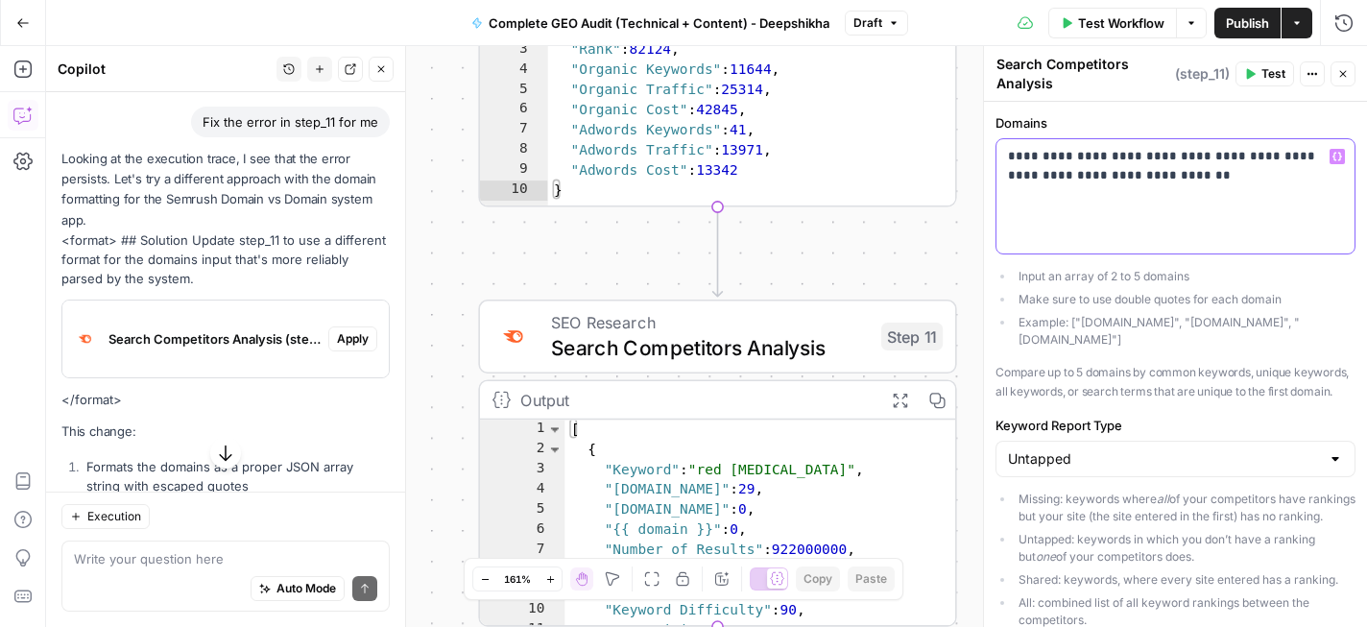
click at [1013, 154] on p "**********" at bounding box center [1175, 176] width 335 height 58
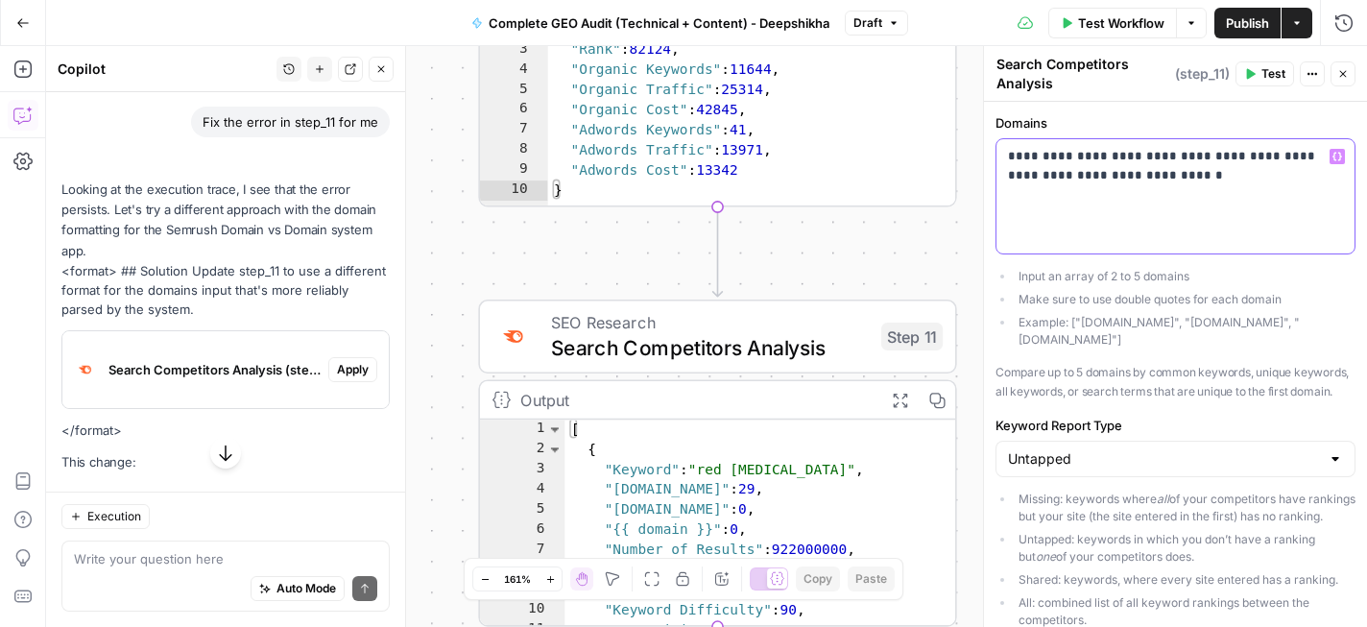
scroll to position [3818, 0]
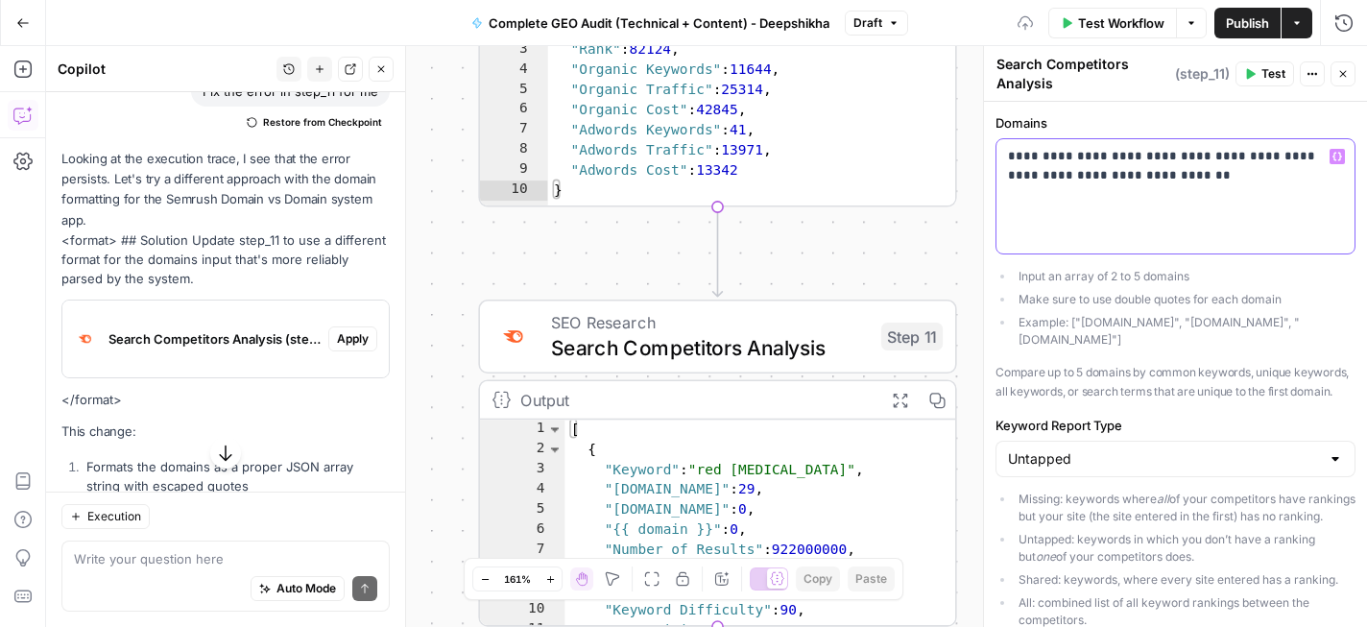
click at [1232, 183] on p "**********" at bounding box center [1175, 176] width 335 height 58
click at [1253, 78] on icon "button" at bounding box center [1251, 74] width 12 height 12
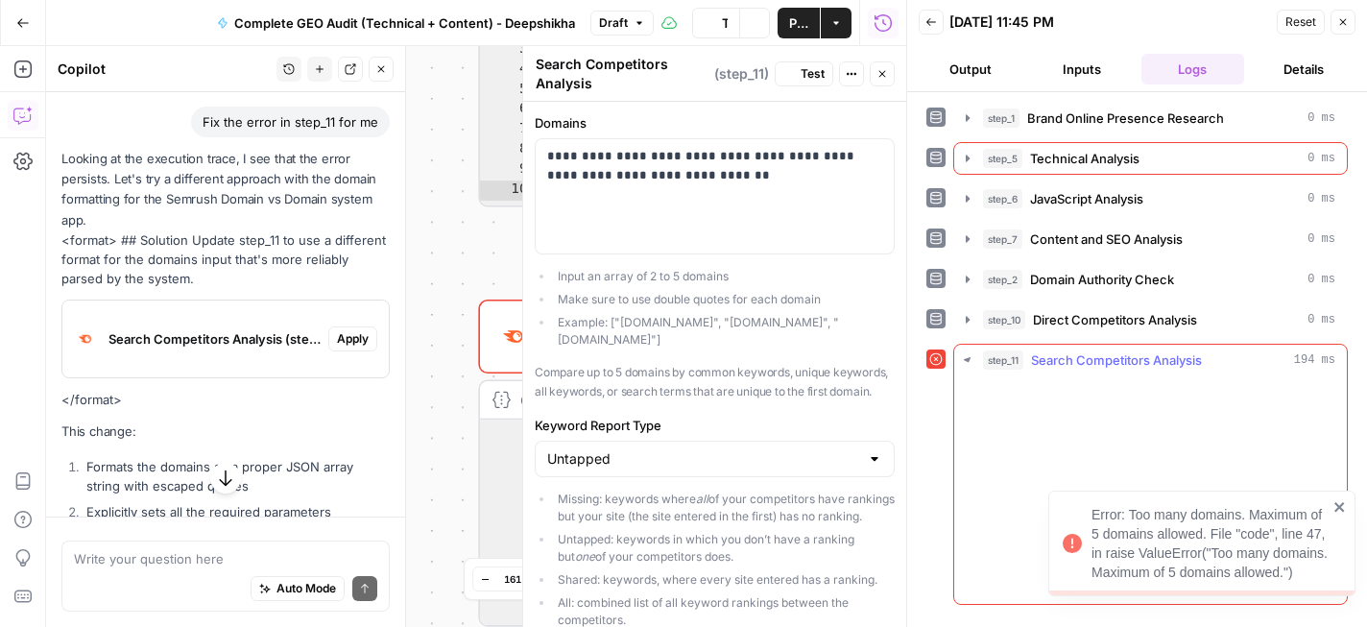
scroll to position [3818, 0]
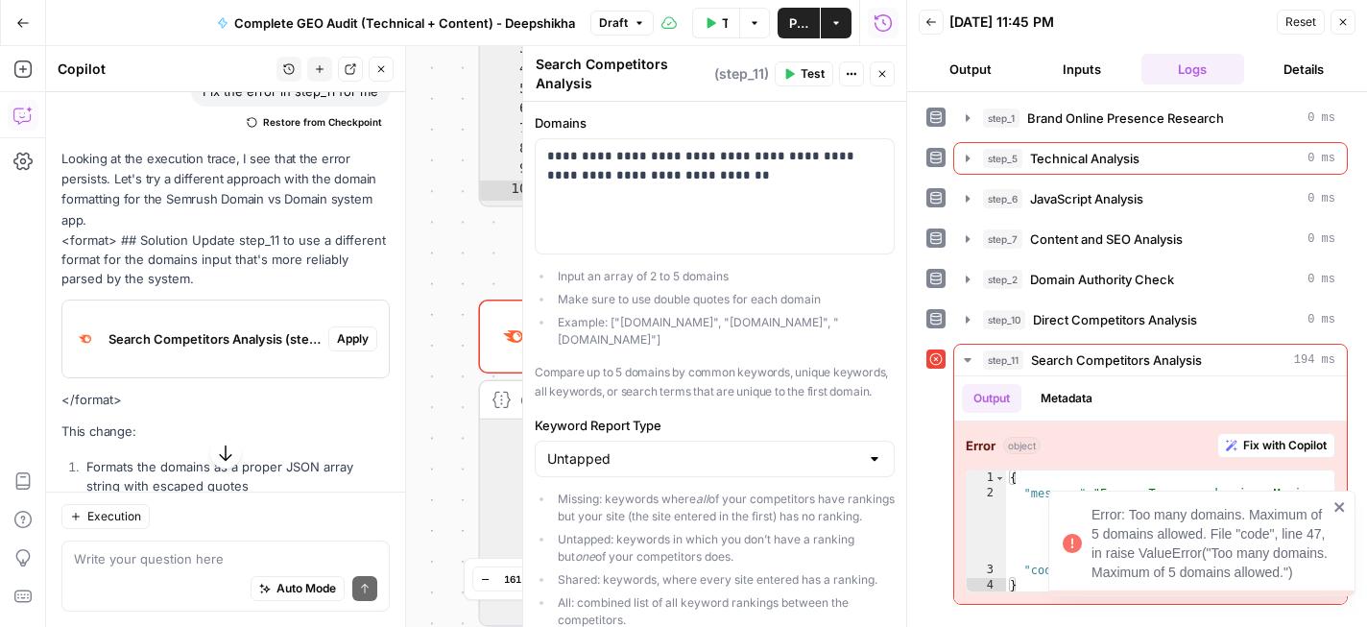
click at [1334, 513] on icon "close" at bounding box center [1340, 506] width 13 height 15
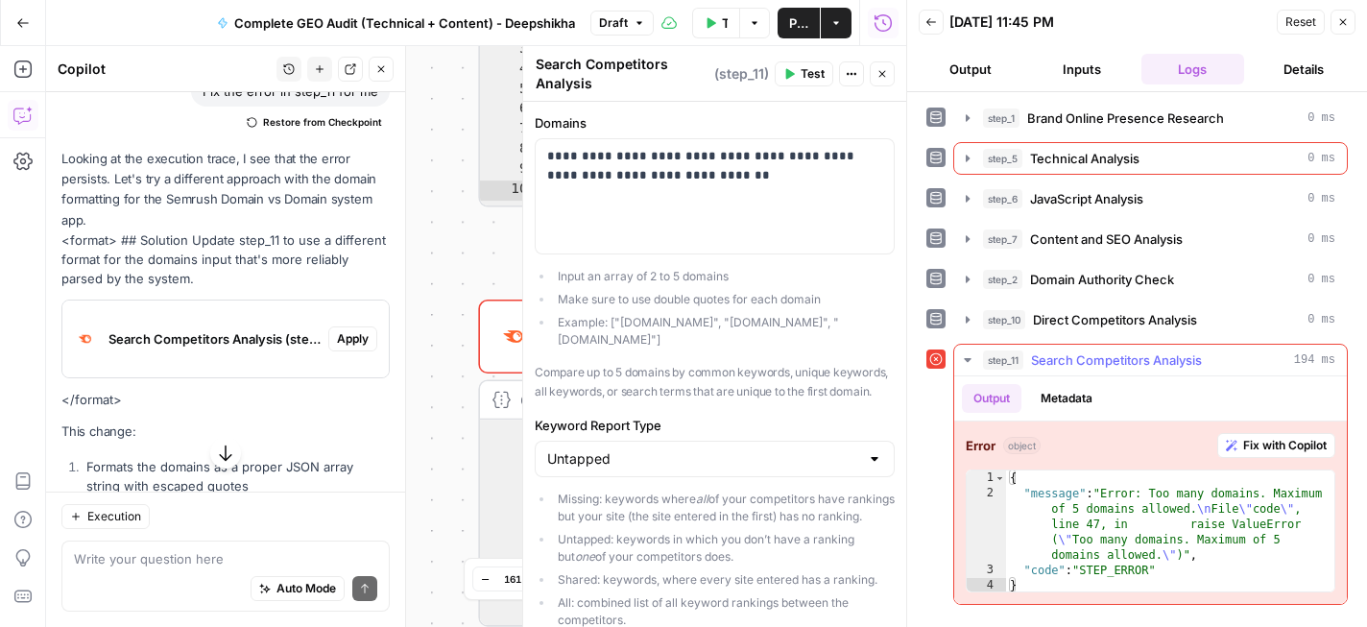
click at [1139, 525] on div "{ "message" : "Error: Too many domains. Maximum of 5 domains allowed. \n File \…" at bounding box center [1170, 548] width 328 height 154
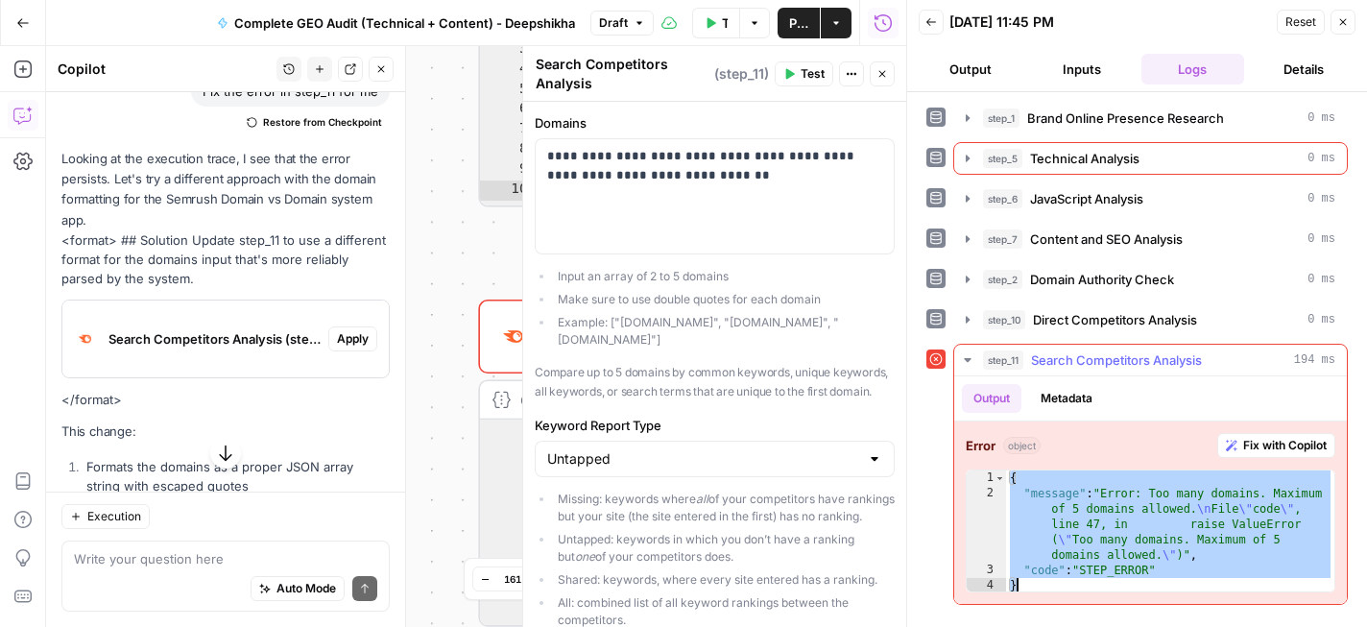
click at [1139, 525] on div "{ "message" : "Error: Too many domains. Maximum of 5 domains allowed. \n File \…" at bounding box center [1170, 548] width 328 height 154
type textarea "**********"
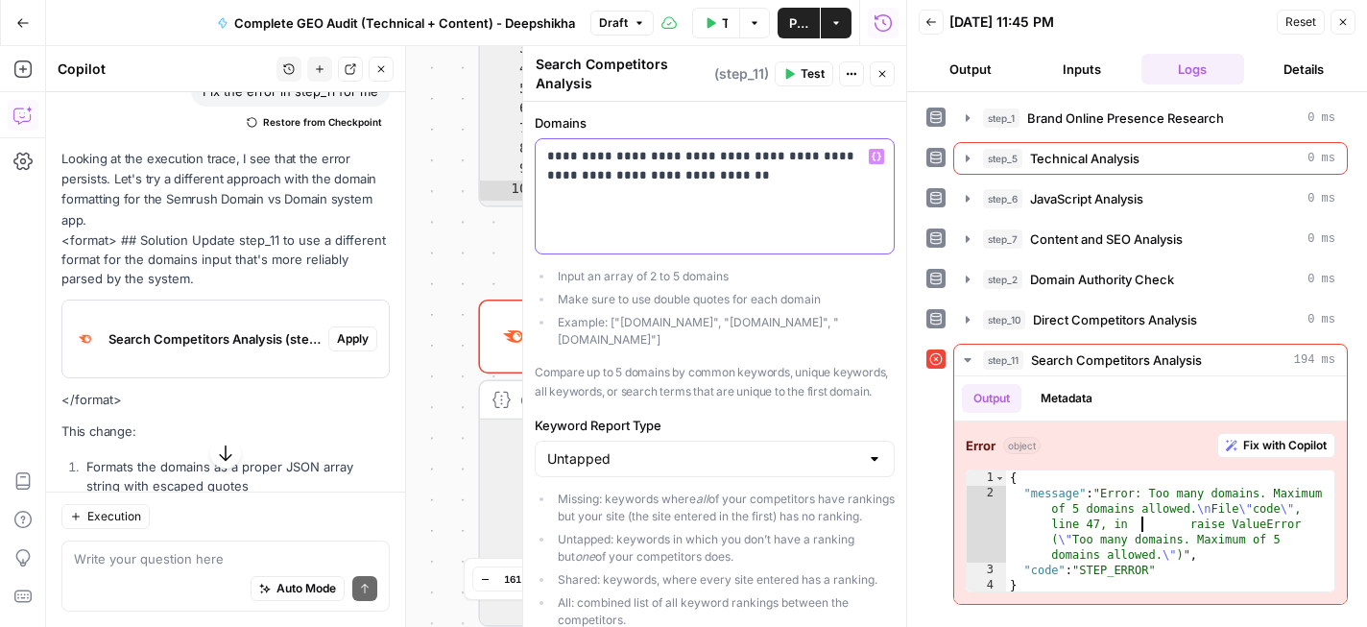
click at [666, 169] on p "**********" at bounding box center [714, 176] width 335 height 58
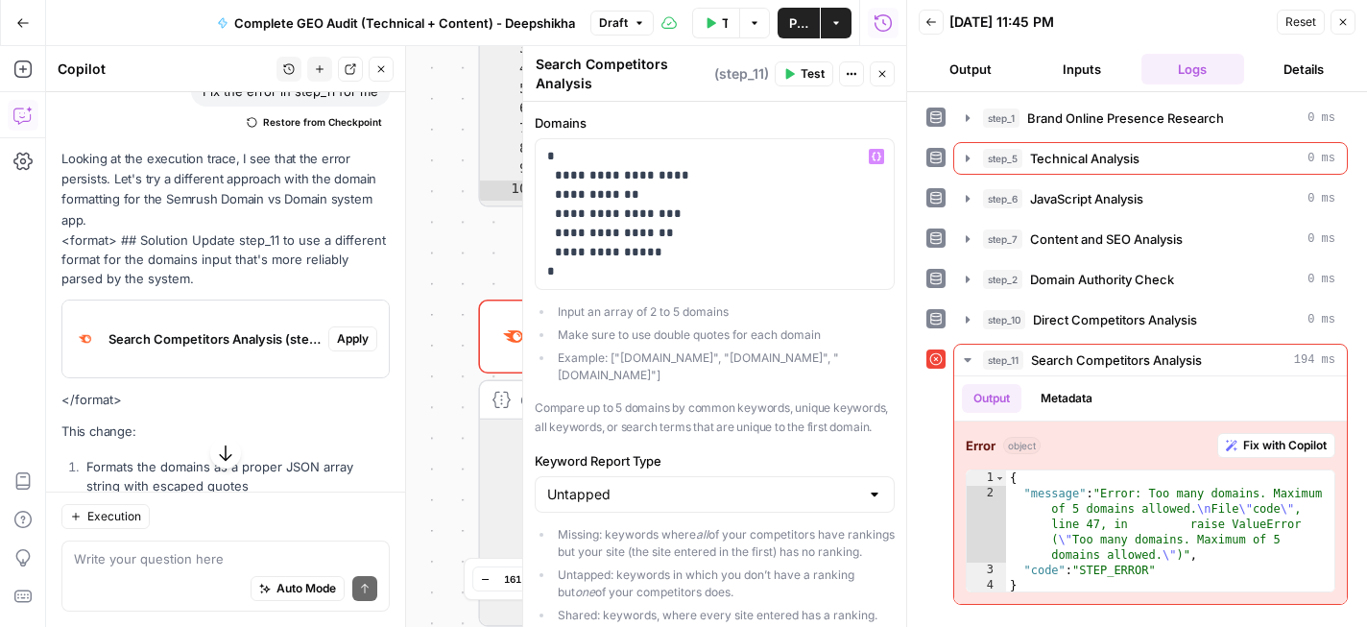
click at [802, 69] on span "Test" at bounding box center [813, 73] width 24 height 17
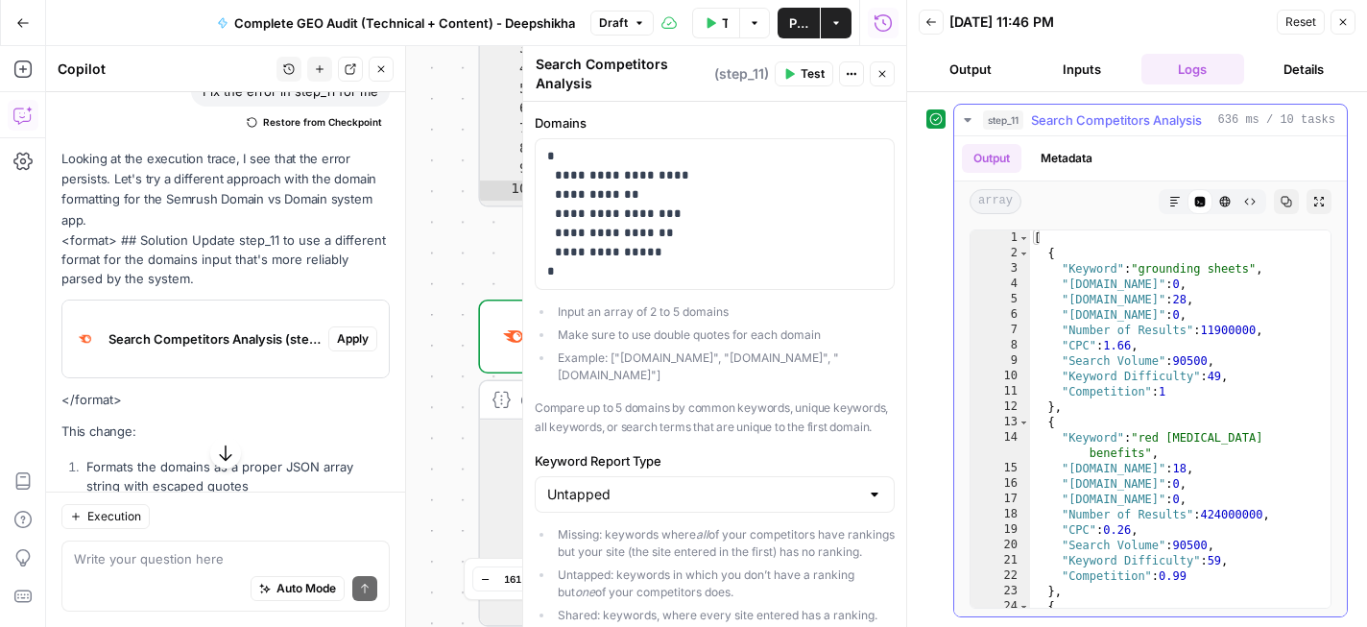
scroll to position [0, 0]
click at [1173, 201] on icon "button" at bounding box center [1176, 202] width 12 height 12
click at [1241, 204] on button "Raw Output" at bounding box center [1250, 201] width 25 height 25
click at [1346, 16] on icon "button" at bounding box center [1344, 22] width 12 height 12
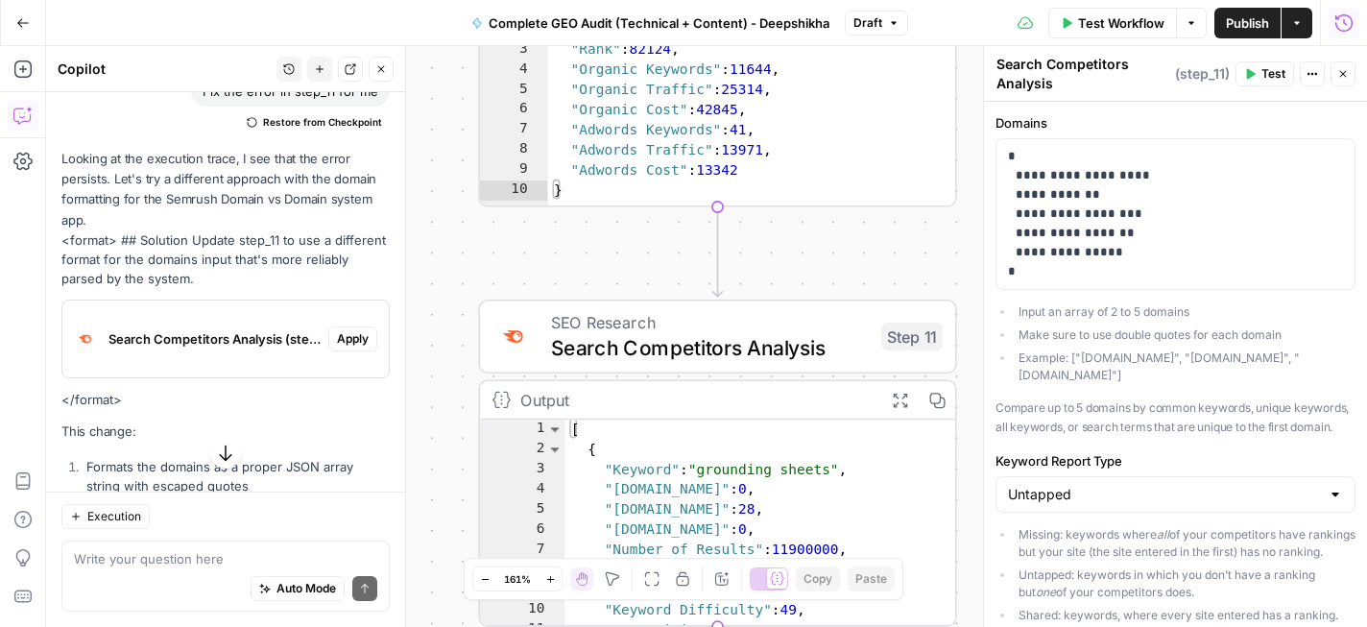
click at [1344, 30] on icon "button" at bounding box center [1344, 21] width 17 height 17
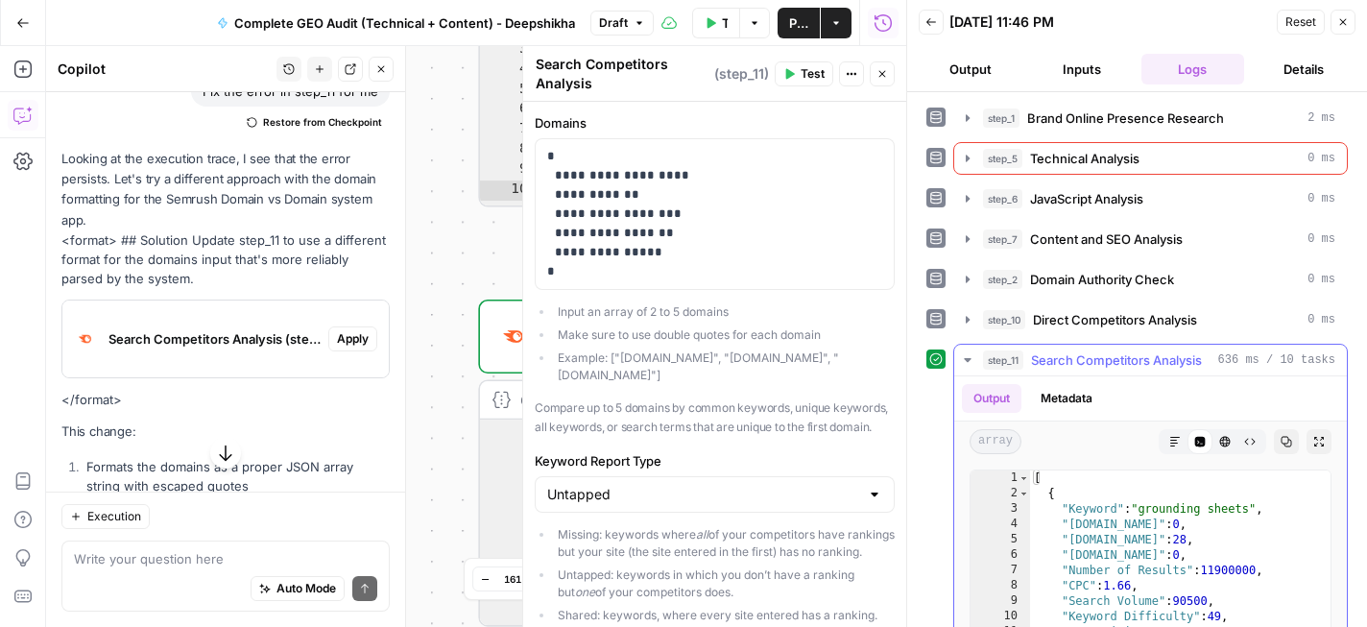
click at [1201, 358] on span "Search Competitors Analysis" at bounding box center [1116, 360] width 171 height 19
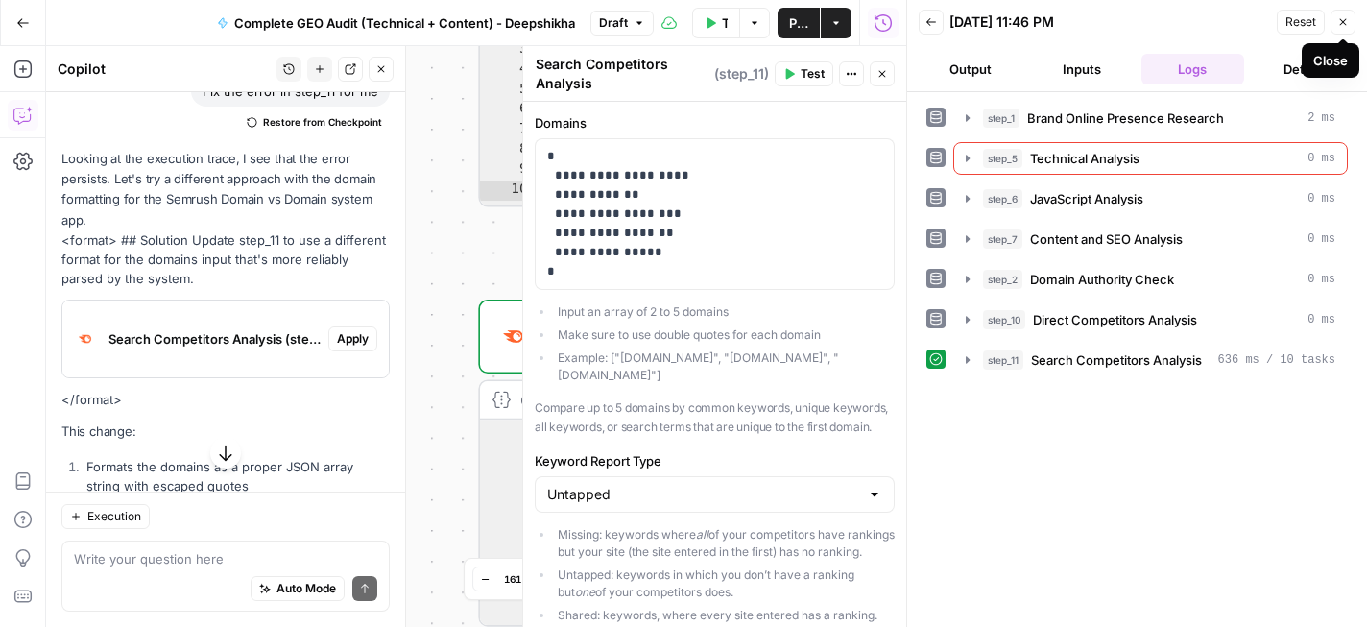
click at [1349, 24] on button "Close" at bounding box center [1343, 22] width 25 height 25
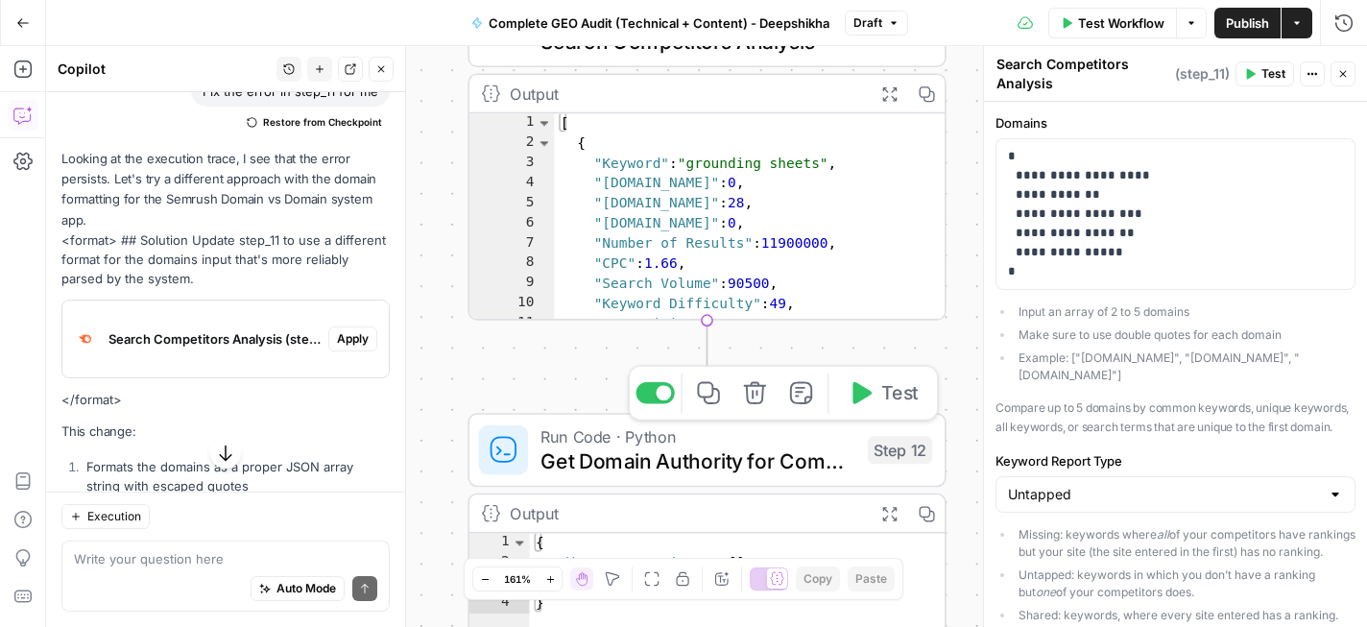
click at [854, 392] on icon "button" at bounding box center [862, 393] width 19 height 22
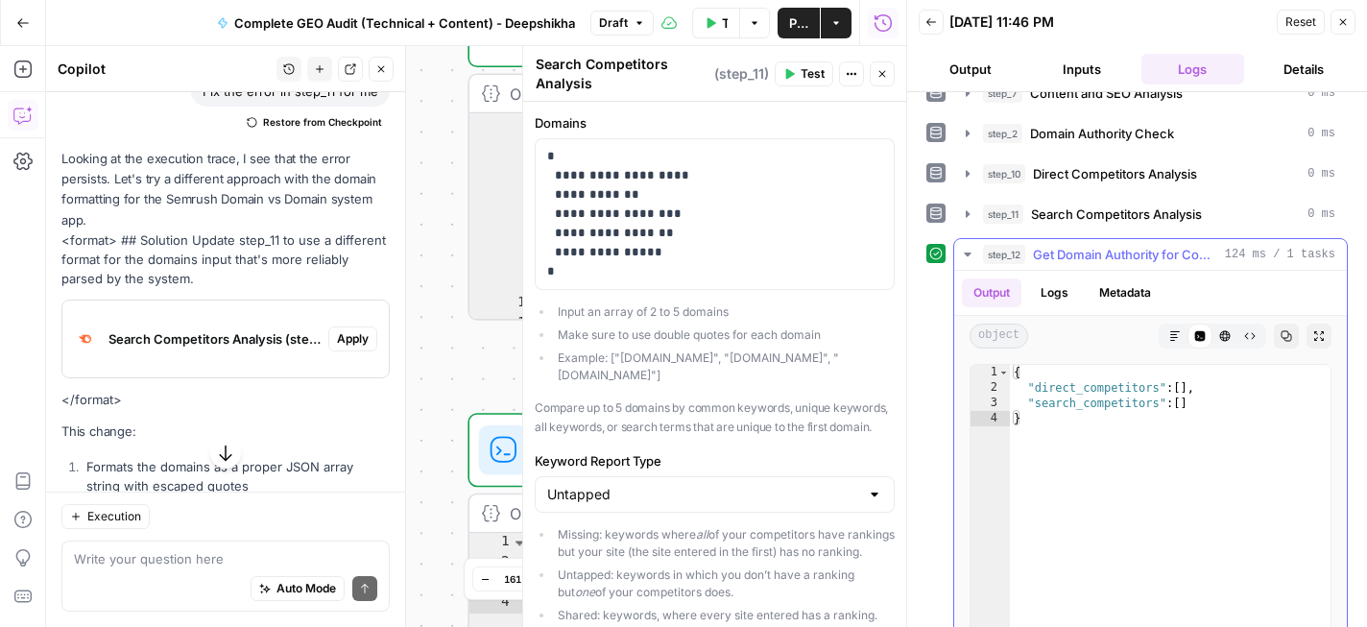
scroll to position [145, 0]
click at [1144, 255] on span "Get Domain Authority for Competitors" at bounding box center [1125, 255] width 184 height 19
click at [435, 295] on div "Workflow Set Inputs Inputs Perplexity Deep Research Brand Online Presence Resea…" at bounding box center [476, 336] width 860 height 581
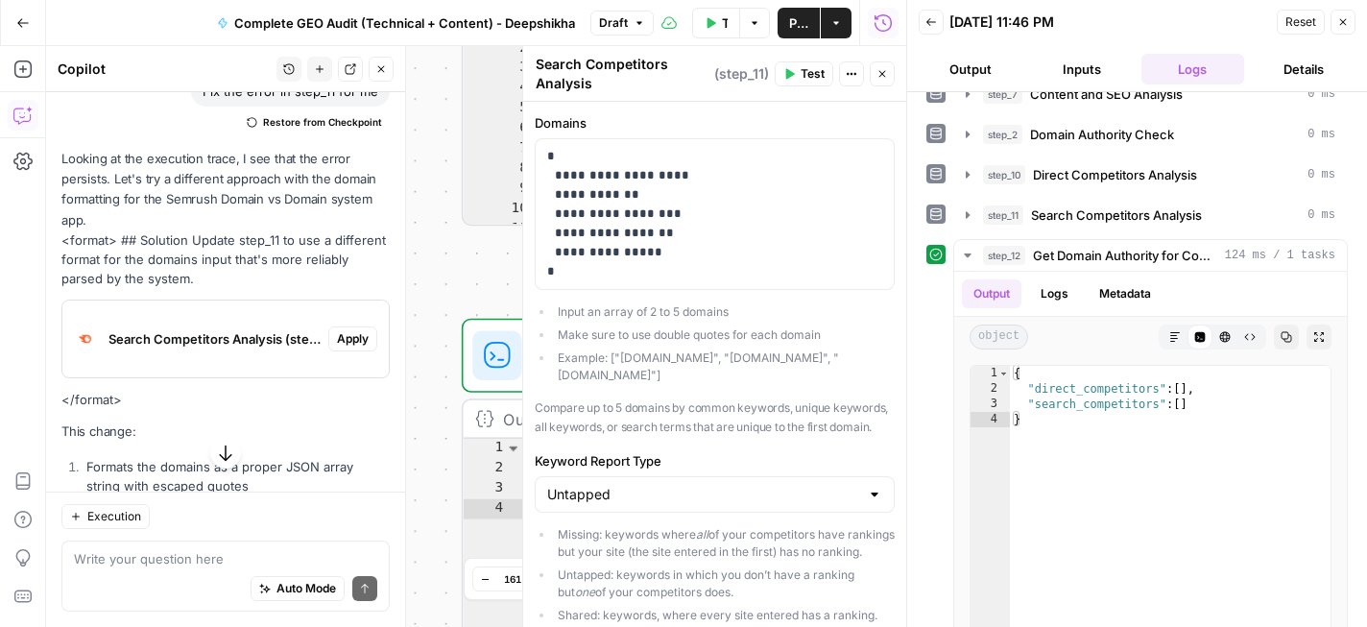
click at [1343, 22] on icon "button" at bounding box center [1344, 22] width 7 height 7
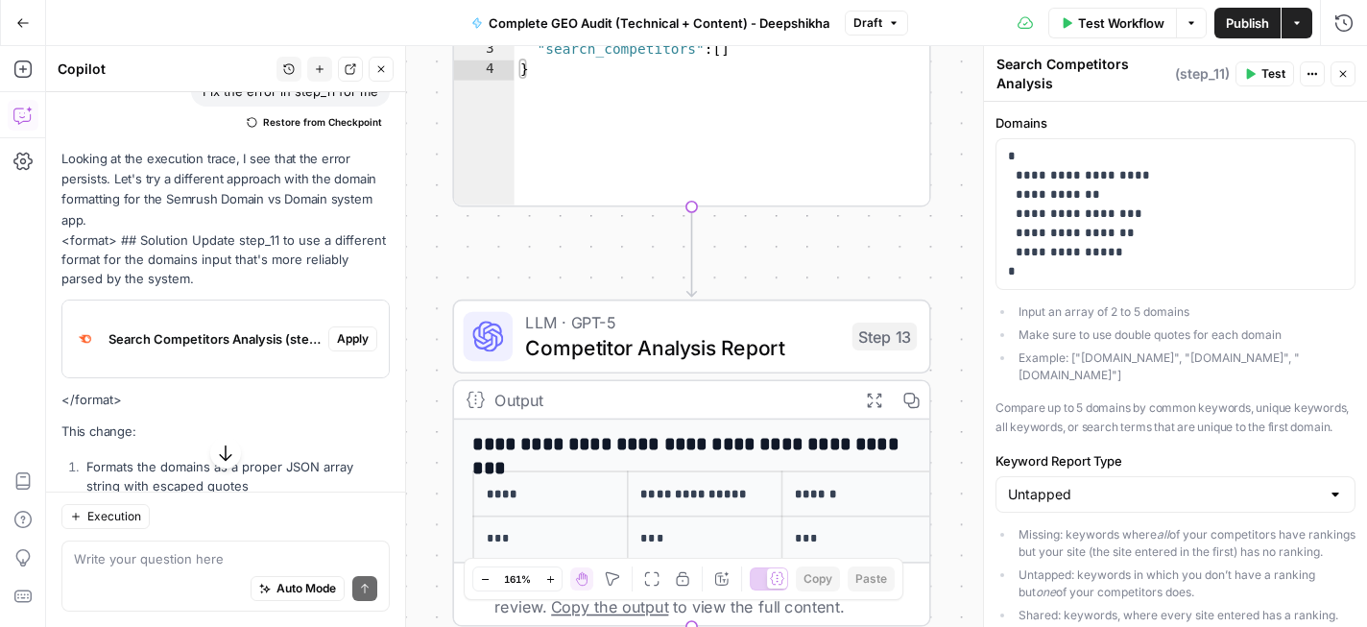
click at [748, 337] on span "Competitor Analysis Report" at bounding box center [682, 347] width 315 height 31
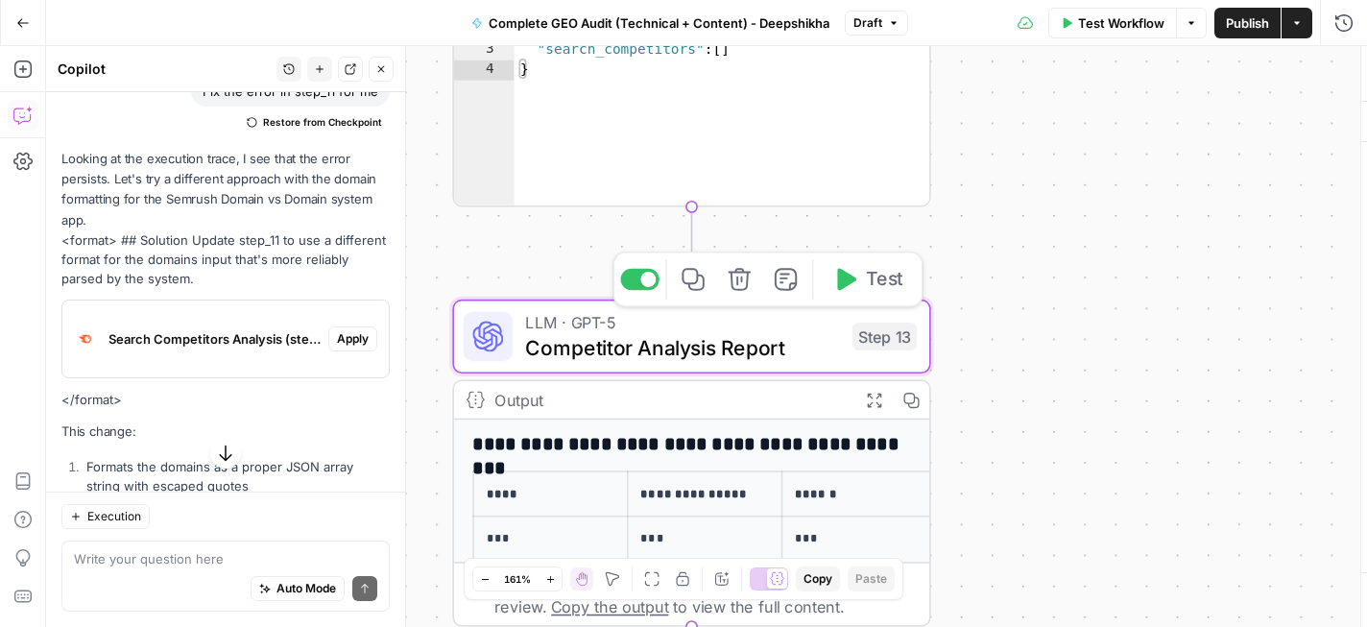
click at [748, 337] on span "Competitor Analysis Report" at bounding box center [682, 347] width 315 height 31
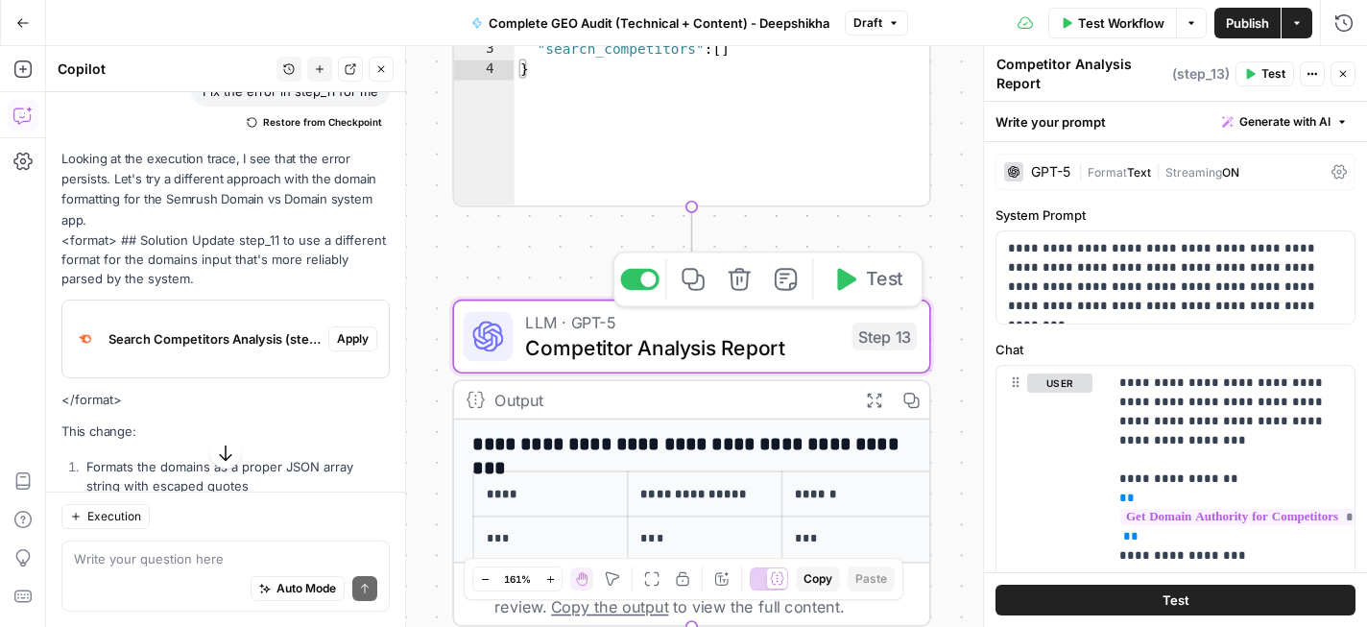
click at [833, 286] on icon "button" at bounding box center [845, 279] width 25 height 25
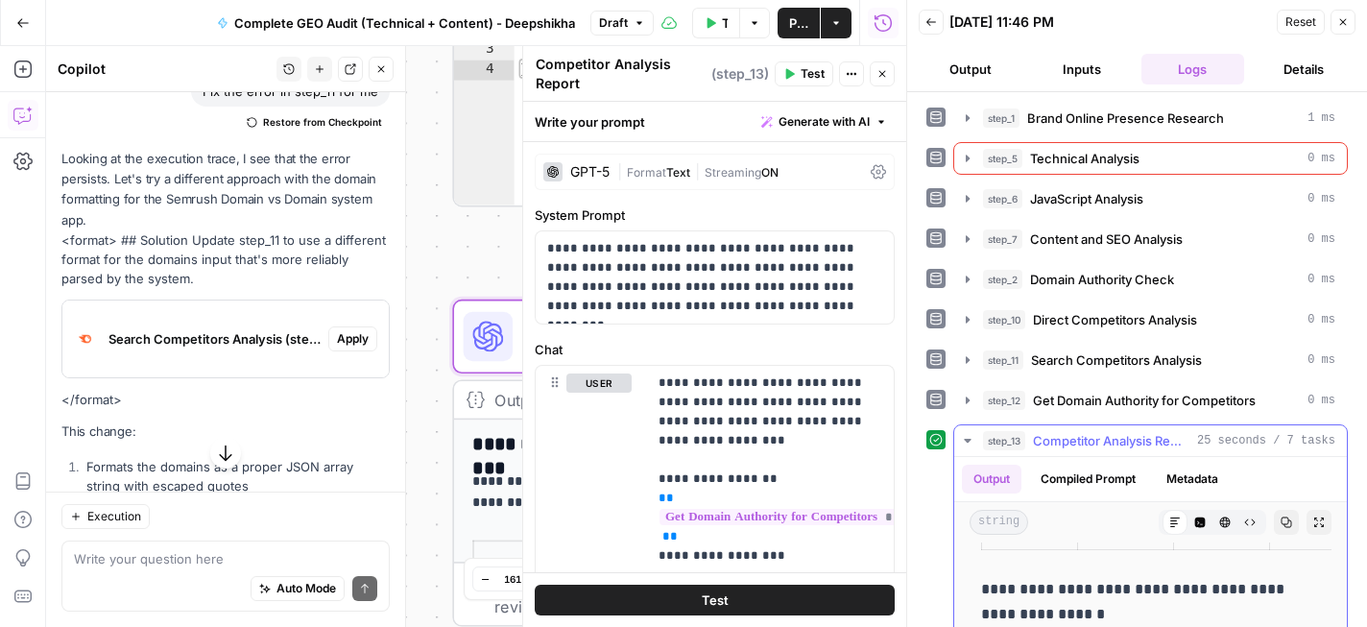
scroll to position [277, 0]
click at [889, 74] on button "Close" at bounding box center [882, 73] width 25 height 25
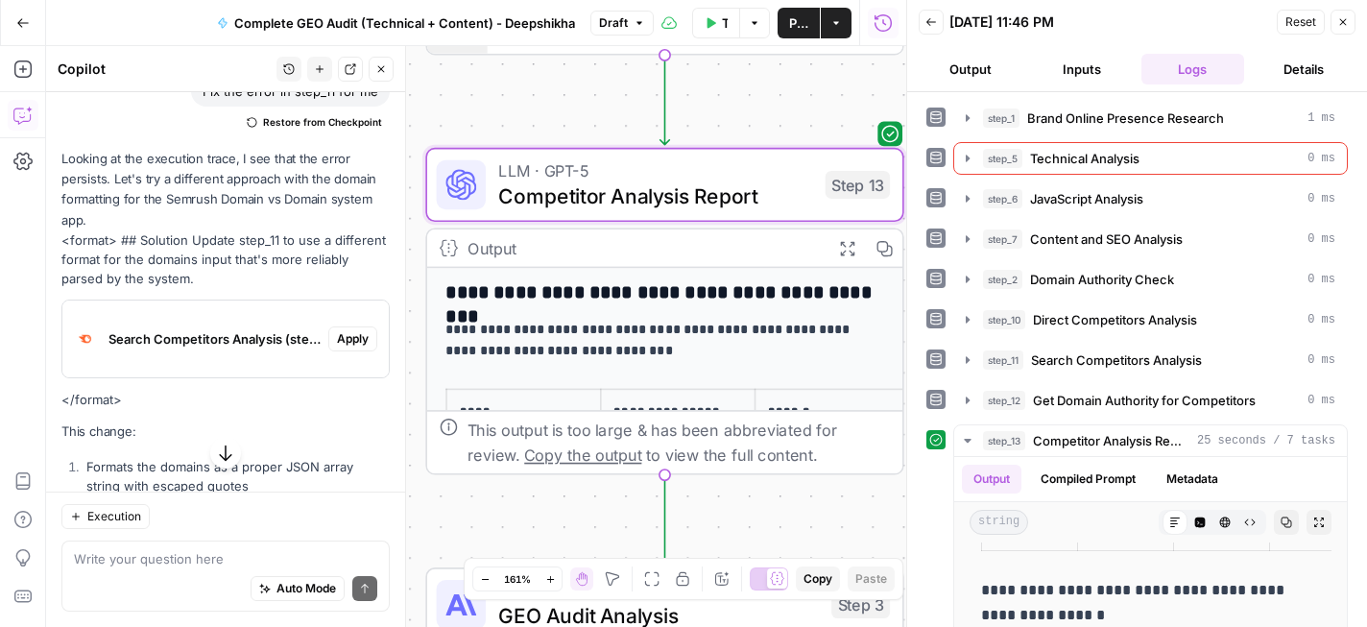
click at [858, 240] on button "Expand Output" at bounding box center [847, 248] width 37 height 37
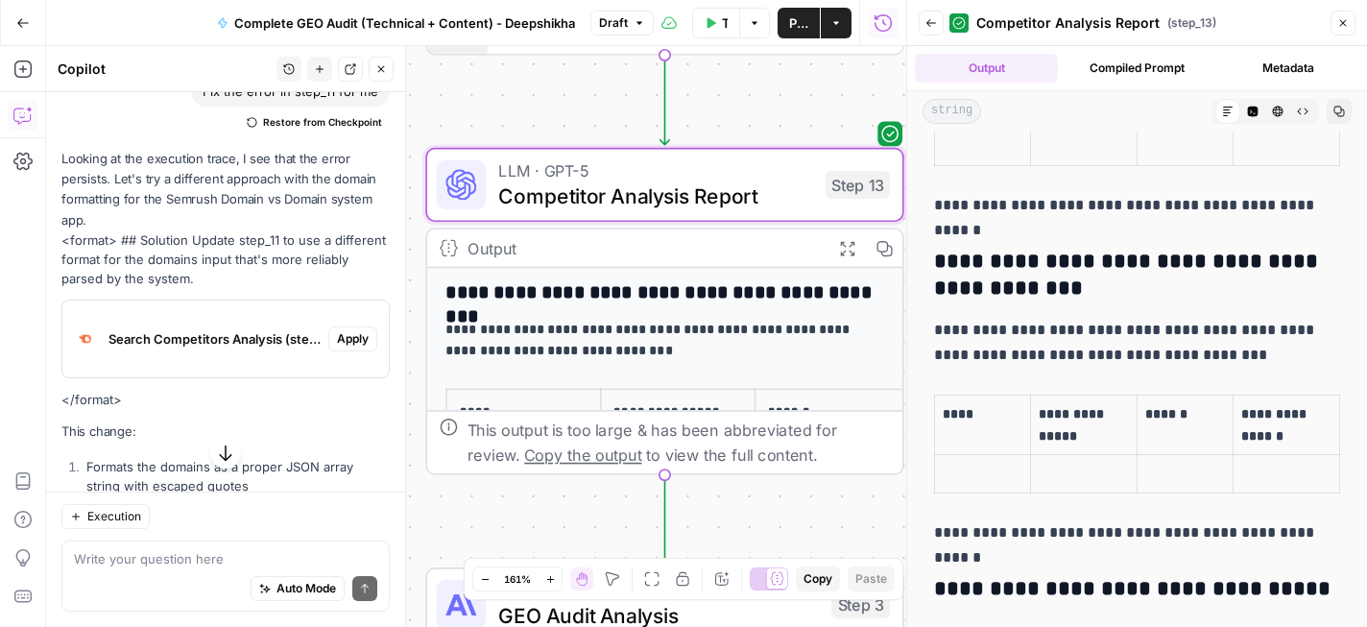
scroll to position [0, 0]
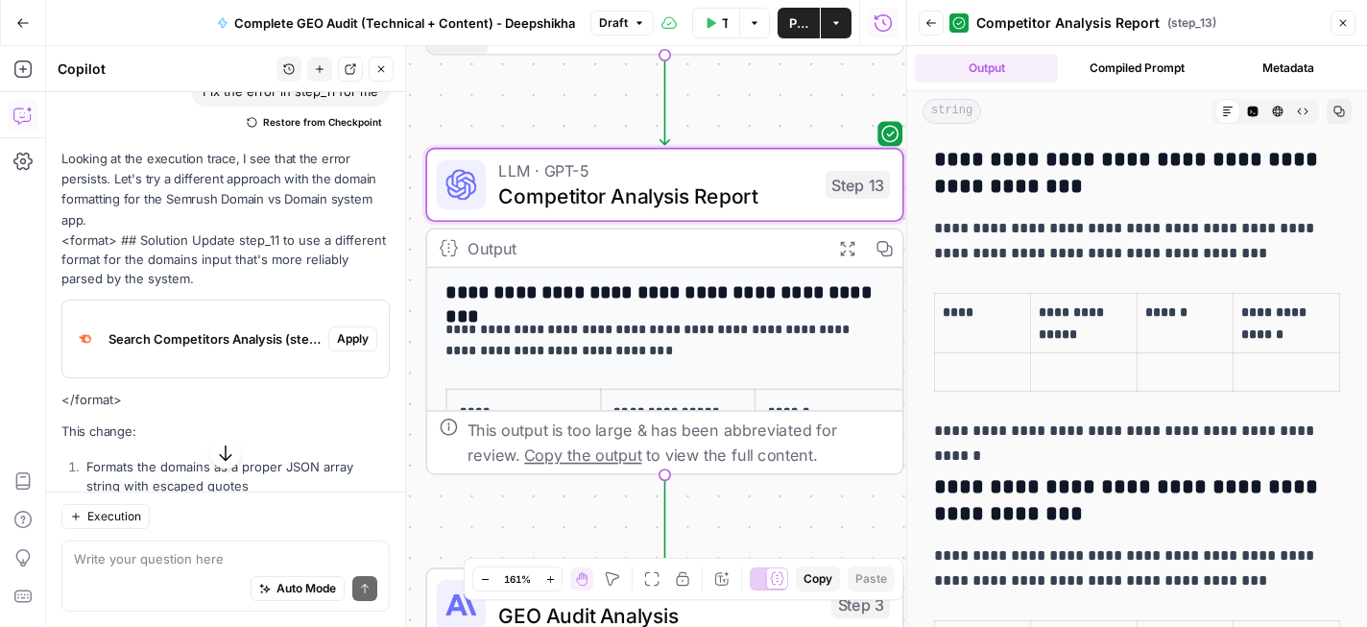
drag, startPoint x: 938, startPoint y: 161, endPoint x: 1346, endPoint y: 385, distance: 465.4
copy h3 "**********"
click at [1346, 22] on icon "button" at bounding box center [1344, 23] width 12 height 12
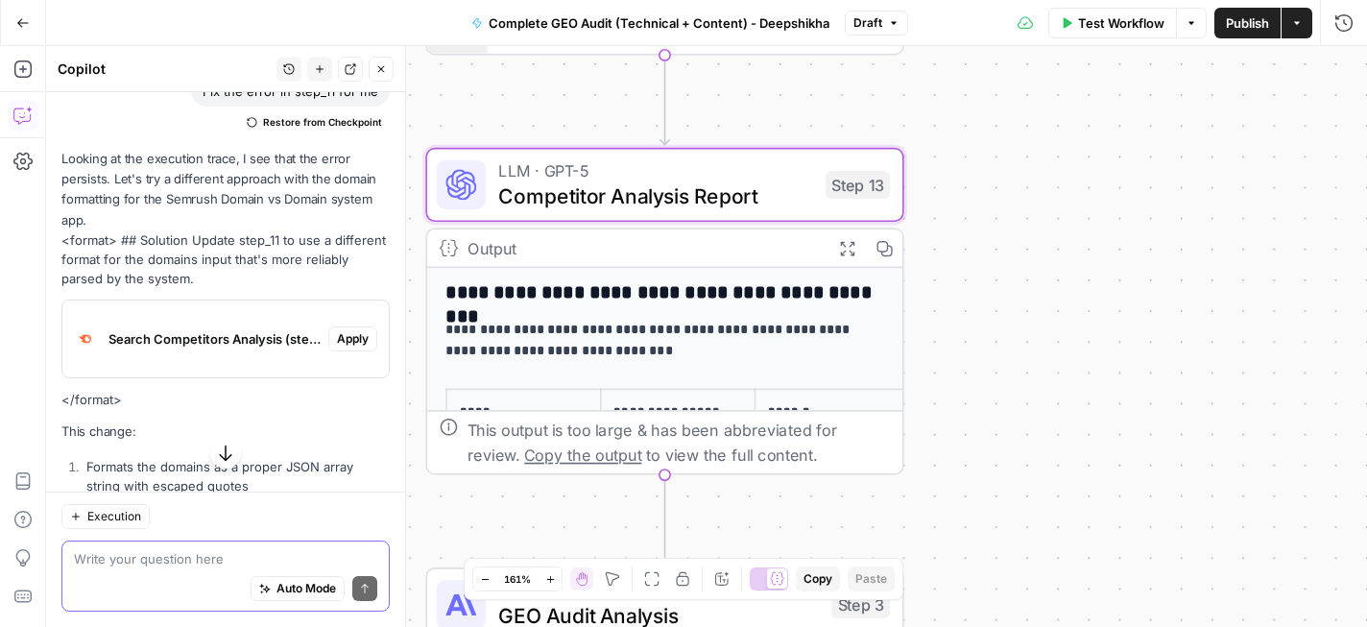
click at [175, 566] on textarea at bounding box center [225, 558] width 303 height 19
click at [168, 562] on textarea "Why did step 15 give me" at bounding box center [225, 558] width 303 height 19
click at [255, 559] on textarea "Why did step 13 give me" at bounding box center [225, 558] width 303 height 19
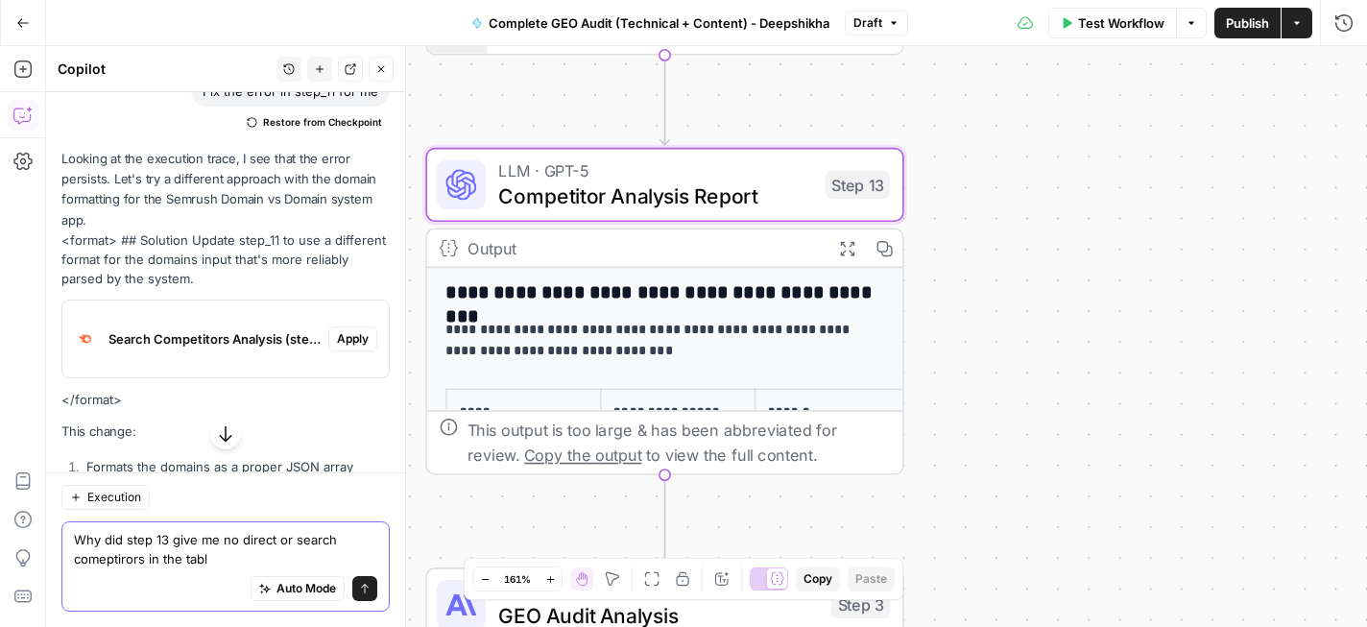
type textarea "Why did step 13 give me no direct or search comeptirors in the table"
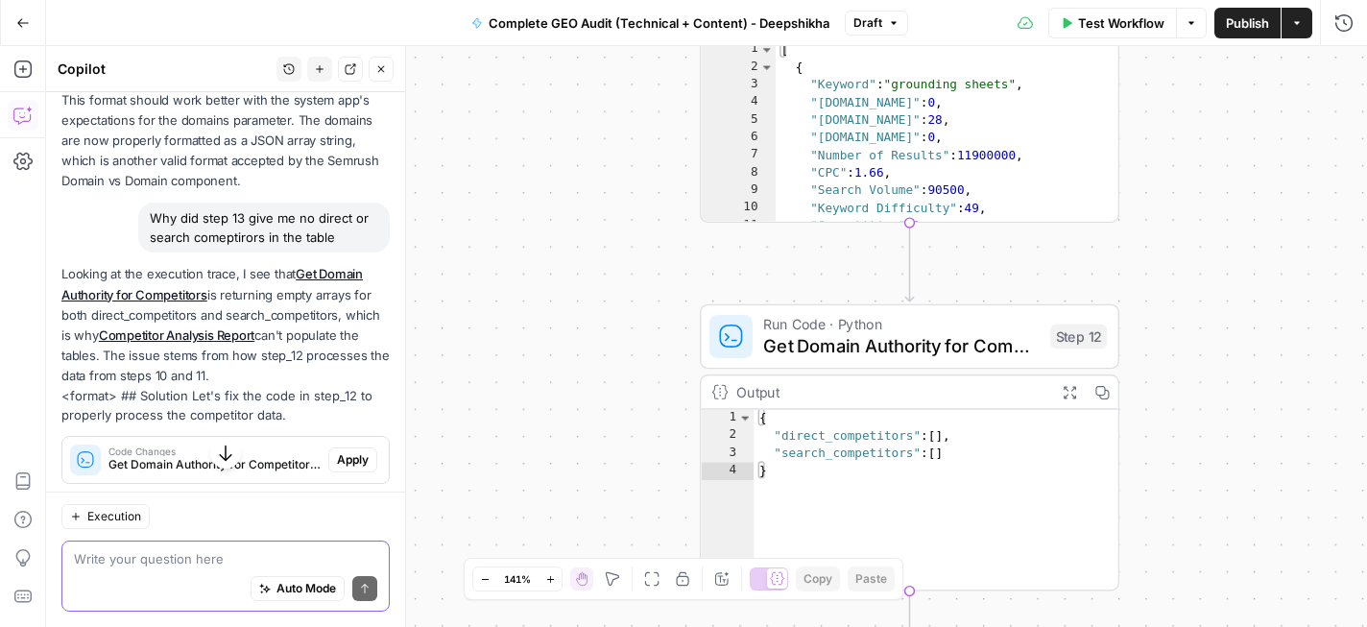
scroll to position [4337, 0]
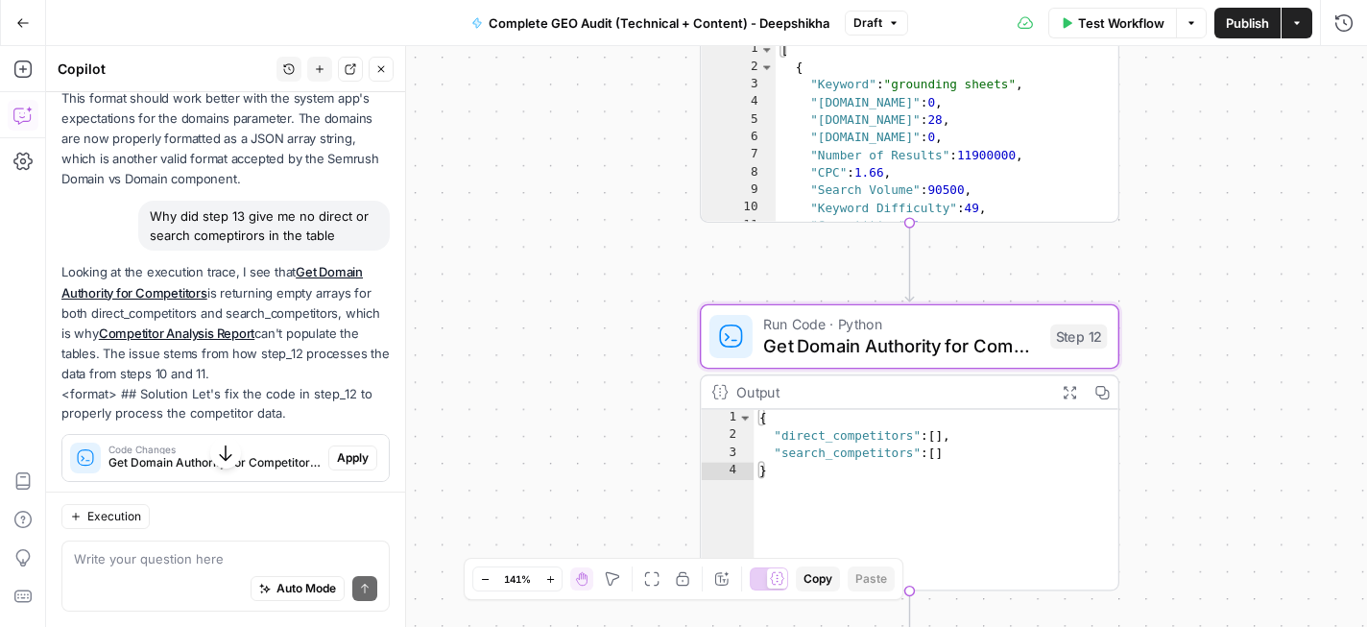
click at [350, 449] on span "Apply" at bounding box center [353, 457] width 32 height 17
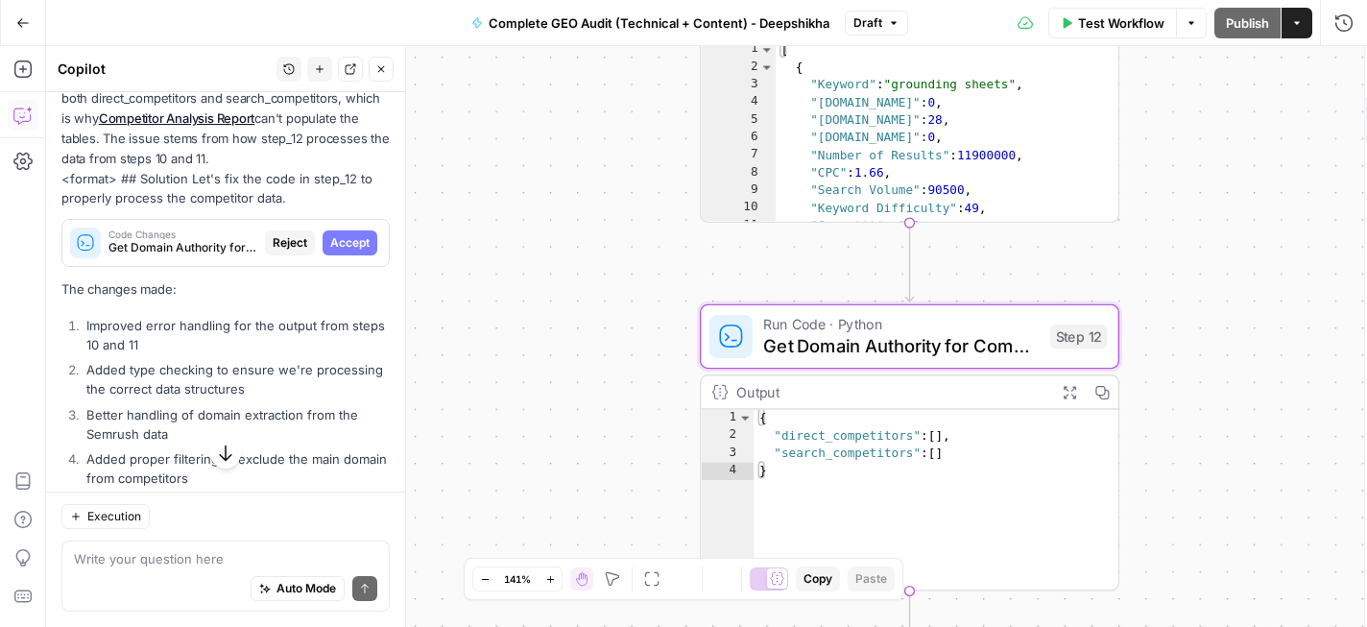
scroll to position [4122, 0]
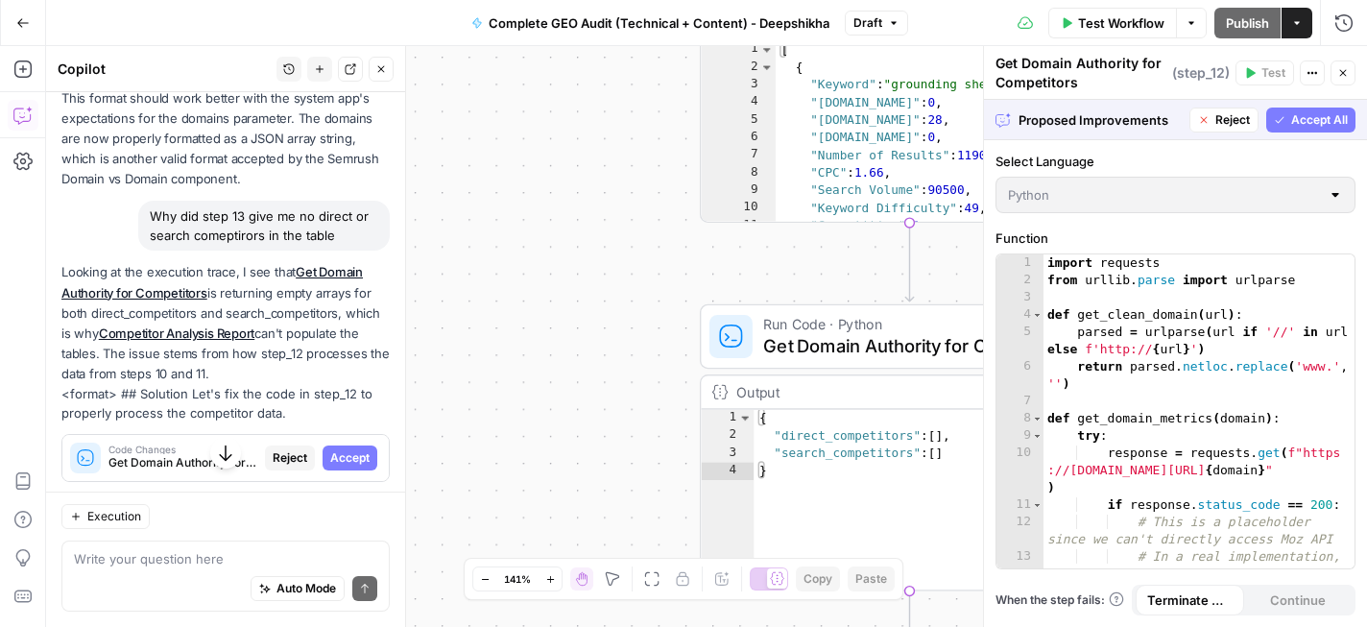
click at [1305, 125] on span "Accept All" at bounding box center [1320, 119] width 57 height 17
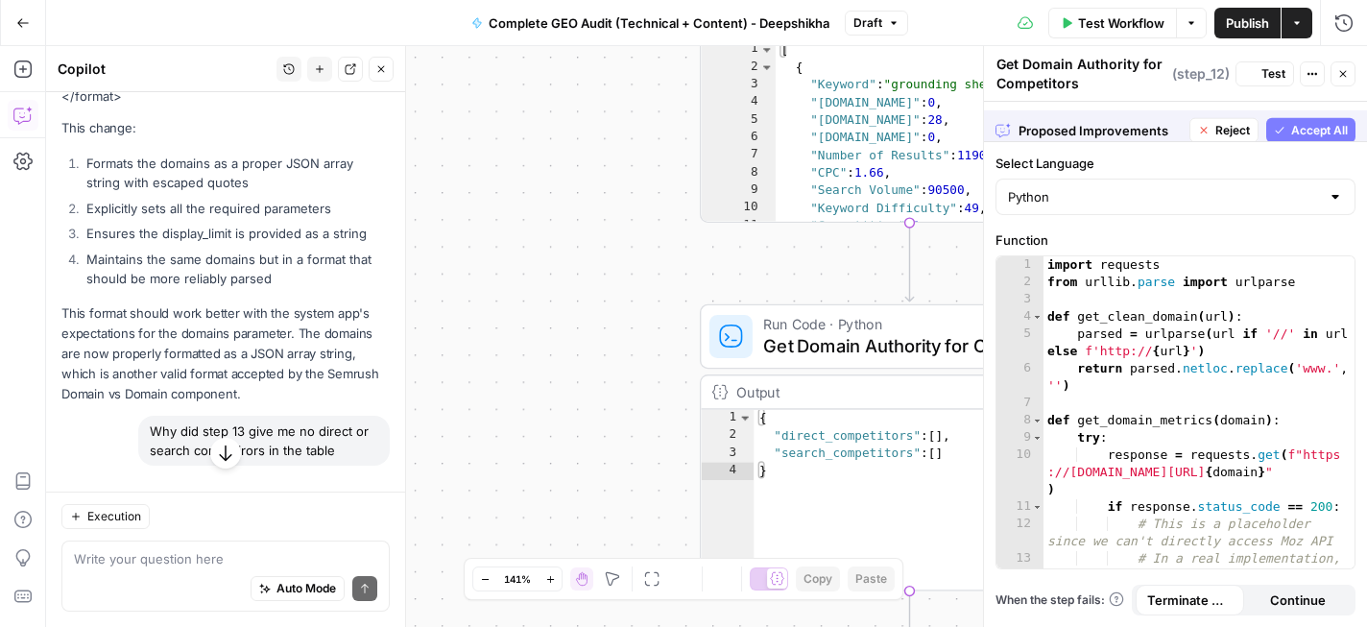
scroll to position [4337, 0]
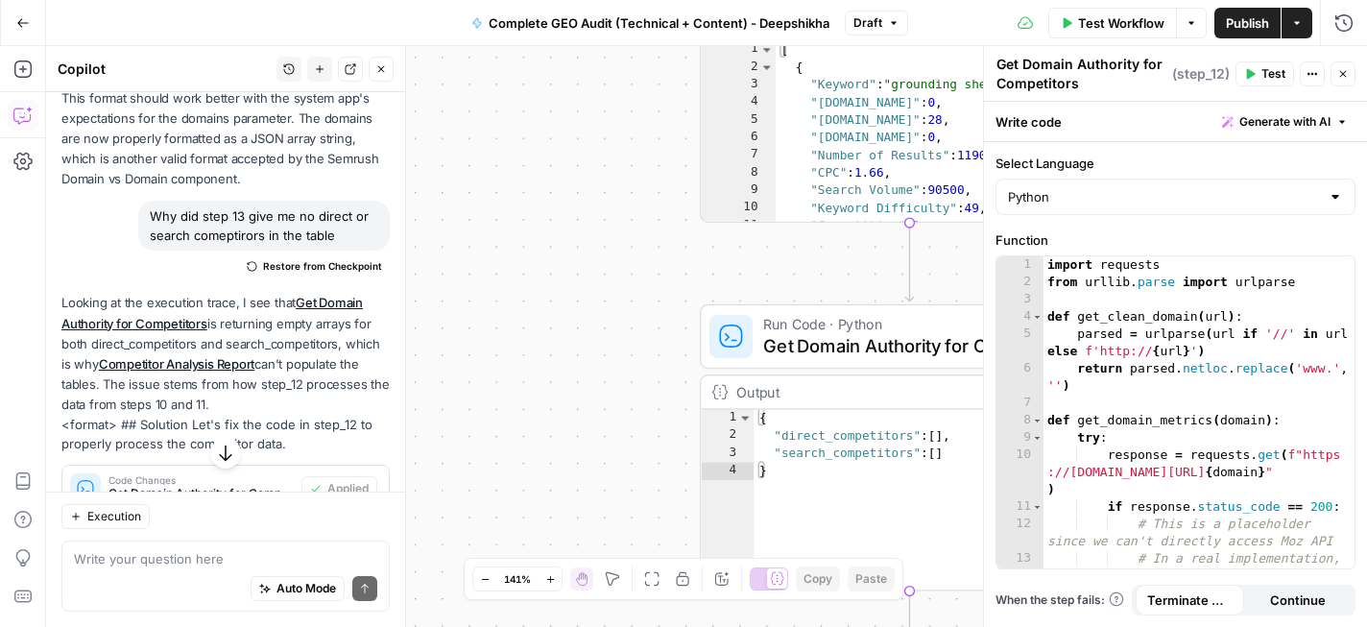
click at [1251, 86] on div "Get Domain Authority for Competitors Get Domain Authority for Competitors ( ste…" at bounding box center [1176, 74] width 360 height 40
click at [1250, 71] on icon "button" at bounding box center [1251, 74] width 9 height 11
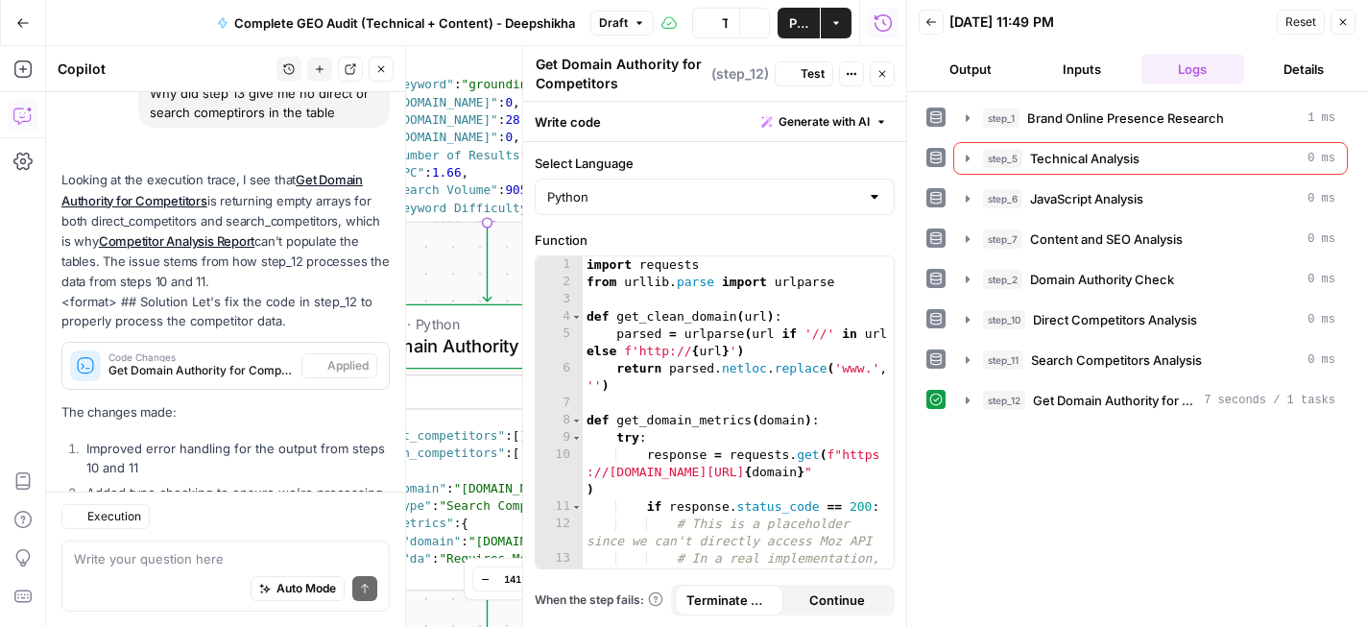
scroll to position [4761, 0]
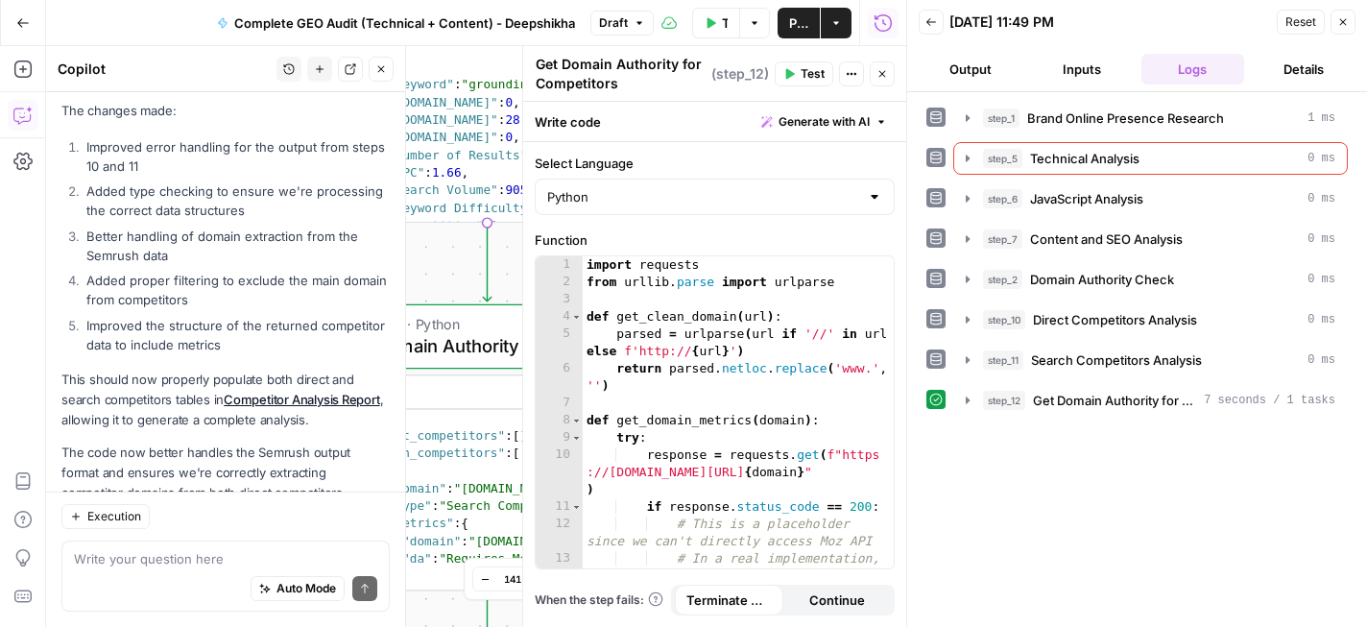
click at [1343, 30] on button "Close" at bounding box center [1343, 22] width 25 height 25
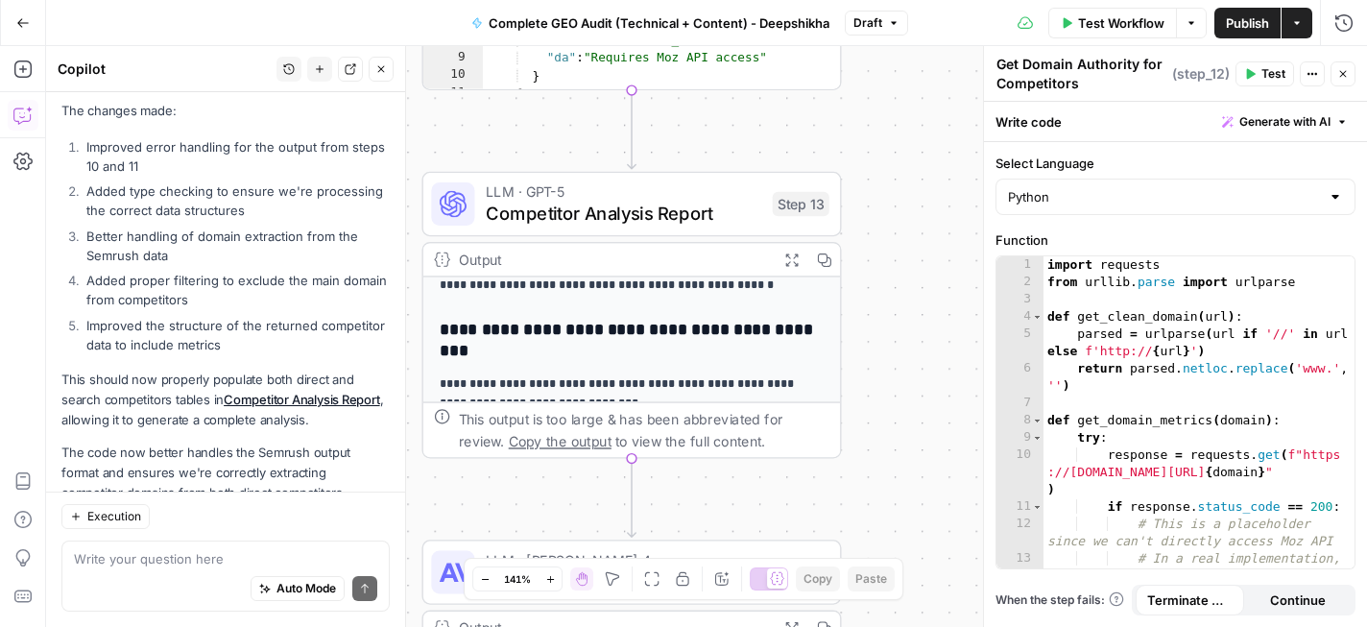
scroll to position [187, 0]
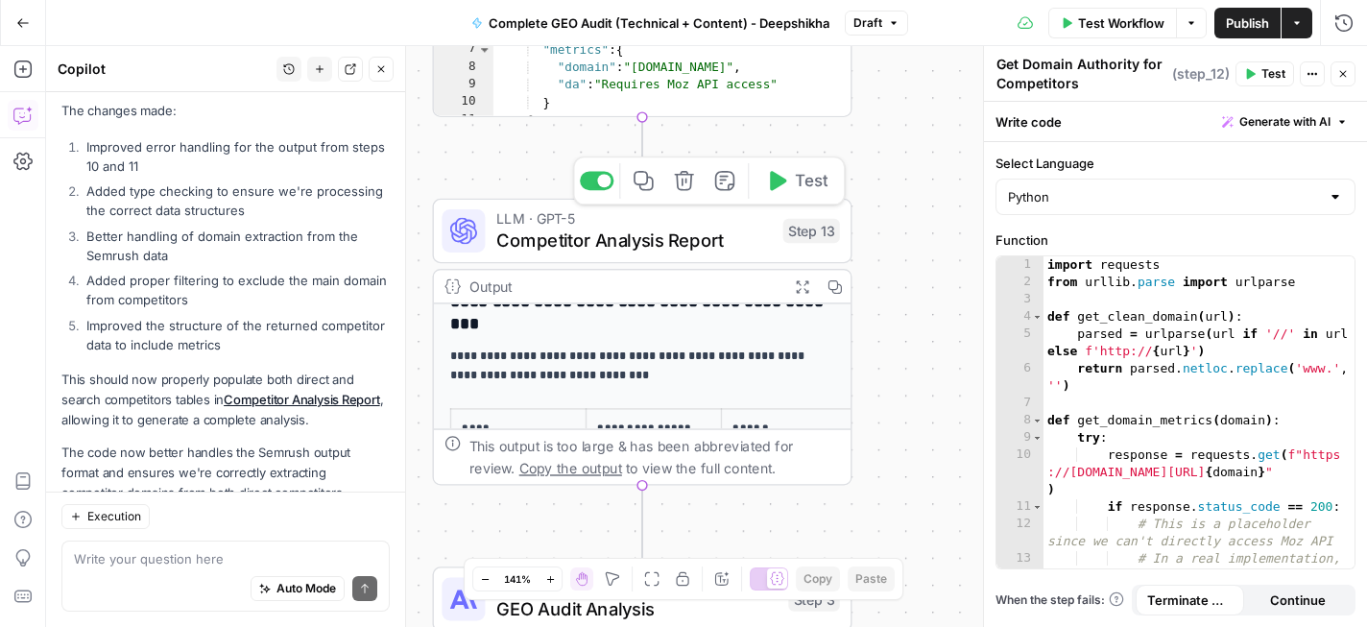
click at [776, 183] on icon "button" at bounding box center [778, 180] width 16 height 19
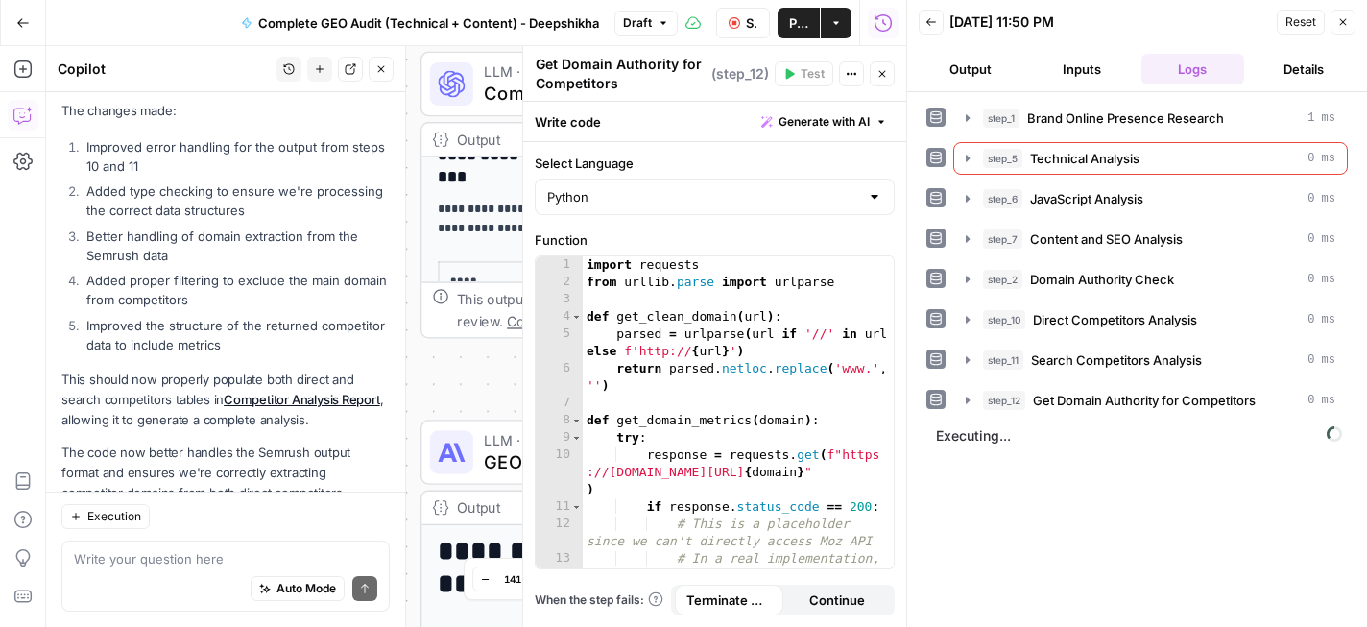
click at [890, 73] on button "Close" at bounding box center [882, 73] width 25 height 25
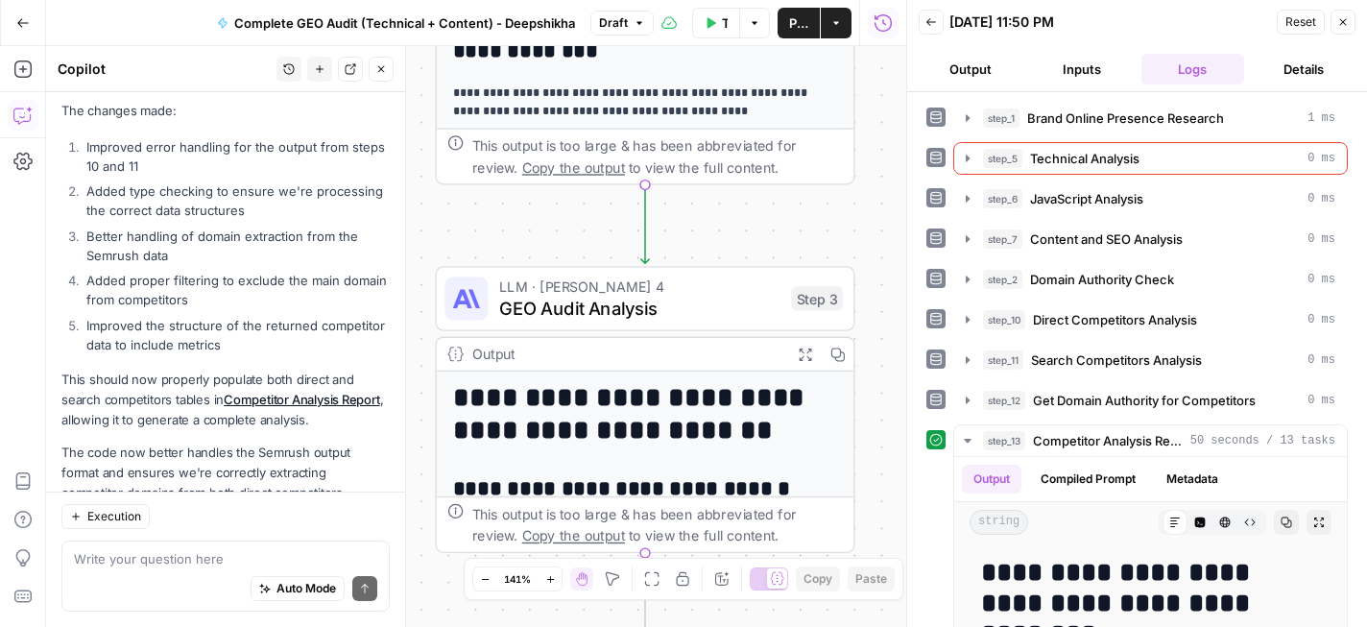
click at [806, 363] on button "Expand Output" at bounding box center [804, 354] width 33 height 33
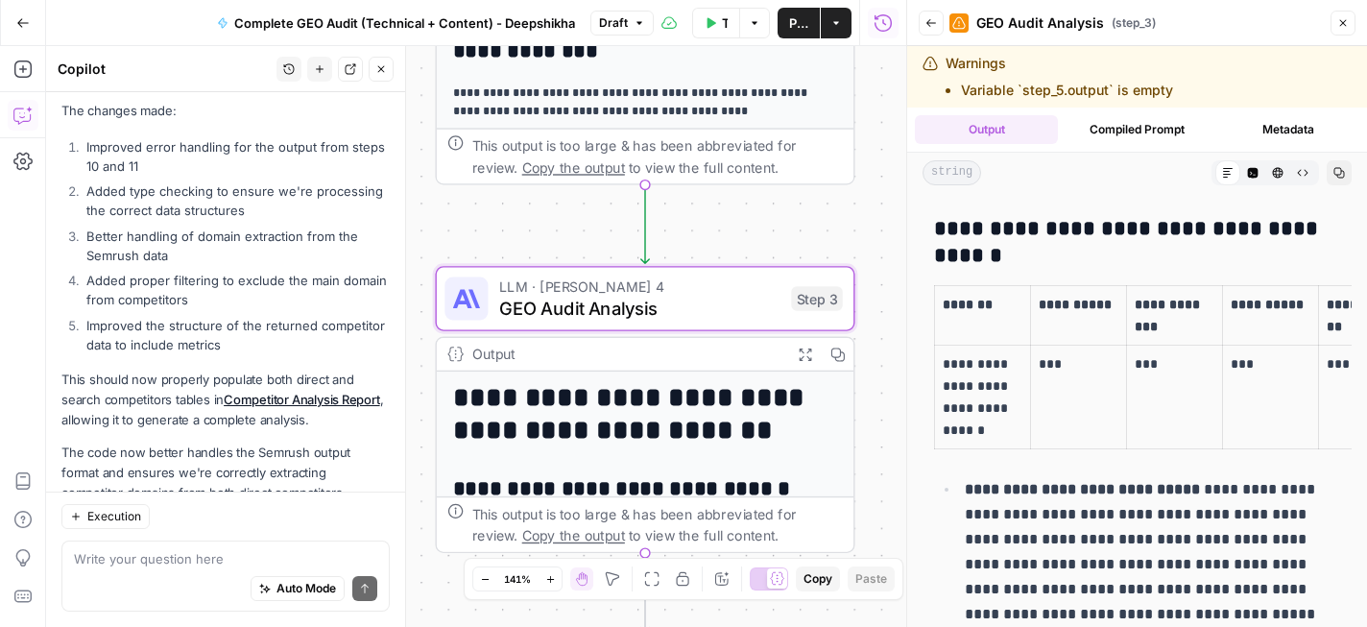
scroll to position [3109, 0]
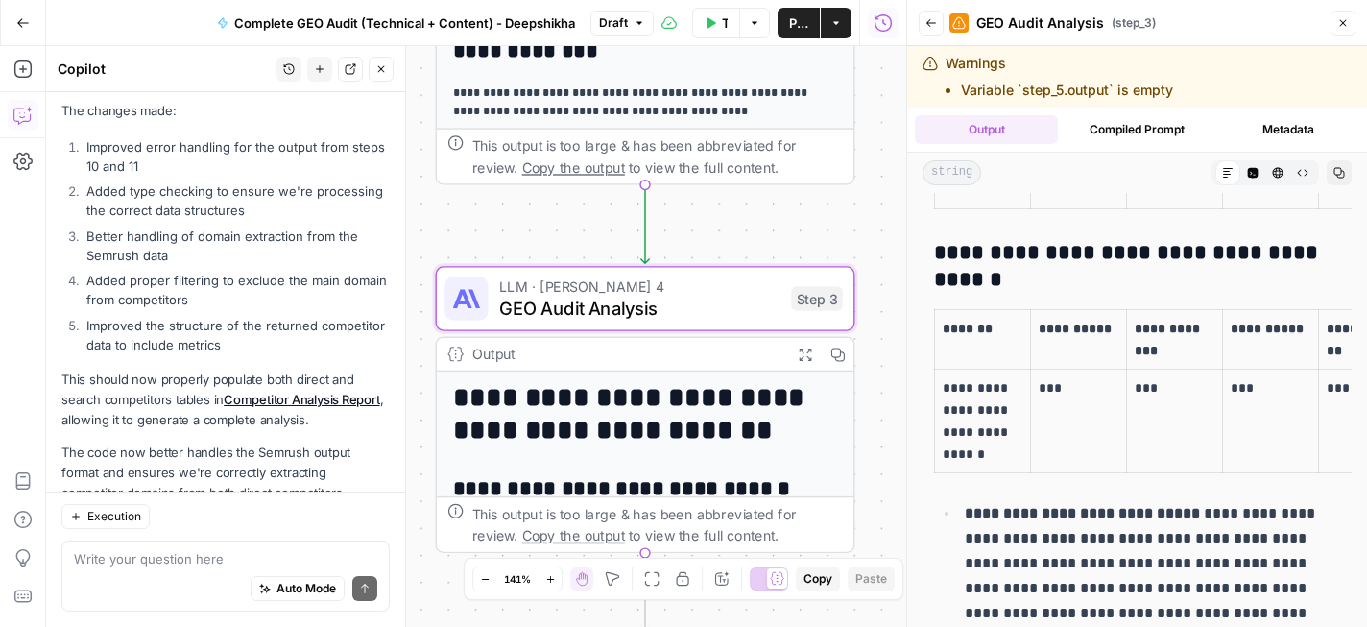
click at [1338, 27] on icon "button" at bounding box center [1344, 23] width 12 height 12
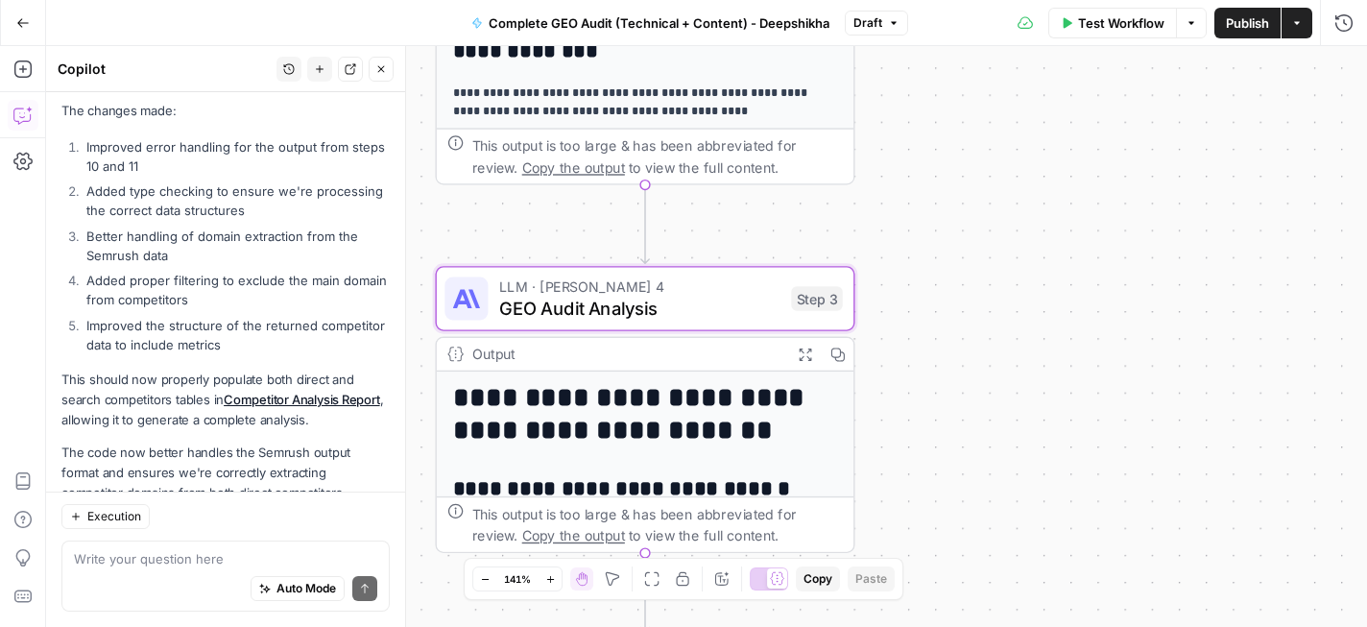
click at [281, 532] on div "Execution Write your question here Auto Mode Send" at bounding box center [225, 559] width 359 height 135
click at [268, 550] on textarea at bounding box center [225, 558] width 303 height 19
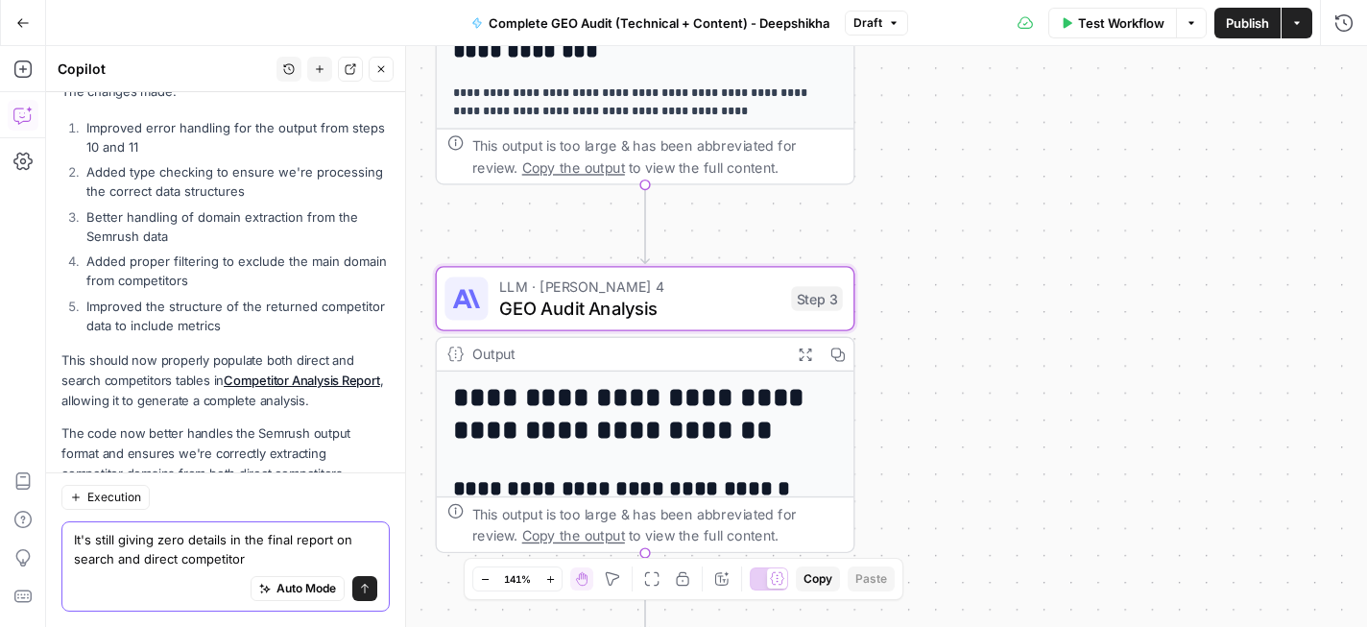
type textarea "It's still giving zero details in the final report on search and direct competi…"
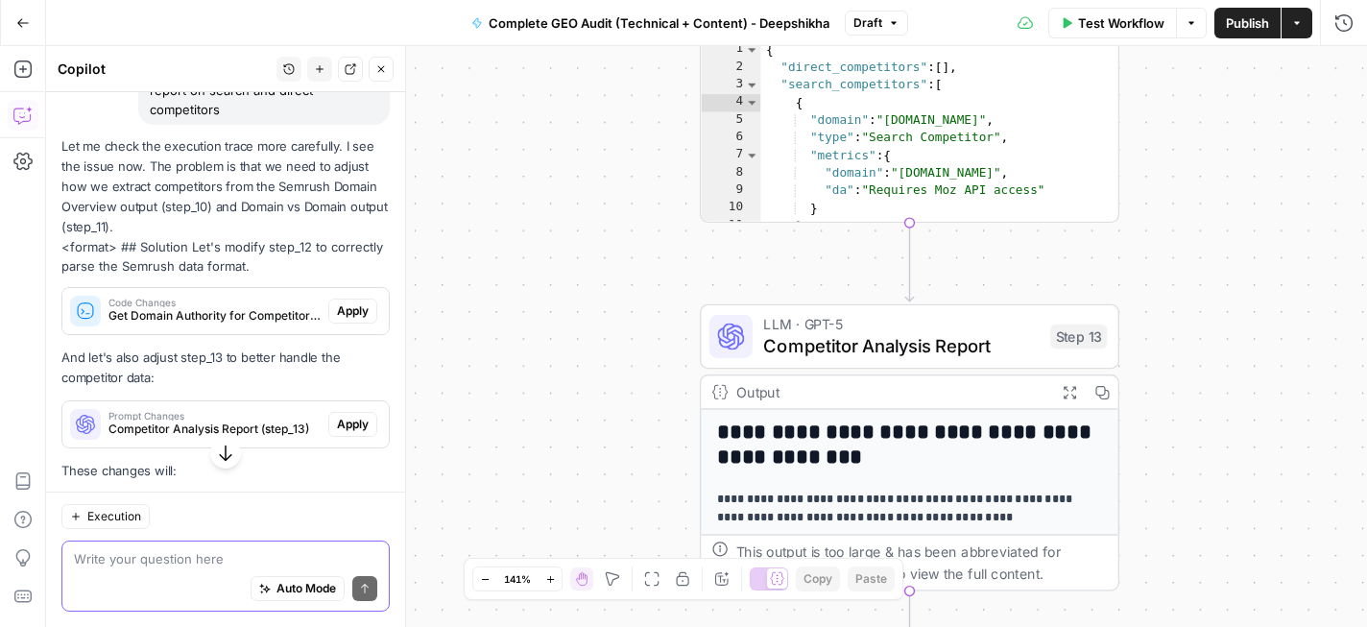
scroll to position [5136, 0]
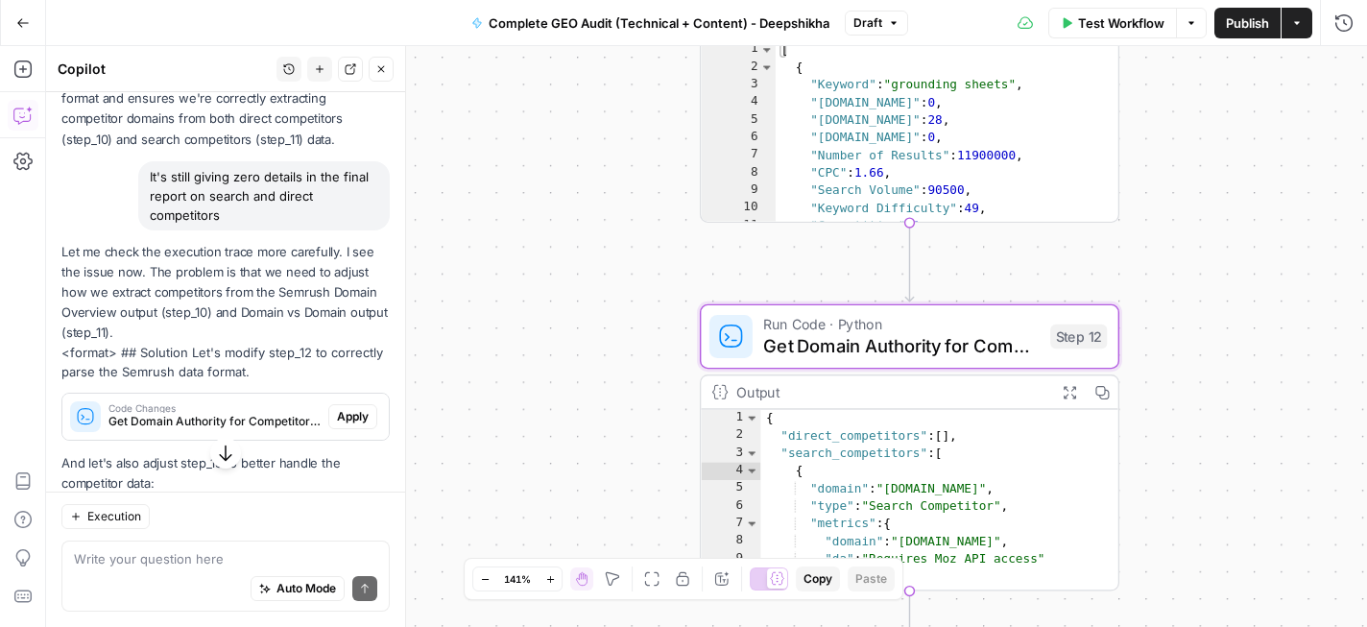
click at [359, 408] on span "Apply" at bounding box center [353, 416] width 32 height 17
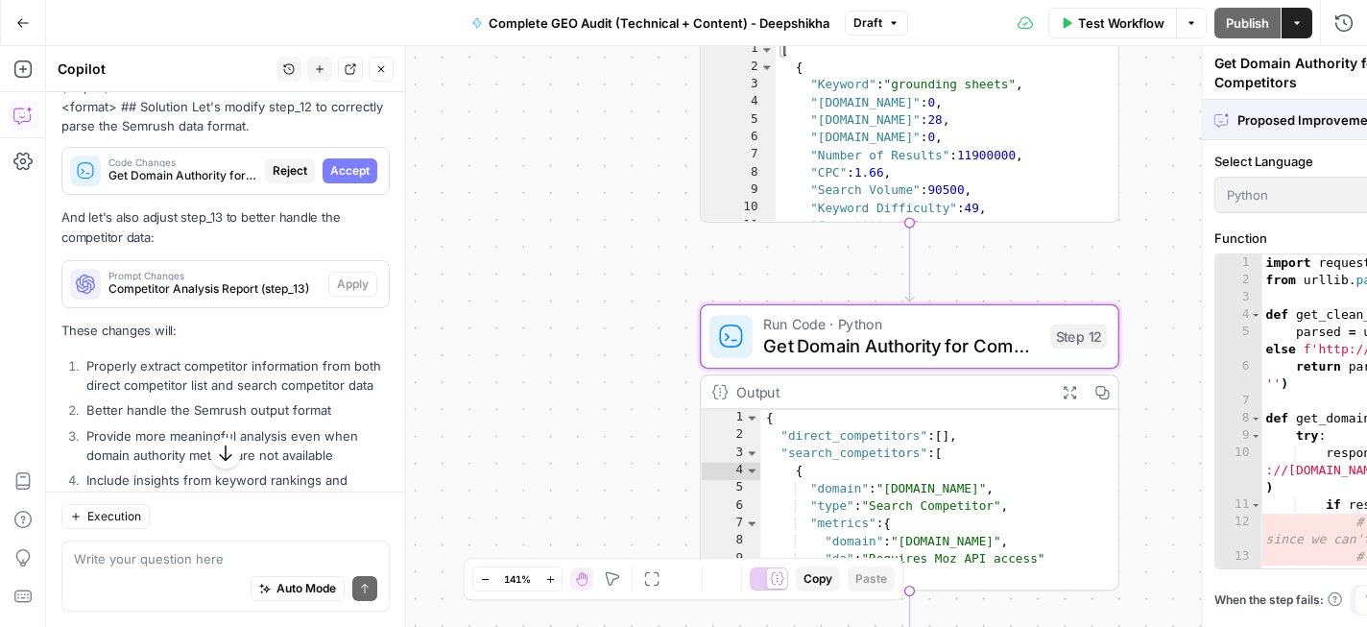
scroll to position [4890, 0]
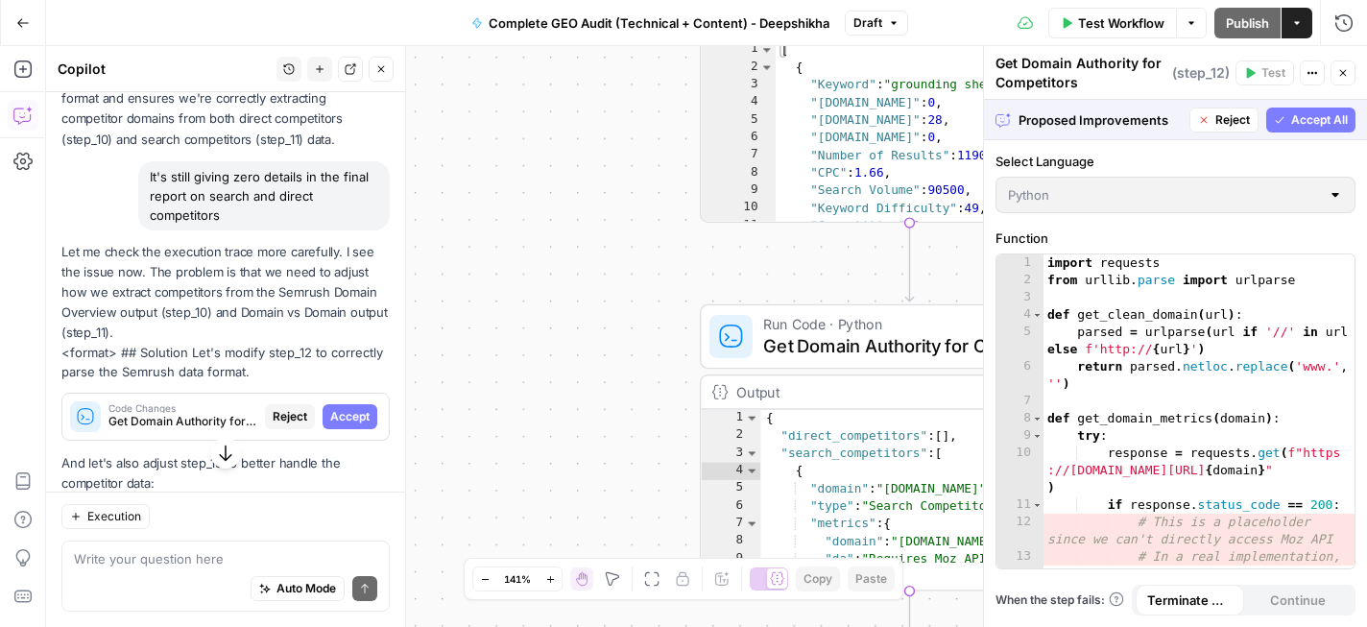
click at [1285, 115] on icon "button" at bounding box center [1280, 120] width 12 height 12
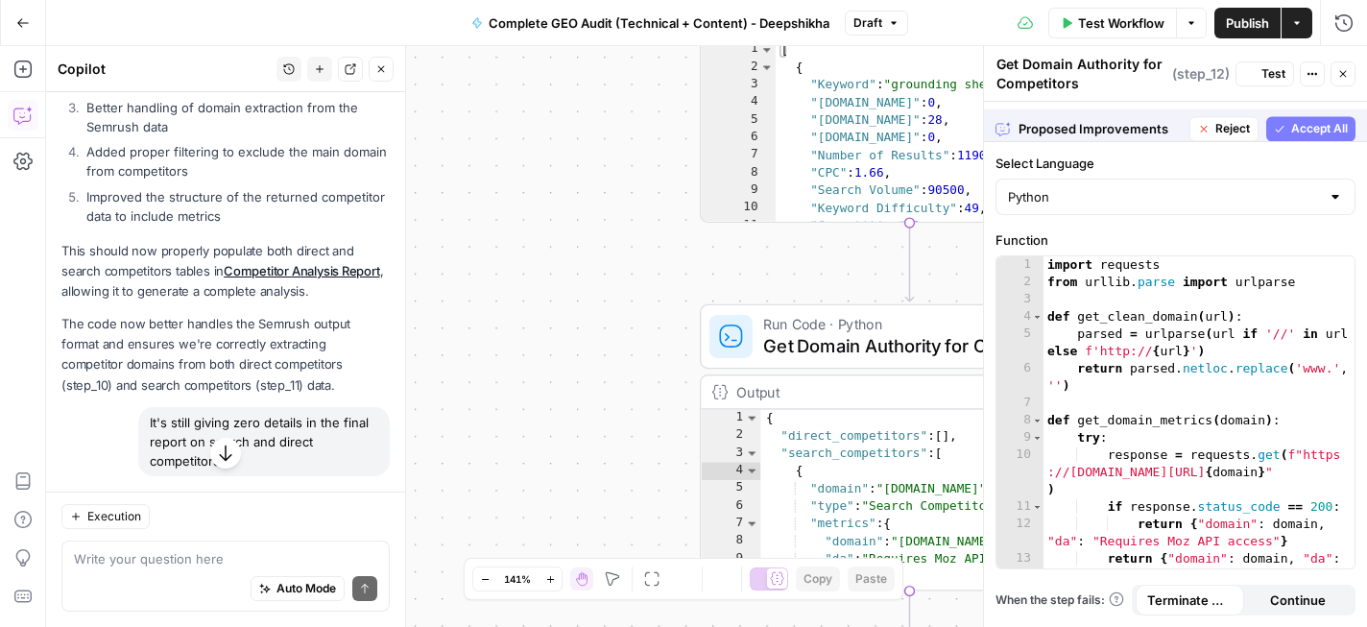
scroll to position [5136, 0]
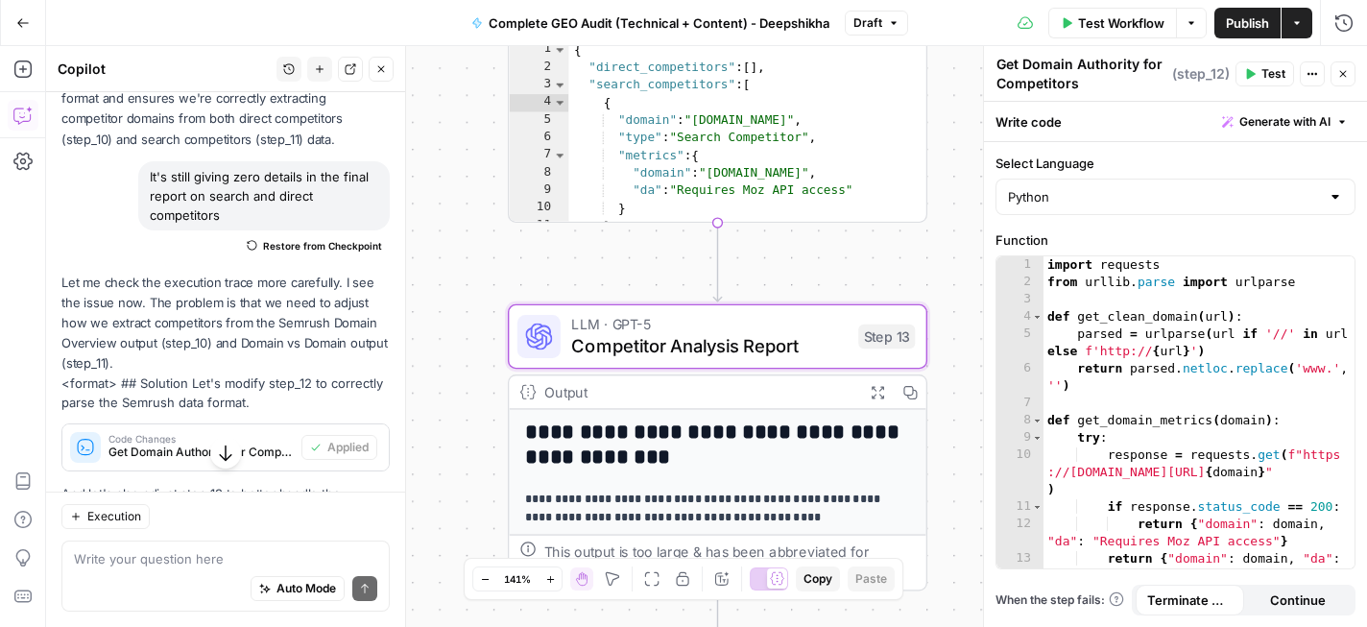
click at [353, 548] on button "Apply" at bounding box center [352, 560] width 49 height 25
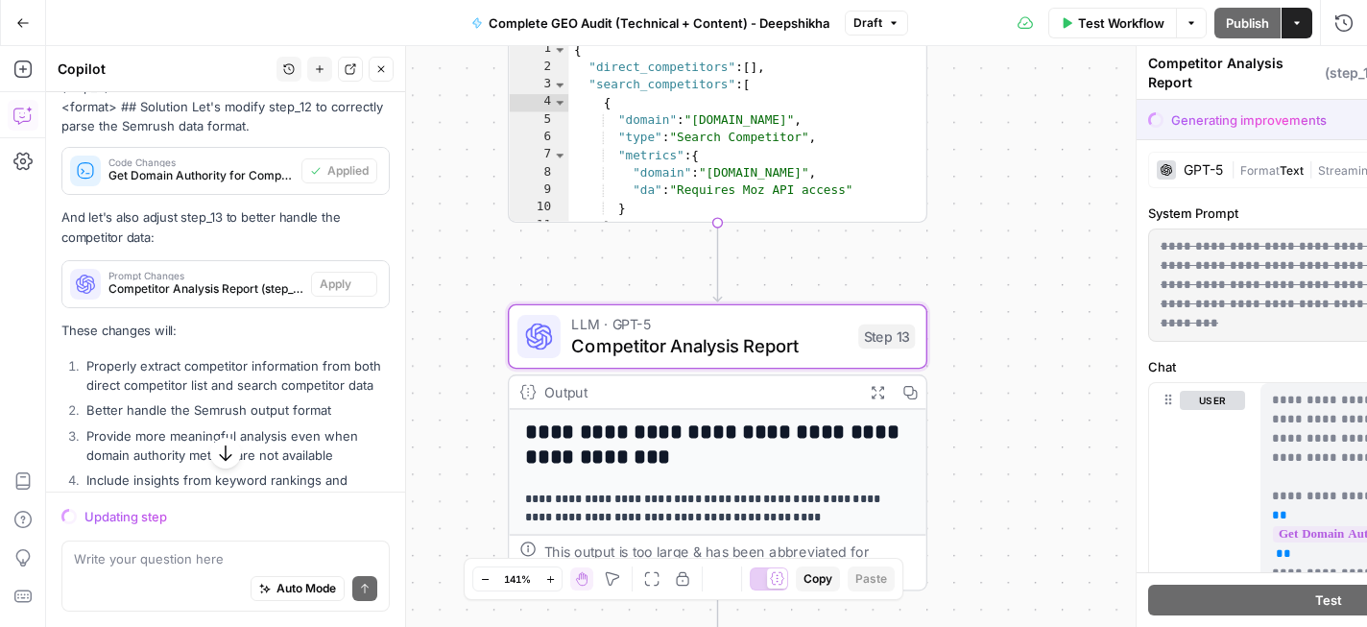
scroll to position [4890, 0]
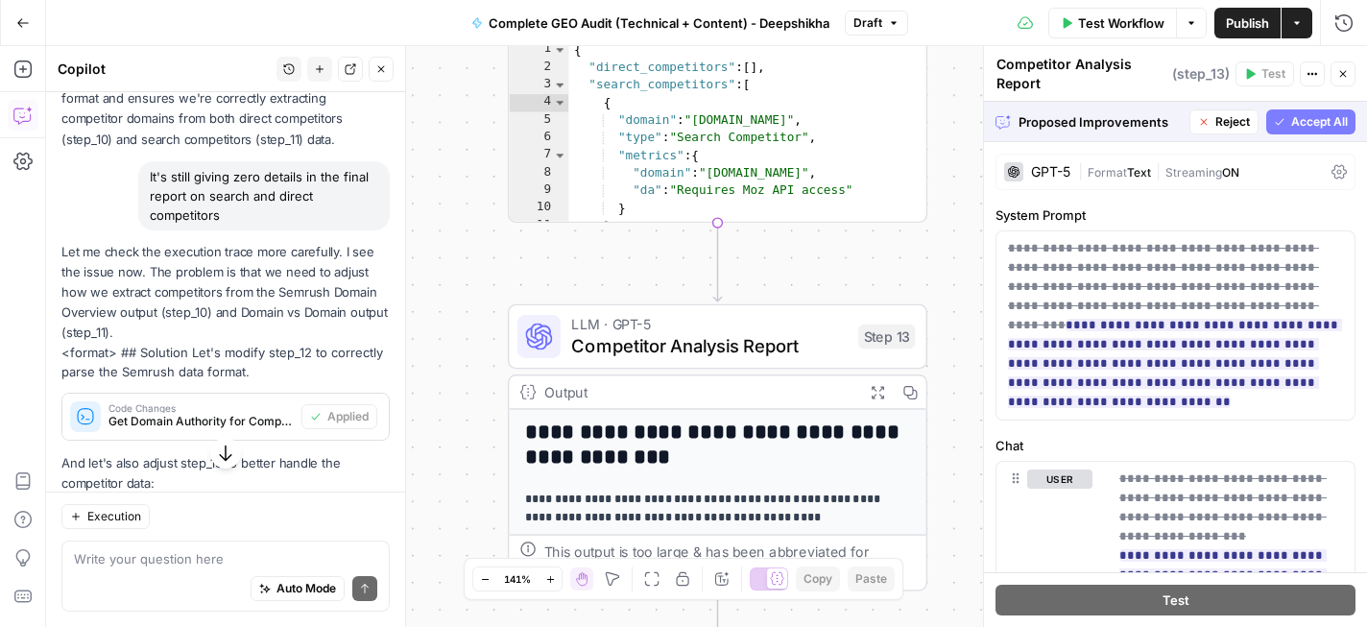
click at [1311, 133] on button "Accept All" at bounding box center [1311, 121] width 89 height 25
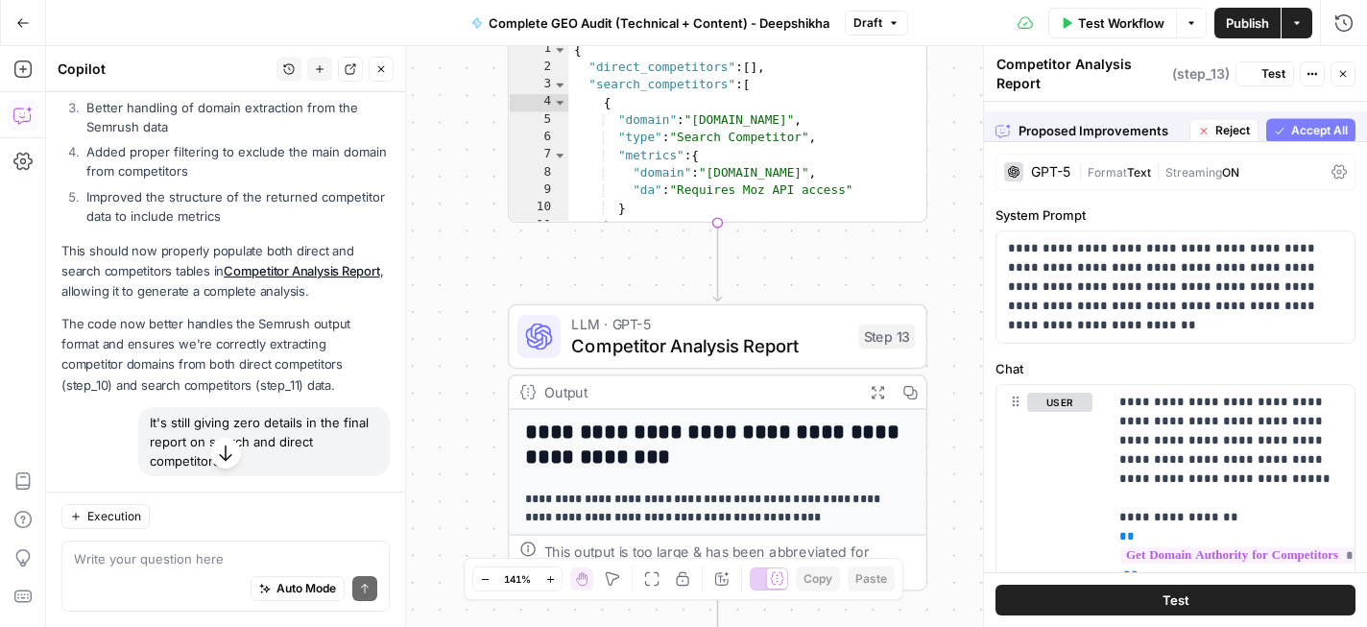
scroll to position [5136, 0]
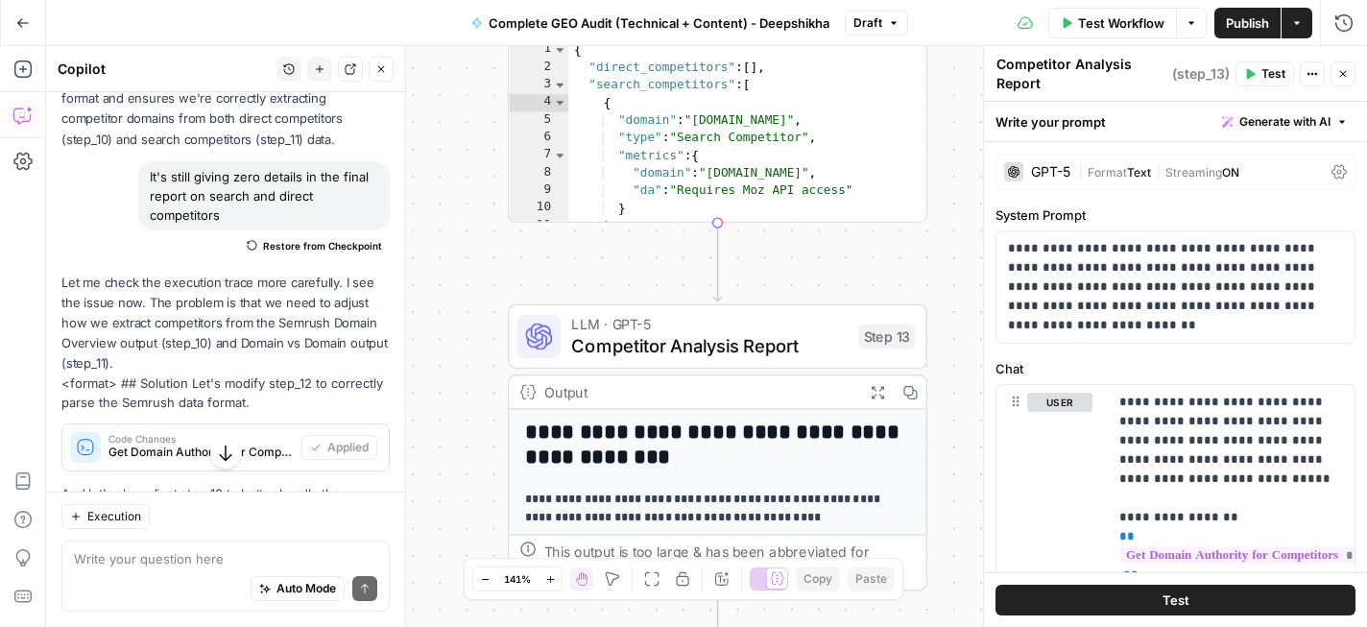
click at [1209, 601] on button "Test" at bounding box center [1176, 600] width 360 height 31
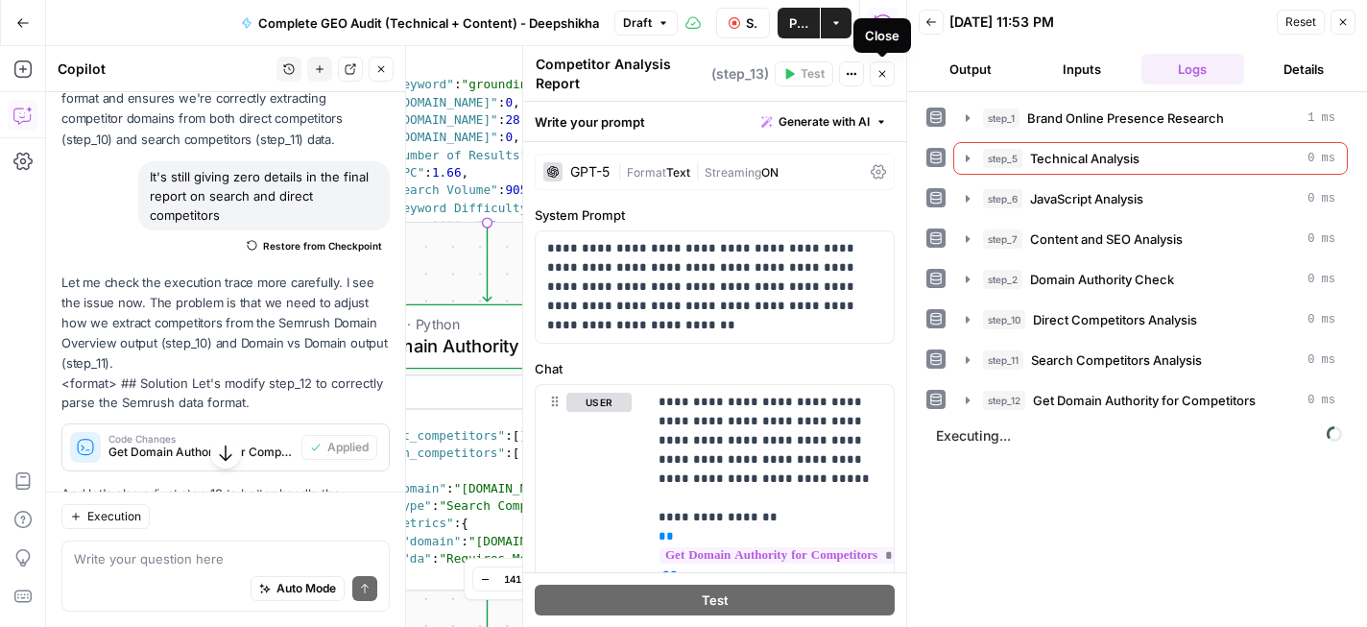
click at [878, 81] on button "Close" at bounding box center [882, 73] width 25 height 25
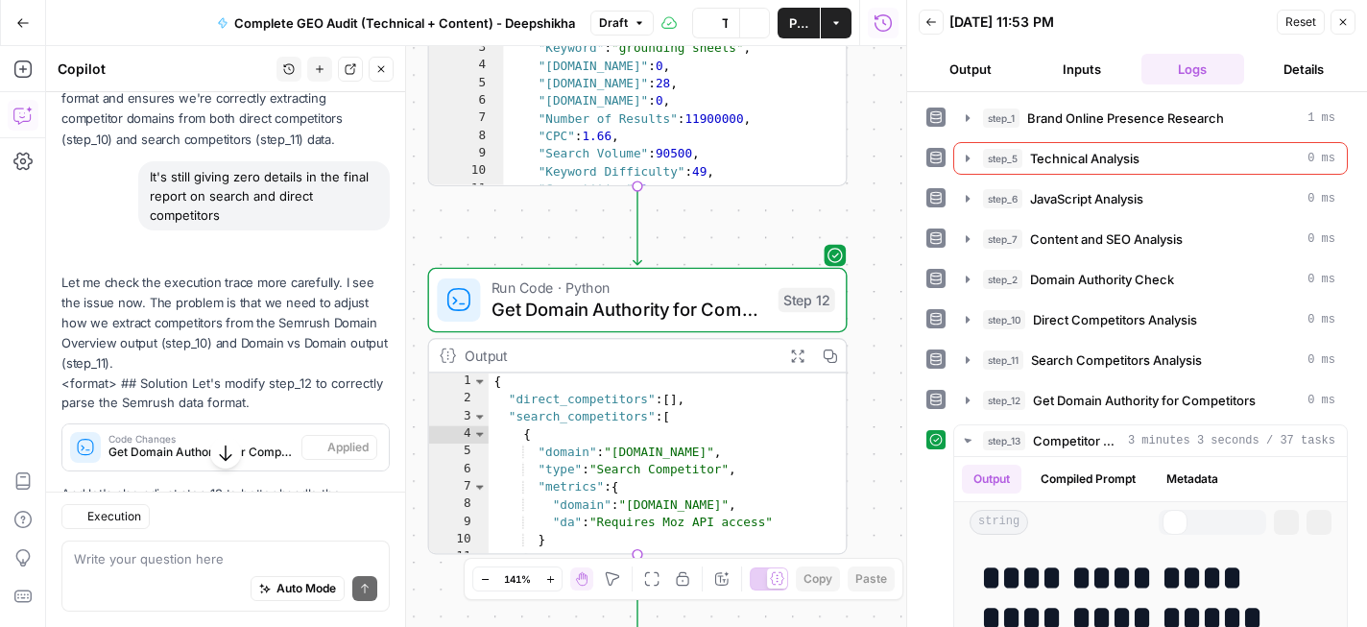
scroll to position [5136, 0]
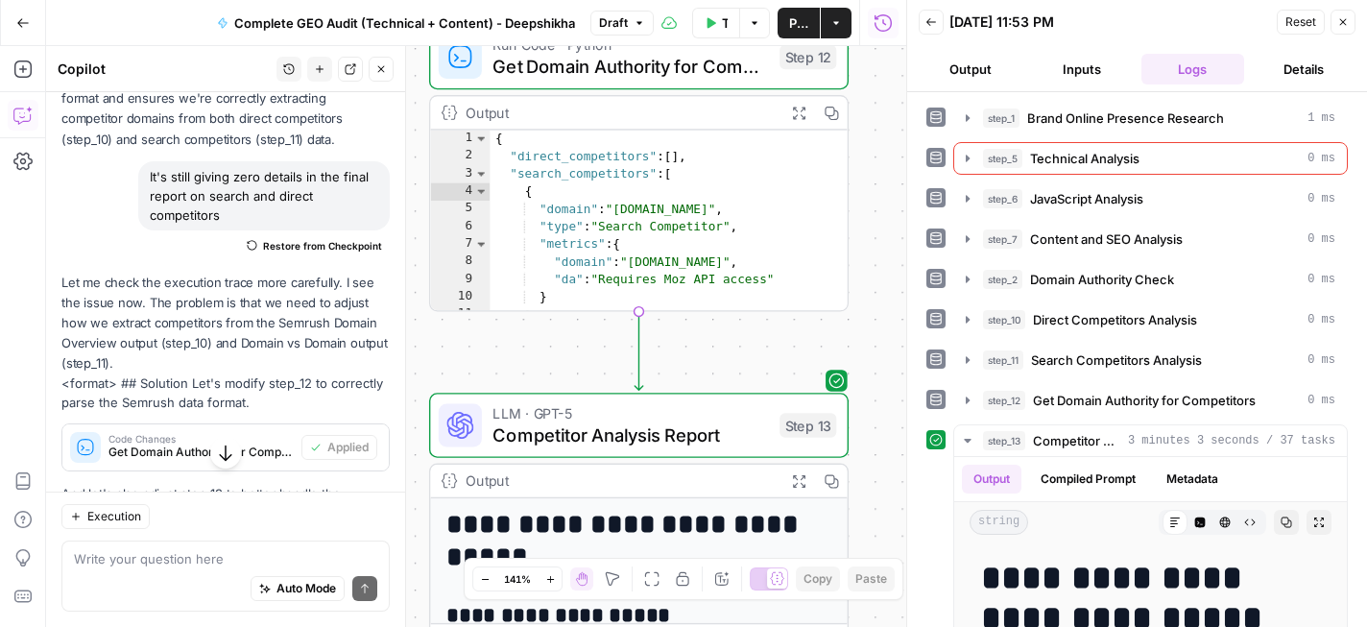
click at [802, 483] on icon "button" at bounding box center [798, 480] width 12 height 12
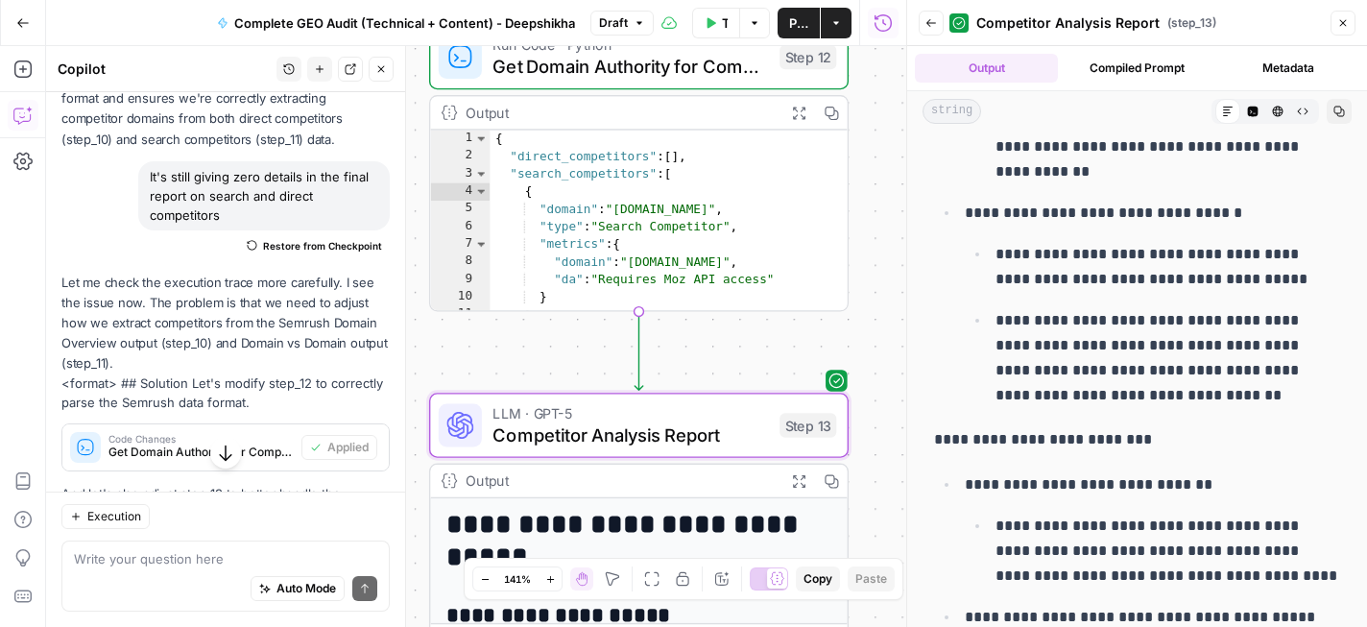
scroll to position [4913, 0]
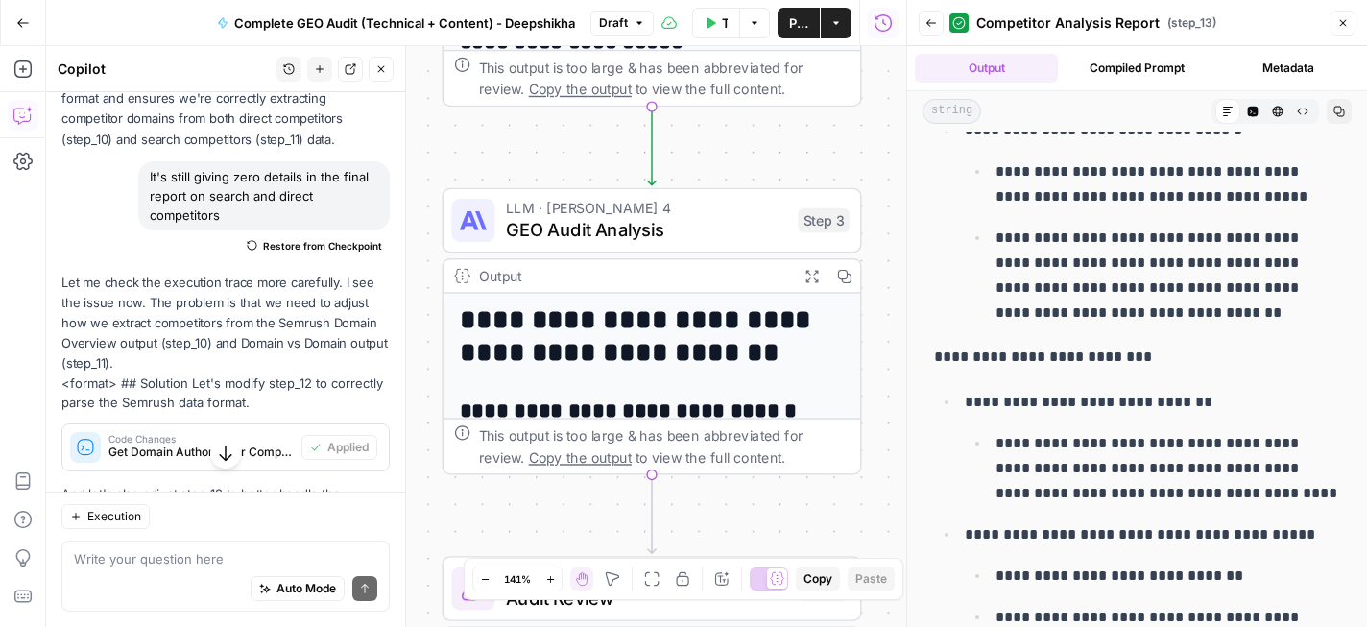
click at [1120, 255] on p "**********" at bounding box center [1168, 276] width 345 height 100
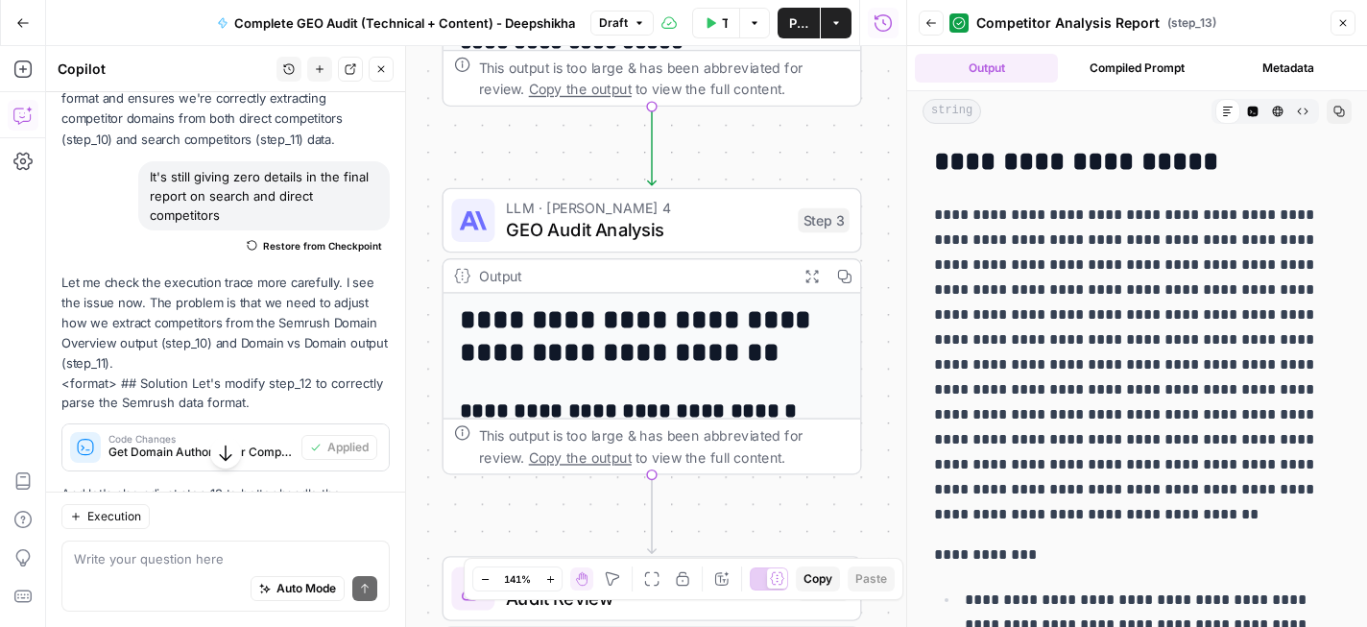
scroll to position [0, 0]
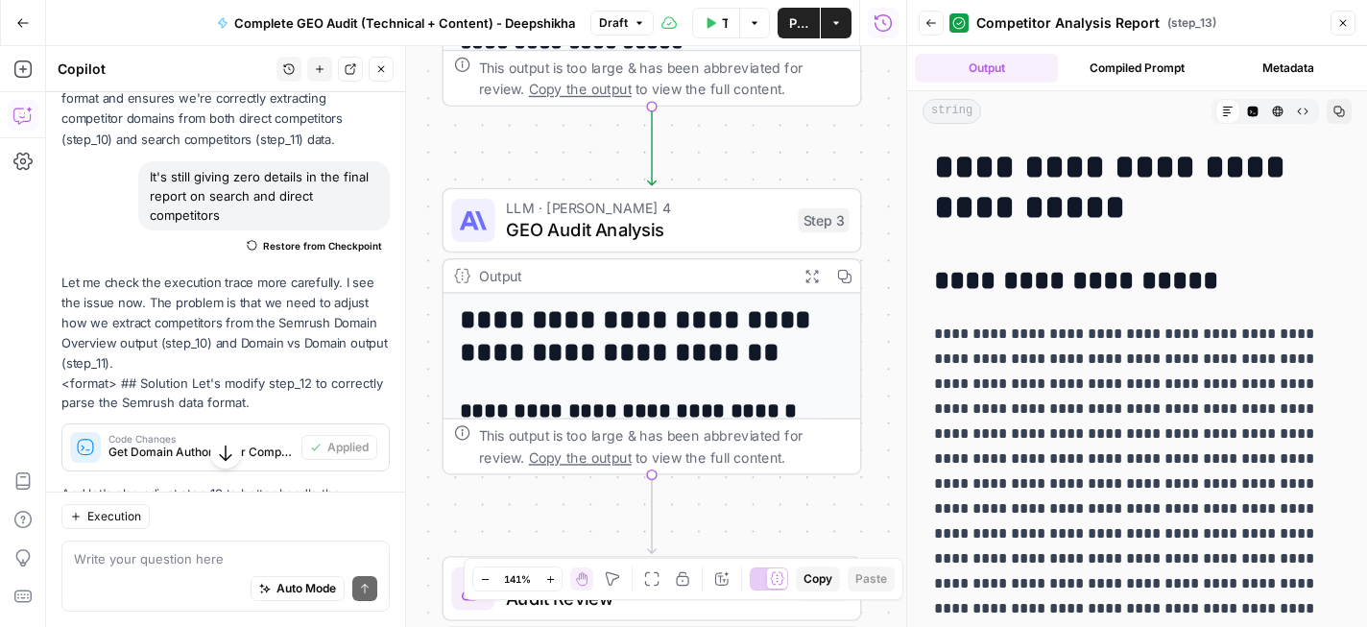
click at [944, 171] on h1 "**********" at bounding box center [1137, 187] width 406 height 81
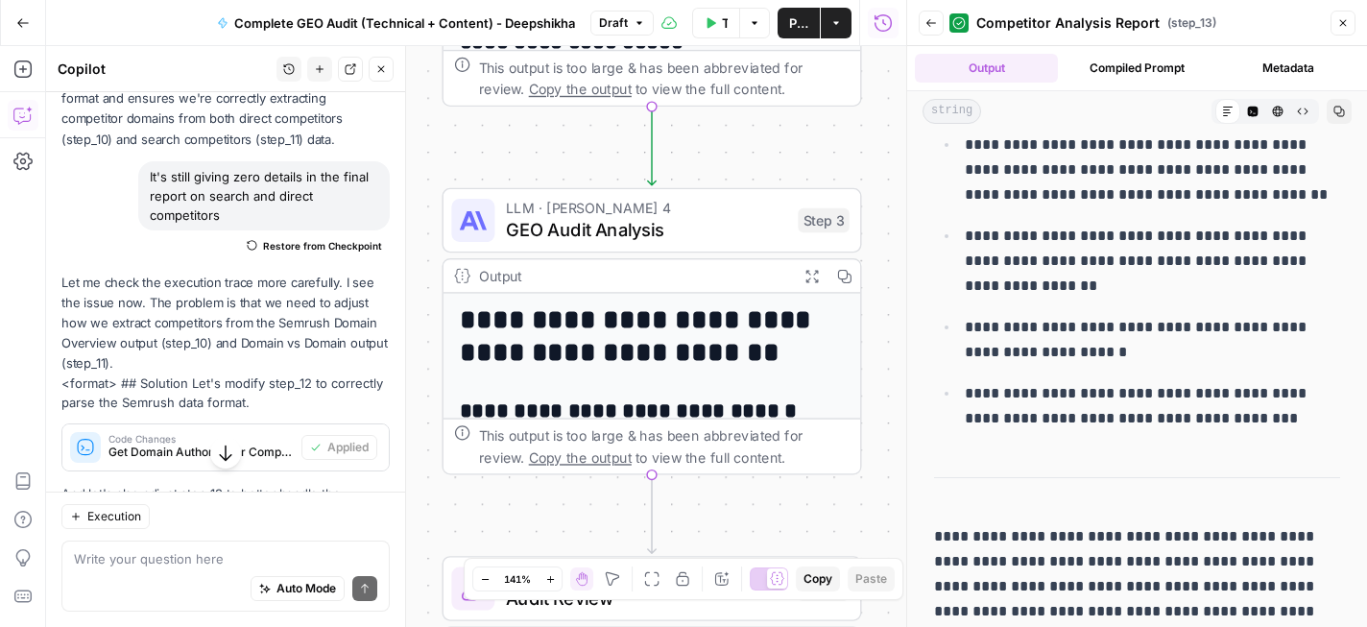
scroll to position [10811, 0]
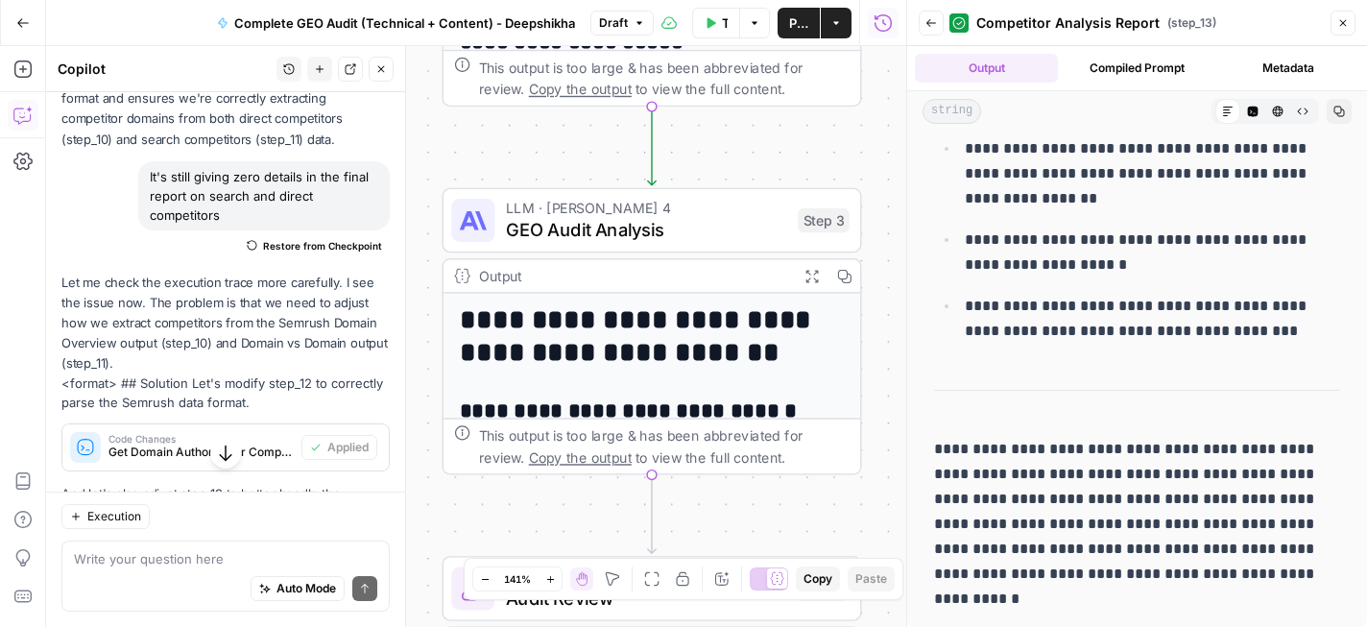
drag, startPoint x: 944, startPoint y: 171, endPoint x: 1277, endPoint y: 335, distance: 371.5
copy div "**********"
click at [1277, 335] on p "**********" at bounding box center [1152, 319] width 375 height 50
click at [784, 179] on icon "button" at bounding box center [788, 169] width 16 height 19
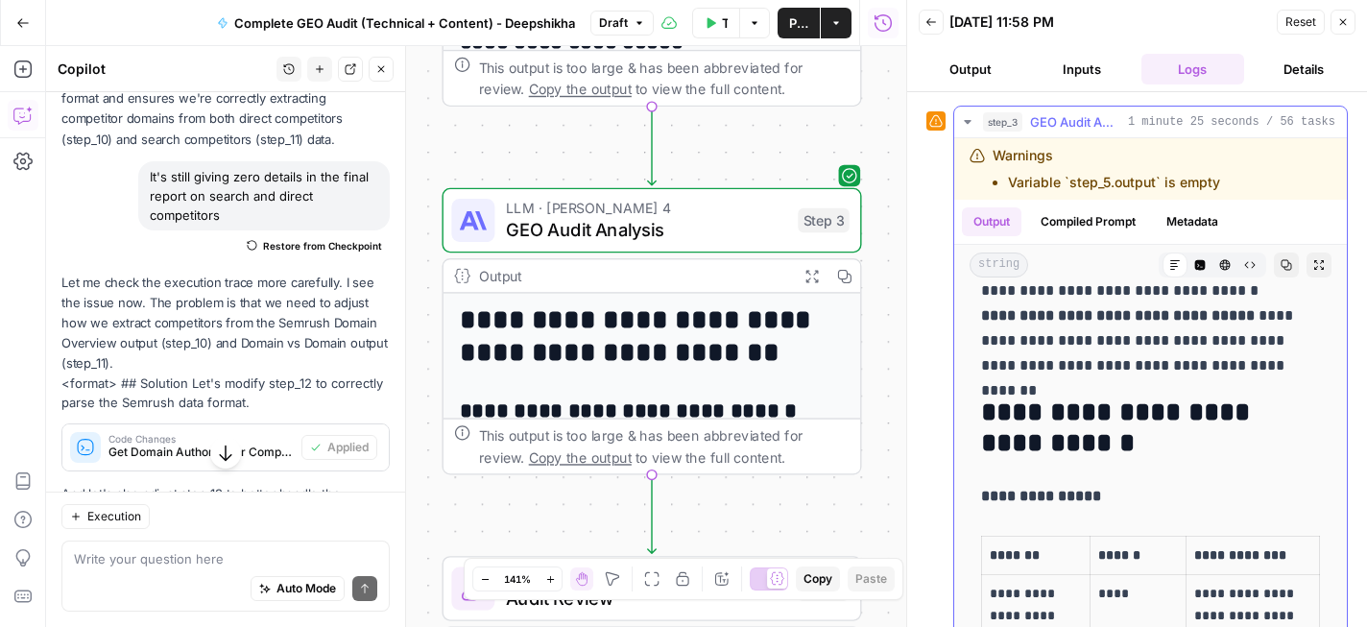
scroll to position [3065, 0]
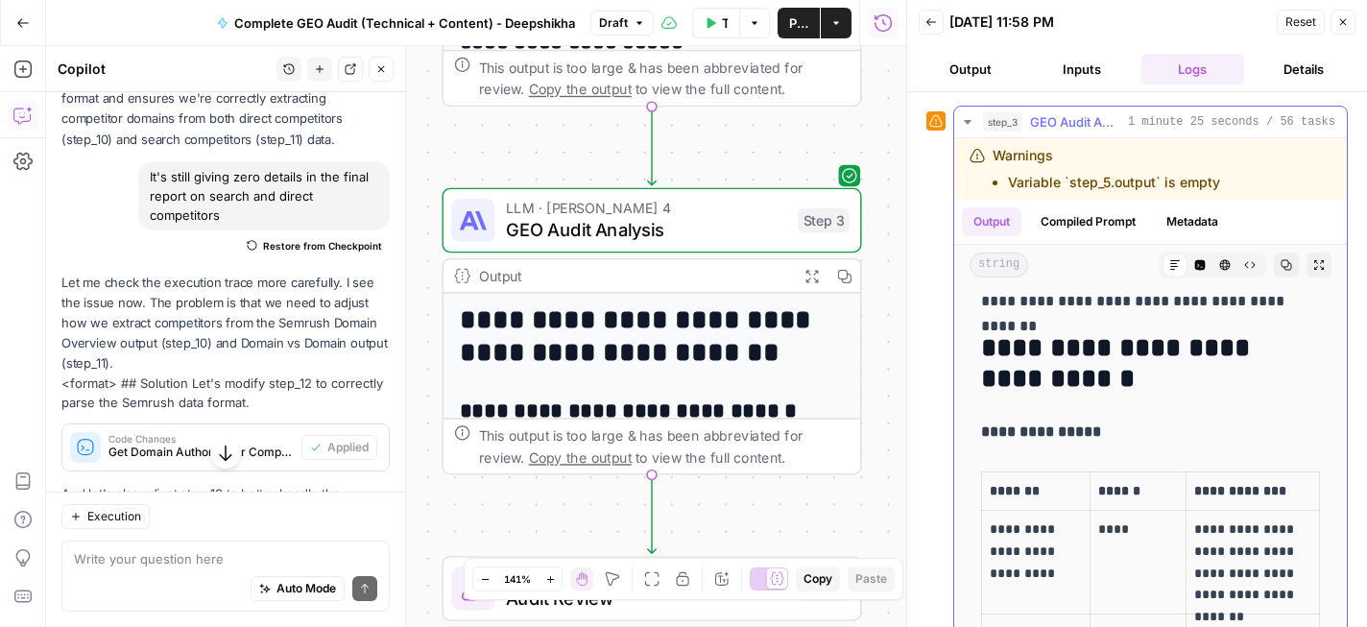
click at [985, 342] on h2 "**********" at bounding box center [1150, 363] width 339 height 61
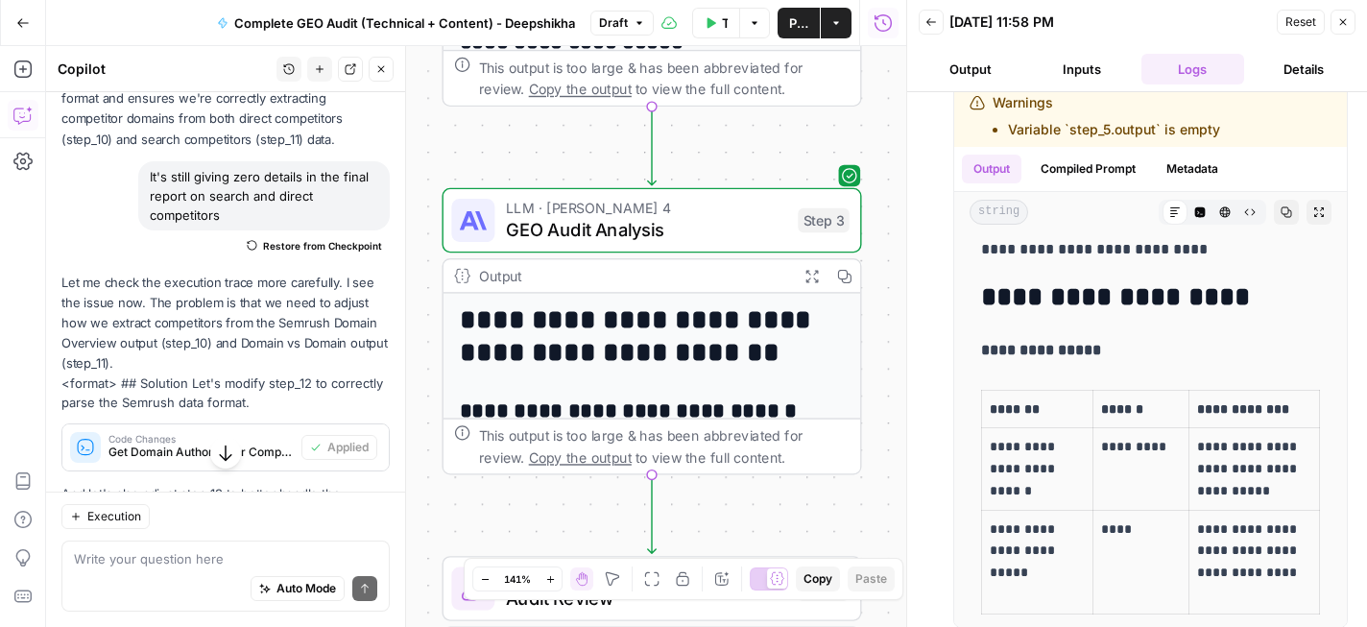
scroll to position [5195, 0]
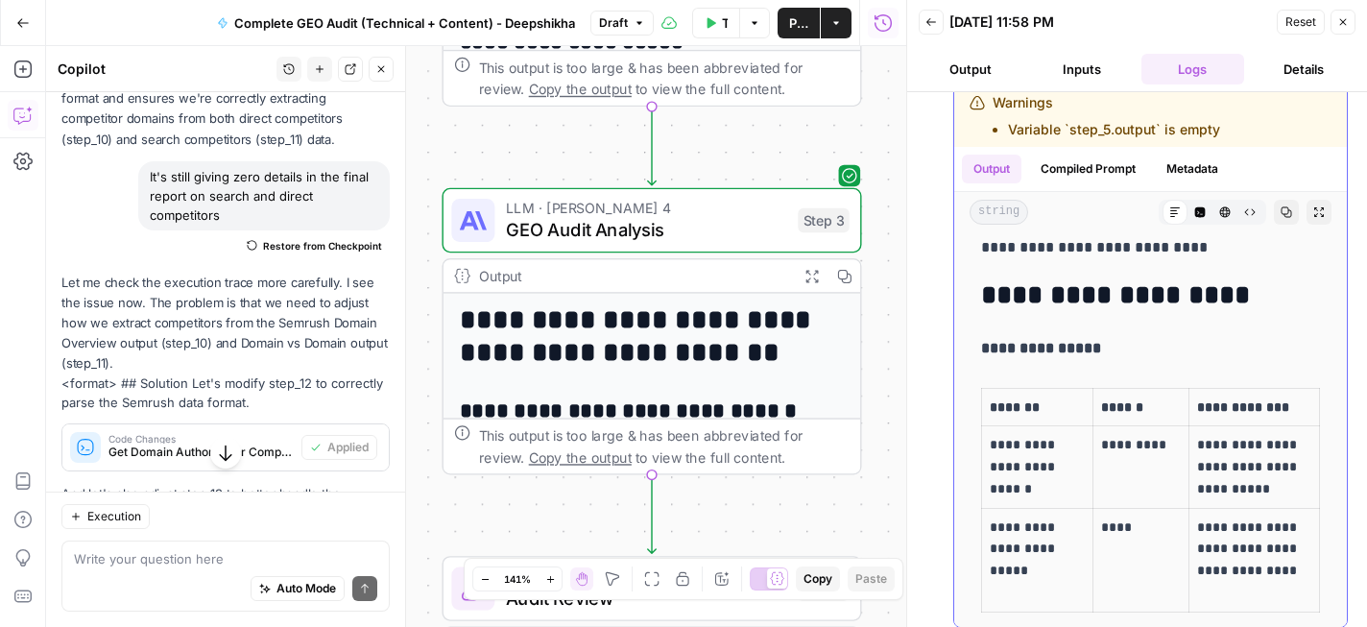
drag, startPoint x: 985, startPoint y: 342, endPoint x: 1225, endPoint y: 249, distance: 257.5
copy div "**********"
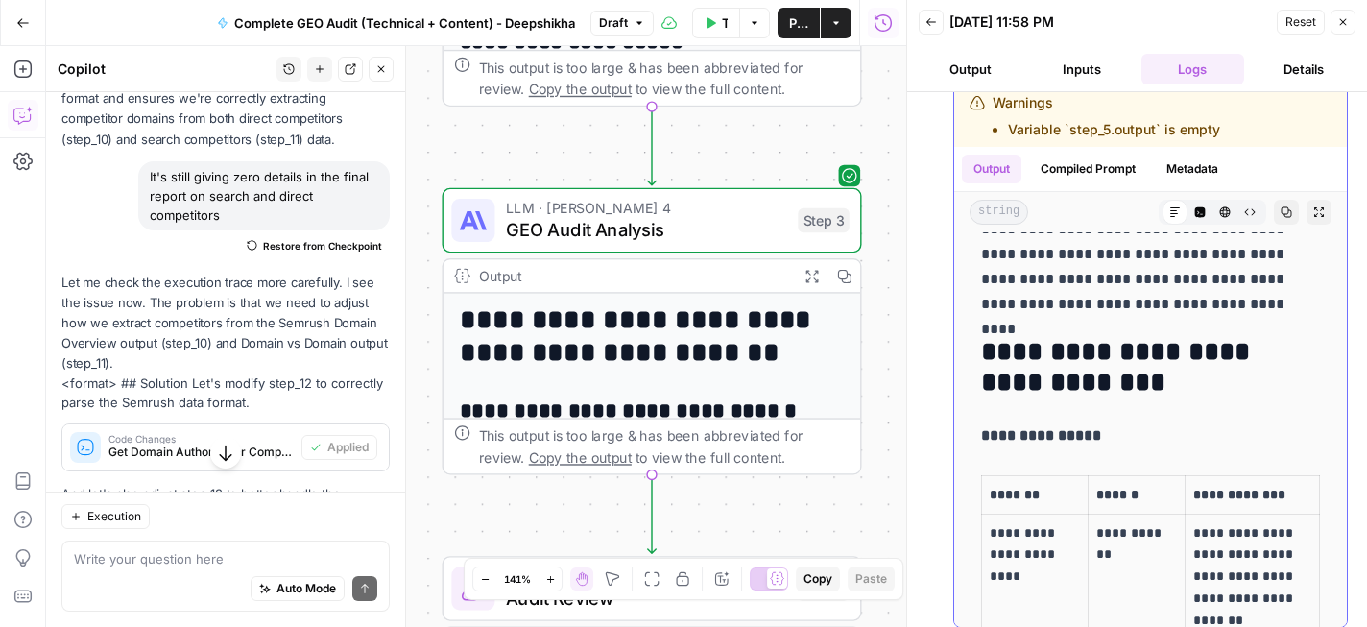
scroll to position [1645, 0]
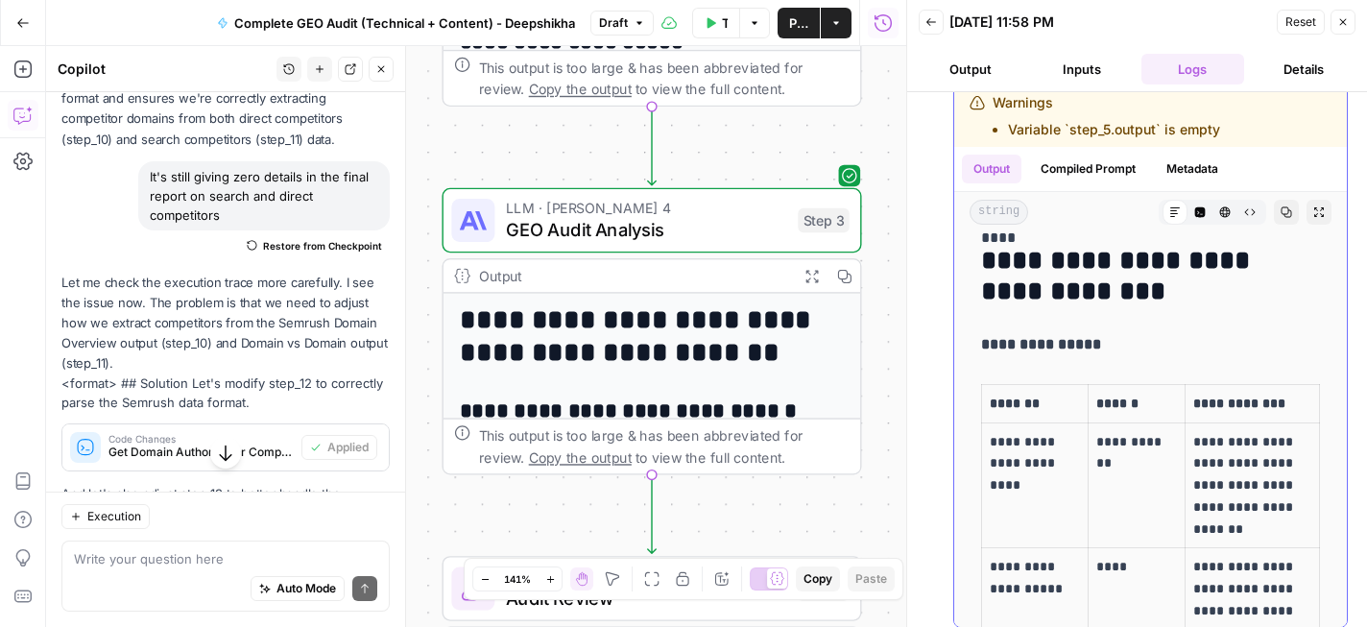
click at [1143, 340] on p "**********" at bounding box center [1150, 344] width 339 height 25
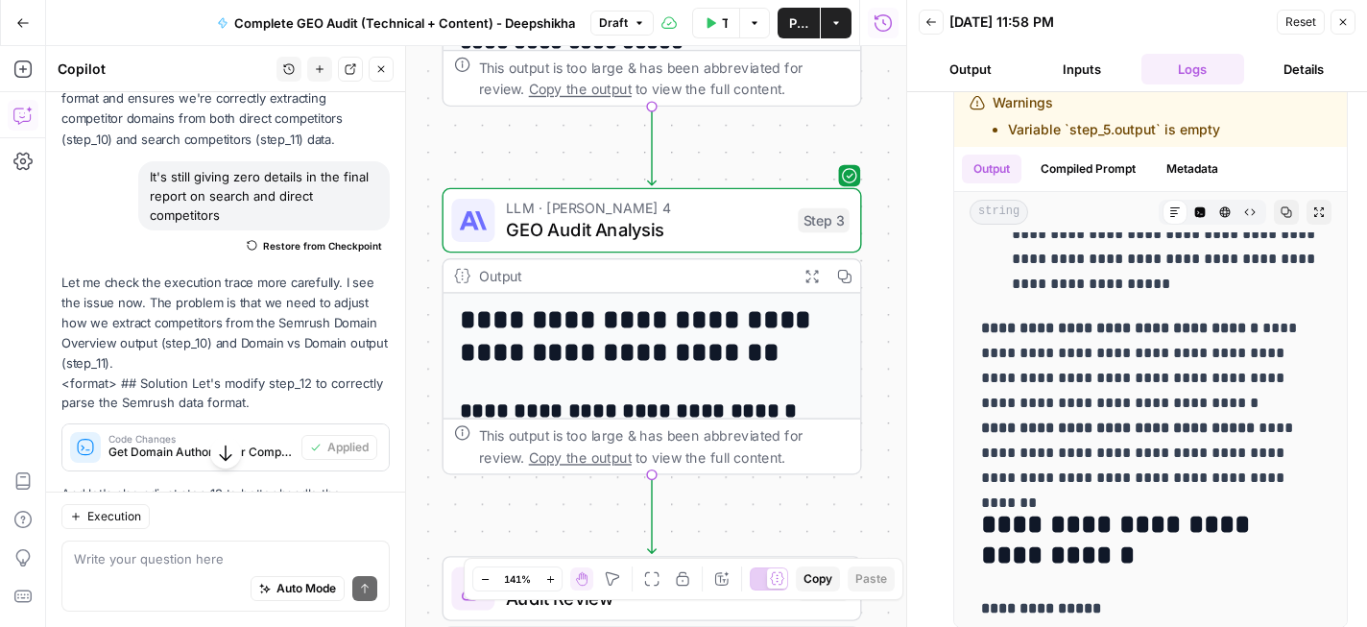
scroll to position [2862, 0]
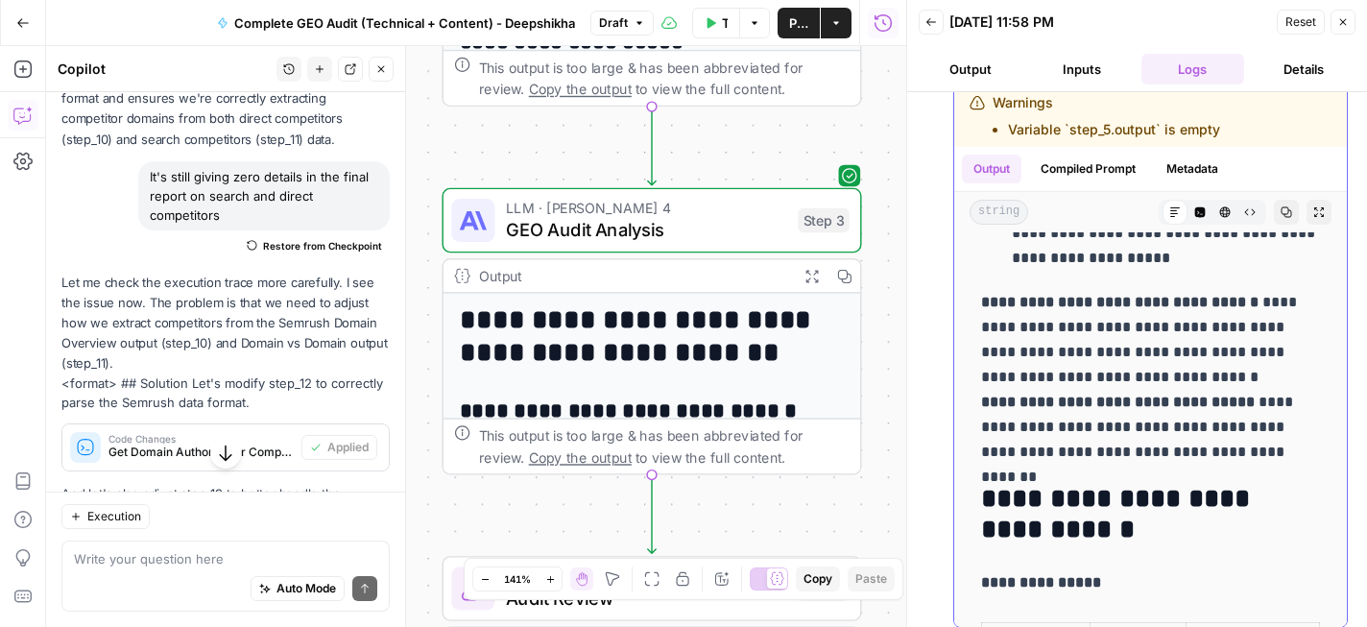
drag, startPoint x: 978, startPoint y: 307, endPoint x: 1294, endPoint y: 456, distance: 350.1
copy div "**********"
click at [1148, 367] on p "**********" at bounding box center [1150, 377] width 339 height 175
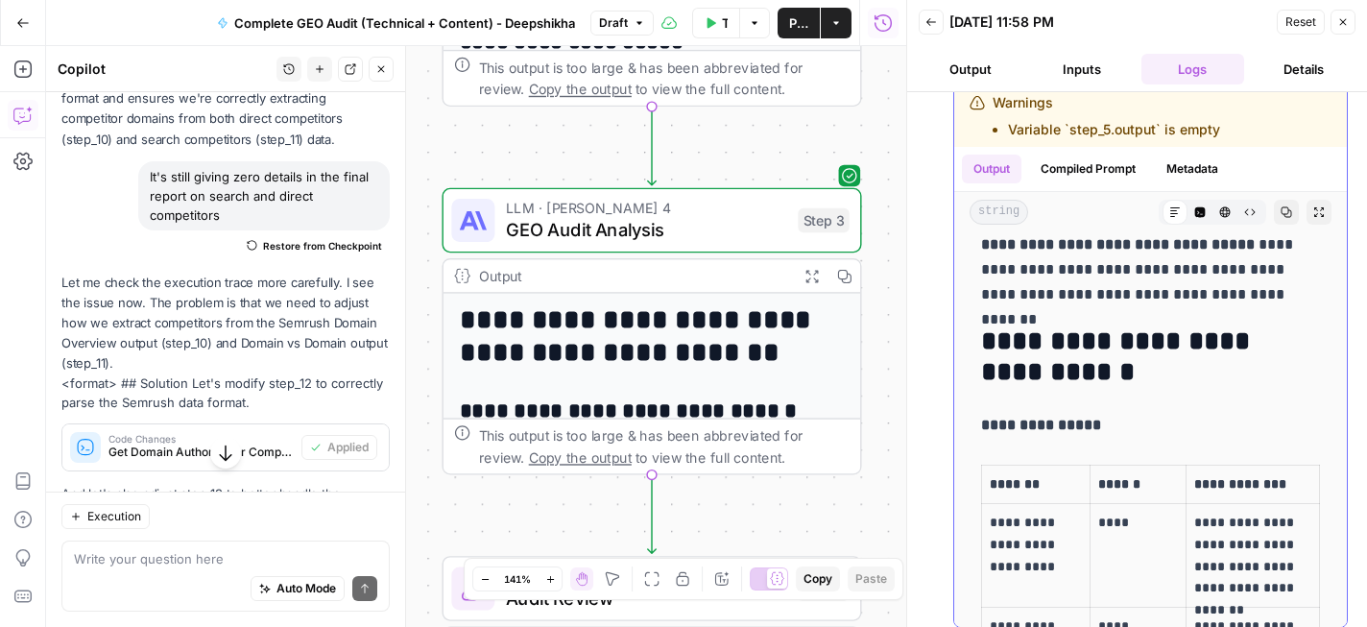
scroll to position [3083, 0]
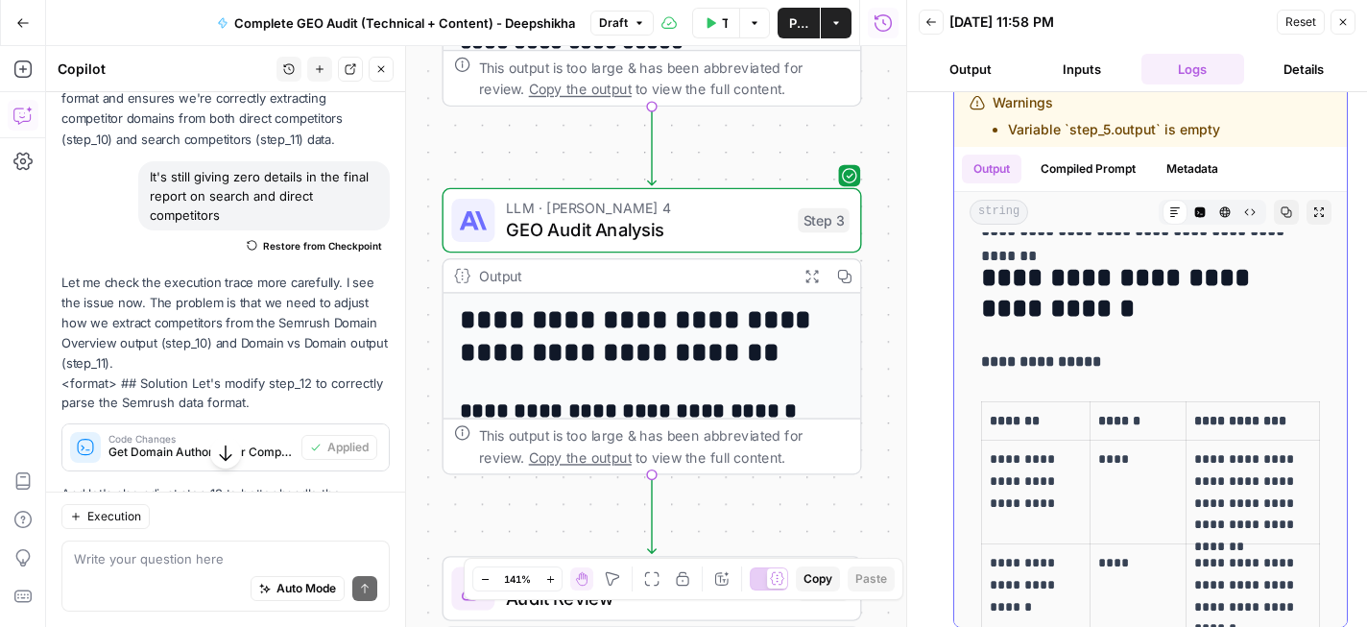
click at [987, 278] on h2 "**********" at bounding box center [1150, 293] width 339 height 61
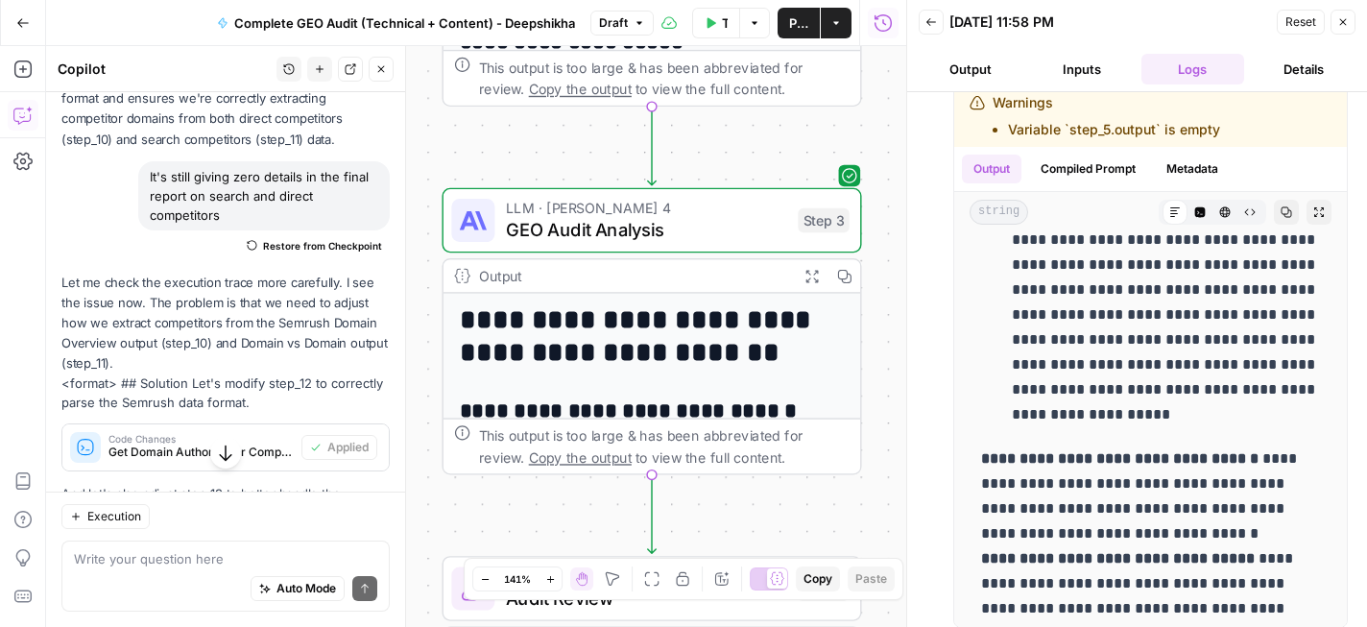
scroll to position [2803, 0]
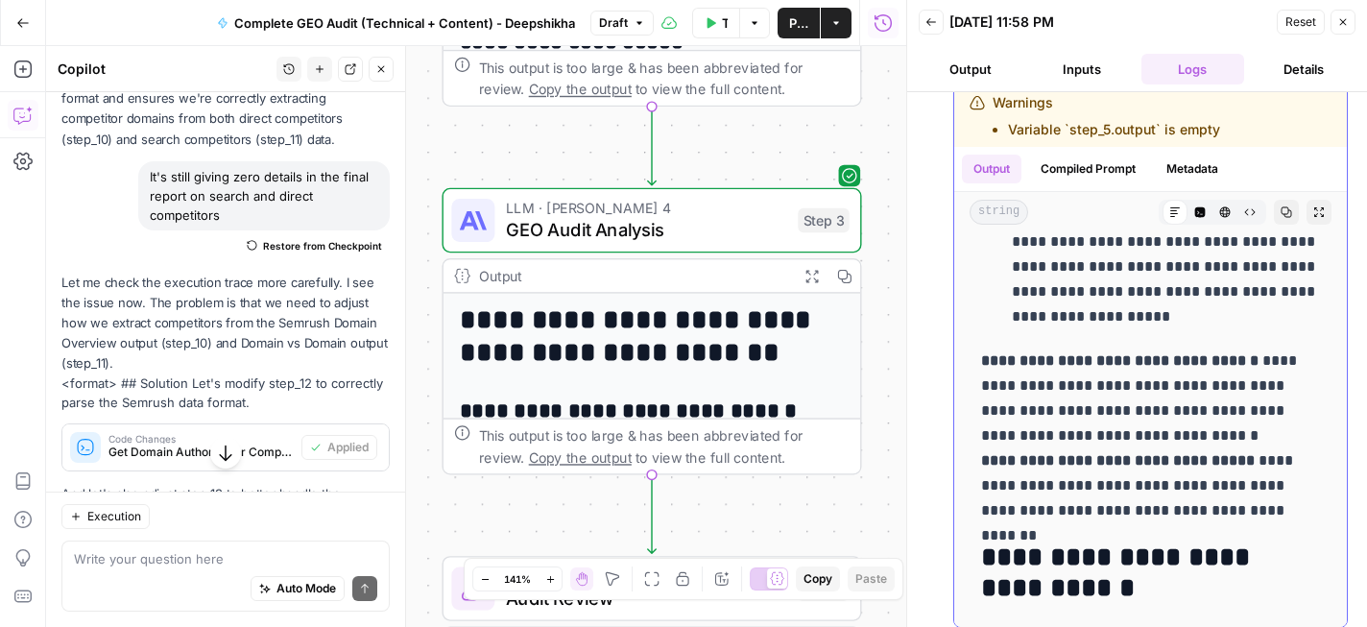
drag, startPoint x: 980, startPoint y: 279, endPoint x: 1298, endPoint y: 509, distance: 392.1
copy div "**********"
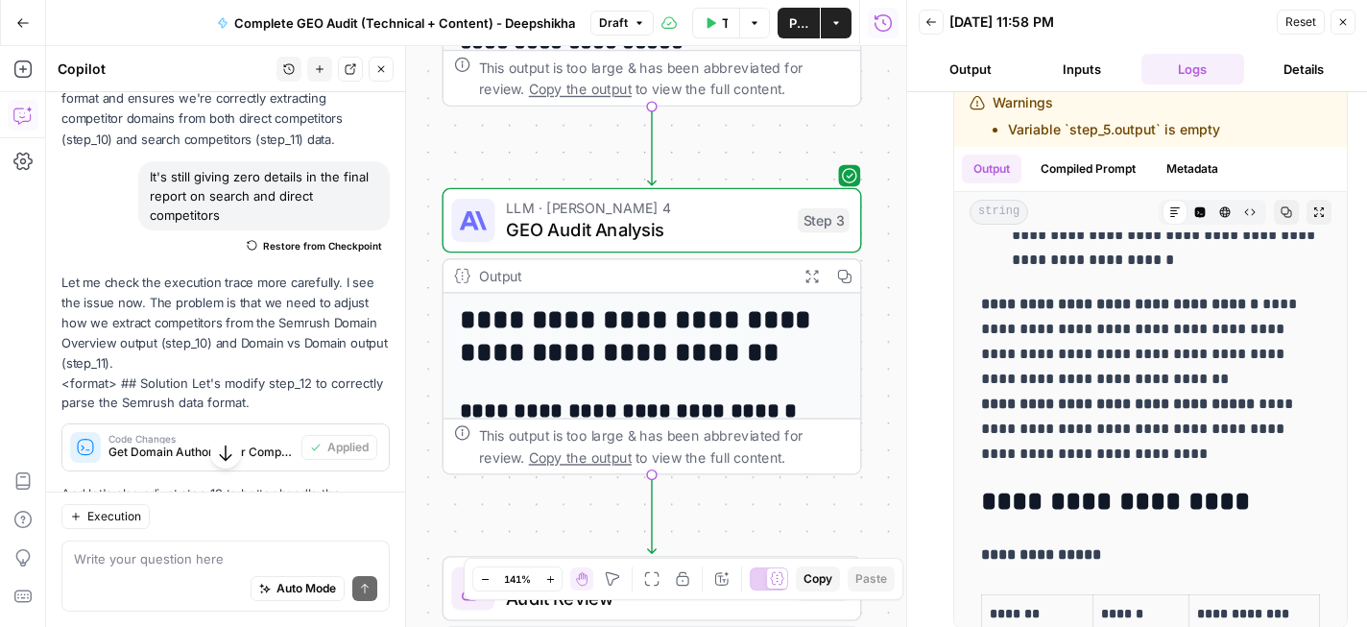
scroll to position [5111, 0]
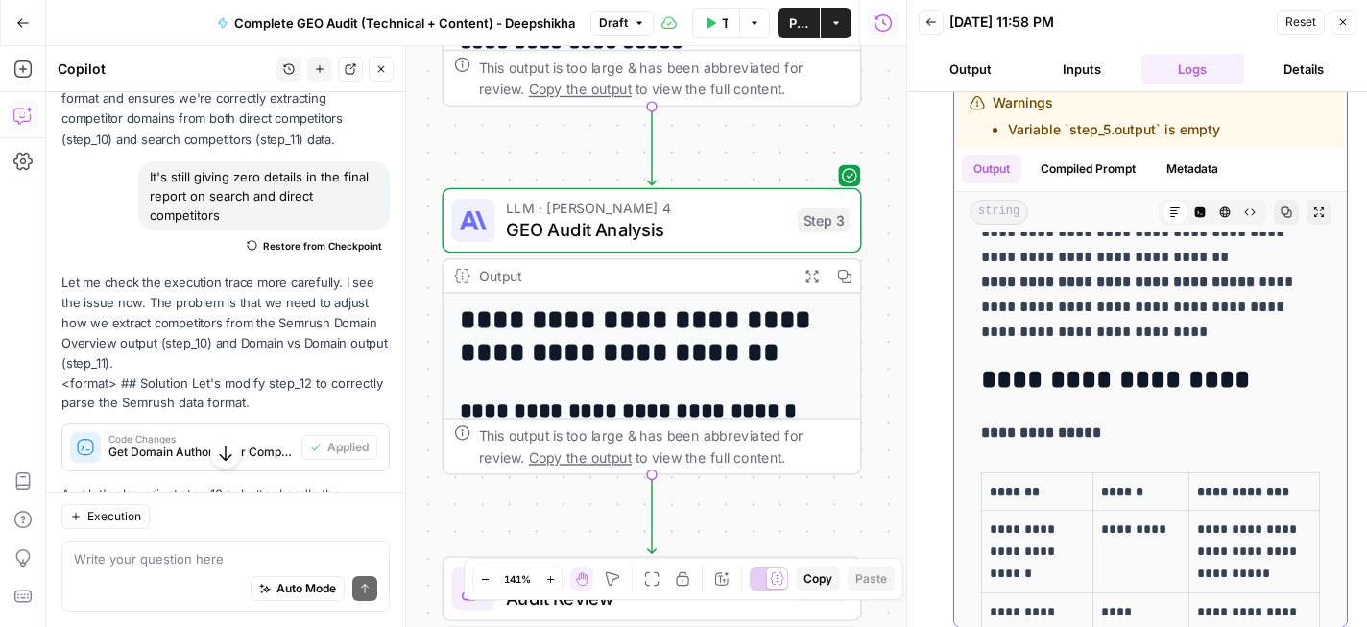
drag, startPoint x: 988, startPoint y: 284, endPoint x: 1186, endPoint y: 349, distance: 208.0
copy div "**********"
click at [1147, 123] on li "Variable `step_5.output` is empty" at bounding box center [1114, 129] width 212 height 19
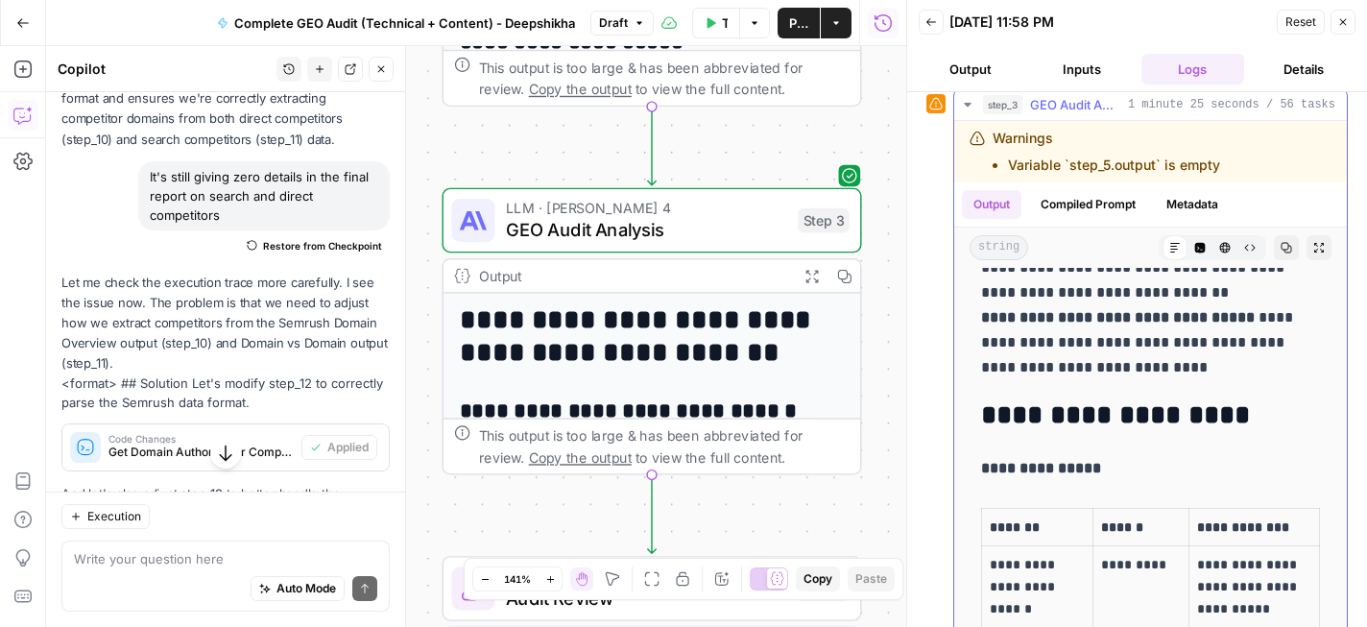
click at [1091, 159] on li "Variable `step_5.output` is empty" at bounding box center [1114, 165] width 212 height 19
click at [1079, 159] on li "Variable `step_5.output` is empty" at bounding box center [1114, 165] width 212 height 19
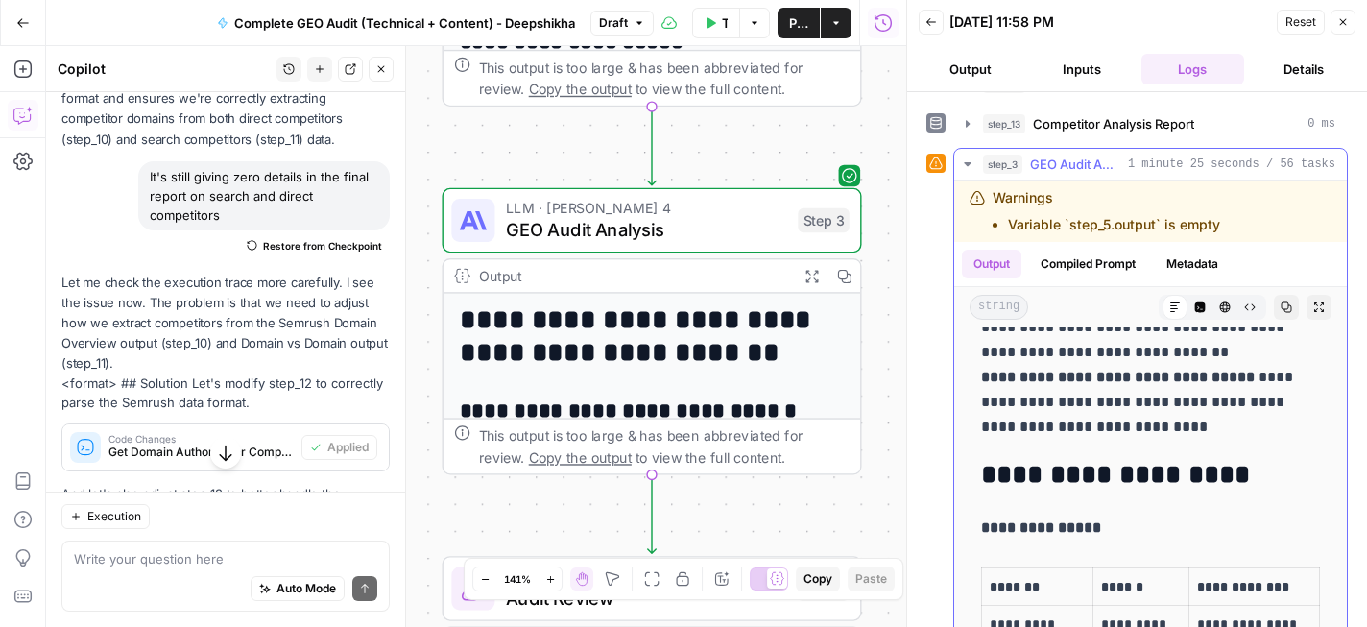
click at [1005, 262] on button "Output" at bounding box center [992, 264] width 60 height 29
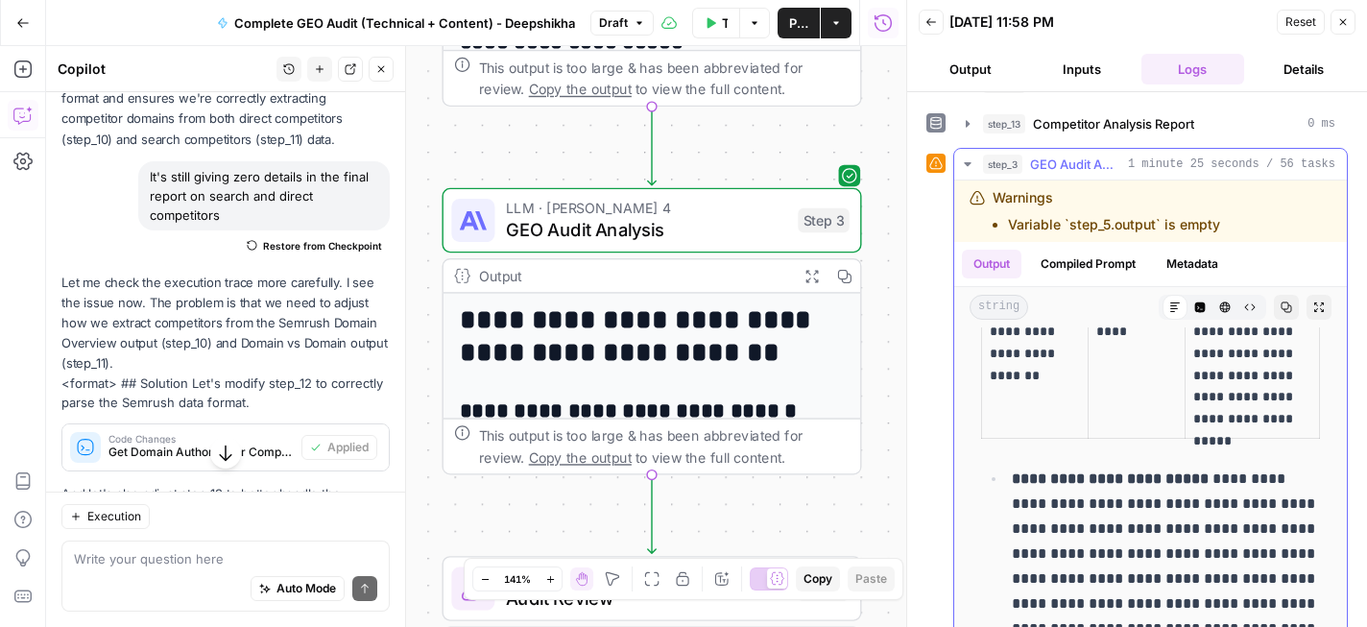
scroll to position [1715, 0]
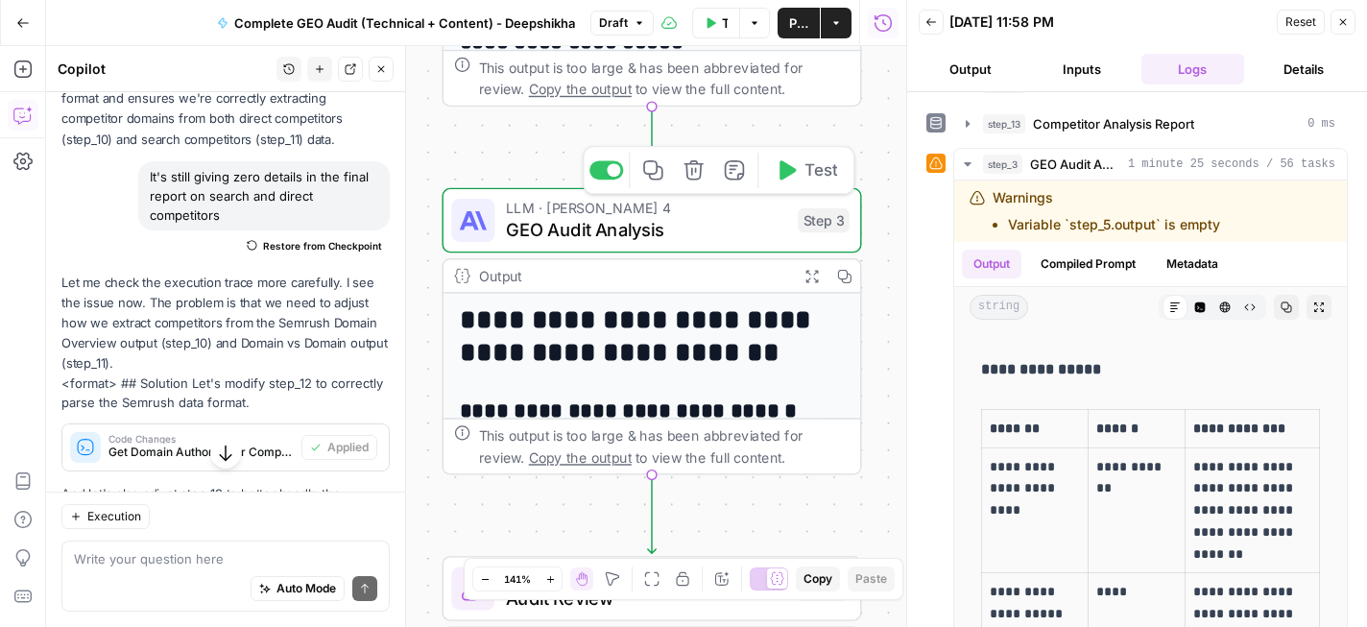
click at [679, 218] on span "GEO Audit Analysis" at bounding box center [646, 229] width 281 height 27
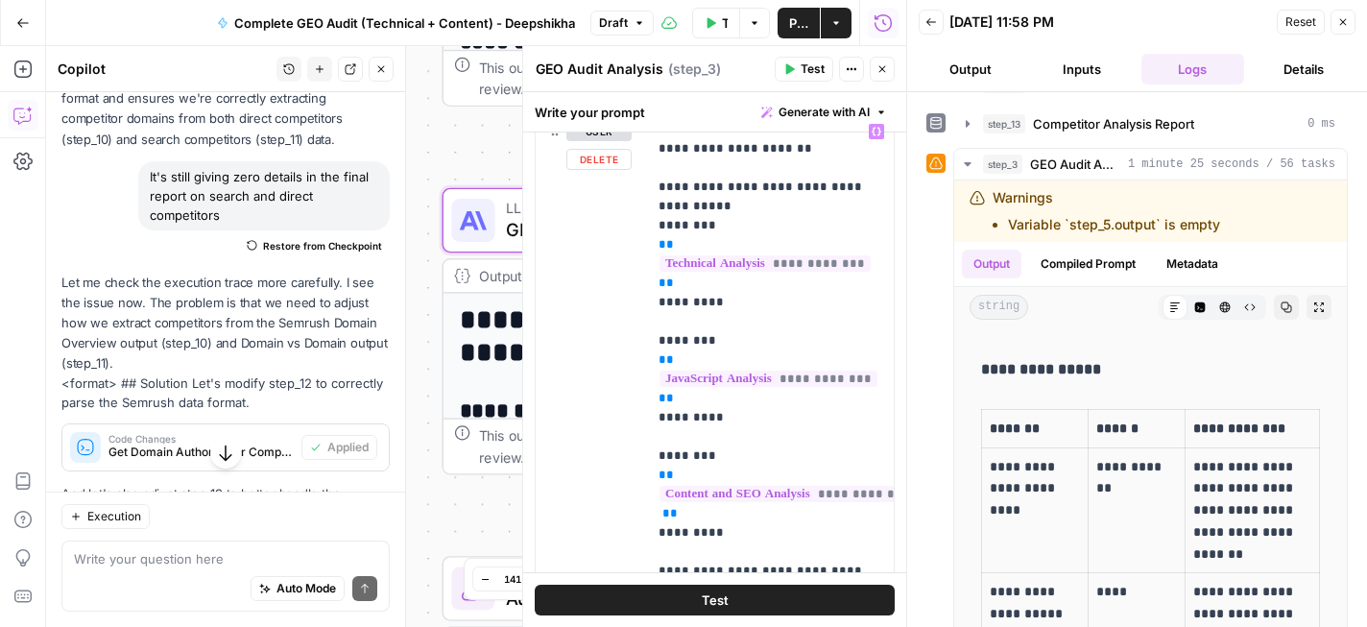
scroll to position [356, 0]
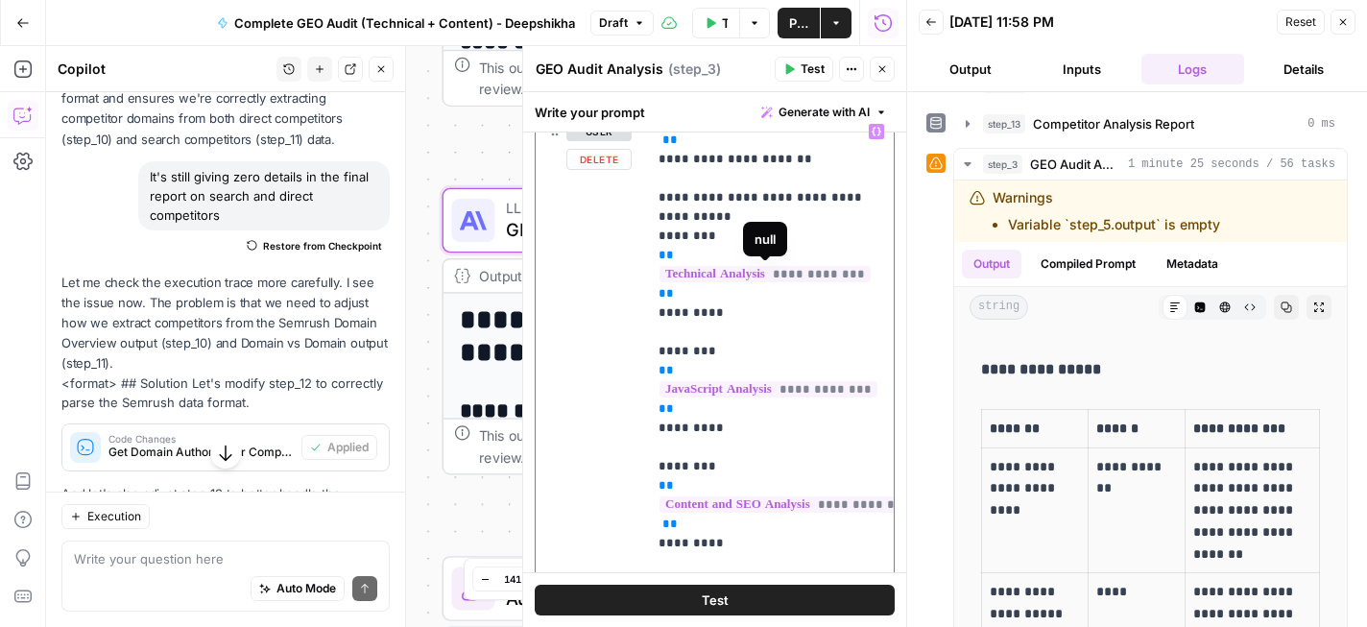
click at [814, 269] on span "**********" at bounding box center [765, 274] width 211 height 16
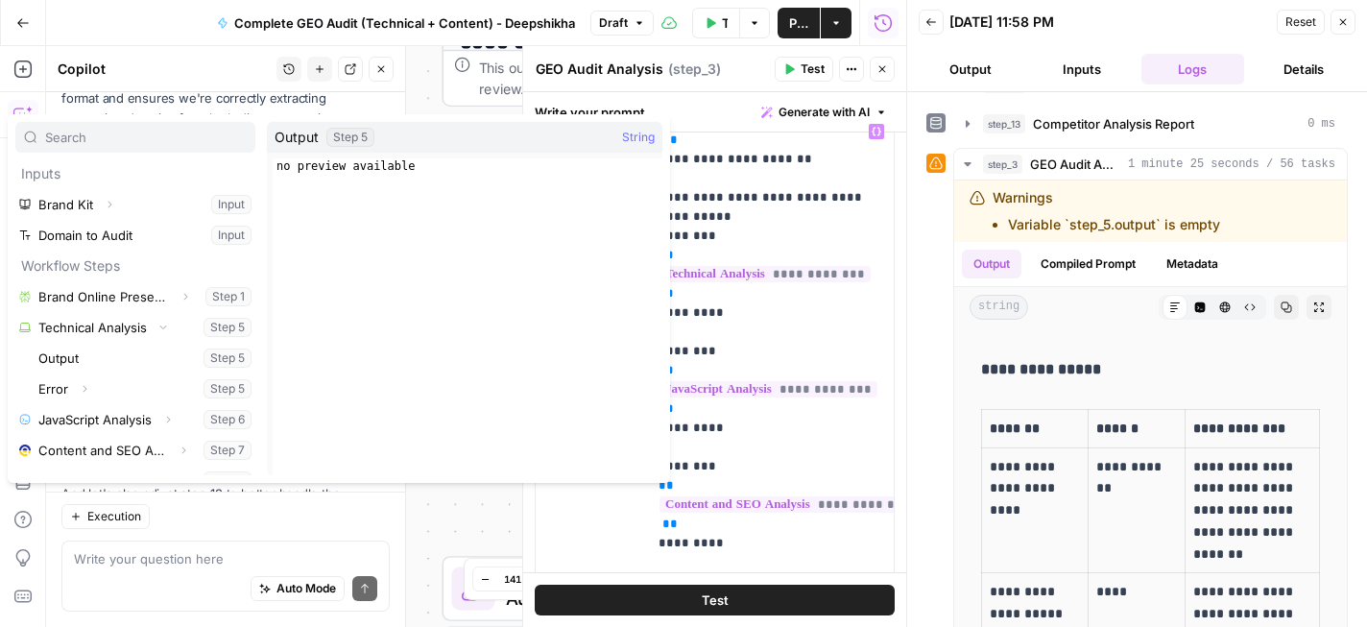
click at [164, 39] on div "Go Back Complete GEO Audit (Technical + Content) - Deepshikha Draft Test Workfl…" at bounding box center [453, 22] width 907 height 45
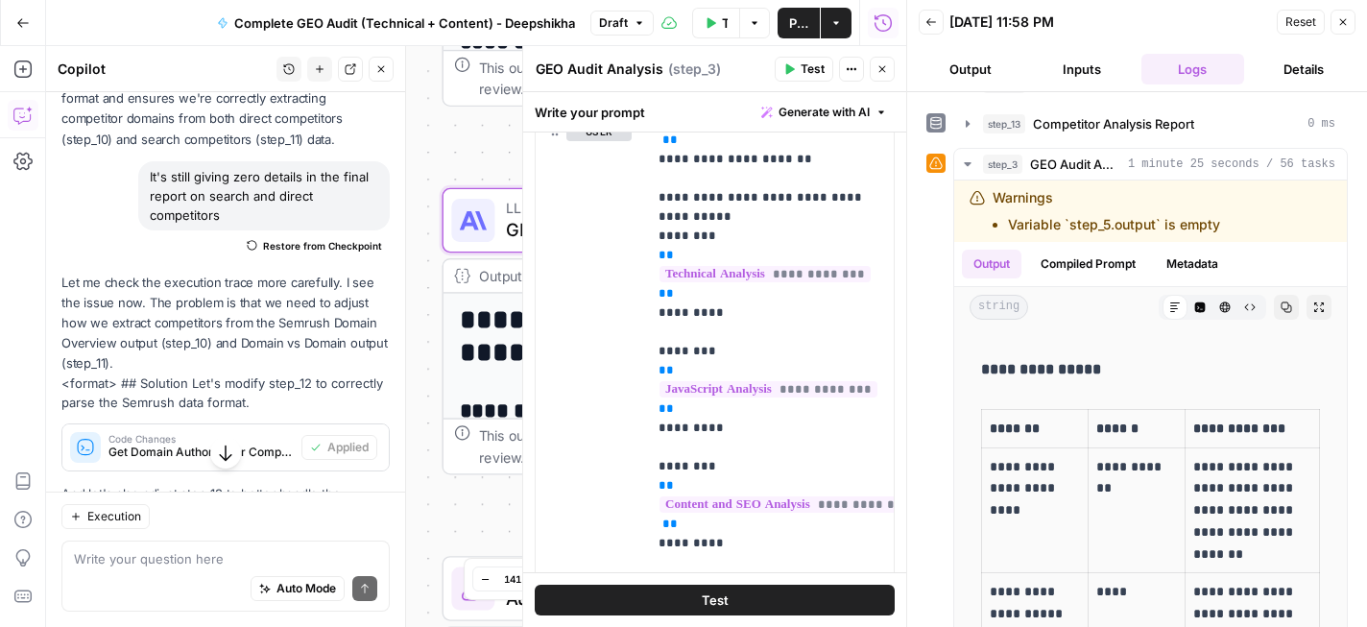
click at [1348, 23] on icon "button" at bounding box center [1344, 22] width 12 height 12
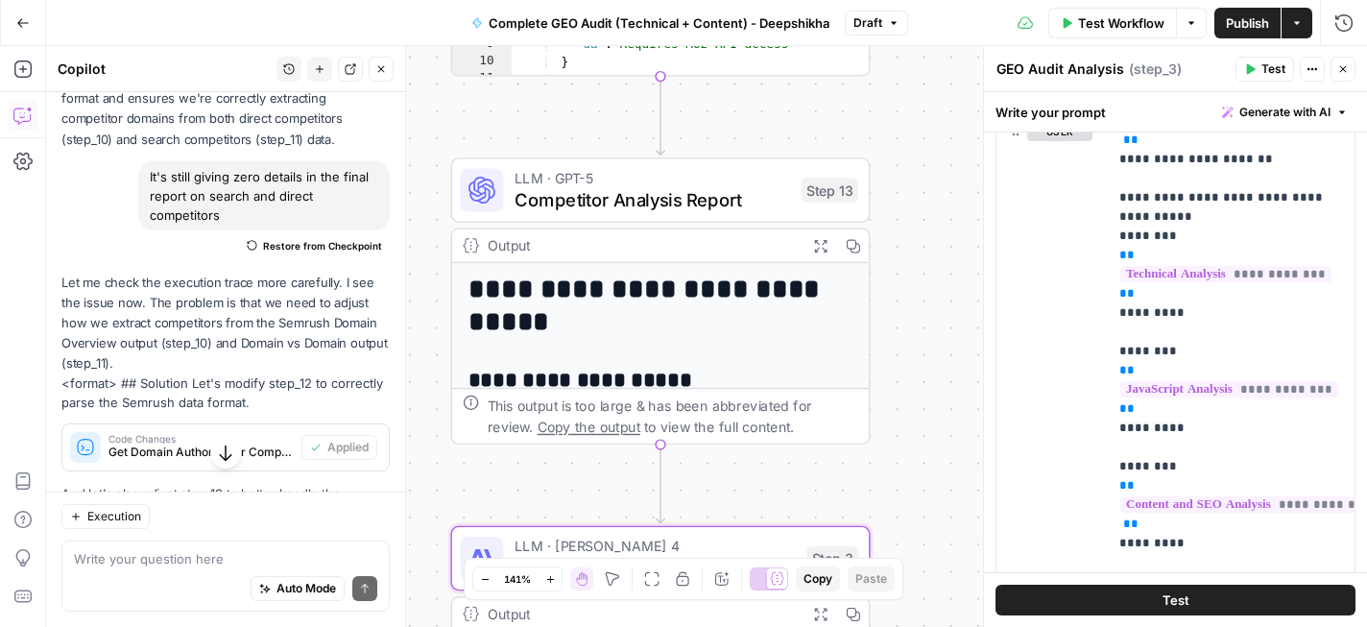
click at [1226, 20] on span "Publish" at bounding box center [1247, 22] width 43 height 19
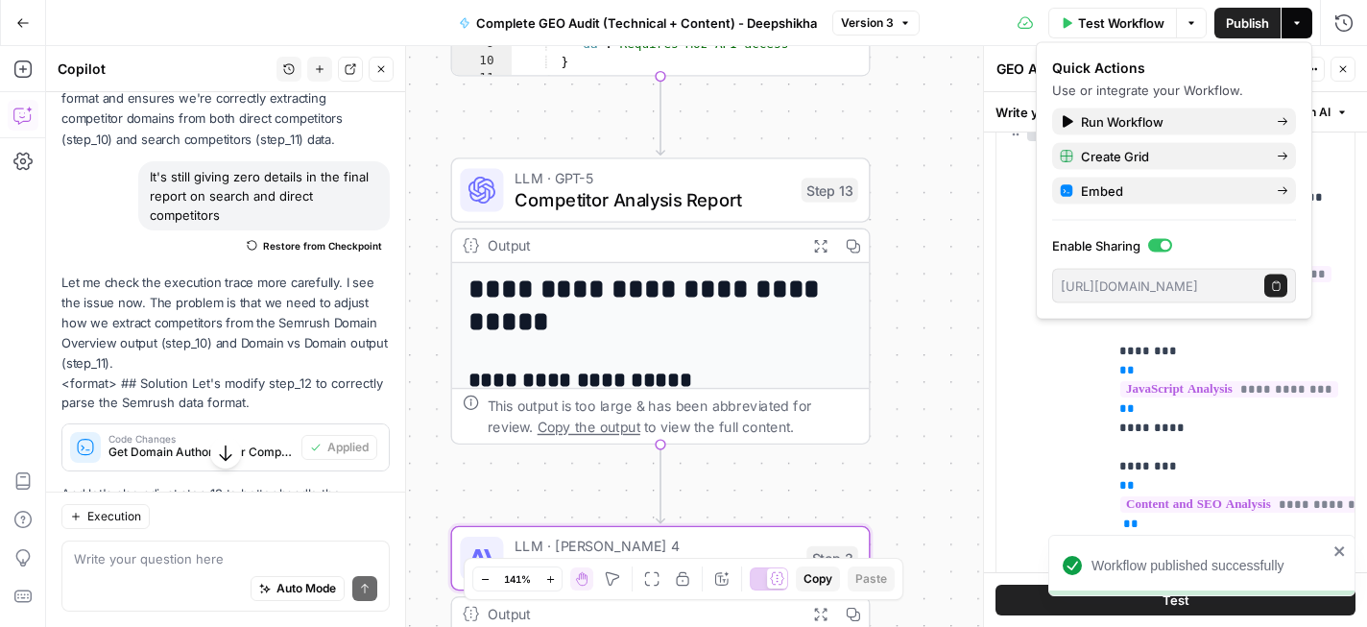
click at [912, 93] on div "Workflow Set Inputs Inputs Perplexity Deep Research Brand Online Presence Resea…" at bounding box center [706, 336] width 1321 height 581
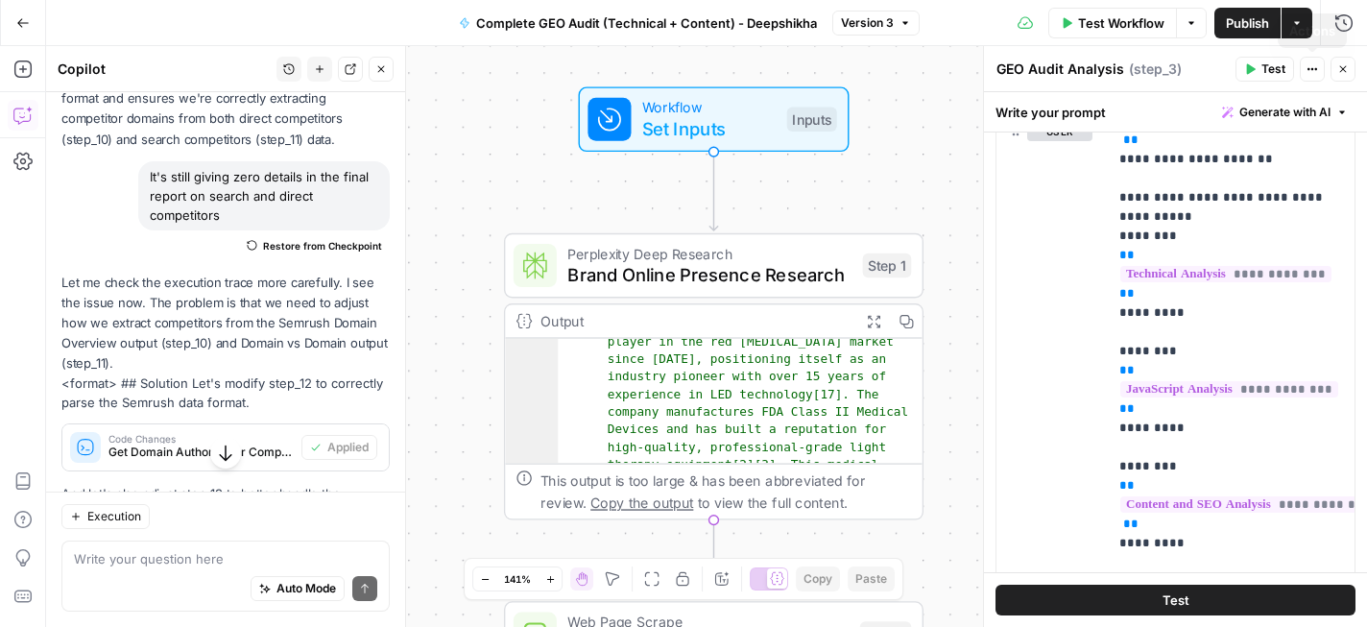
click at [1344, 69] on icon "button" at bounding box center [1344, 69] width 12 height 12
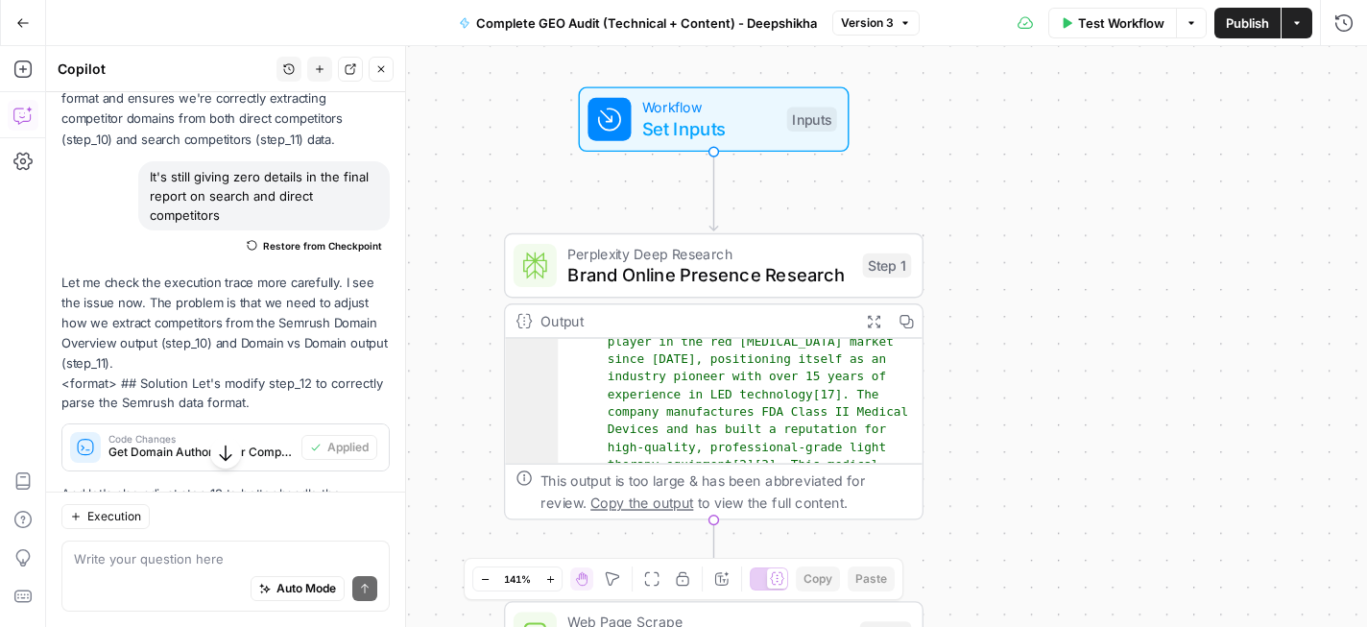
click at [16, 21] on icon "button" at bounding box center [22, 22] width 13 height 13
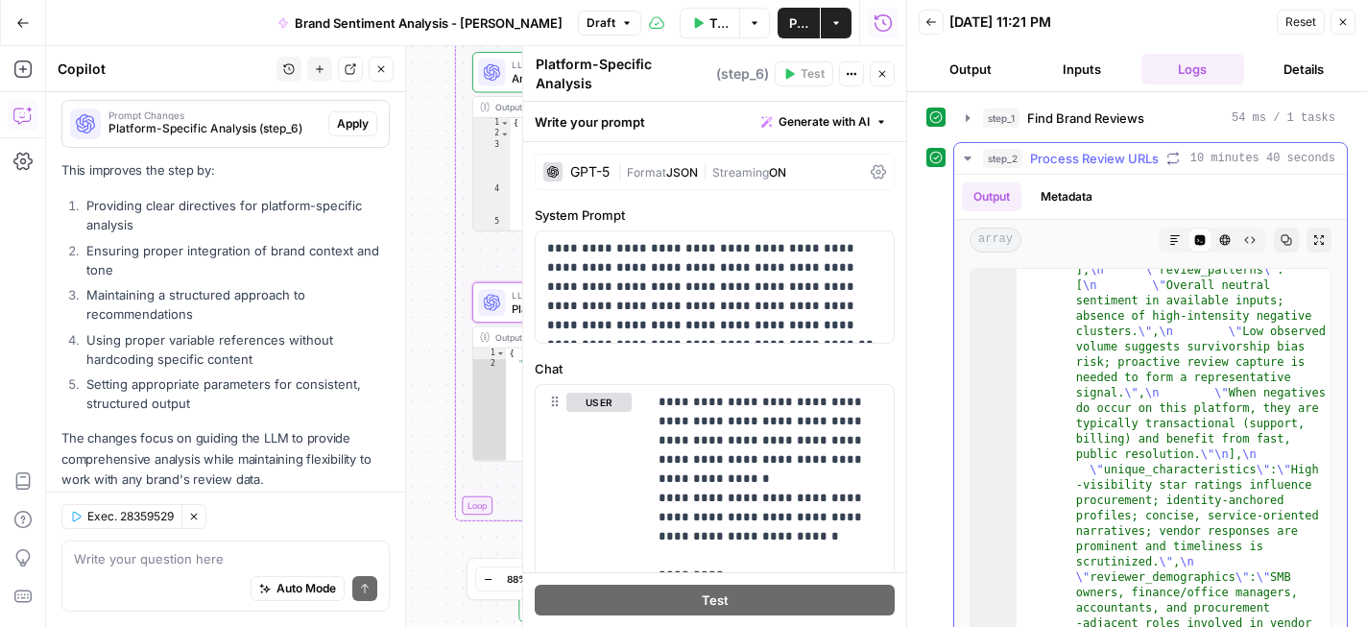
scroll to position [308, 0]
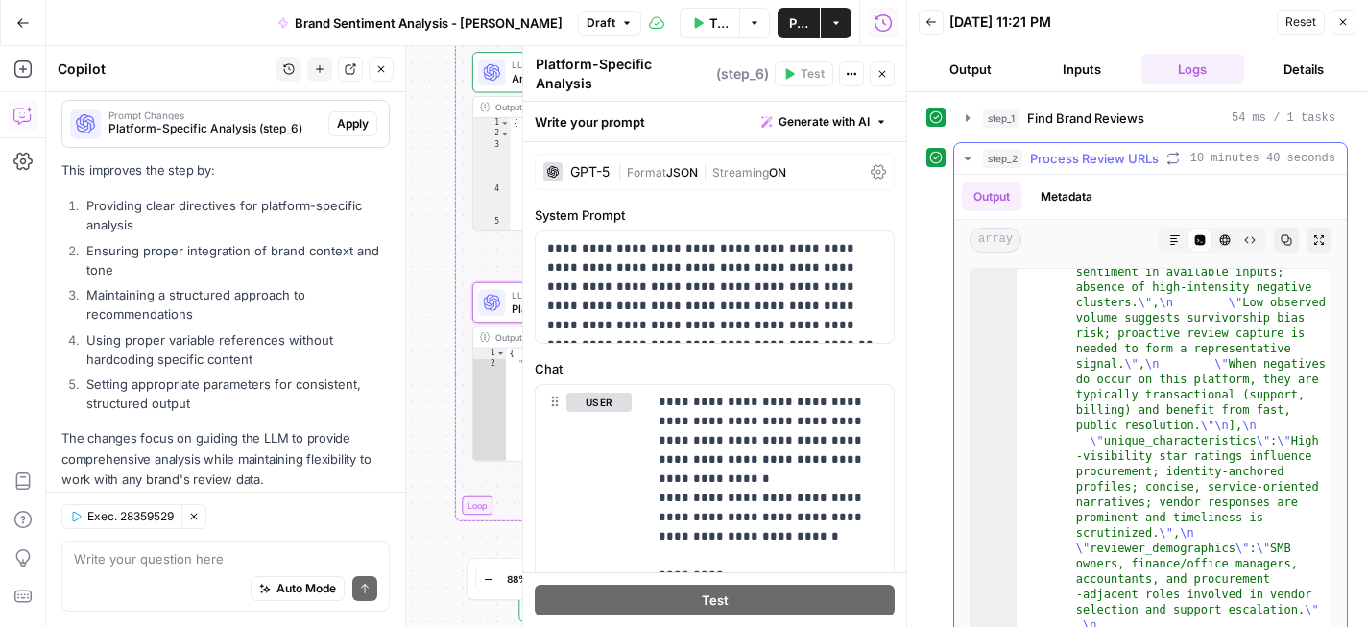
click at [1177, 245] on icon "button" at bounding box center [1176, 240] width 12 height 12
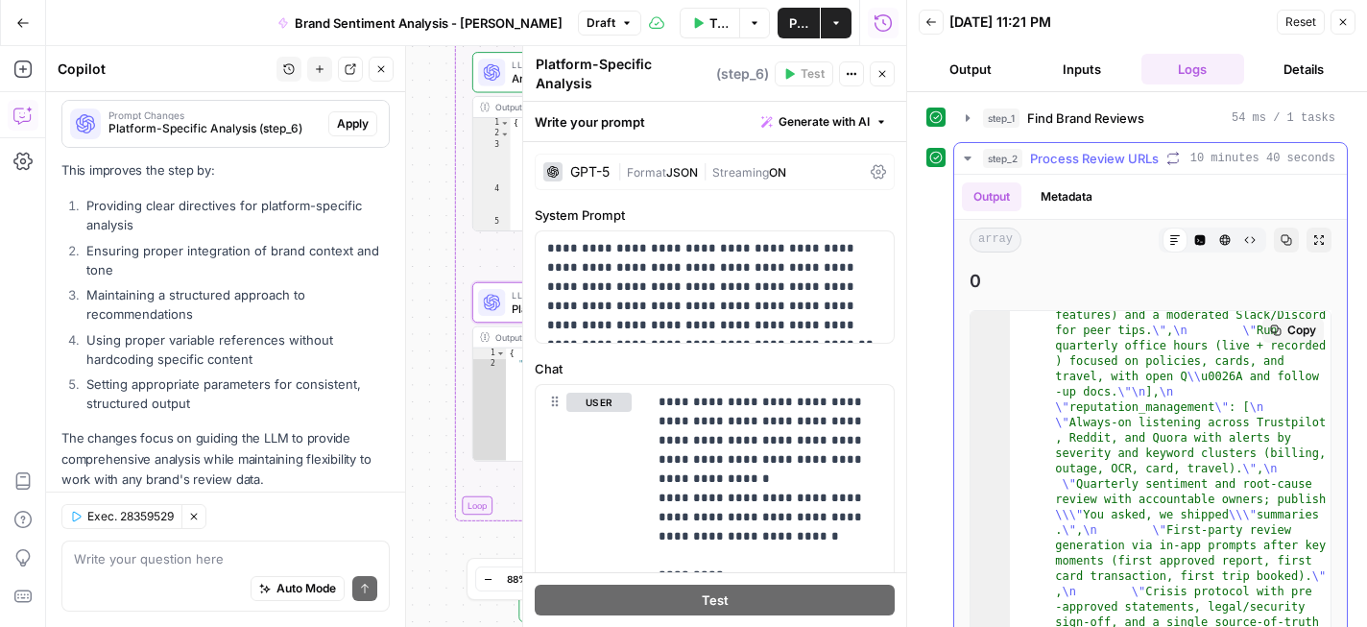
scroll to position [4183, 0]
click at [884, 70] on icon "button" at bounding box center [883, 74] width 12 height 12
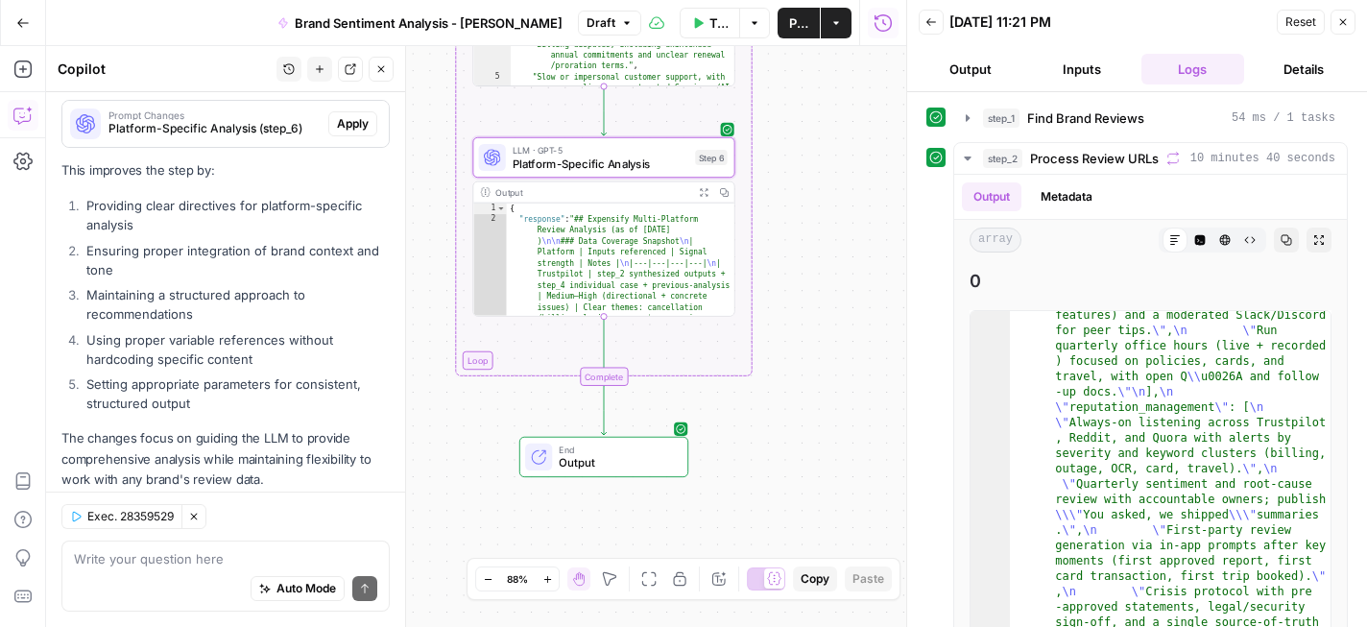
click at [782, 288] on div "Workflow Set Inputs Inputs Google Search Find Brand Reviews Step 1 Output Expan…" at bounding box center [476, 336] width 860 height 581
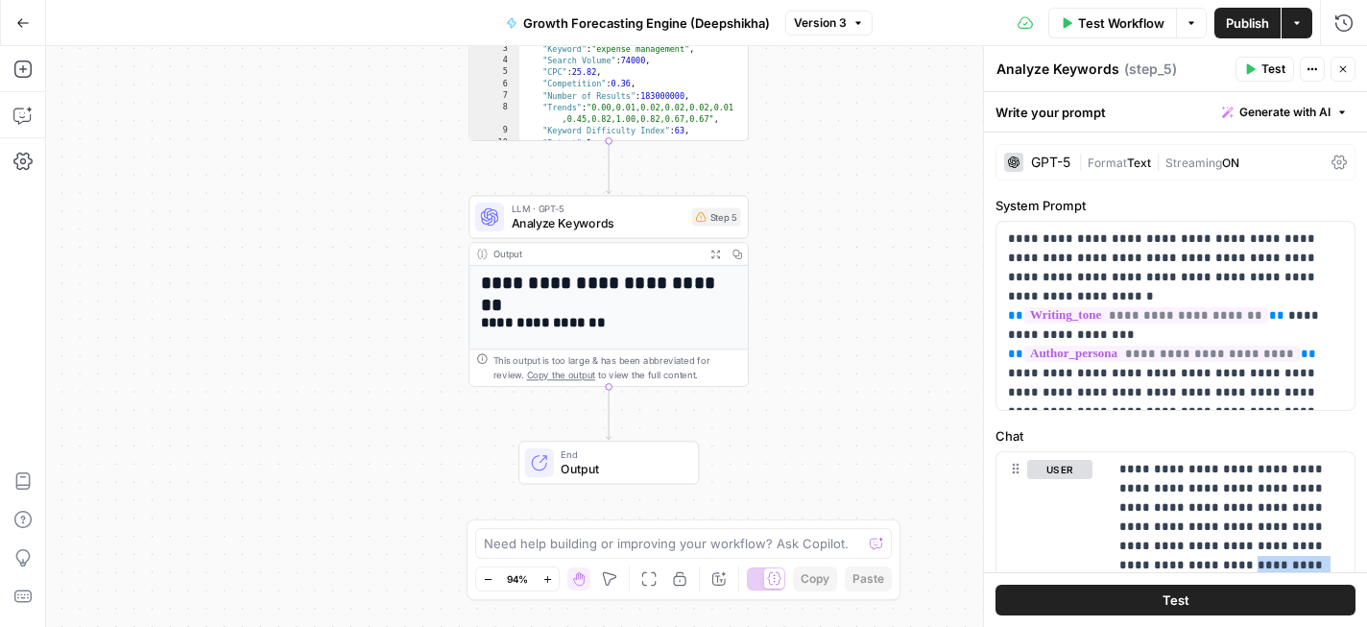
scroll to position [131, 0]
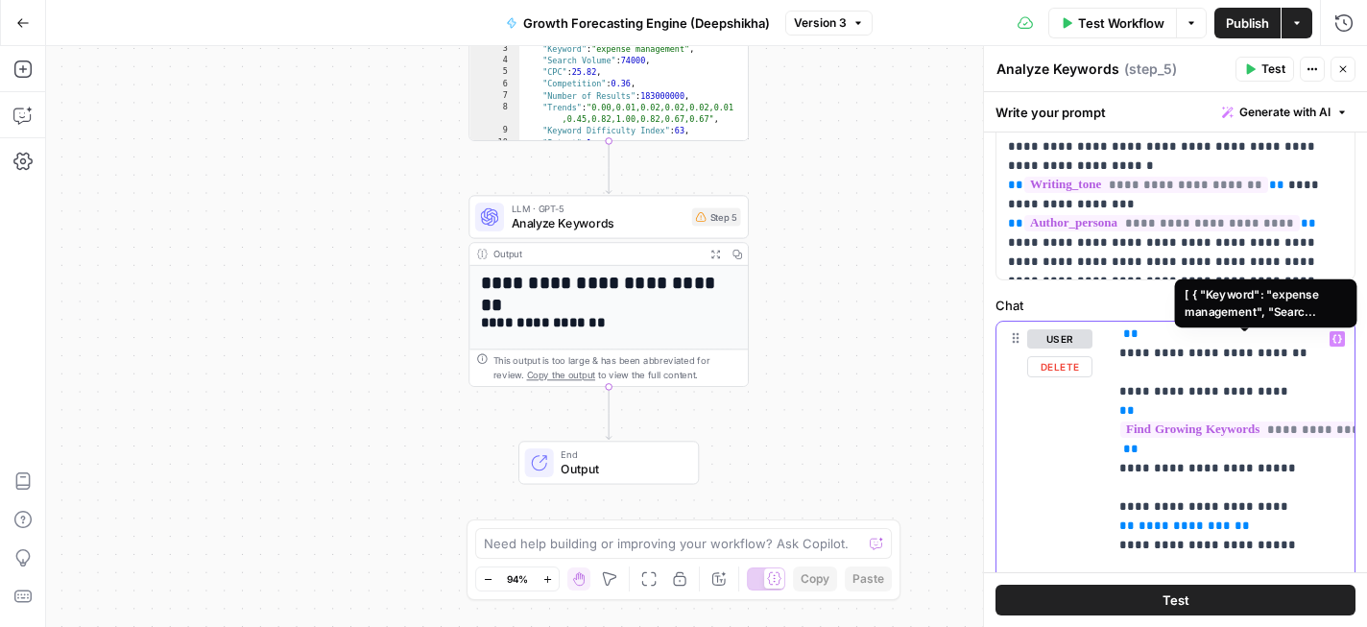
scroll to position [701, 0]
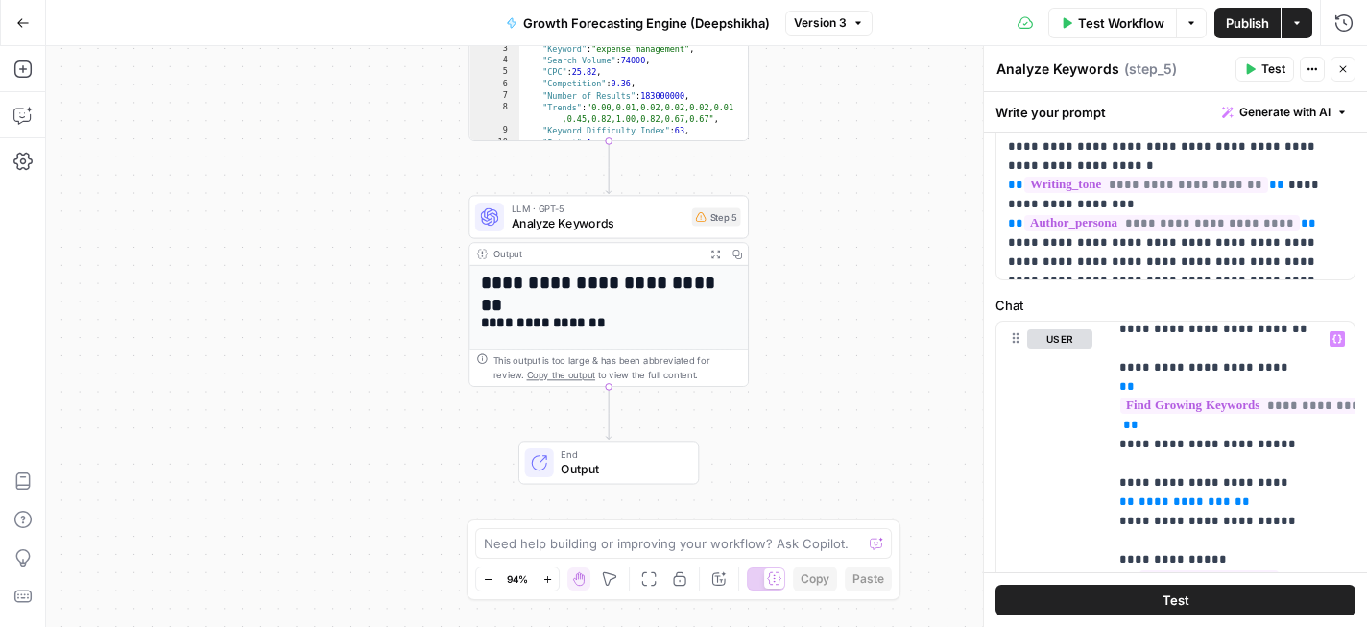
click at [715, 247] on button "Expand Output" at bounding box center [716, 254] width 22 height 22
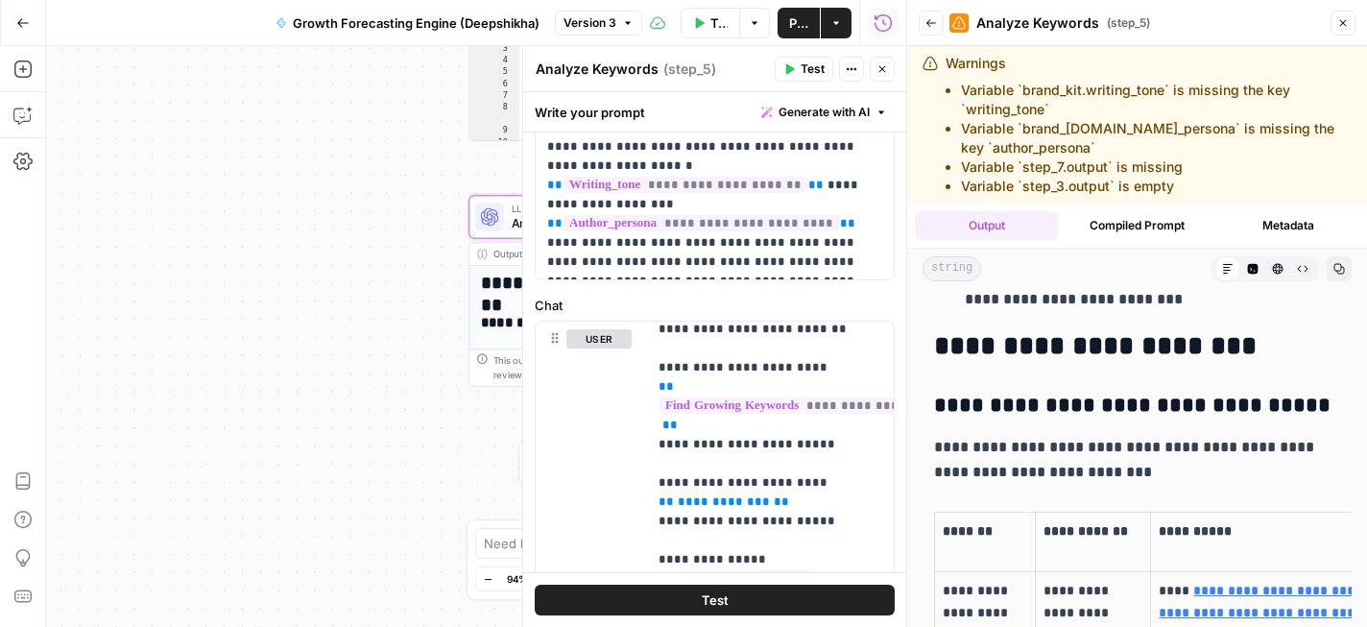
scroll to position [3197, 0]
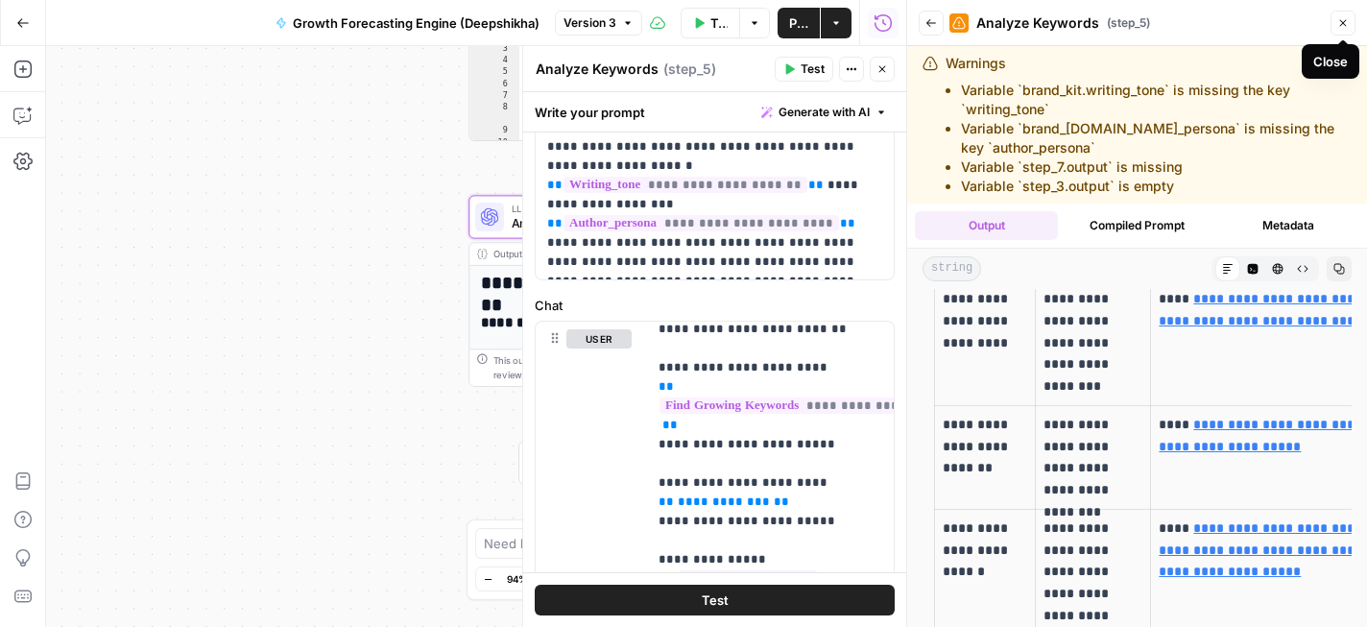
click at [1349, 21] on button "Close" at bounding box center [1343, 23] width 25 height 25
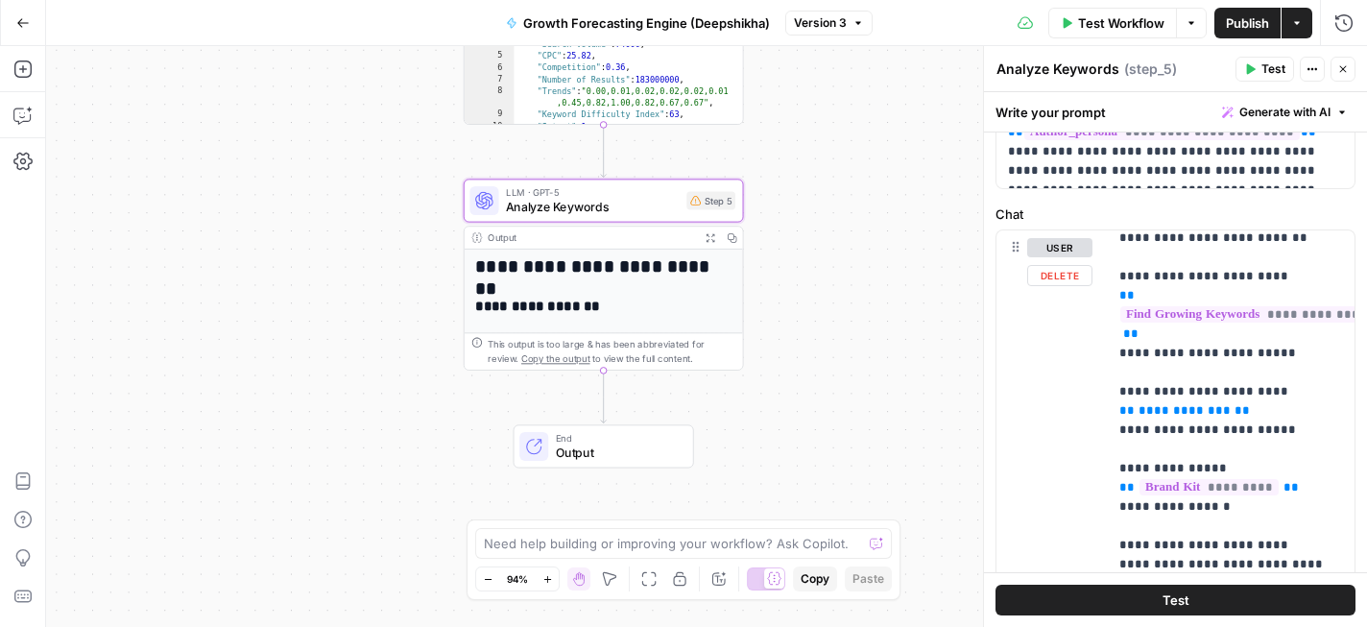
scroll to position [348, 0]
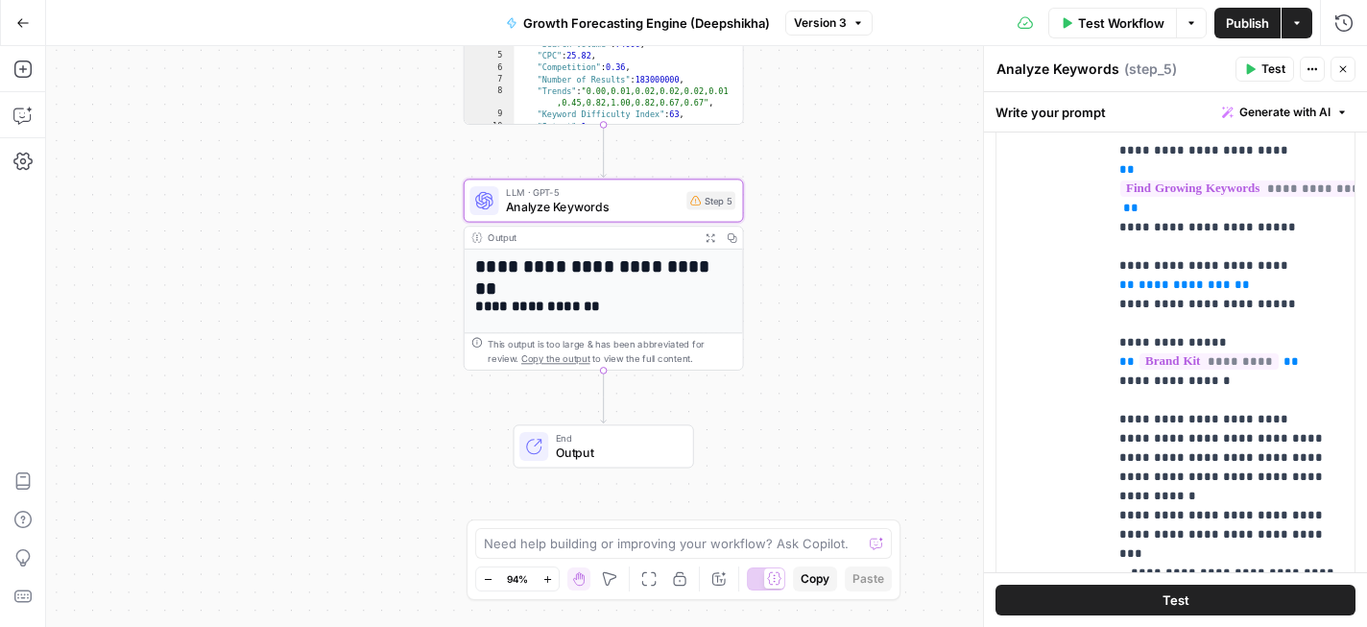
click at [708, 239] on icon "button" at bounding box center [711, 237] width 10 height 10
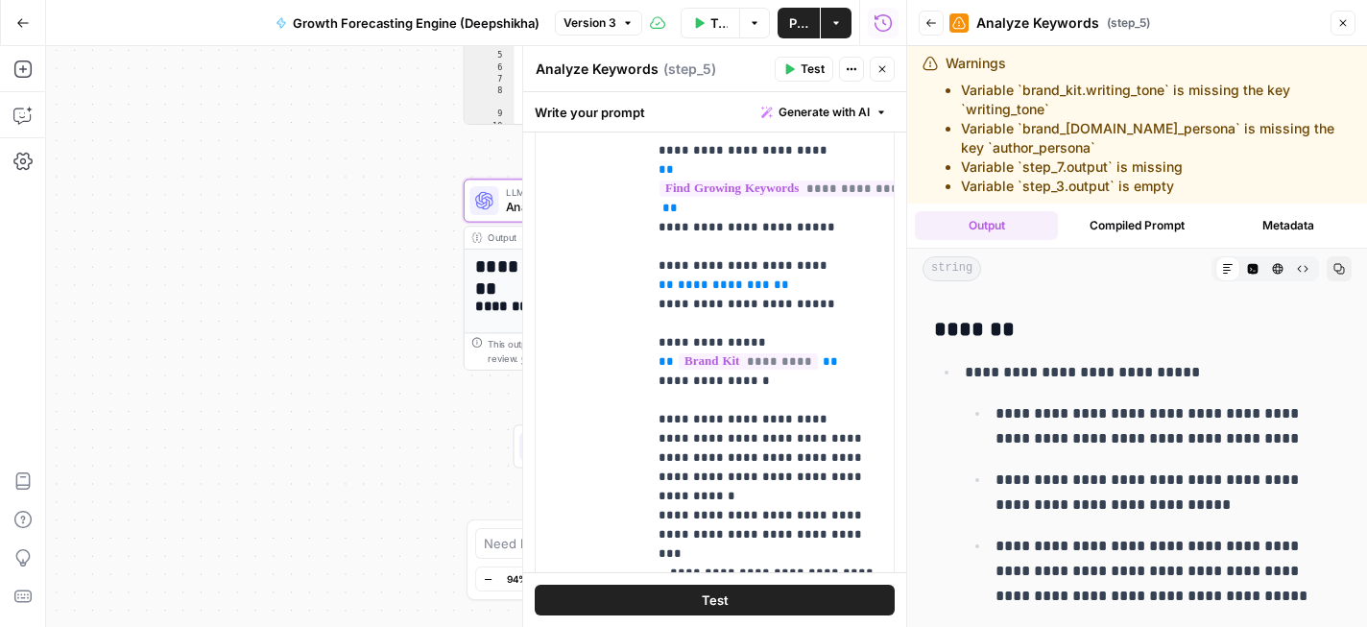
scroll to position [5768, 0]
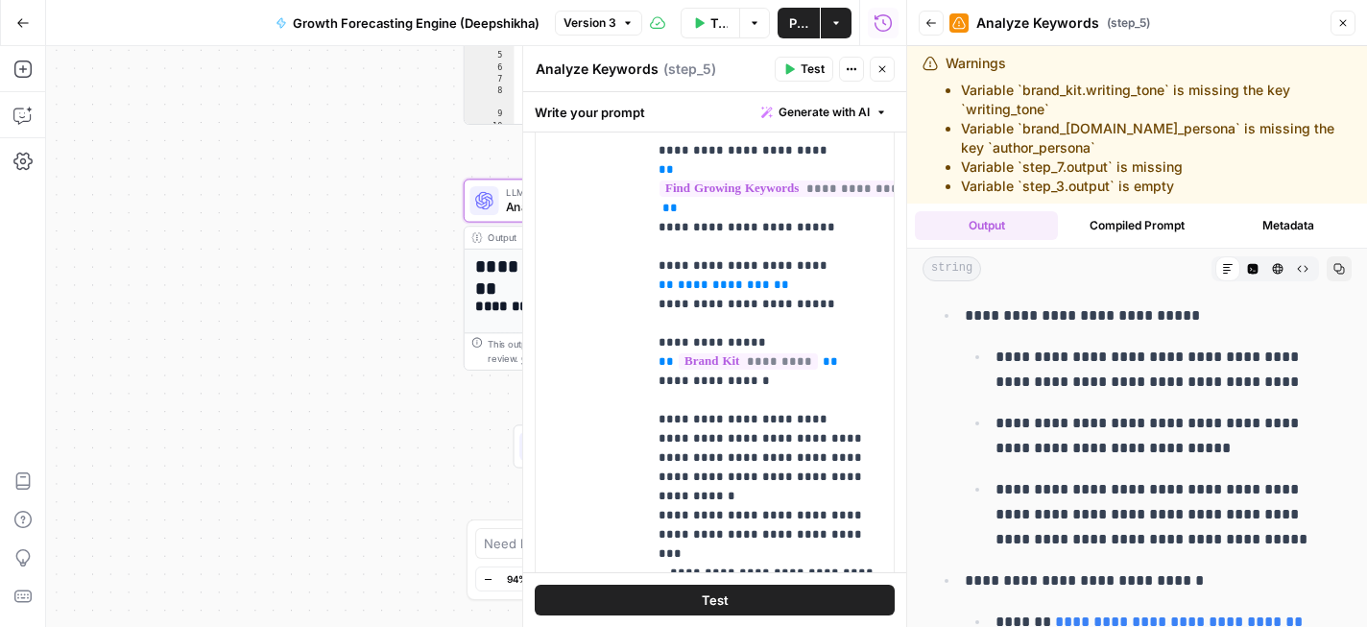
click at [1349, 20] on button "Close" at bounding box center [1343, 23] width 25 height 25
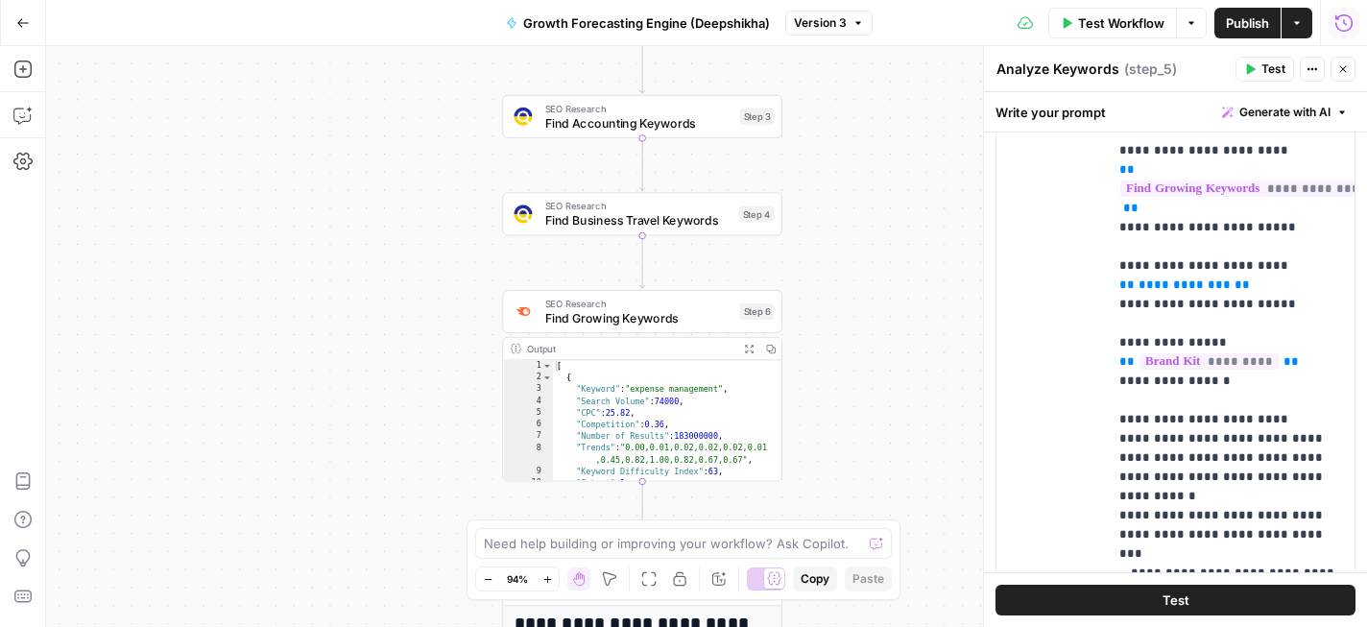
click at [650, 109] on span "SEO Research" at bounding box center [639, 108] width 188 height 14
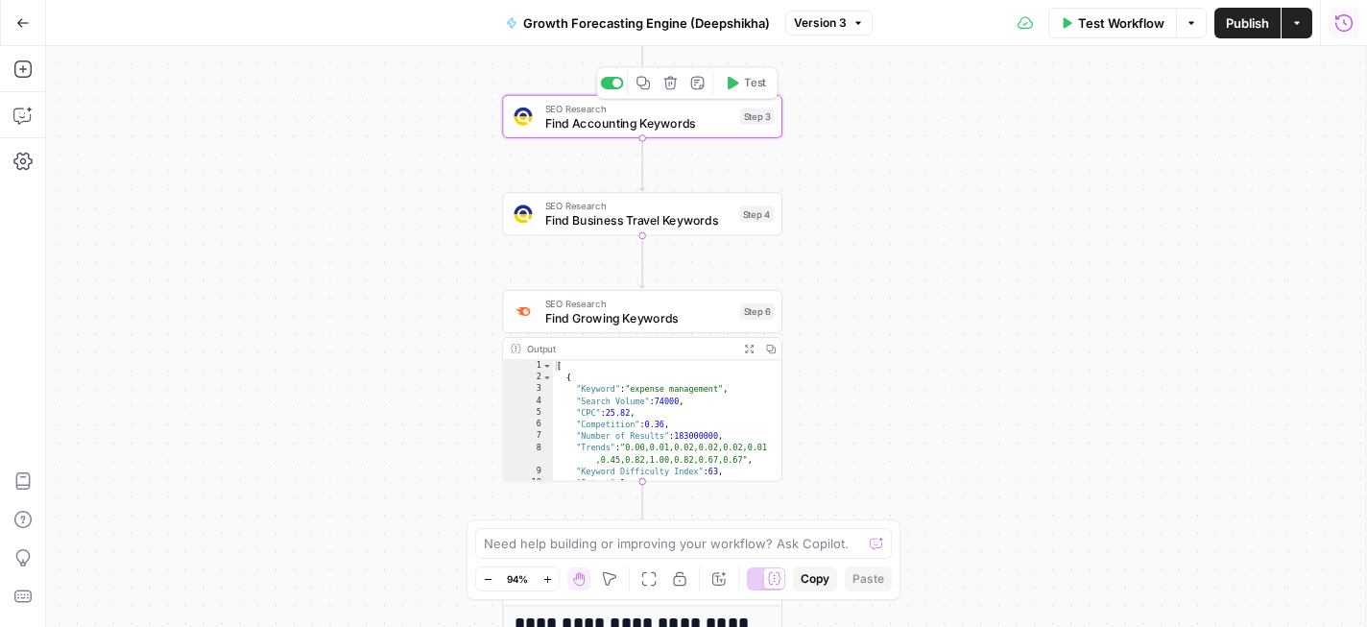
click at [650, 109] on span "SEO Research" at bounding box center [639, 108] width 188 height 14
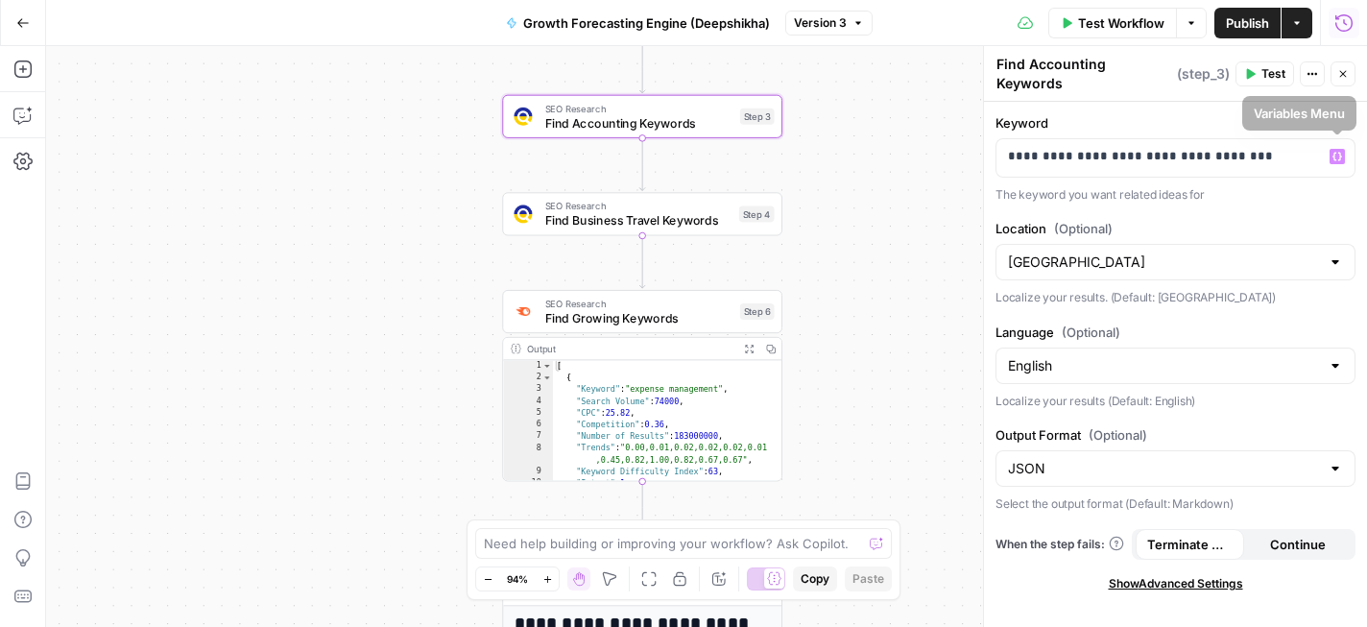
click at [1344, 68] on icon "button" at bounding box center [1344, 74] width 12 height 12
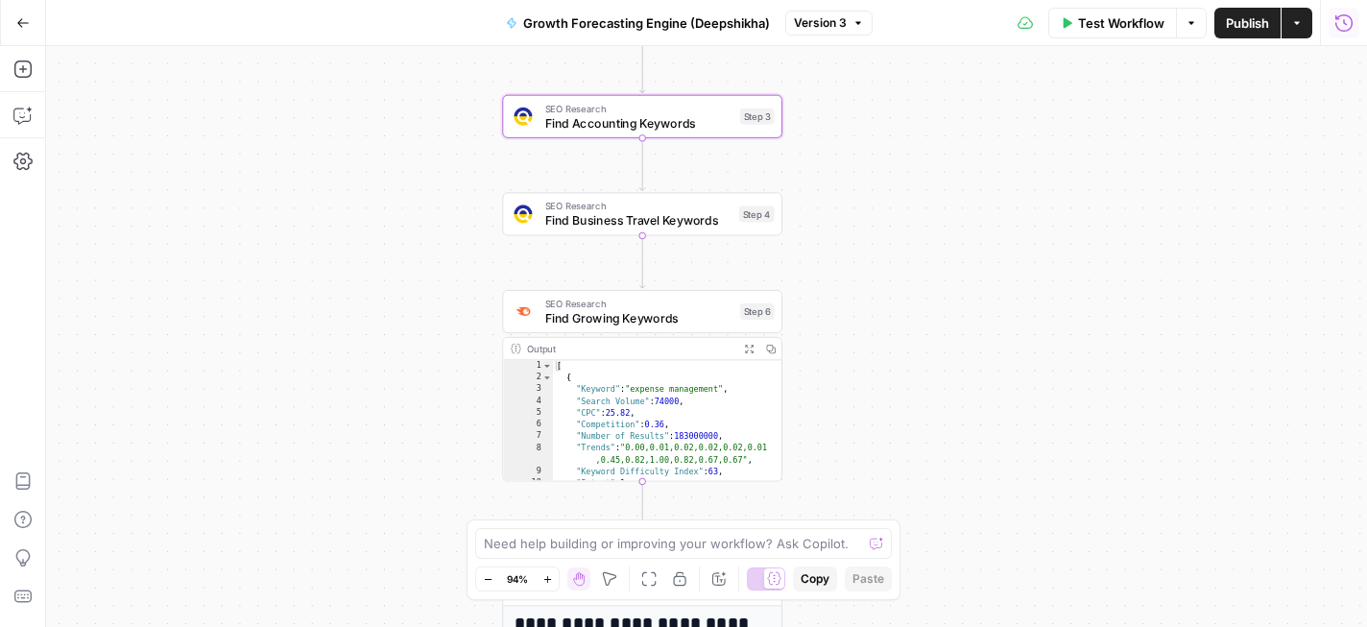
click at [677, 217] on span "Find Business Travel Keywords" at bounding box center [638, 220] width 187 height 18
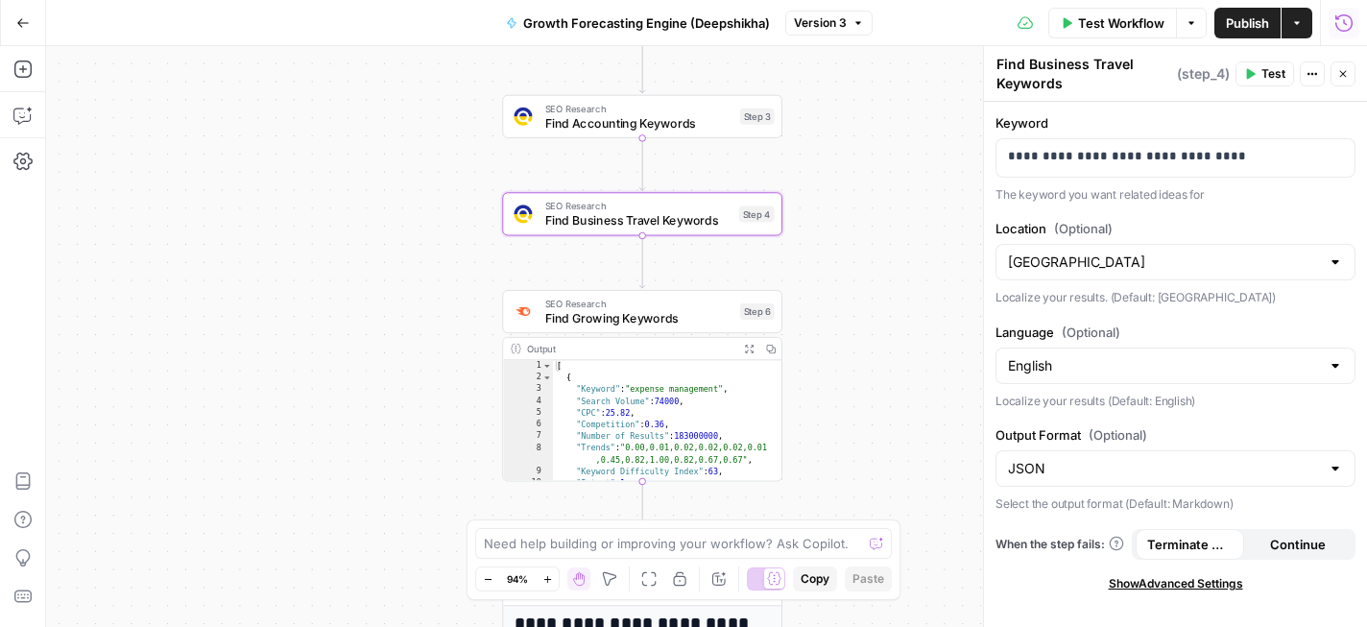
click at [1348, 76] on icon "button" at bounding box center [1344, 74] width 12 height 12
